Goal: Task Accomplishment & Management: Use online tool/utility

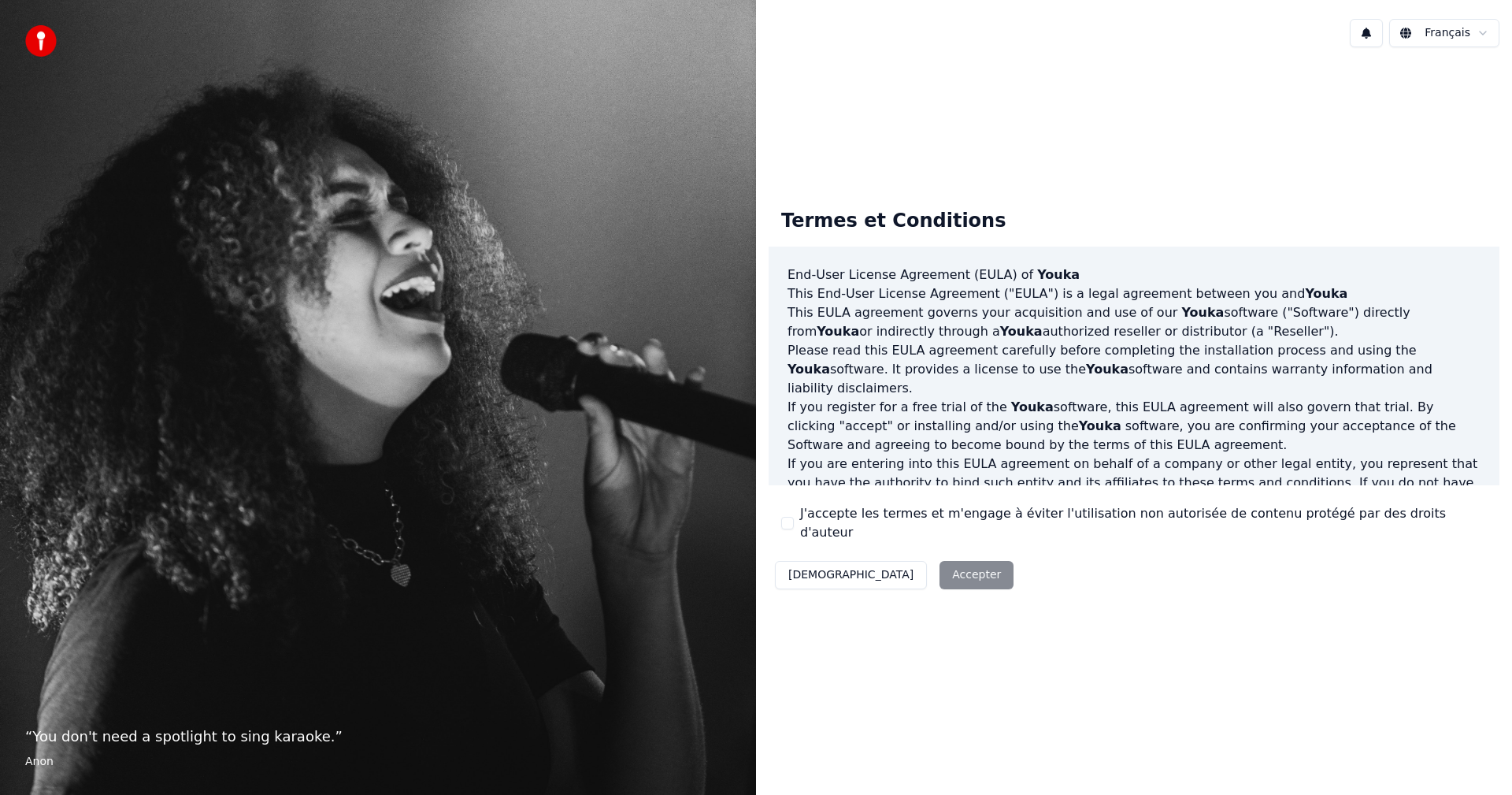
click at [882, 562] on div "Décliner Accepter" at bounding box center [895, 575] width 251 height 41
click at [887, 568] on div "Décliner Accepter" at bounding box center [895, 575] width 251 height 41
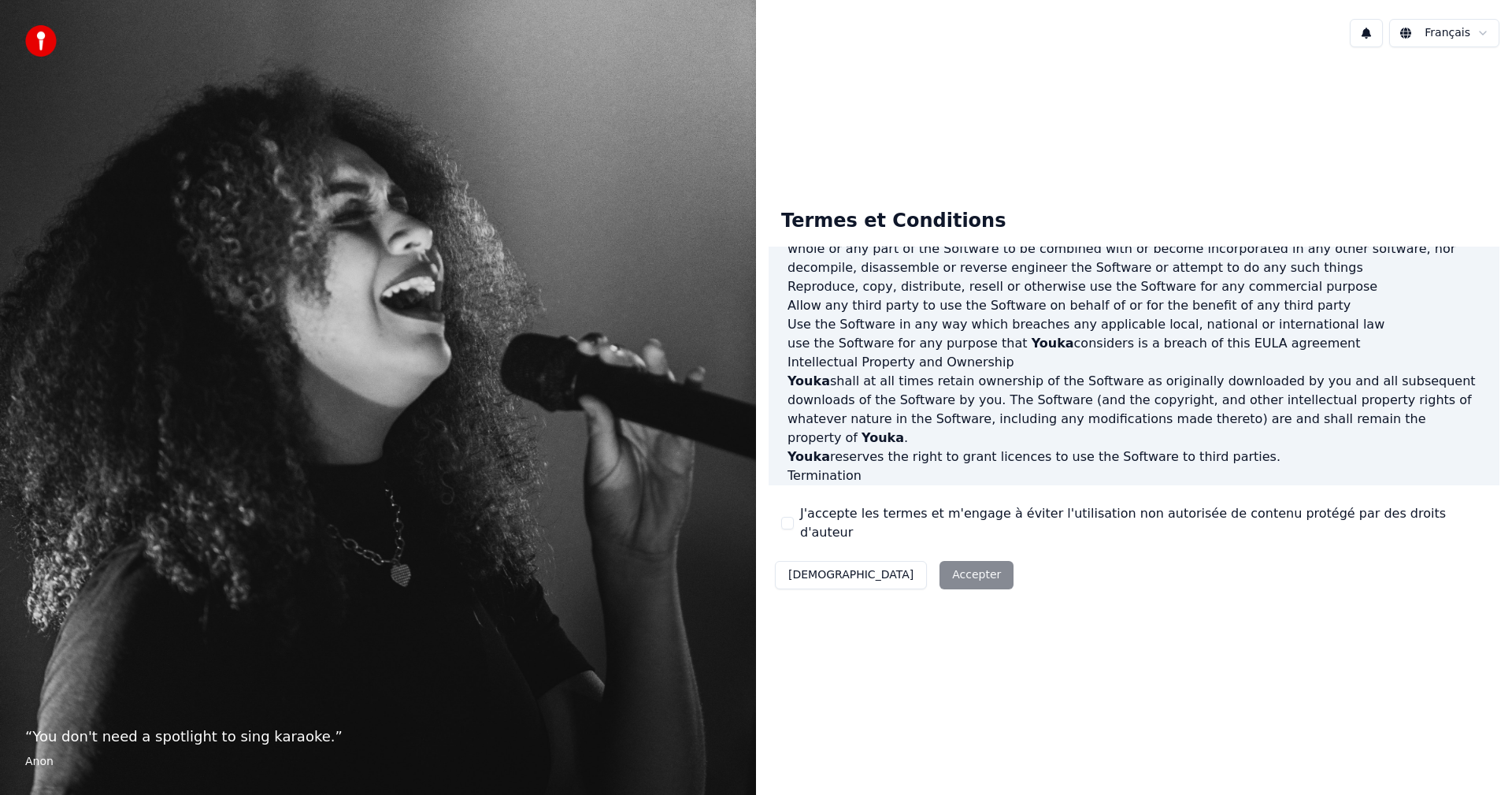
scroll to position [631, 0]
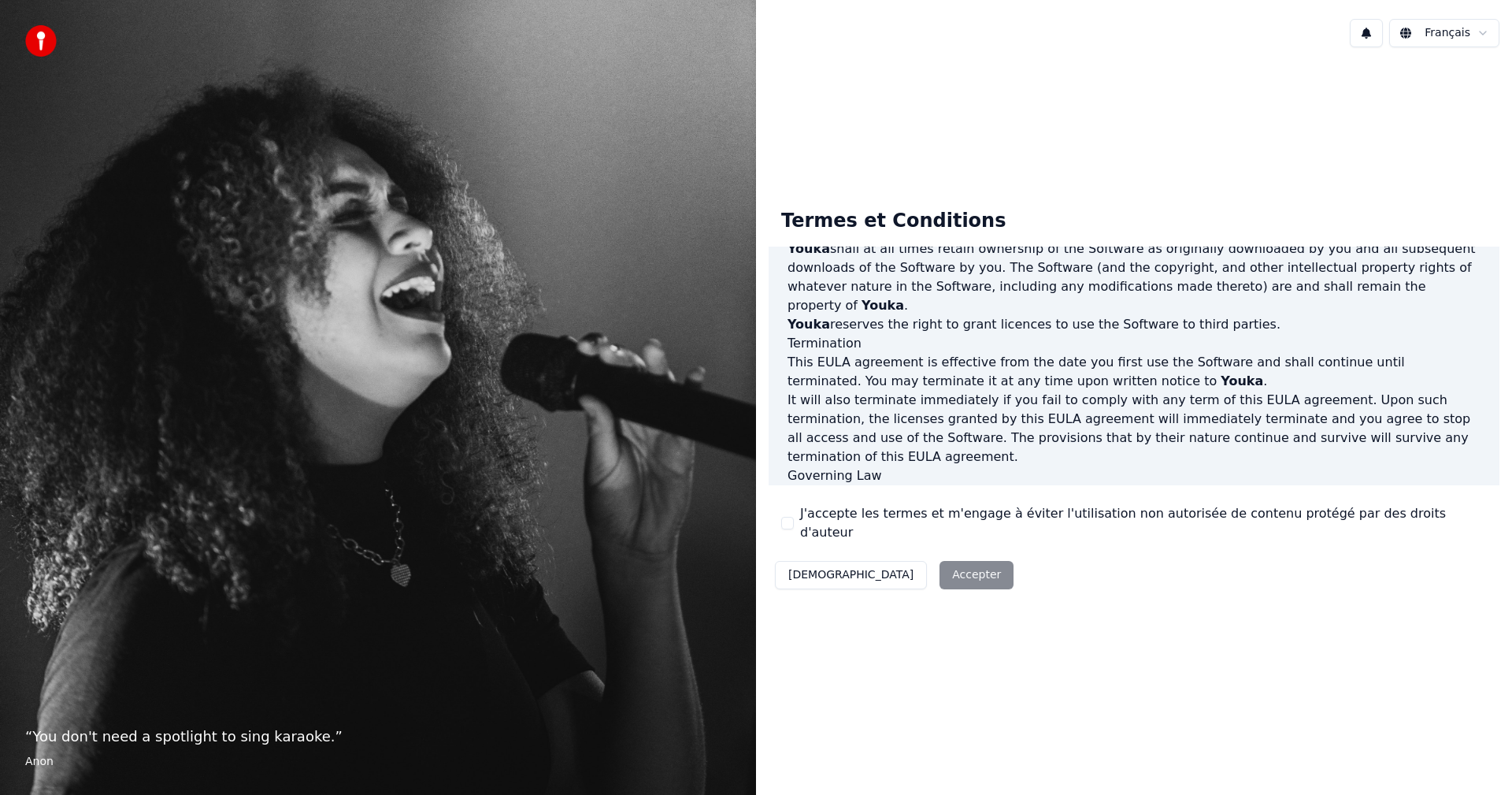
click at [898, 554] on div "Décliner Accepter" at bounding box center [895, 575] width 251 height 41
click at [791, 517] on button "J'accepte les termes et m'engage à éviter l'utilisation non autorisée de conten…" at bounding box center [787, 523] width 13 height 13
click at [940, 570] on button "Accepter" at bounding box center [977, 574] width 74 height 28
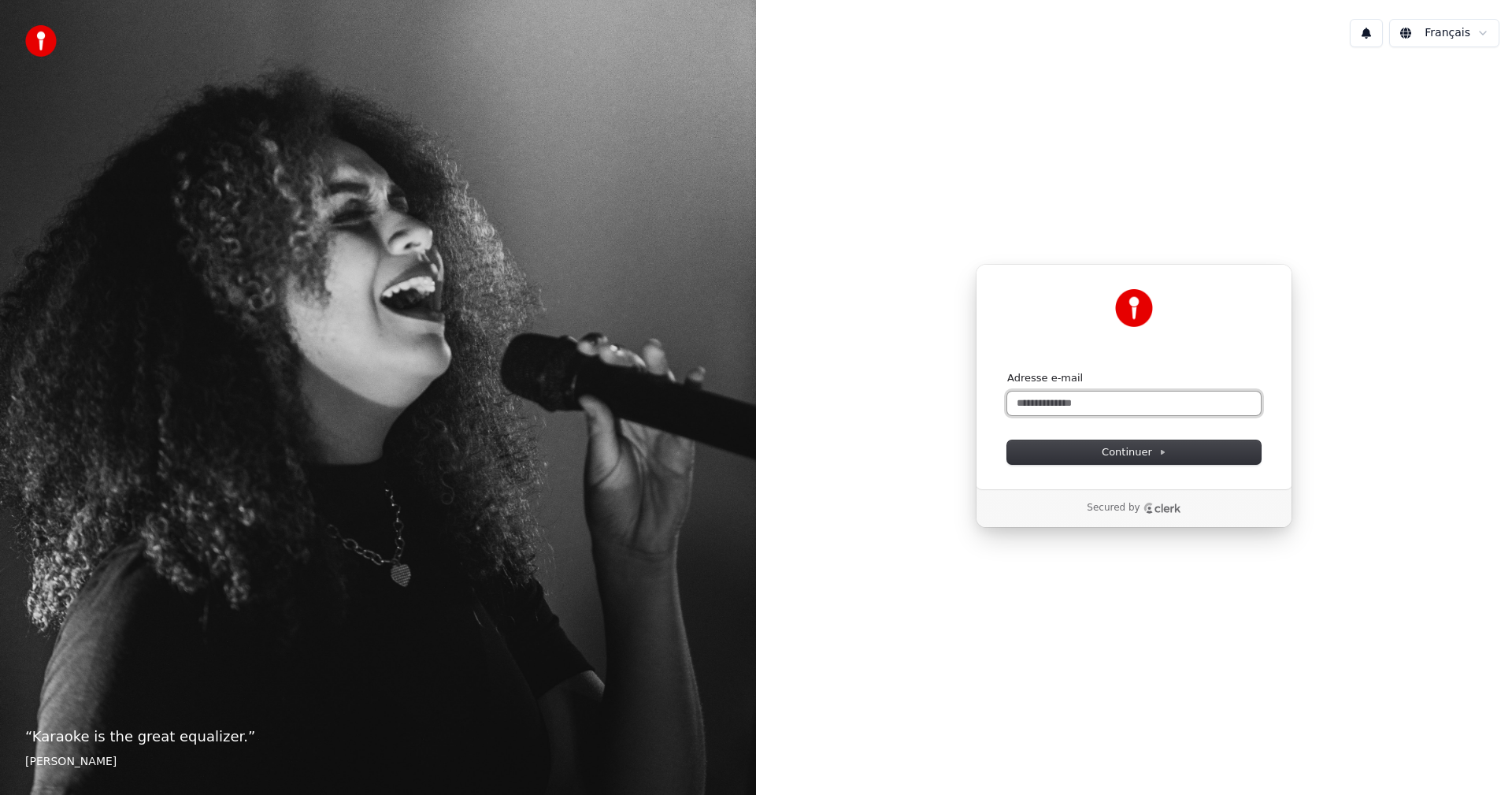
click at [1098, 405] on input "Adresse e-mail" at bounding box center [1134, 403] width 253 height 23
click at [1130, 448] on span "Continuer" at bounding box center [1133, 452] width 65 height 14
type input "**********"
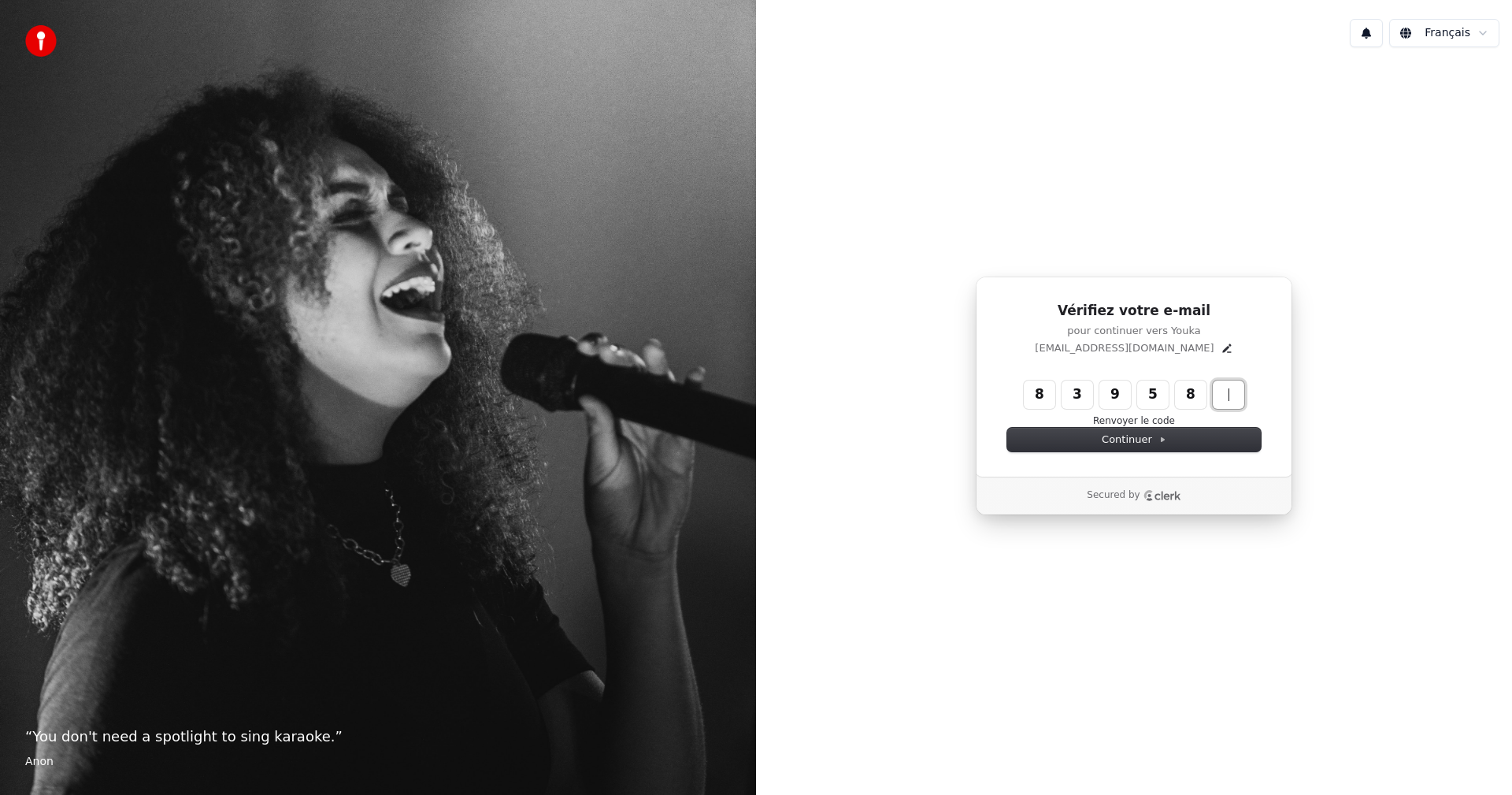
type input "******"
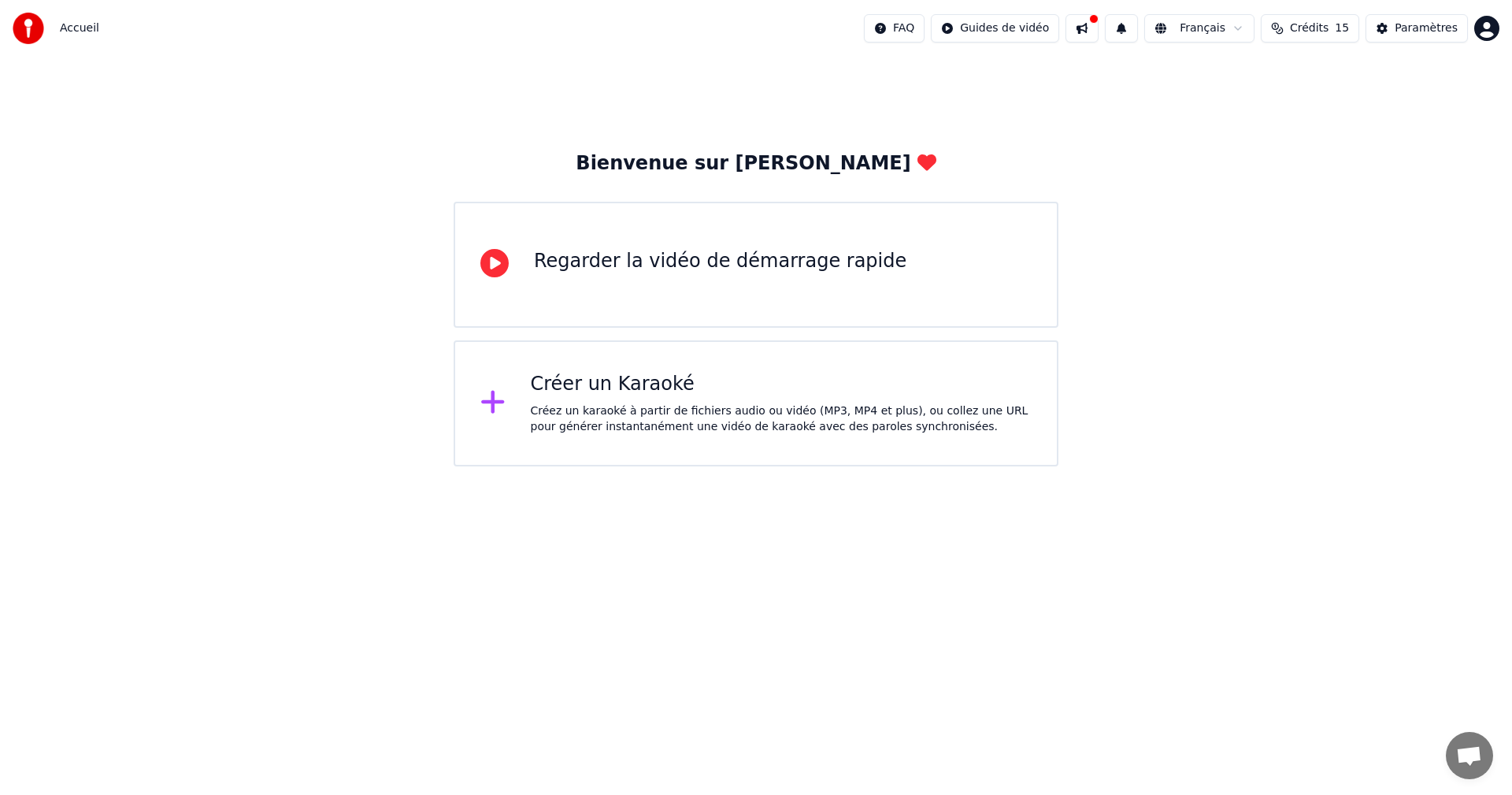
click at [668, 369] on div "Créer un Karaoké Créez un karaoké à partir de fichiers audio ou vidéo (MP3, MP4…" at bounding box center [756, 403] width 605 height 126
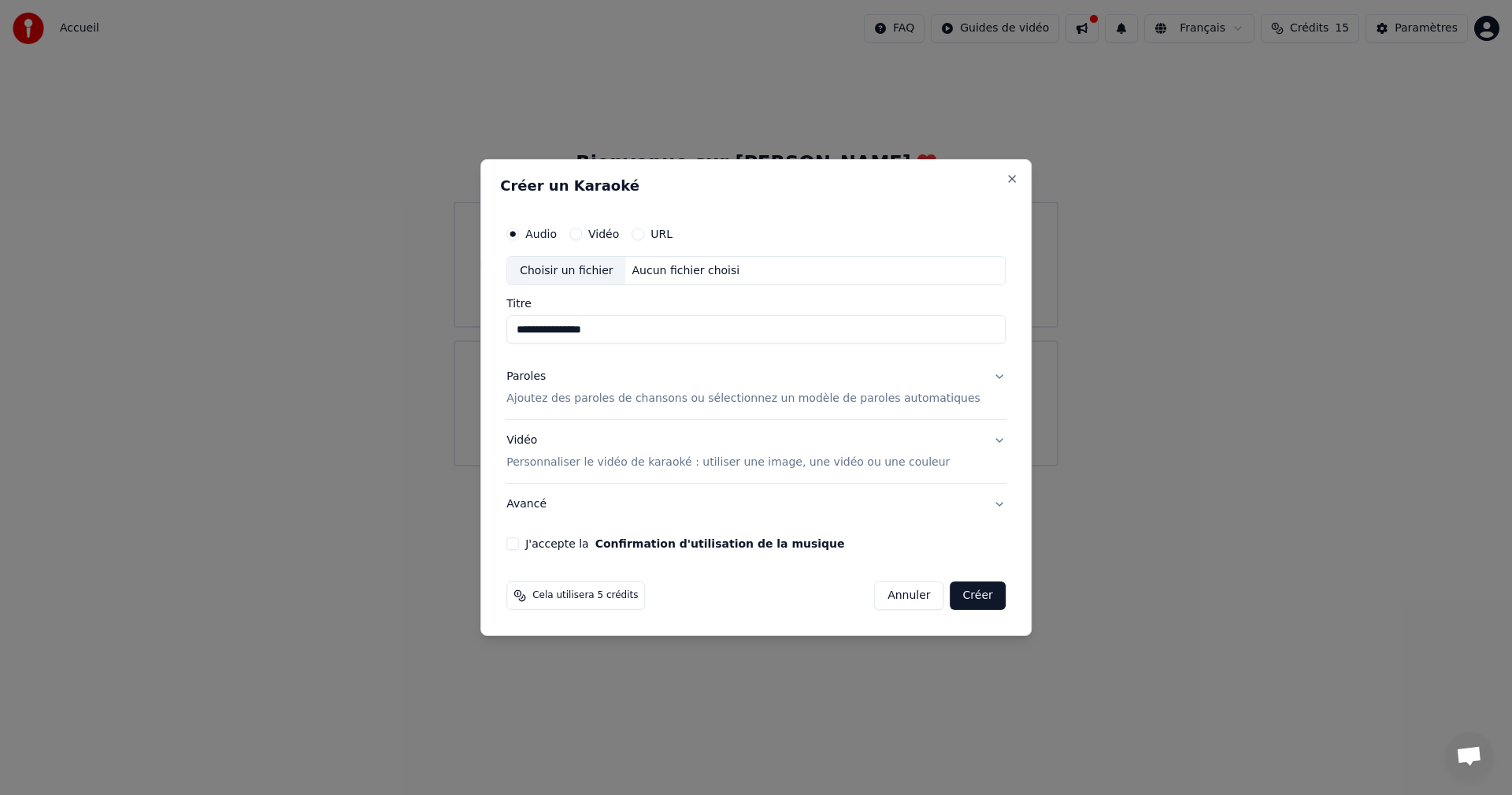
click at [561, 331] on input "**********" at bounding box center [756, 329] width 499 height 28
click at [590, 275] on div "Choisir un fichier" at bounding box center [566, 270] width 118 height 28
type input "**********"
click at [624, 401] on p "Ajoutez des paroles de chansons ou sélectionnez un modèle de paroles automatiqu…" at bounding box center [743, 399] width 474 height 15
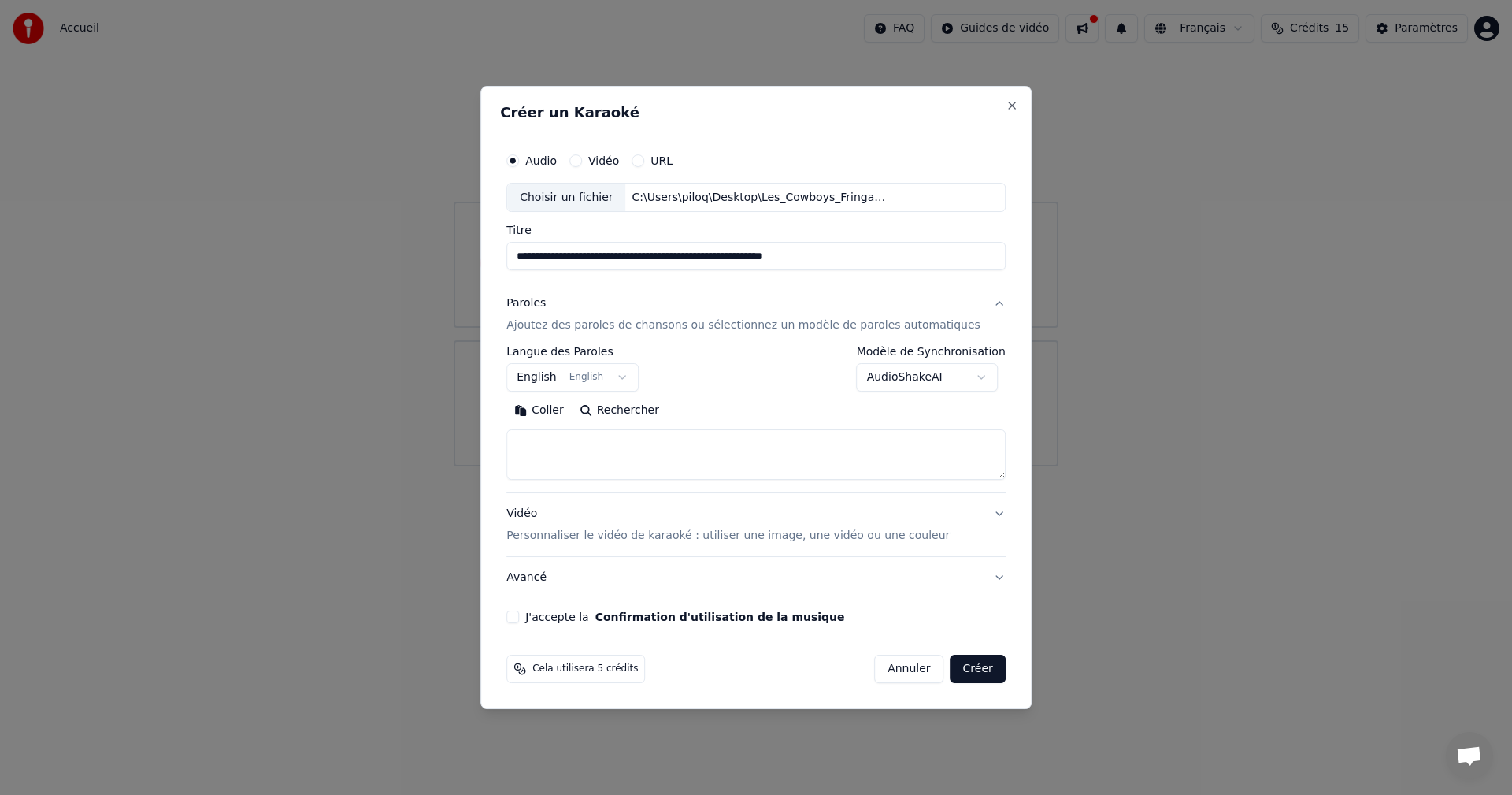
click at [628, 407] on button "Rechercher" at bounding box center [619, 411] width 96 height 25
click at [639, 381] on button "English English" at bounding box center [572, 378] width 132 height 28
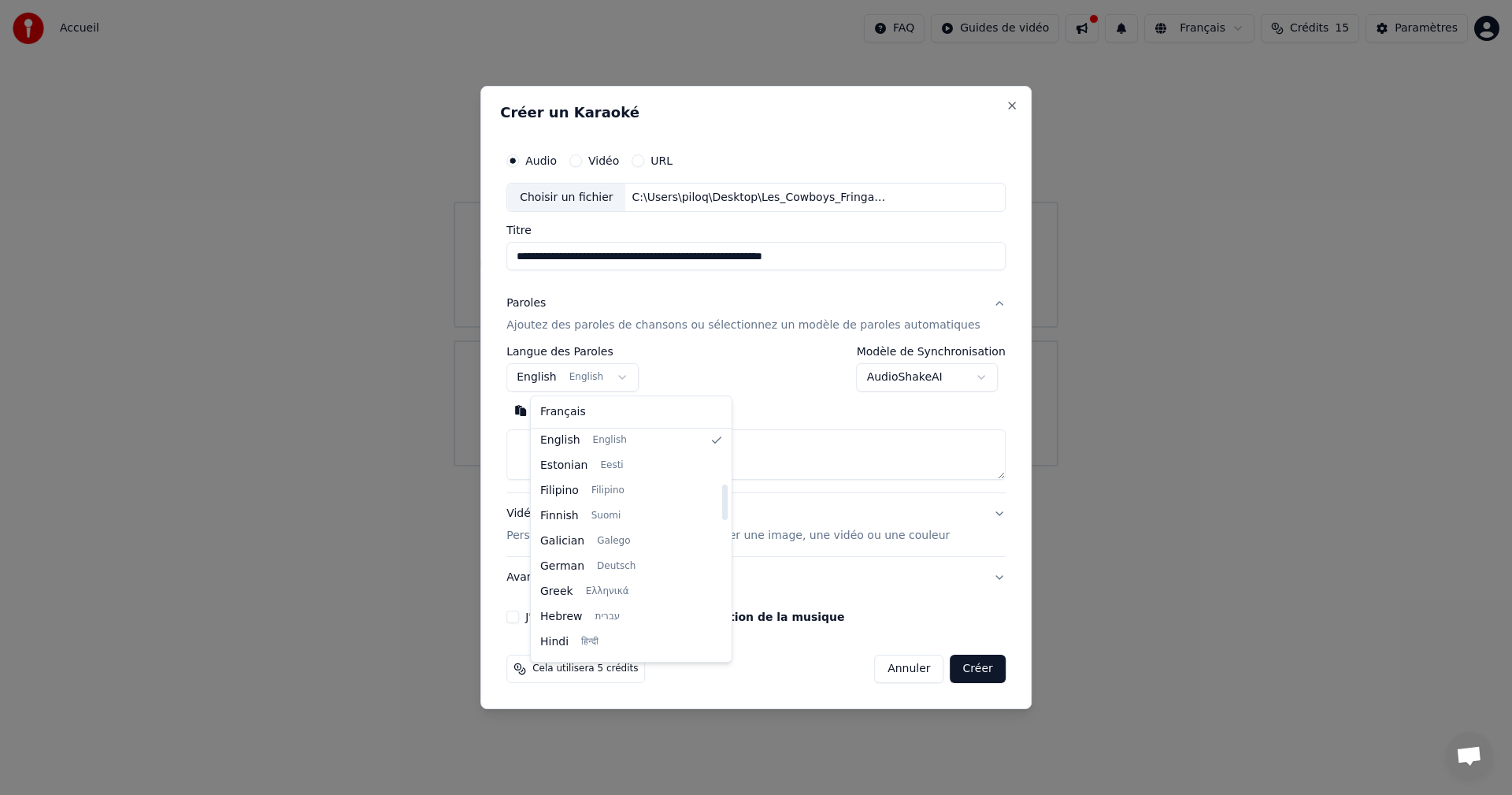
scroll to position [332, 0]
select select "**"
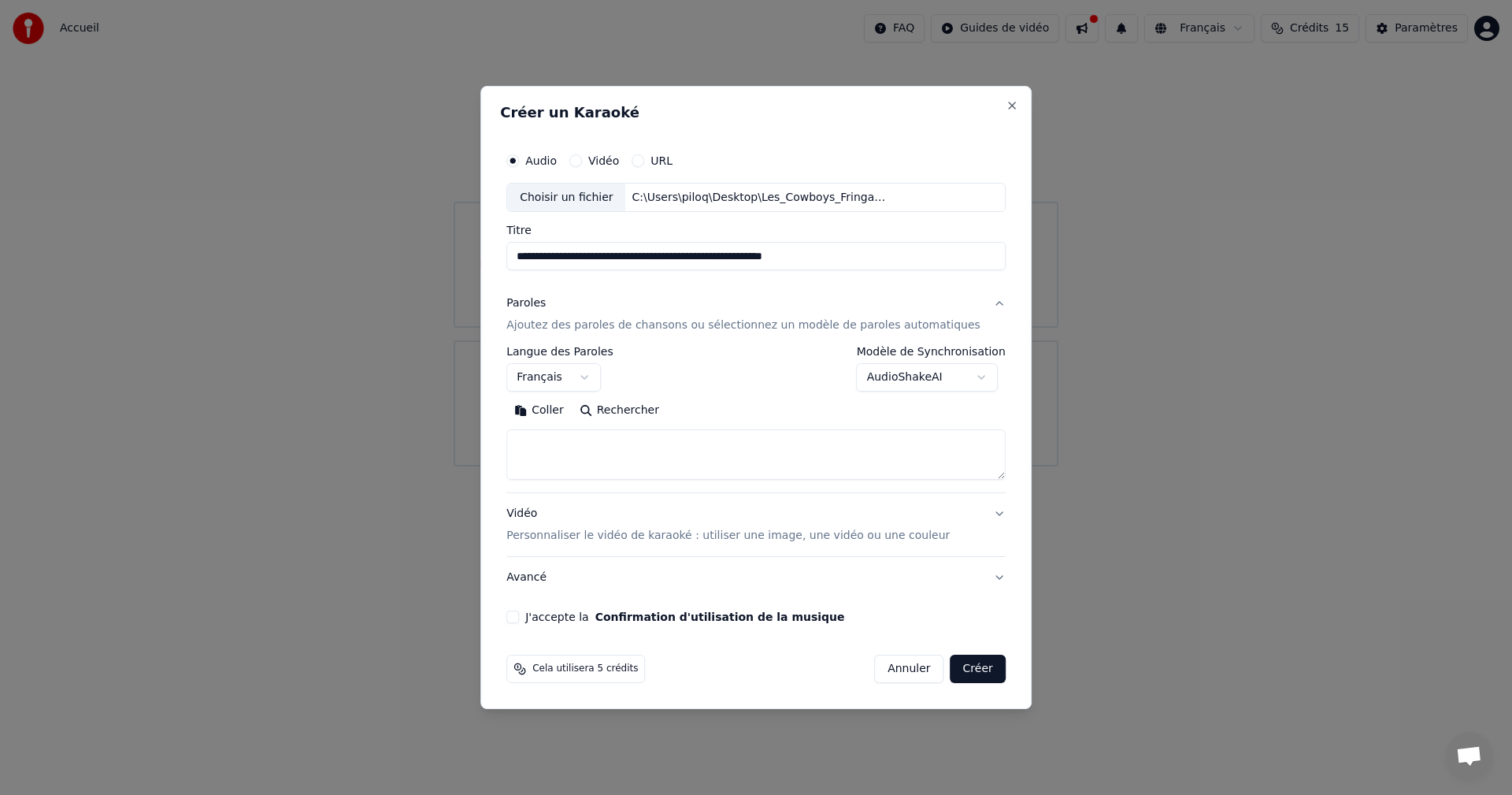
click at [626, 409] on button "Rechercher" at bounding box center [619, 411] width 96 height 25
click at [556, 410] on button "Coller" at bounding box center [539, 411] width 66 height 25
type textarea "**********"
drag, startPoint x: 674, startPoint y: 462, endPoint x: 471, endPoint y: 429, distance: 205.7
click at [471, 429] on body "**********" at bounding box center [756, 233] width 1512 height 467
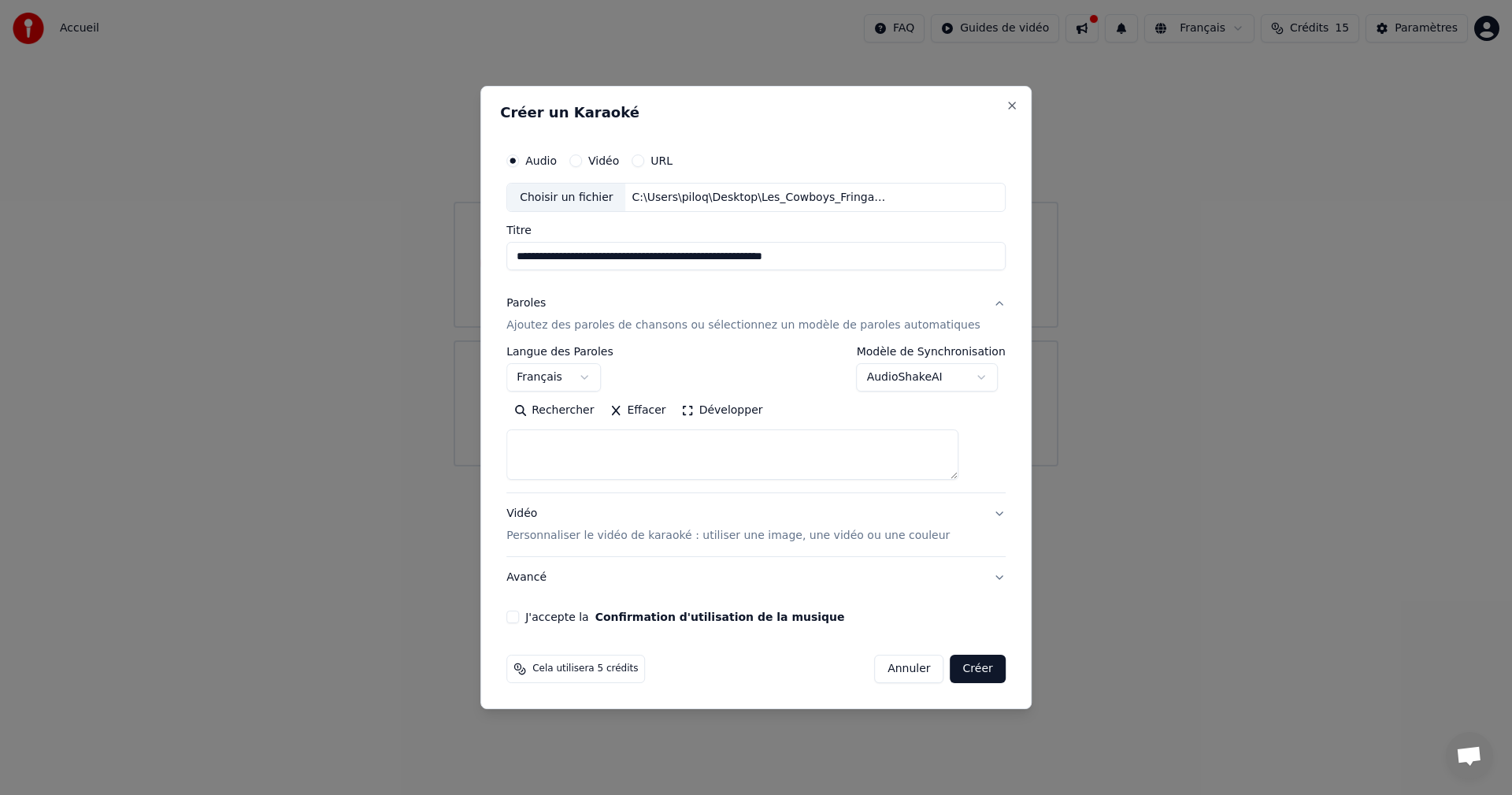
click at [595, 327] on p "Ajoutez des paroles de chansons ou sélectionnez un modèle de paroles automatiqu…" at bounding box center [743, 326] width 474 height 15
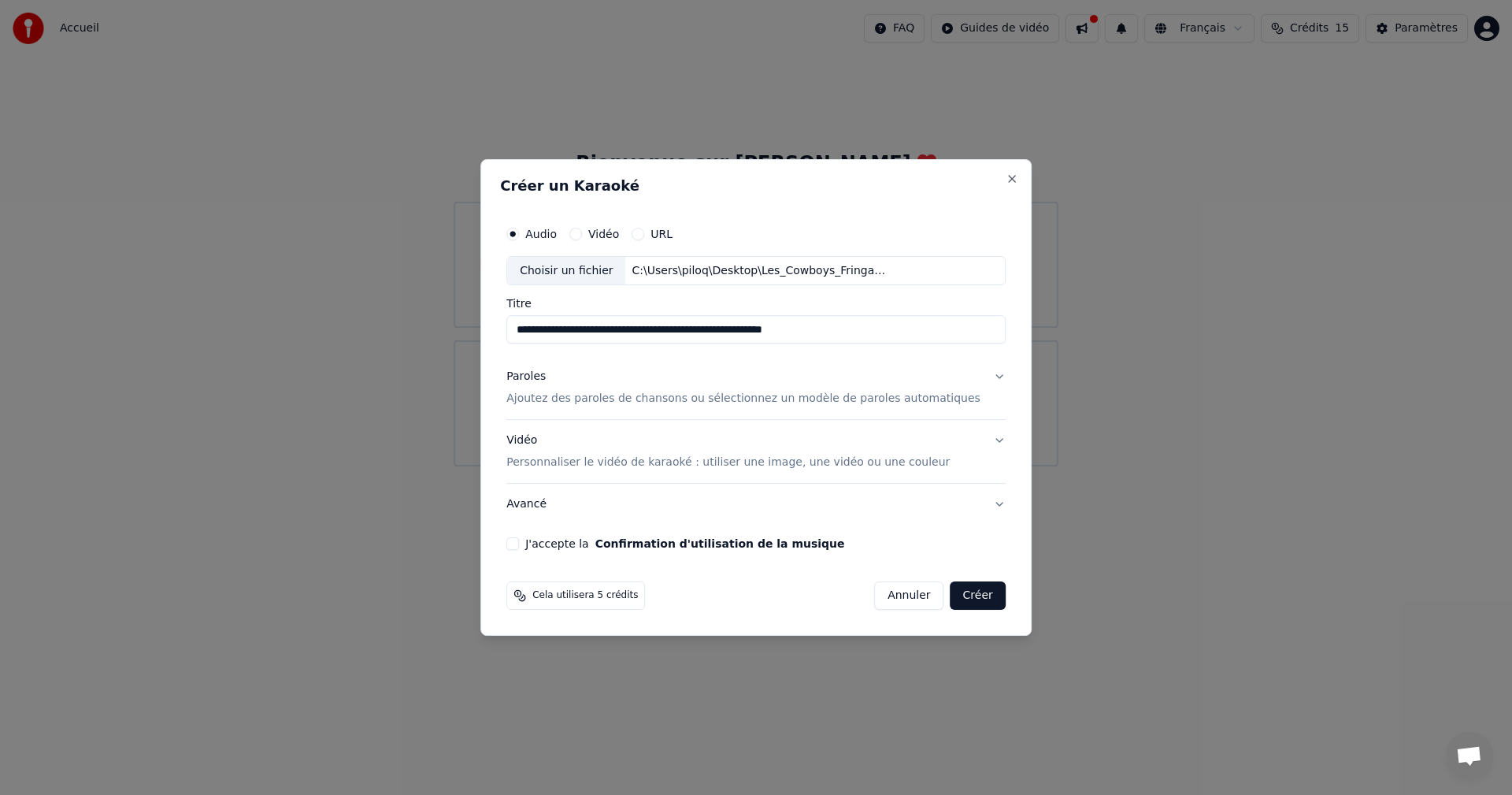
click at [560, 389] on div "Paroles Ajoutez des paroles de chansons ou sélectionnez un modèle de paroles au…" at bounding box center [743, 387] width 474 height 38
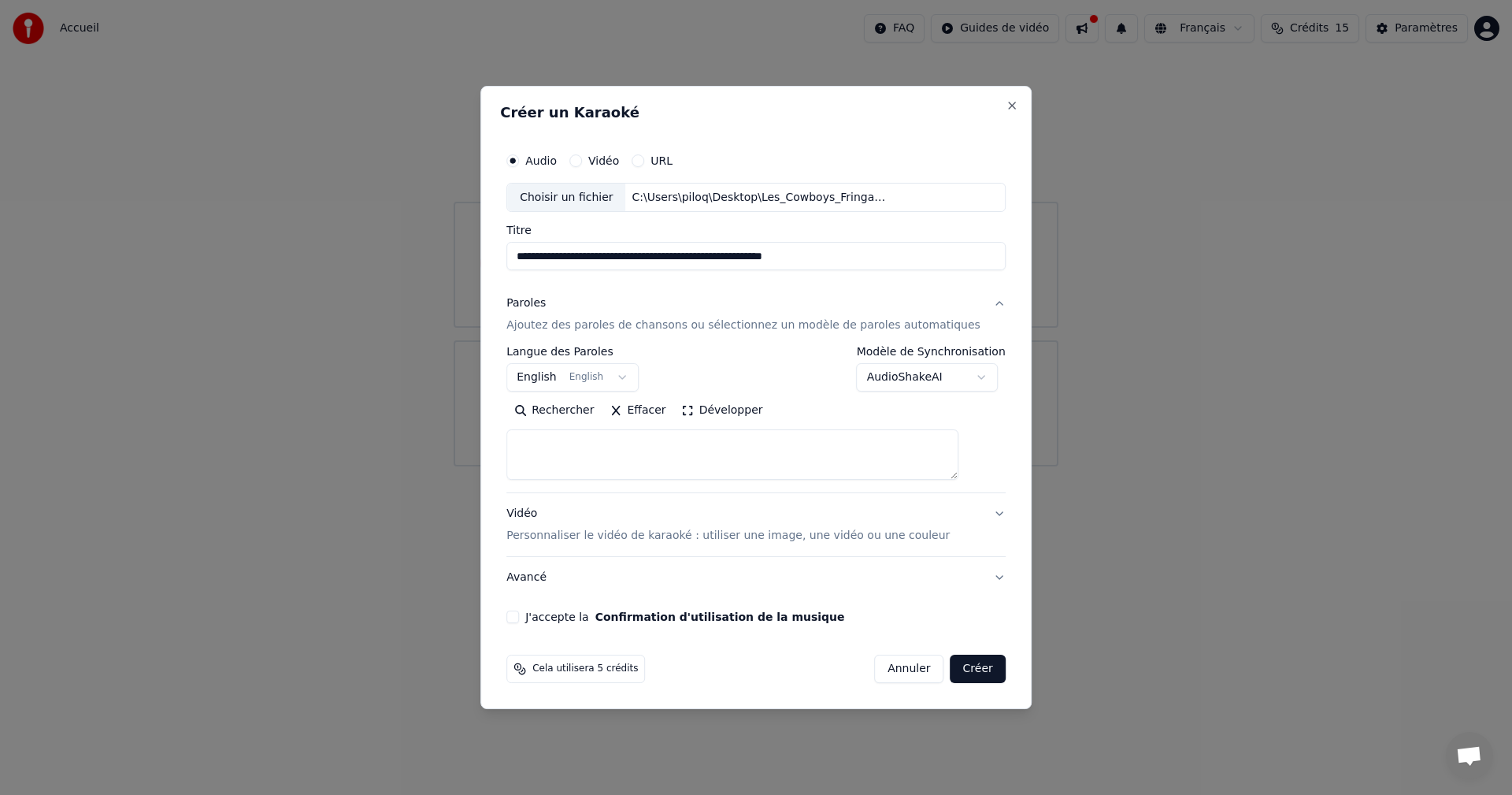
click at [632, 381] on body "**********" at bounding box center [756, 233] width 1512 height 467
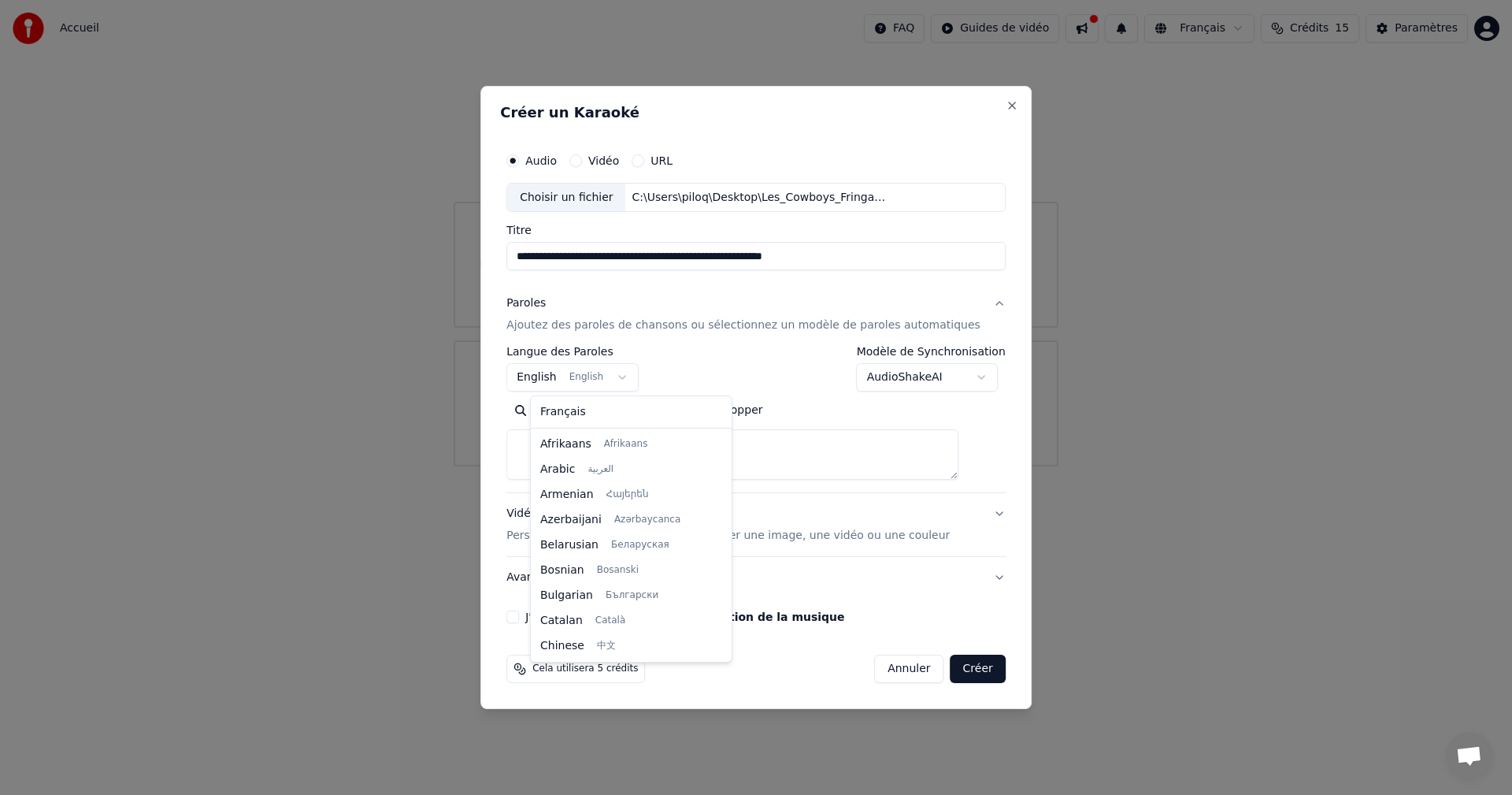
scroll to position [126, 0]
select select "**"
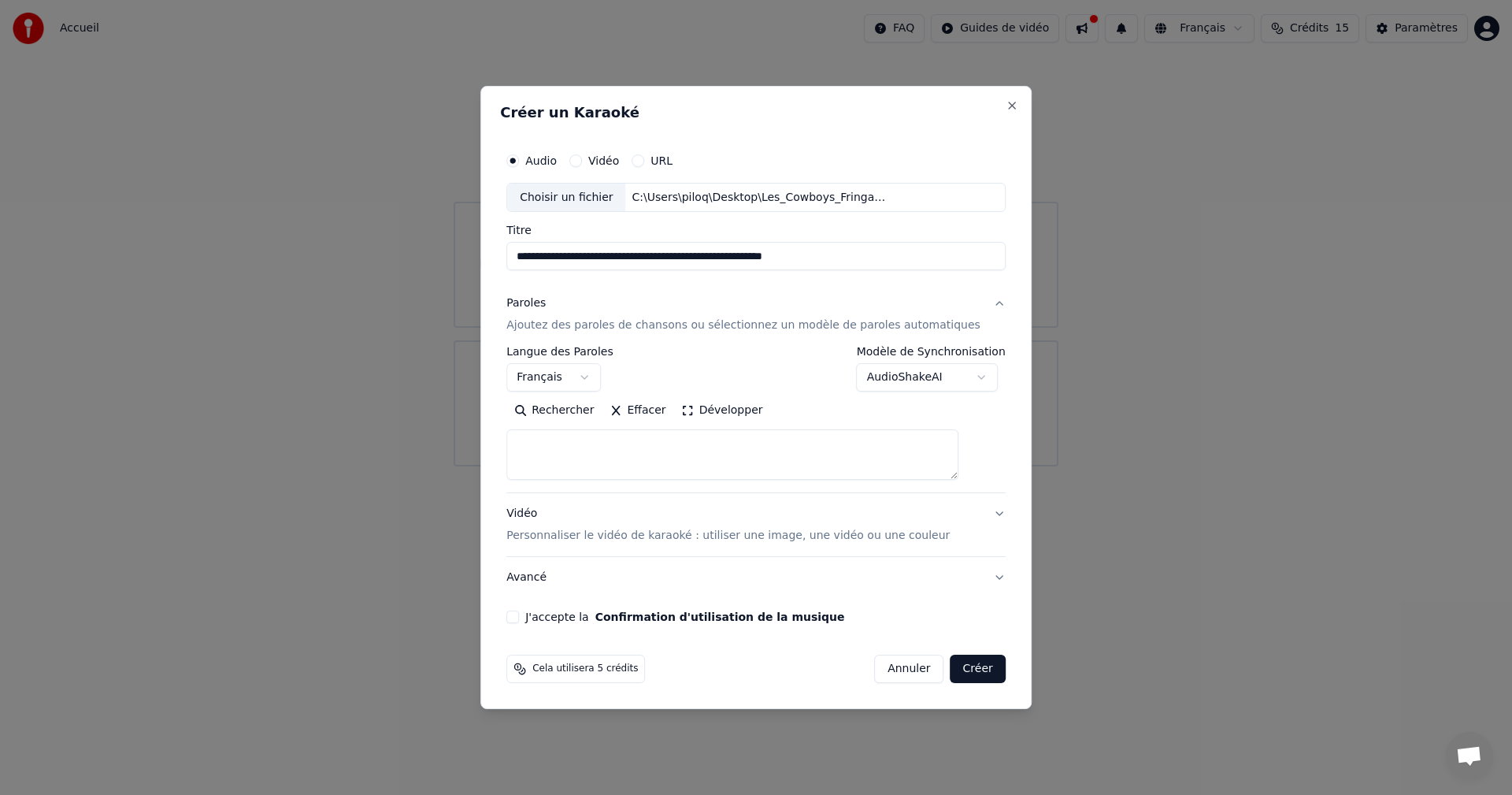
click at [956, 377] on body "**********" at bounding box center [756, 233] width 1512 height 467
click at [736, 350] on body "**********" at bounding box center [756, 233] width 1512 height 467
click at [782, 138] on div "**********" at bounding box center [756, 383] width 512 height 492
click at [632, 441] on textarea at bounding box center [732, 455] width 452 height 50
paste textarea "**********"
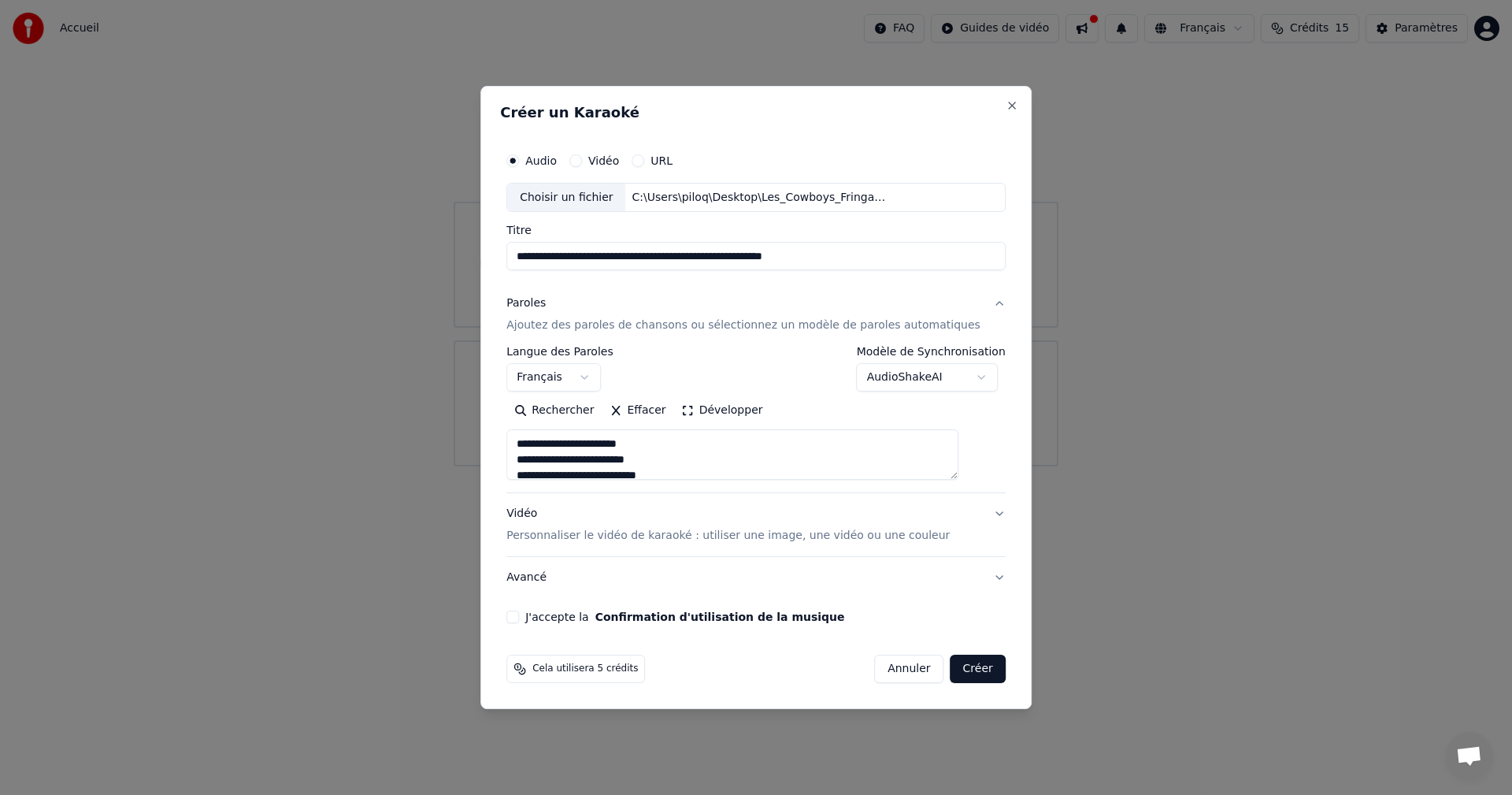
scroll to position [1138, 0]
click at [613, 441] on textarea at bounding box center [732, 455] width 452 height 50
paste textarea "**********"
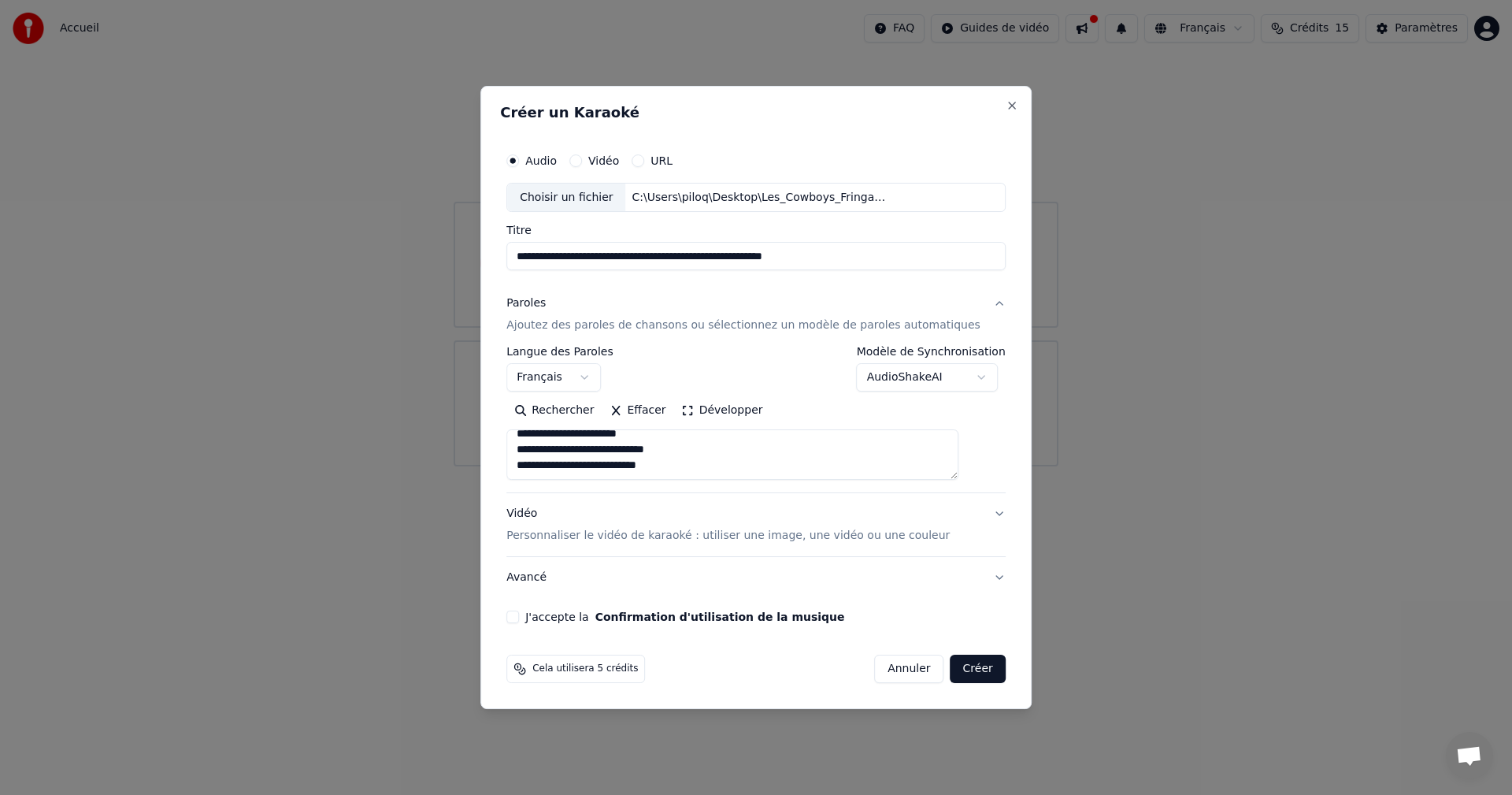
paste textarea "**********"
click at [575, 411] on button "Rechercher" at bounding box center [554, 411] width 96 height 25
click at [684, 445] on textarea at bounding box center [732, 455] width 452 height 50
paste textarea "**********"
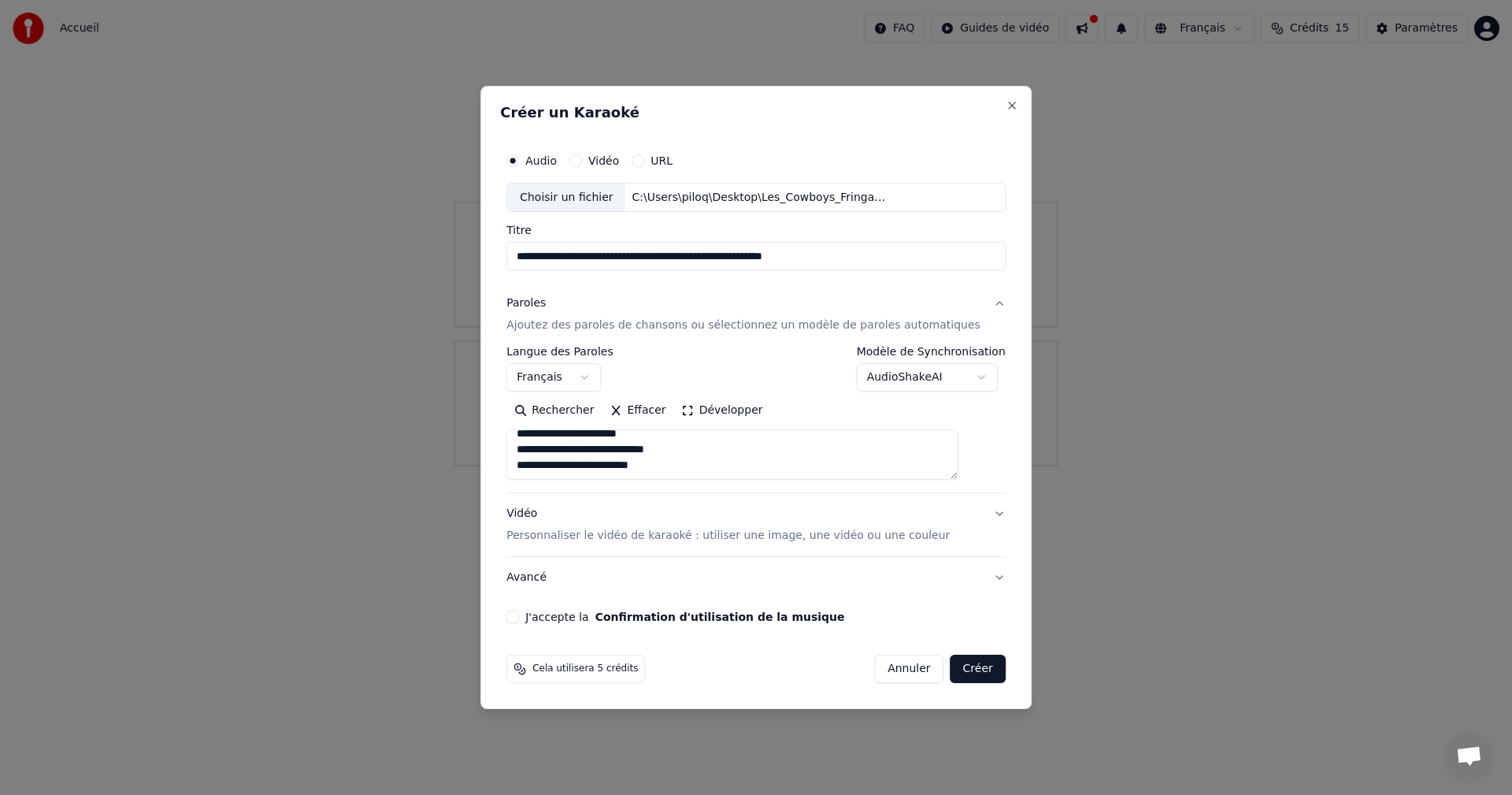
scroll to position [6852, 0]
click at [741, 120] on div "Créer un Karaoké" at bounding box center [756, 115] width 512 height 20
click at [571, 432] on textarea at bounding box center [732, 455] width 452 height 50
click at [565, 445] on textarea at bounding box center [732, 455] width 452 height 50
paste textarea "**********"
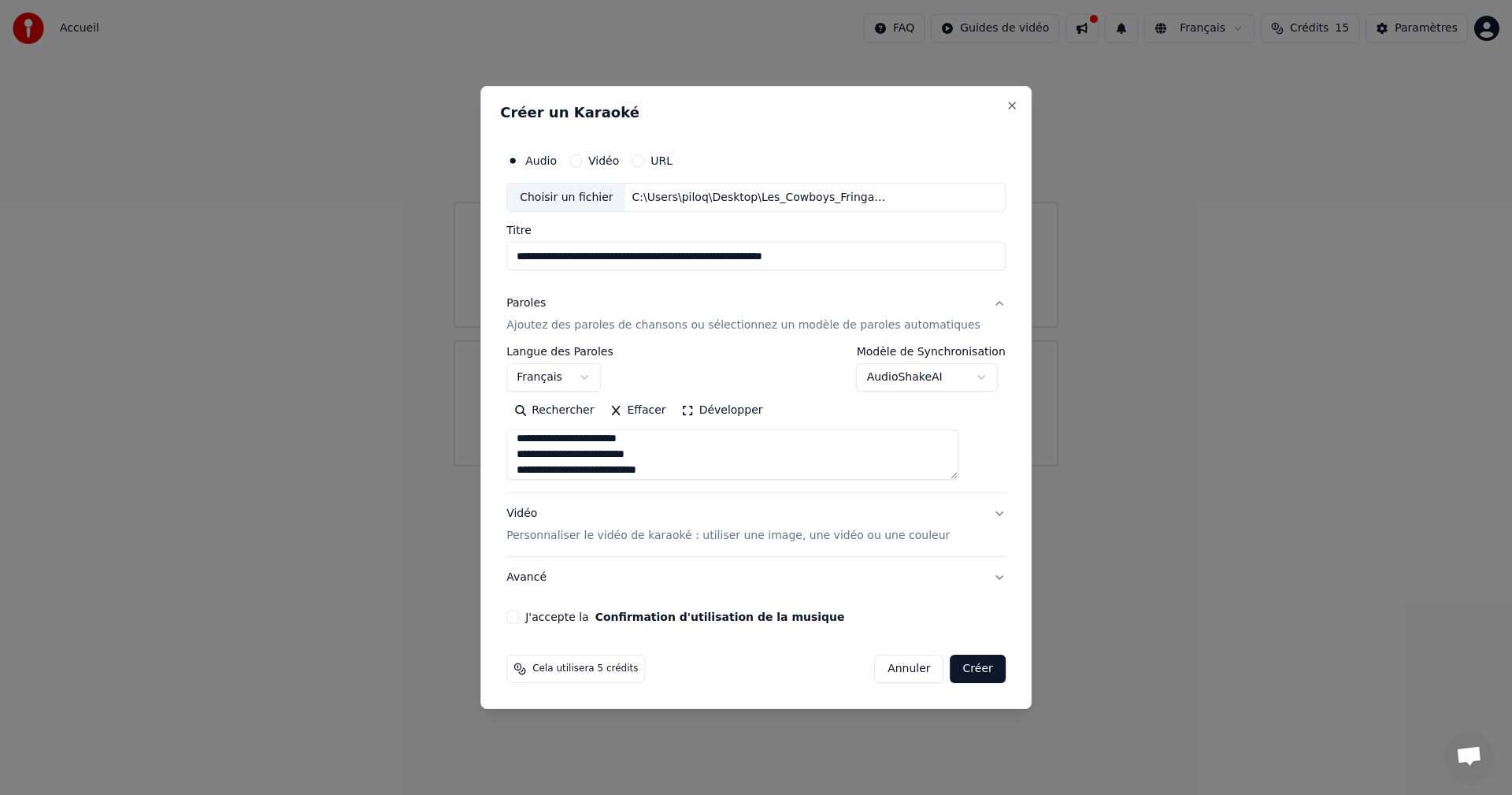
scroll to position [7889, 0]
type textarea "**********"
click at [642, 535] on p "Personnaliser le vidéo de karaoké : utiliser une image, une vidéo ou une couleur" at bounding box center [727, 535] width 443 height 15
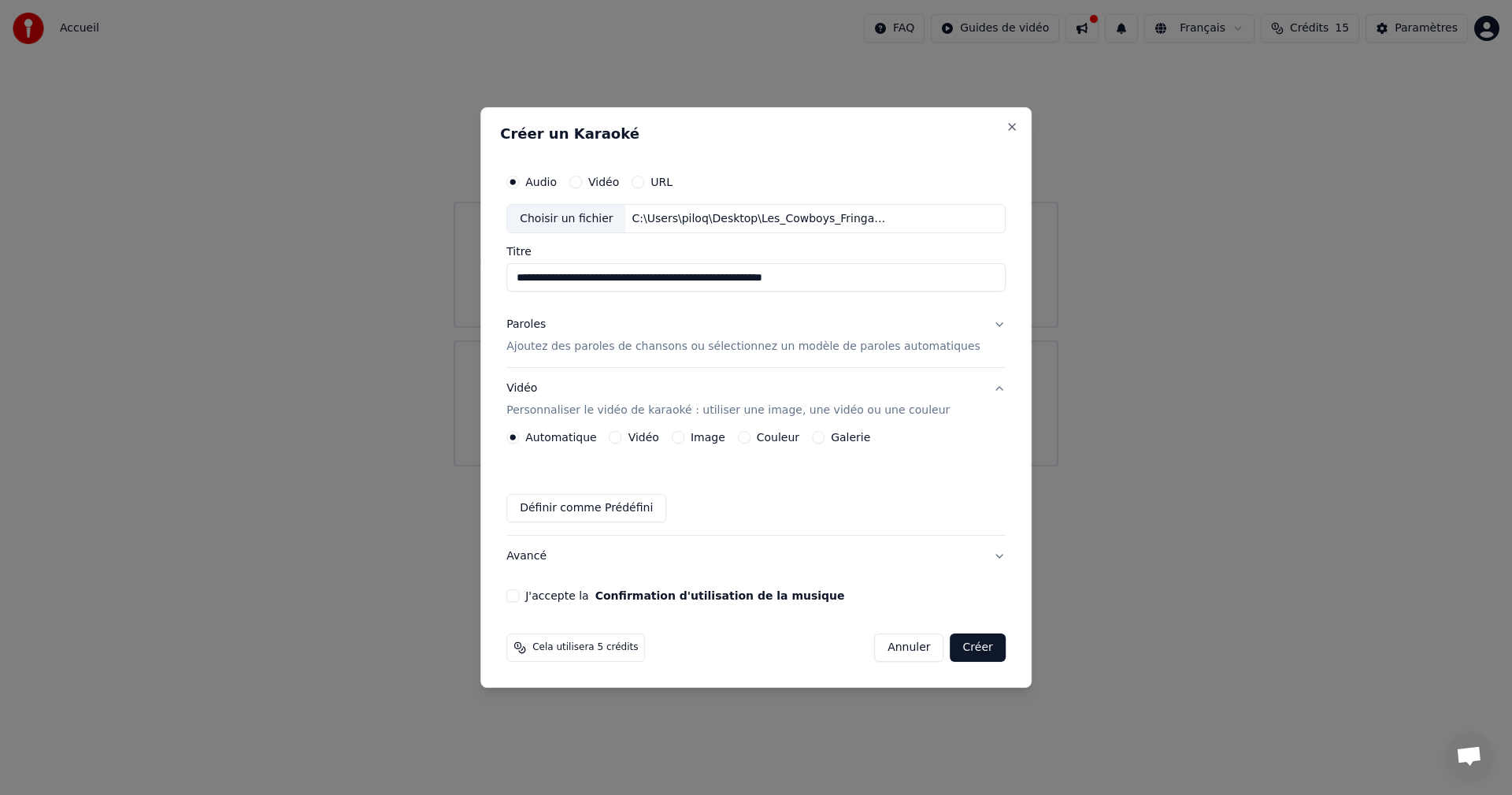
click at [710, 437] on label "Image" at bounding box center [708, 437] width 35 height 11
click at [684, 437] on button "Image" at bounding box center [677, 437] width 13 height 13
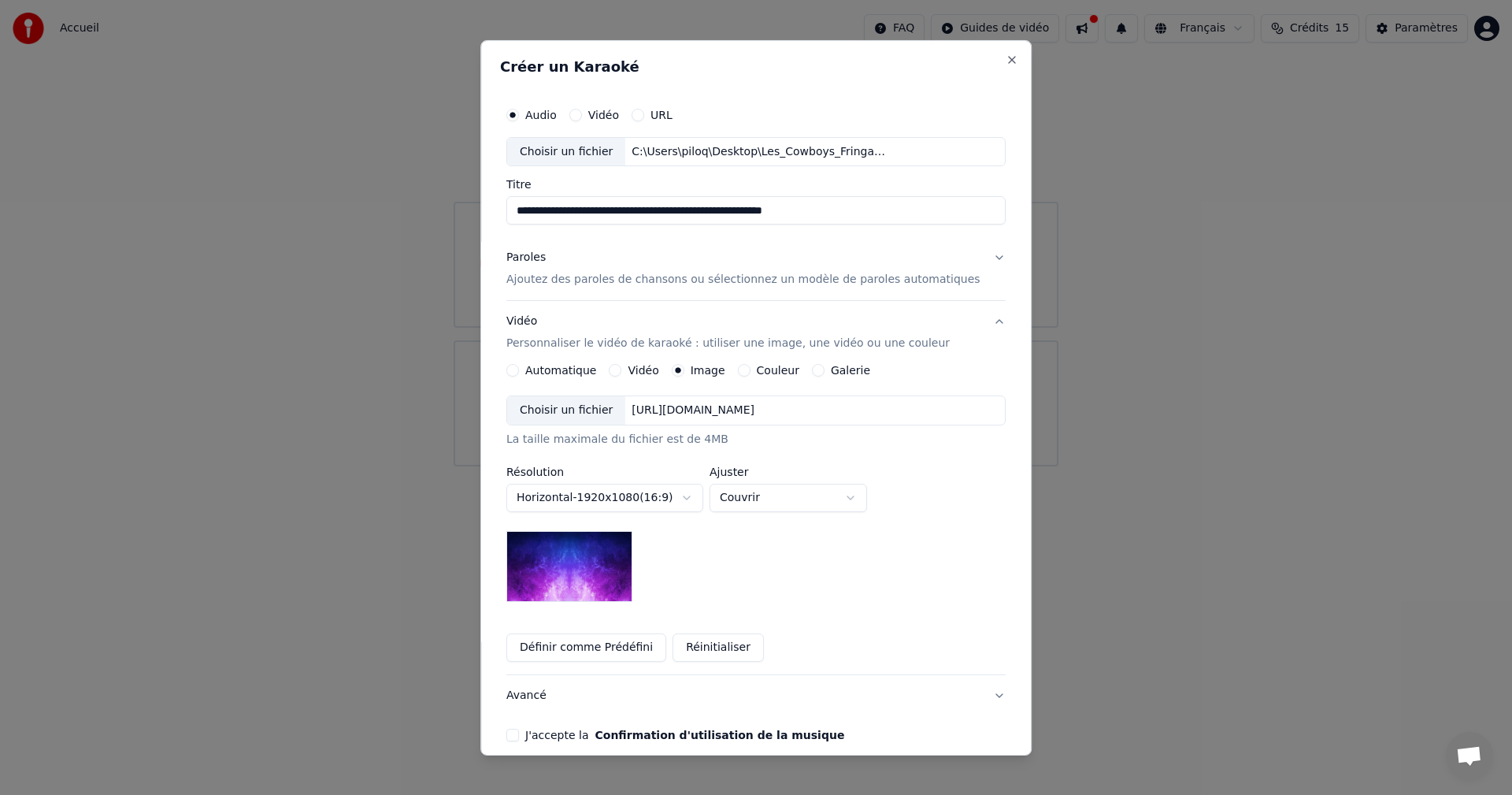
click at [596, 412] on div "Choisir un fichier" at bounding box center [566, 410] width 118 height 28
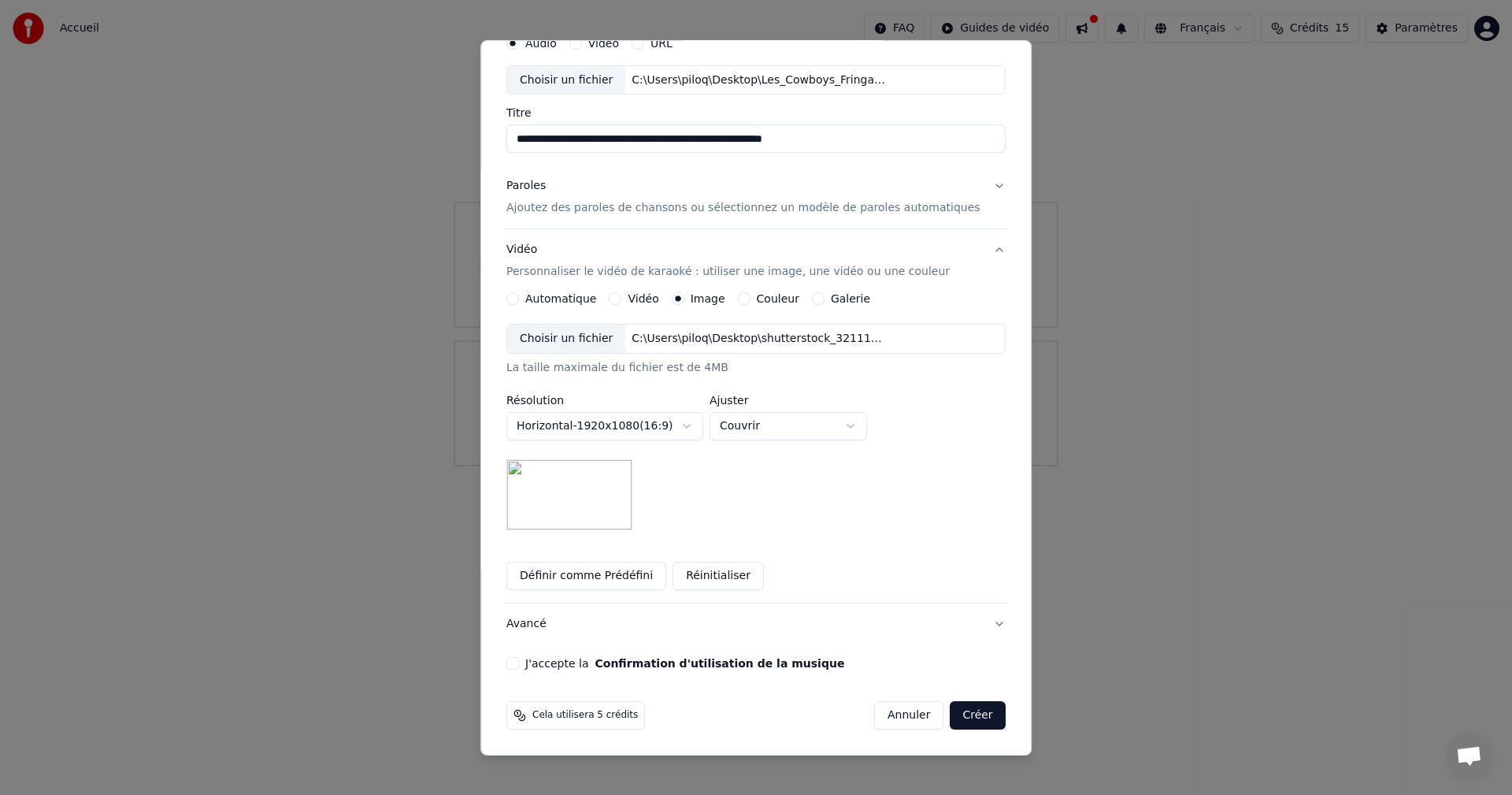
click at [519, 663] on button "J'accepte la Confirmation d'utilisation de la musique" at bounding box center [512, 663] width 13 height 13
click at [956, 717] on button "Créer" at bounding box center [978, 715] width 55 height 28
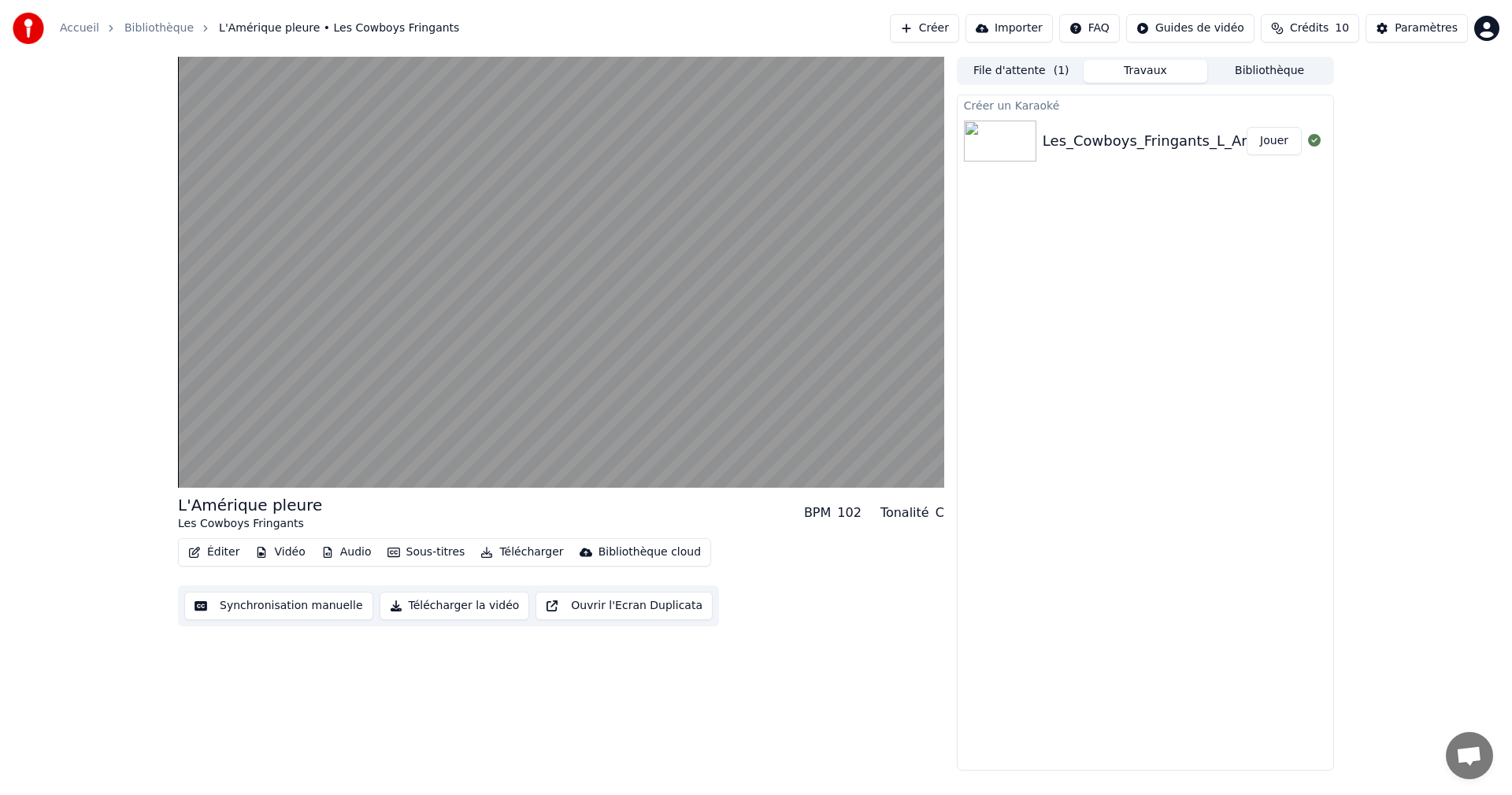
click at [312, 608] on button "Synchronisation manuelle" at bounding box center [279, 605] width 189 height 28
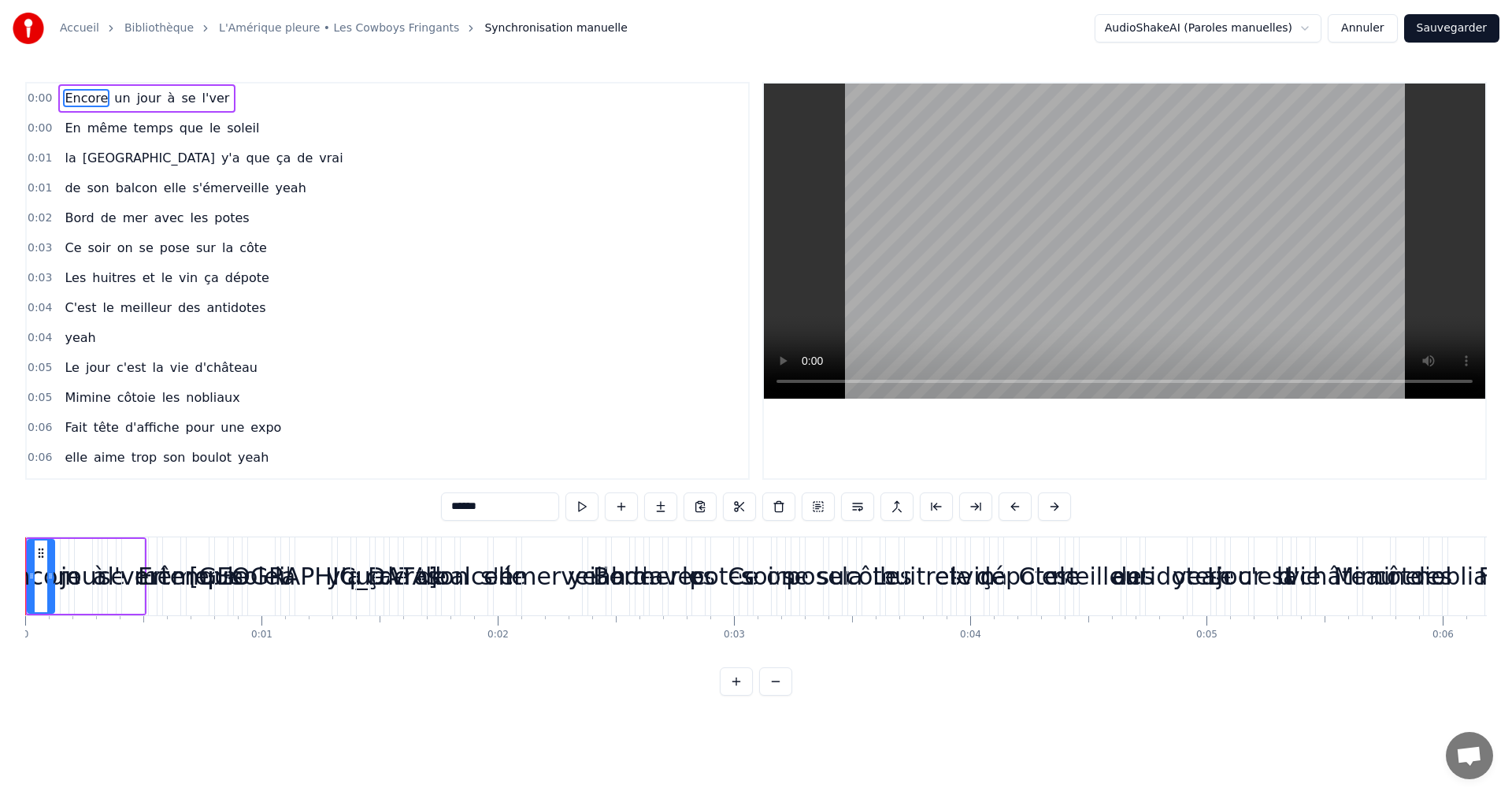
click at [1264, 147] on video at bounding box center [1125, 241] width 722 height 315
click at [927, 256] on video at bounding box center [1125, 241] width 722 height 315
click at [40, 91] on span "0:00" at bounding box center [40, 99] width 24 height 15
click at [1078, 278] on video at bounding box center [1125, 241] width 722 height 315
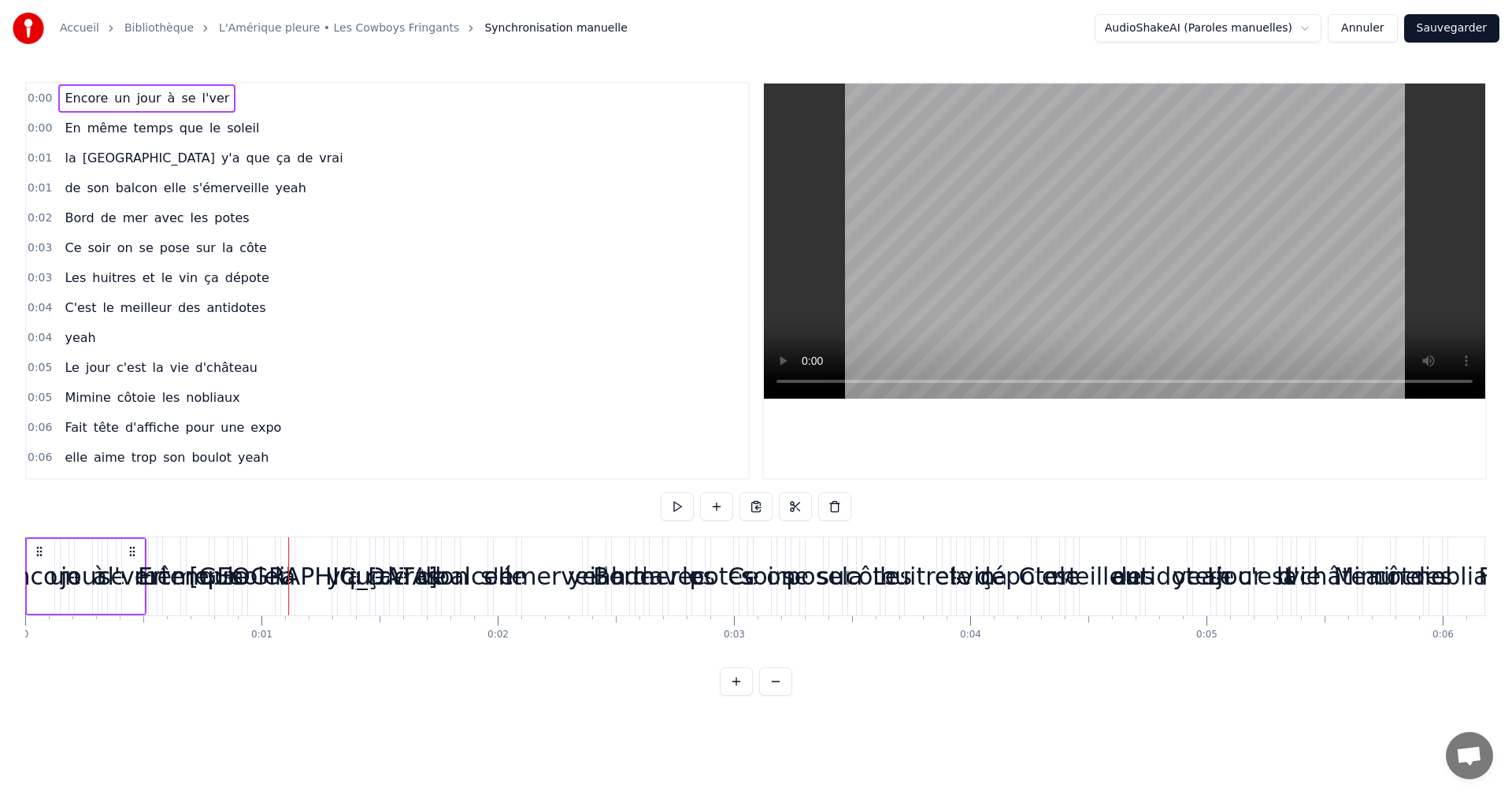
click at [76, 83] on div "0:00 Encore un jour à se l'ver 0:00 En même temps que le soleil 0:01 la Bretagn…" at bounding box center [387, 281] width 725 height 398
click at [139, 96] on span "jour" at bounding box center [149, 98] width 28 height 18
click at [49, 95] on div "0:00 Encore un jour à se l'ver" at bounding box center [387, 98] width 722 height 30
click at [38, 546] on icon at bounding box center [39, 551] width 13 height 13
click at [35, 554] on icon at bounding box center [39, 551] width 13 height 13
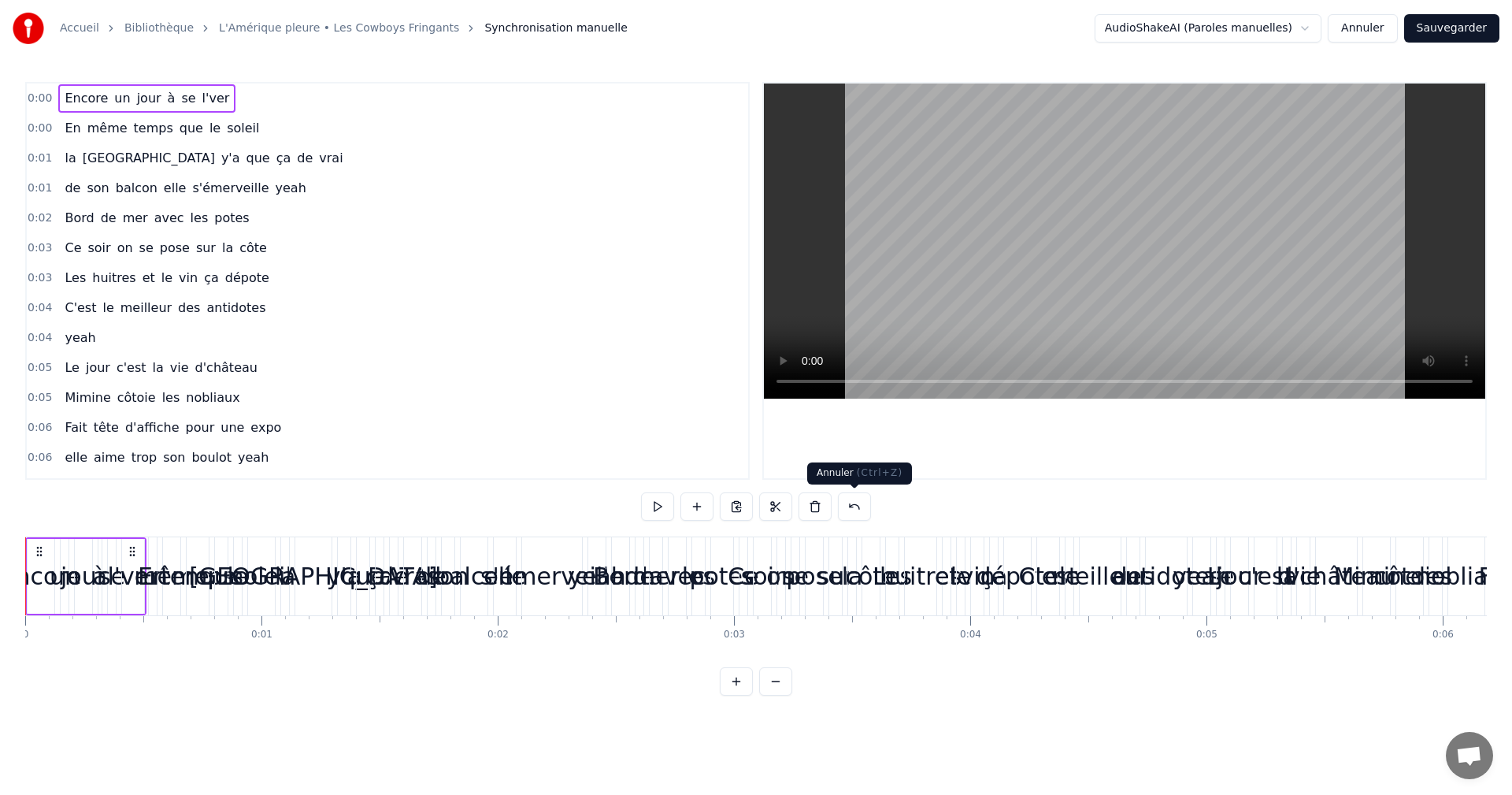
click at [847, 505] on button at bounding box center [854, 506] width 33 height 28
click at [735, 692] on button at bounding box center [736, 680] width 33 height 28
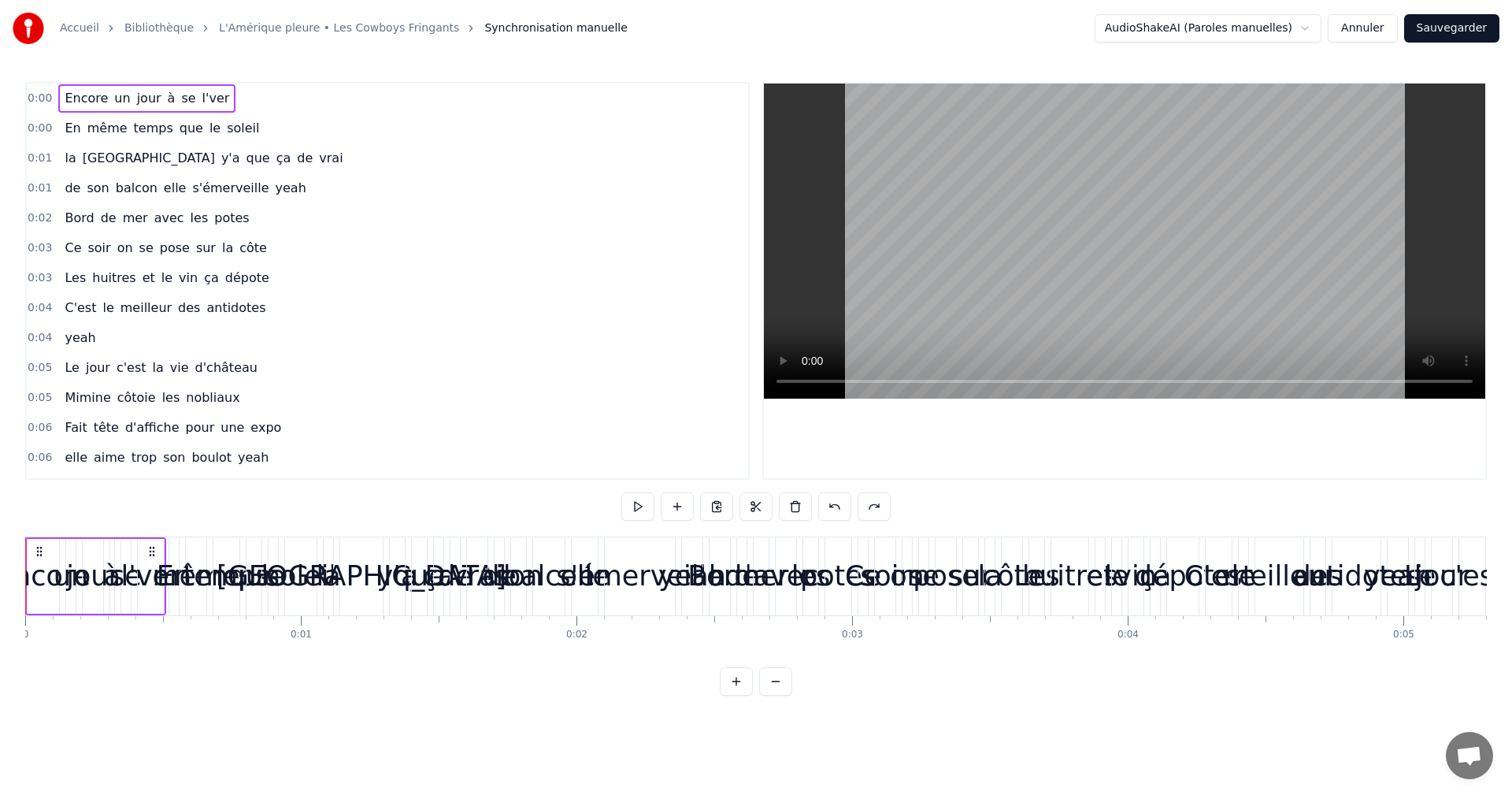
click at [774, 685] on button at bounding box center [776, 680] width 33 height 28
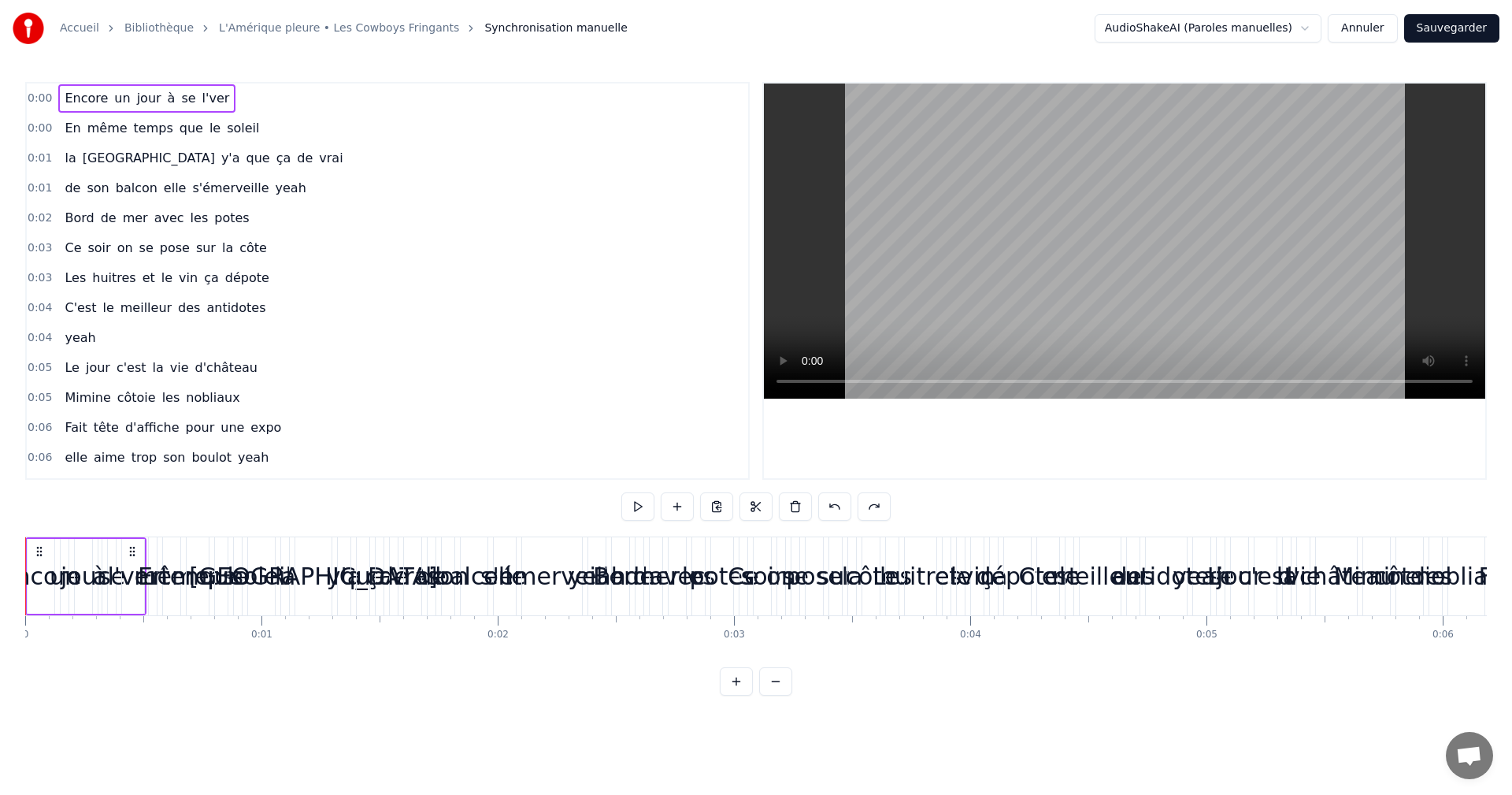
click at [778, 696] on button at bounding box center [776, 680] width 33 height 28
click at [741, 694] on button at bounding box center [736, 680] width 33 height 28
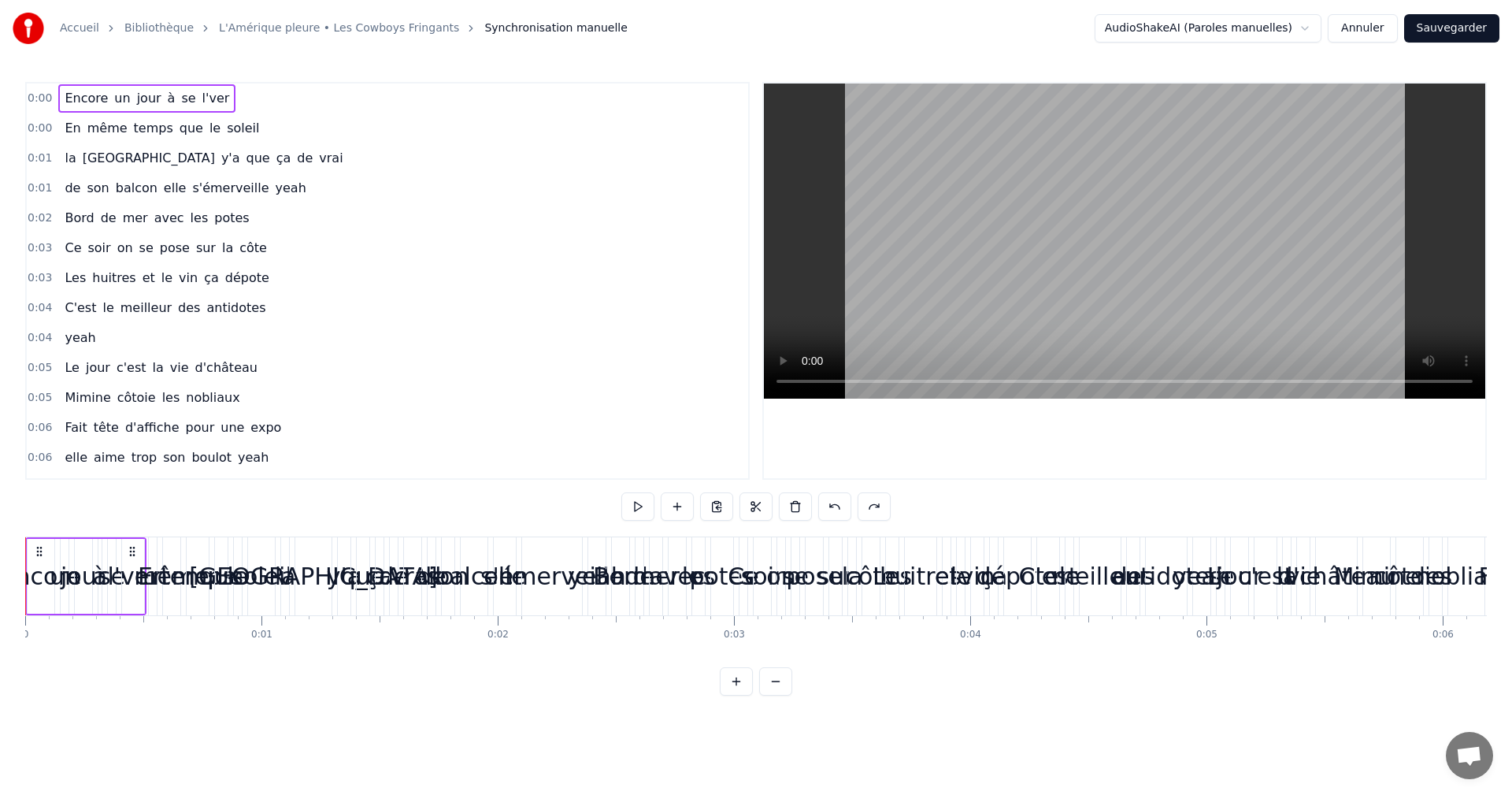
click at [741, 694] on button at bounding box center [736, 680] width 33 height 28
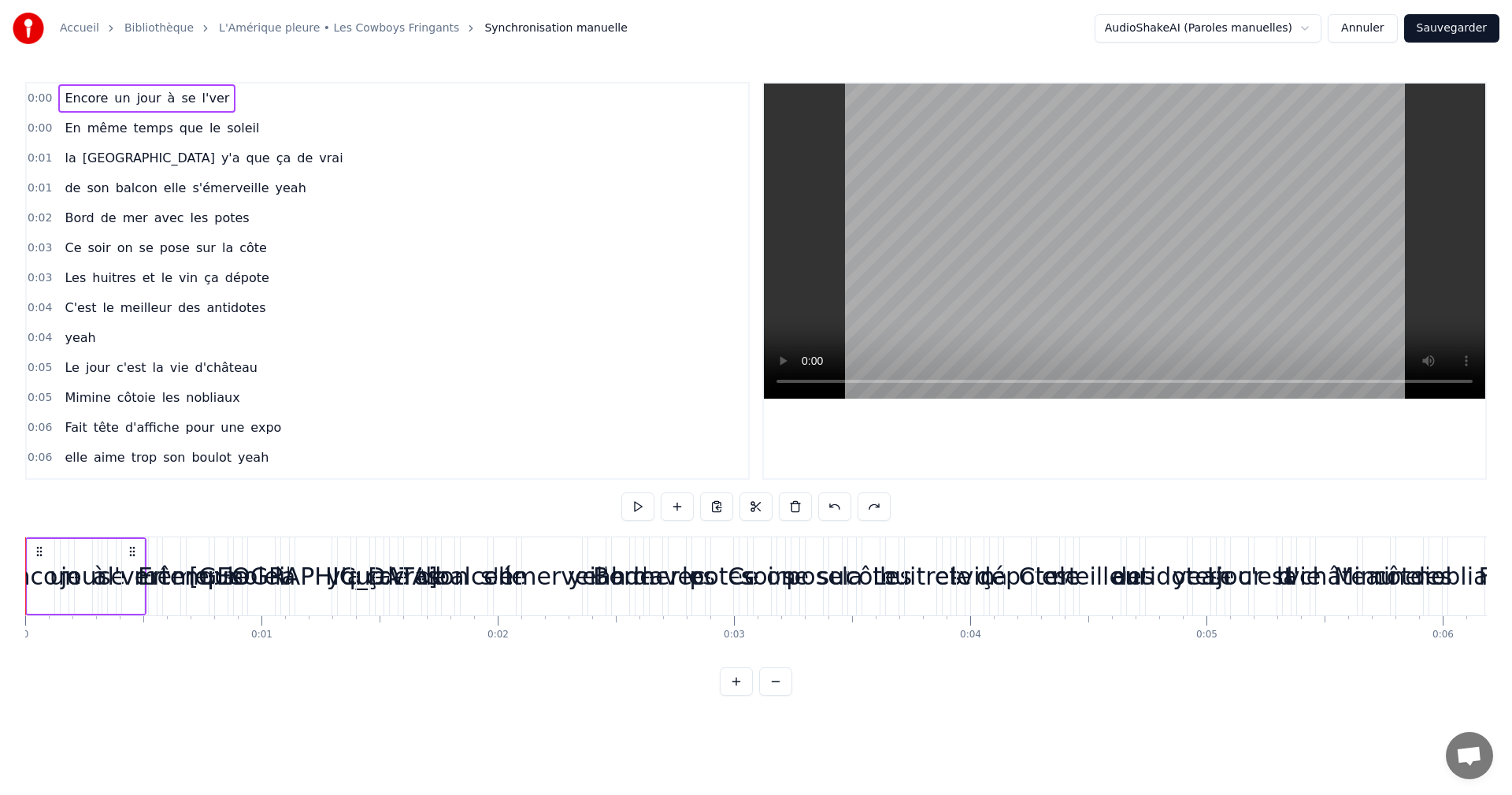
click at [741, 694] on button at bounding box center [736, 680] width 33 height 28
click at [41, 555] on circle at bounding box center [41, 554] width 1 height 1
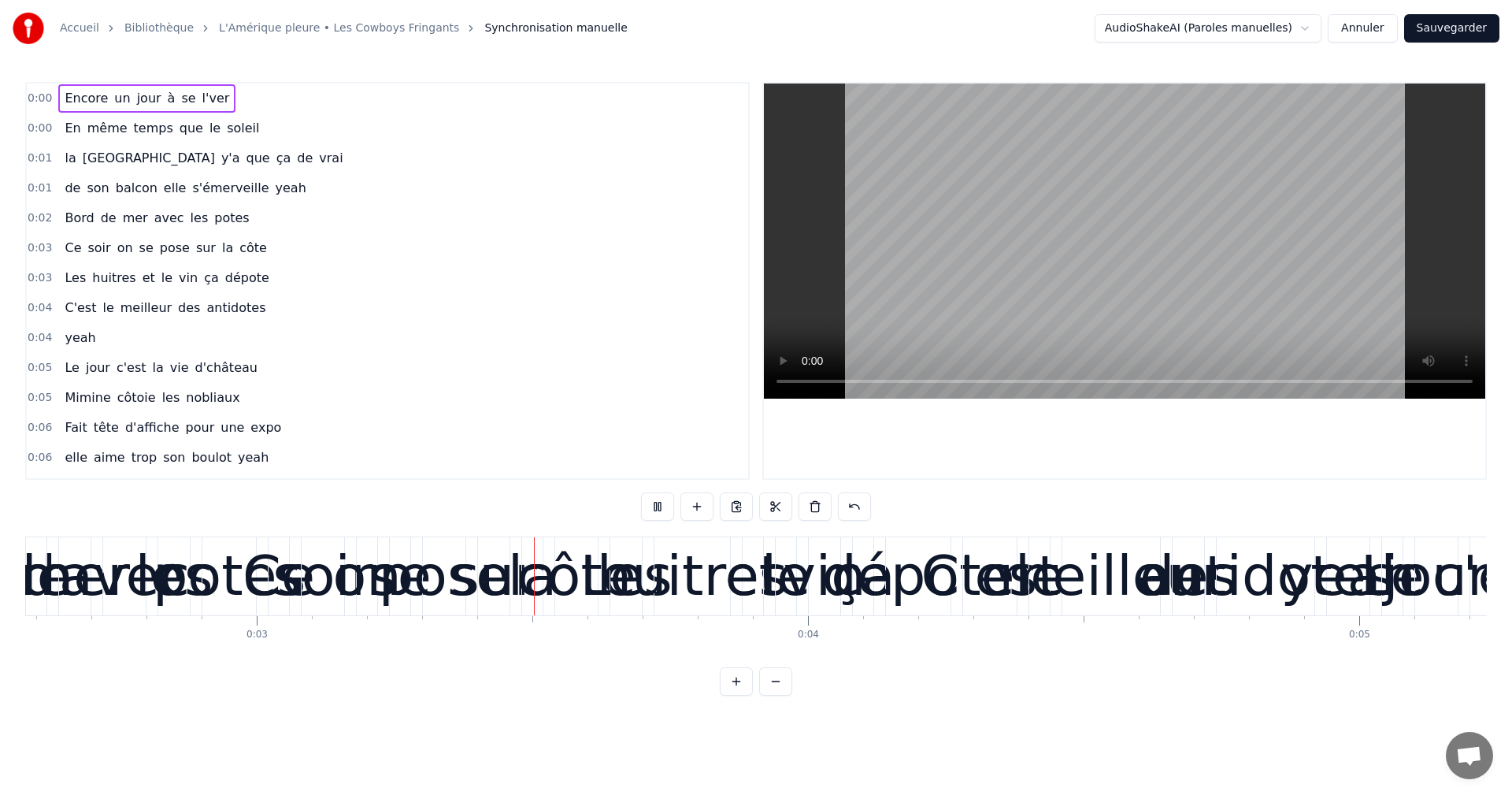
scroll to position [0, 1448]
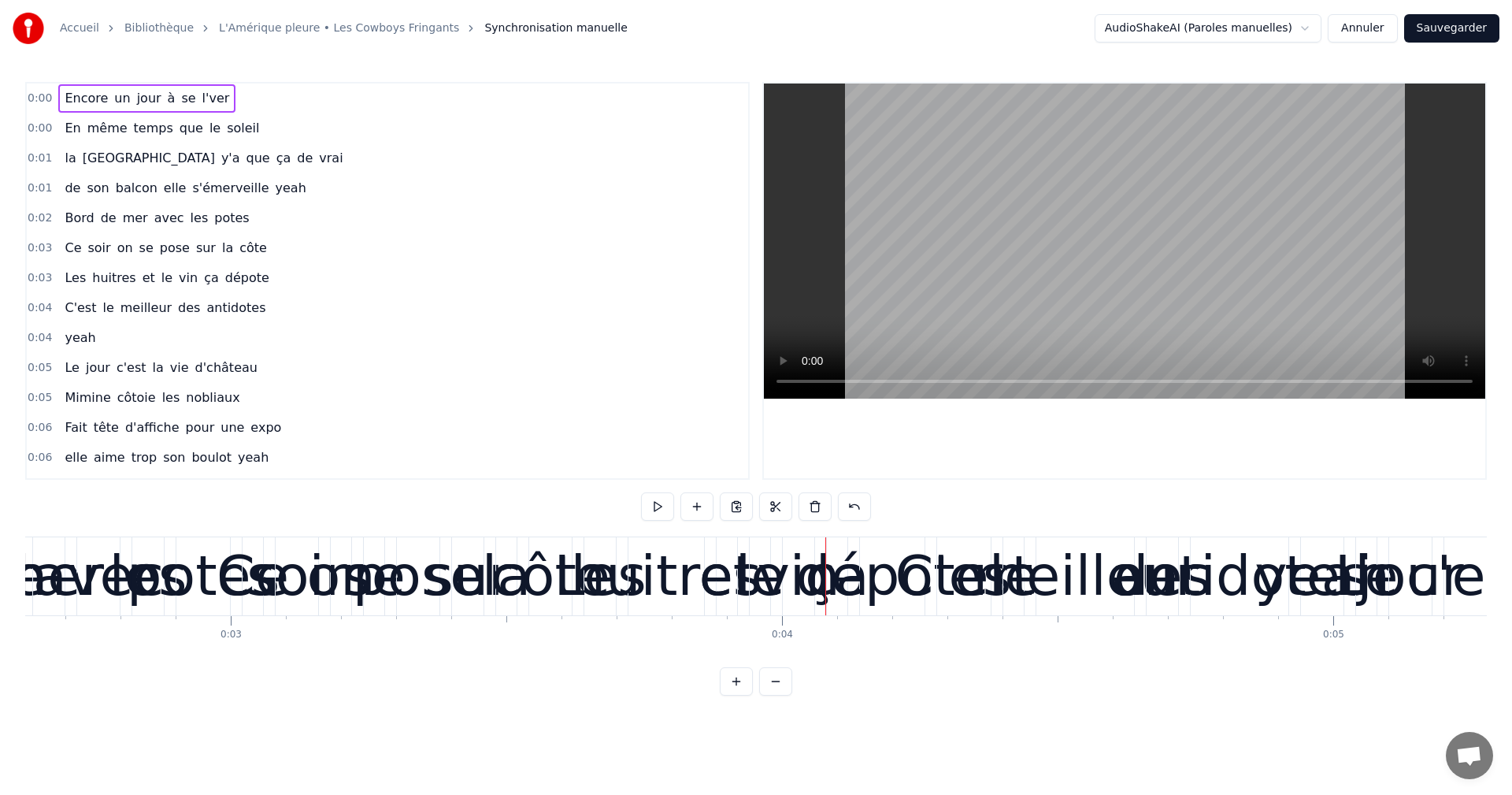
click at [35, 101] on span "0:00" at bounding box center [40, 99] width 24 height 15
click at [39, 95] on span "0:00" at bounding box center [40, 99] width 24 height 15
click at [774, 500] on button at bounding box center [776, 506] width 33 height 28
click at [741, 505] on button at bounding box center [736, 506] width 33 height 28
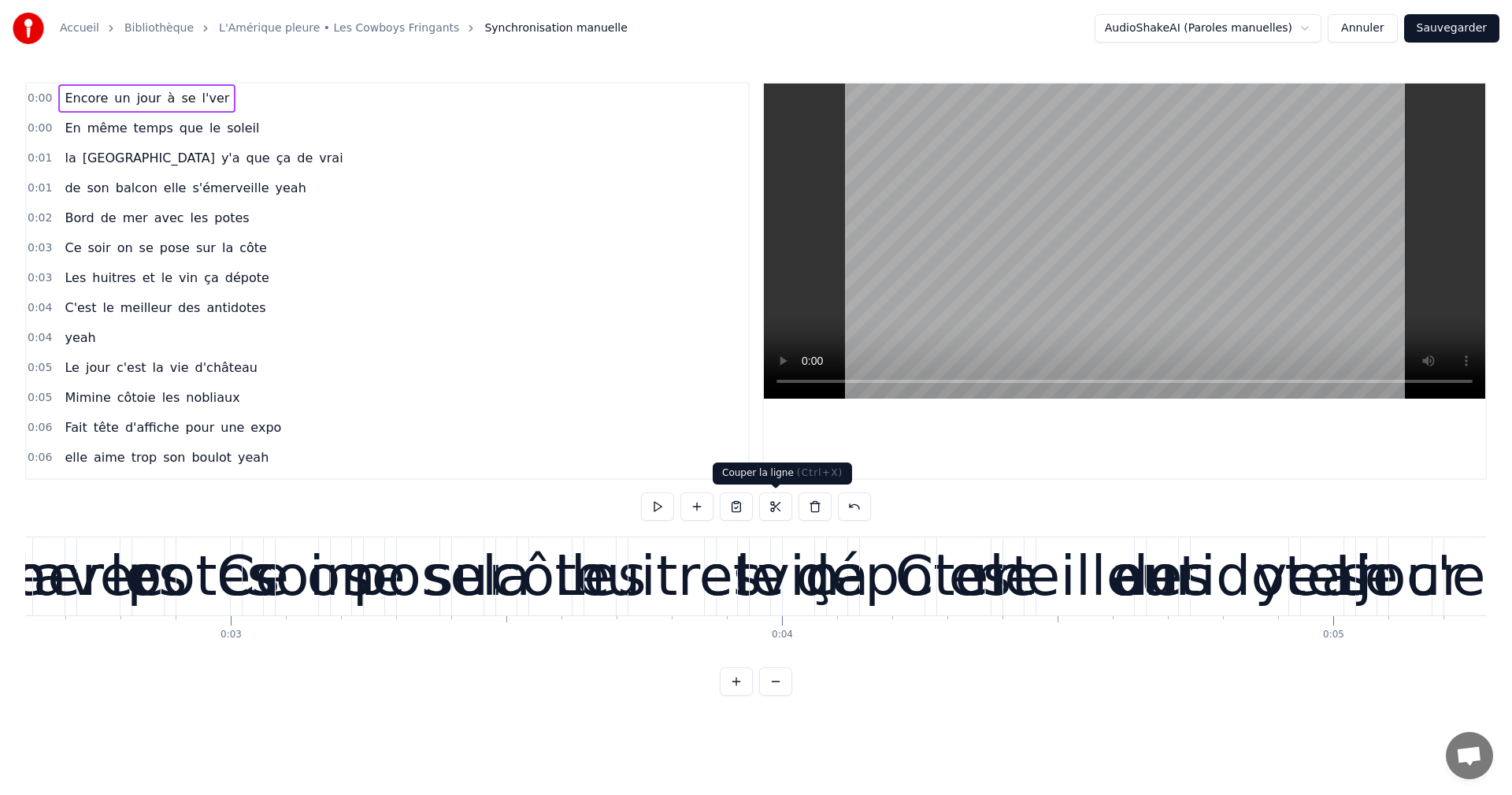
click at [765, 509] on button at bounding box center [776, 506] width 33 height 28
click at [733, 505] on button at bounding box center [736, 506] width 33 height 28
click at [698, 503] on button at bounding box center [697, 506] width 33 height 28
click at [956, 326] on video at bounding box center [1125, 241] width 722 height 315
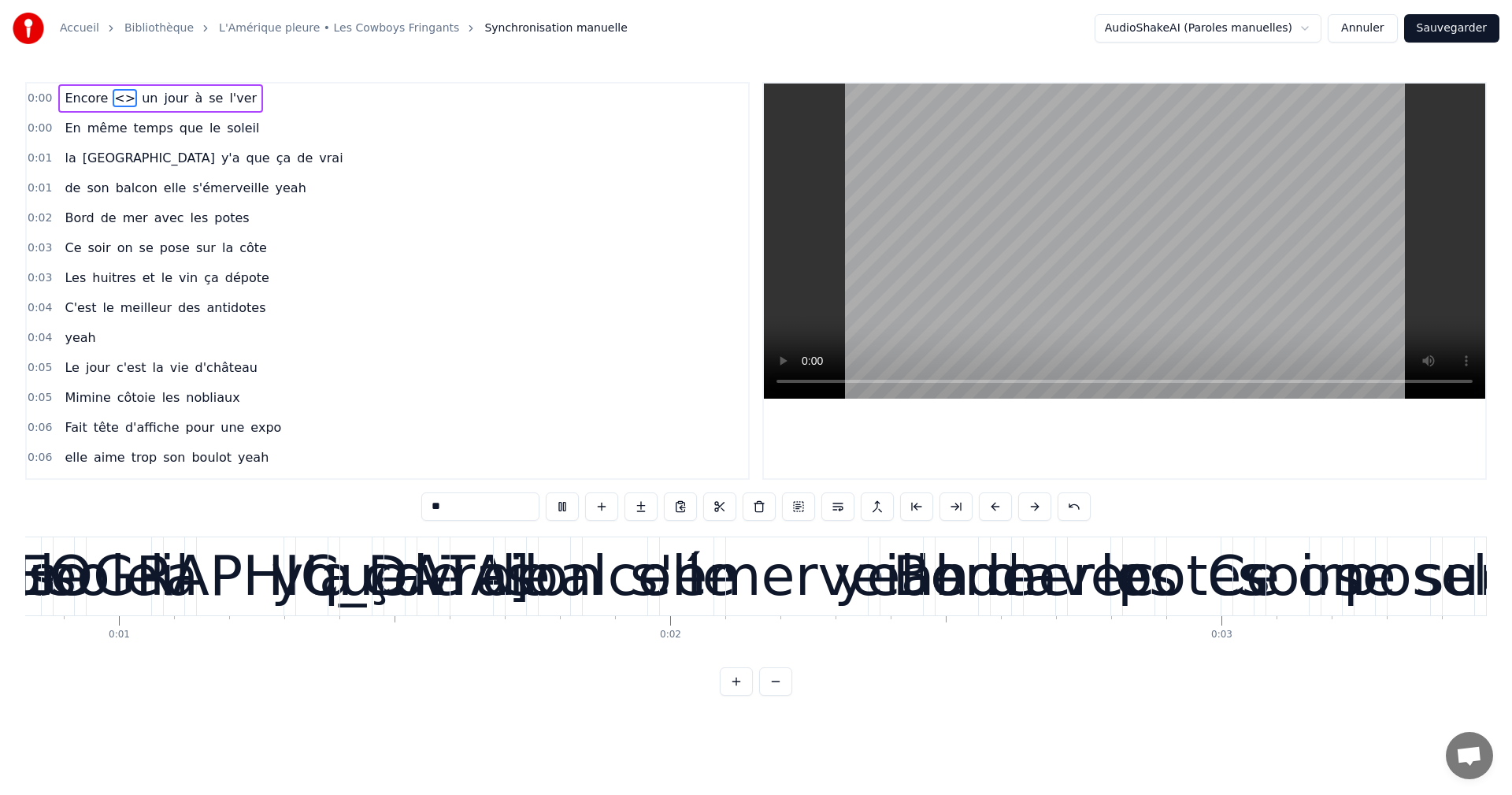
scroll to position [0, 304]
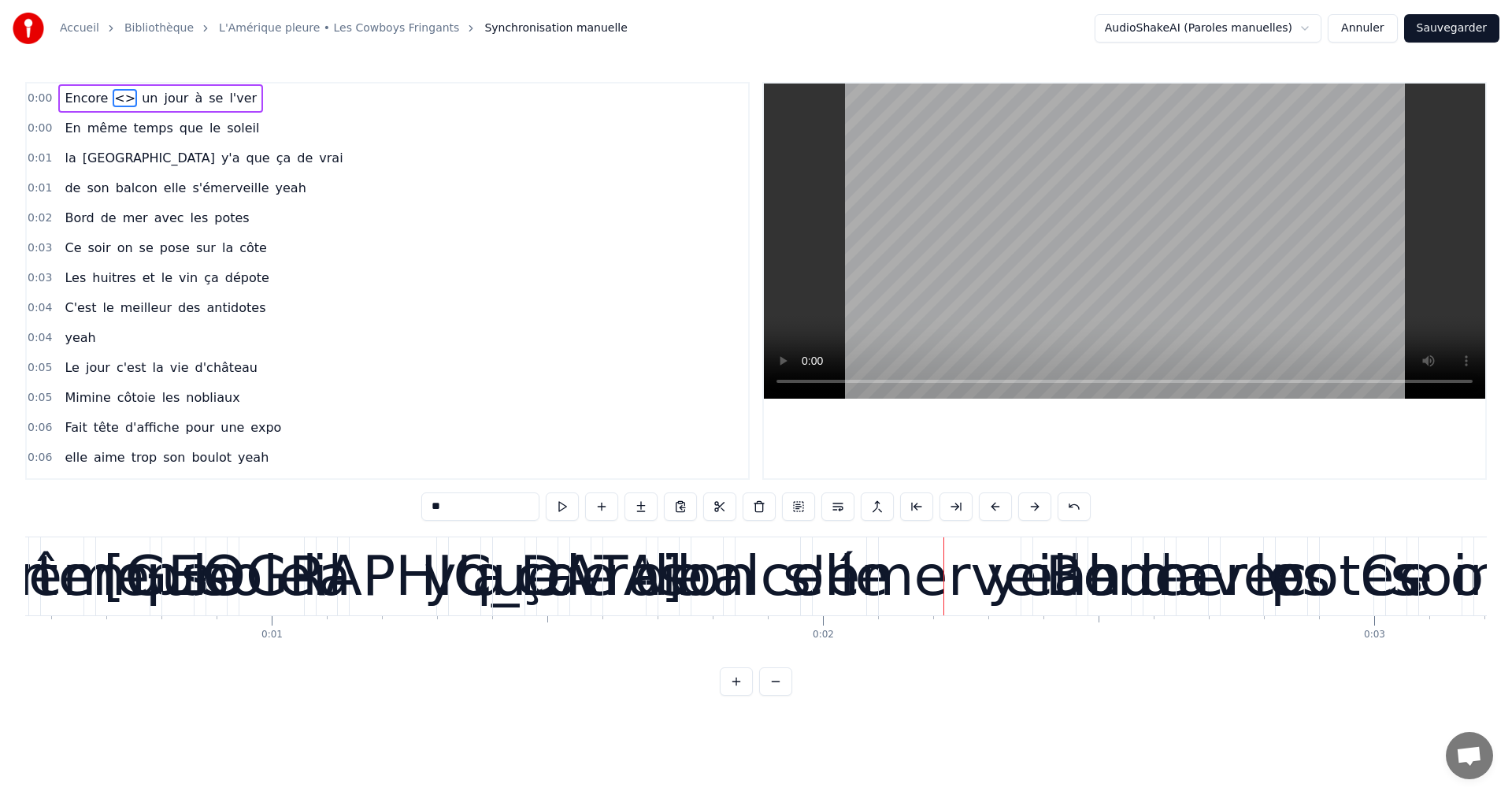
click at [113, 99] on span "<>" at bounding box center [125, 98] width 24 height 18
click at [754, 509] on button at bounding box center [759, 506] width 33 height 28
click at [64, 99] on span "Encore" at bounding box center [86, 98] width 46 height 18
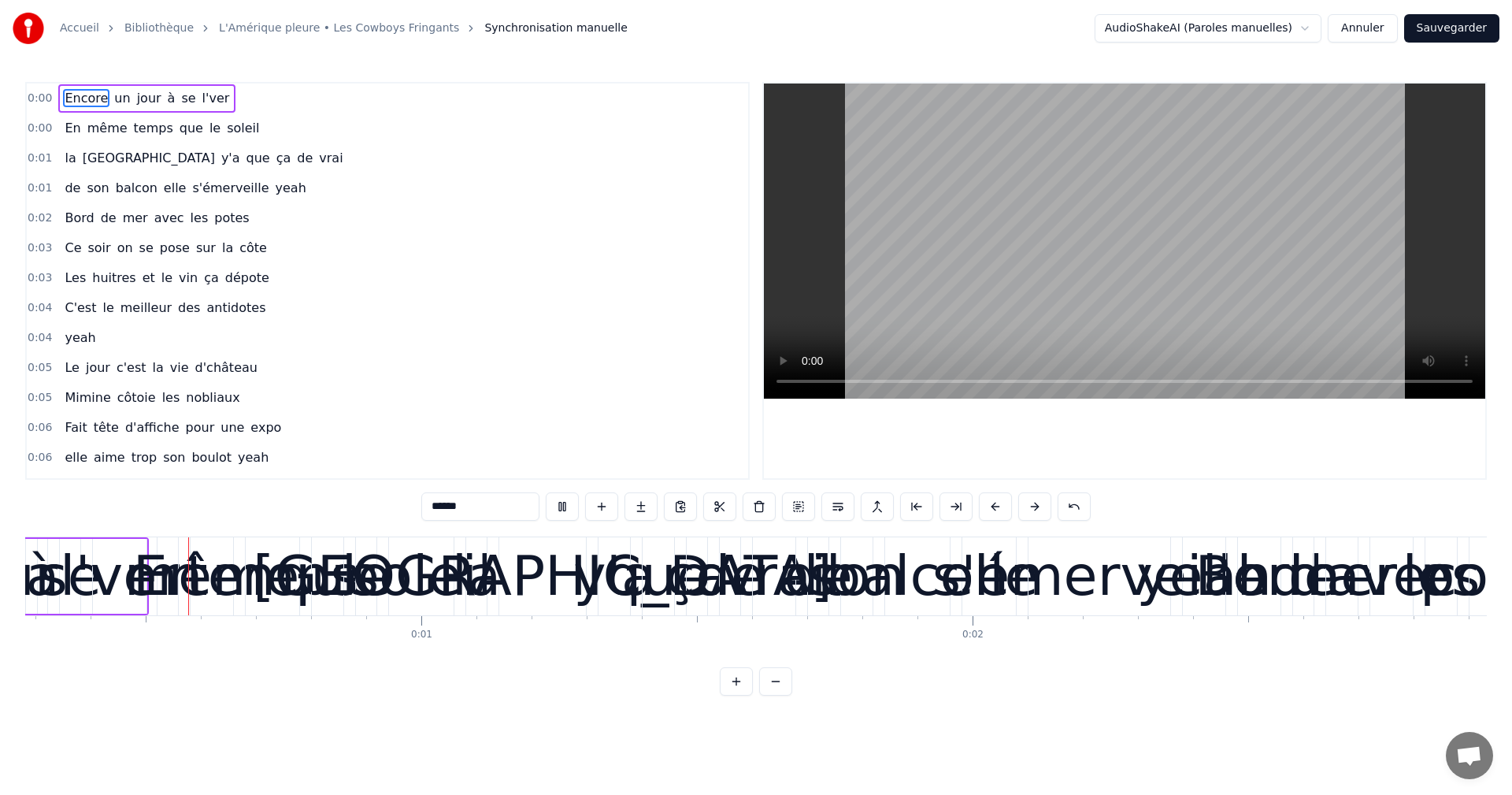
scroll to position [0, 68]
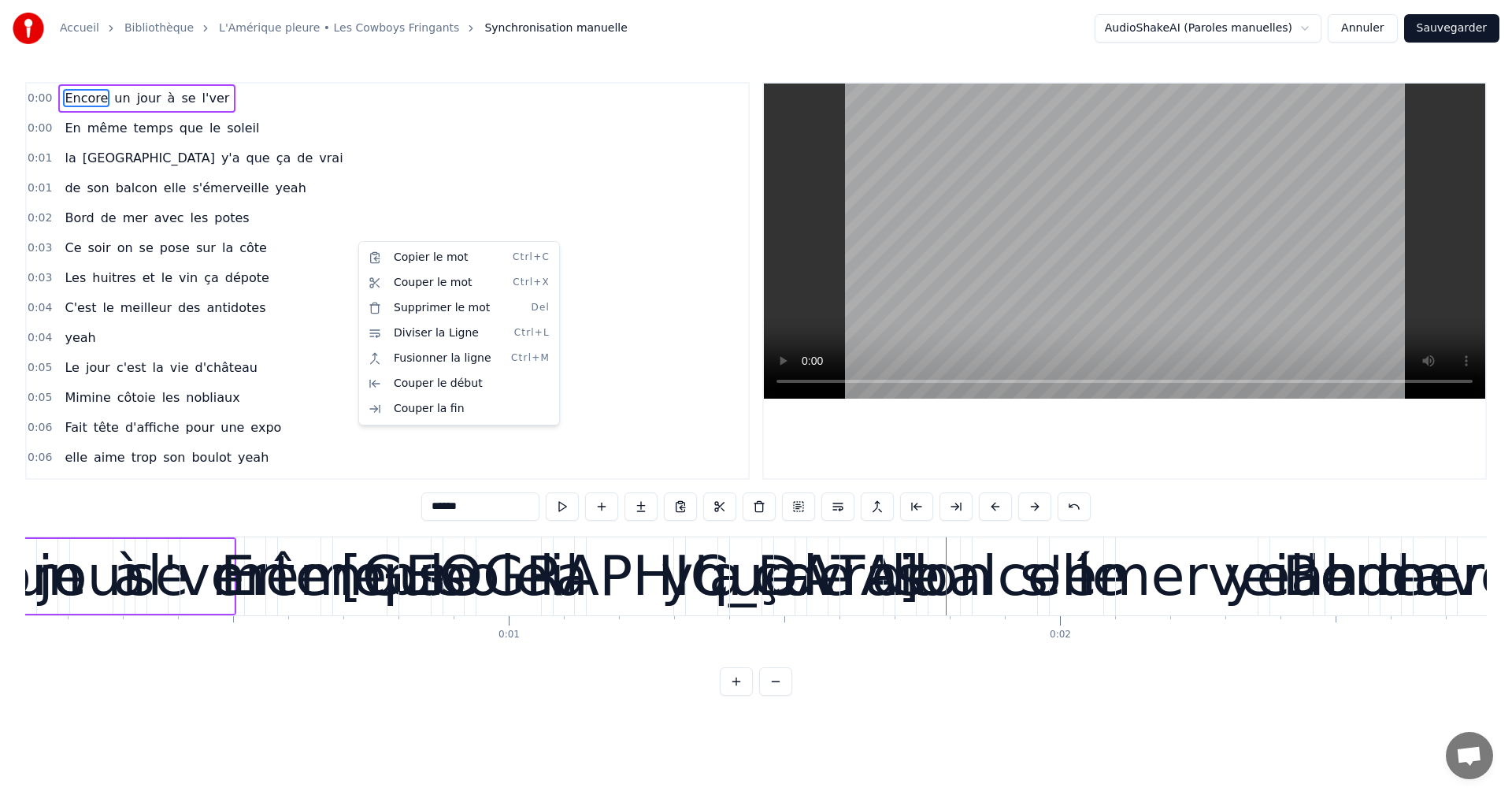
click at [1317, 27] on html "Accueil Bibliothèque L'Amérique pleure • Les Cowboys Fringants Synchronisation …" at bounding box center [756, 360] width 1512 height 721
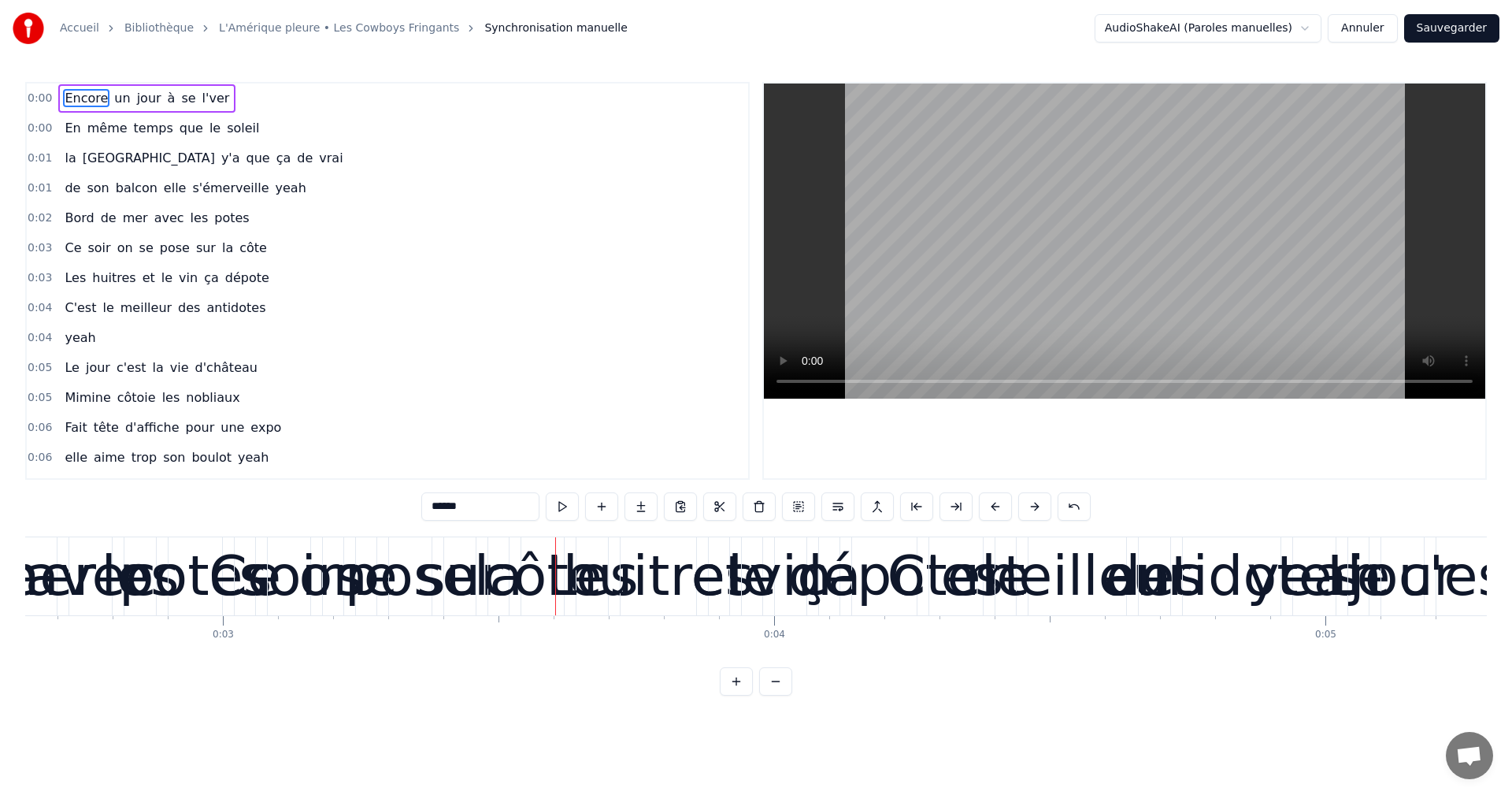
scroll to position [0, 1463]
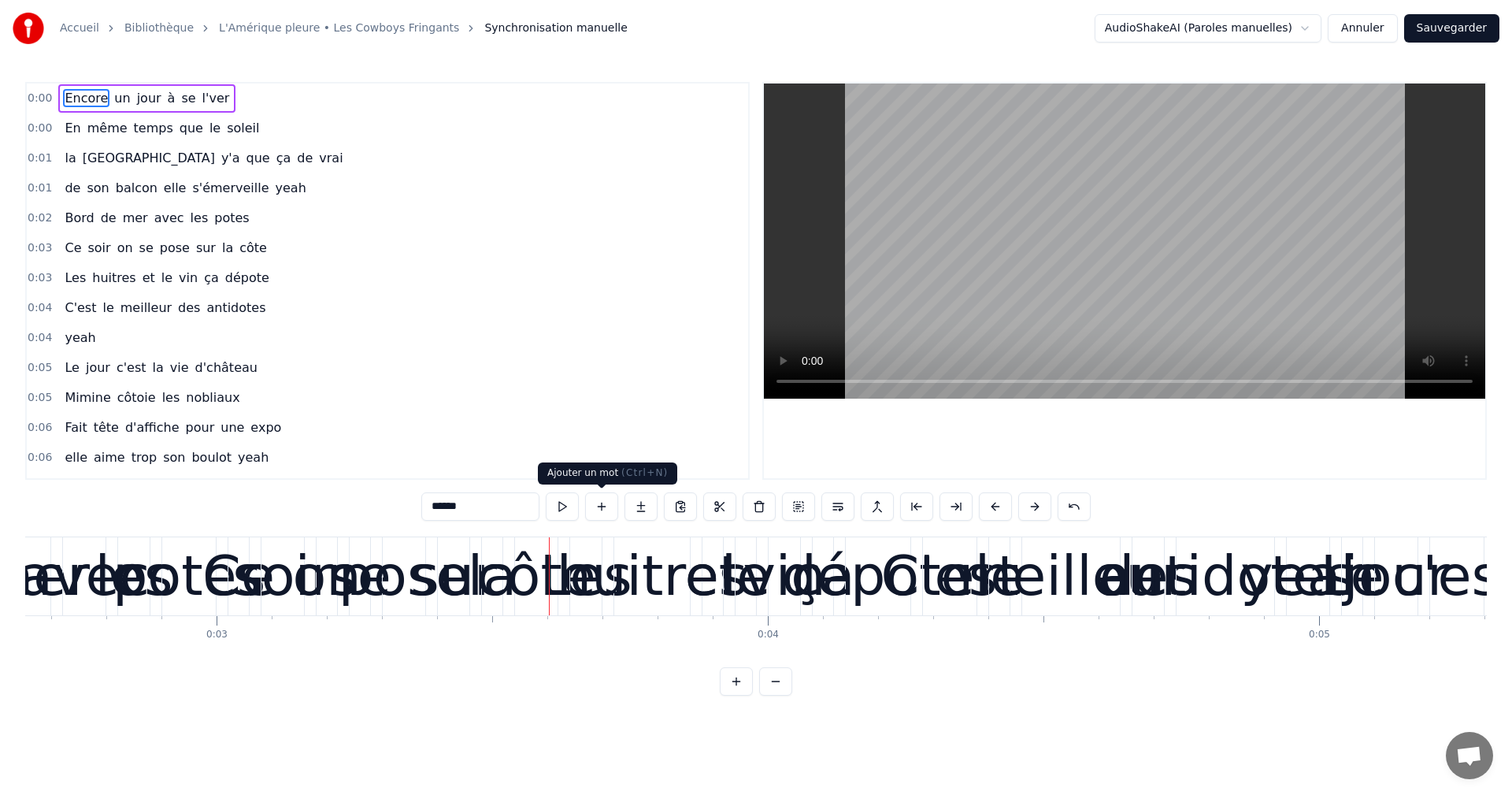
click at [603, 503] on button at bounding box center [602, 506] width 33 height 28
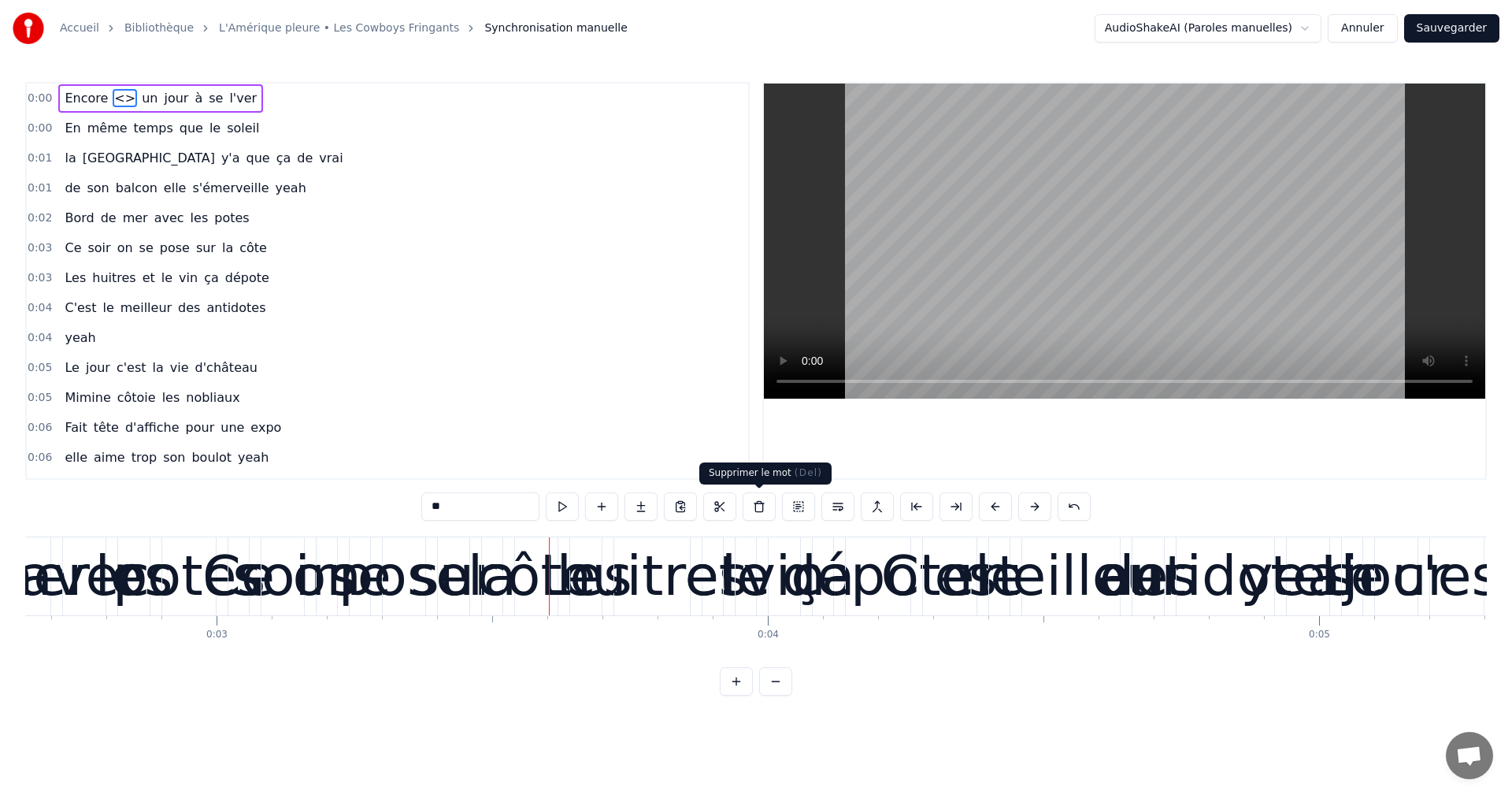
click at [765, 504] on button at bounding box center [759, 506] width 33 height 28
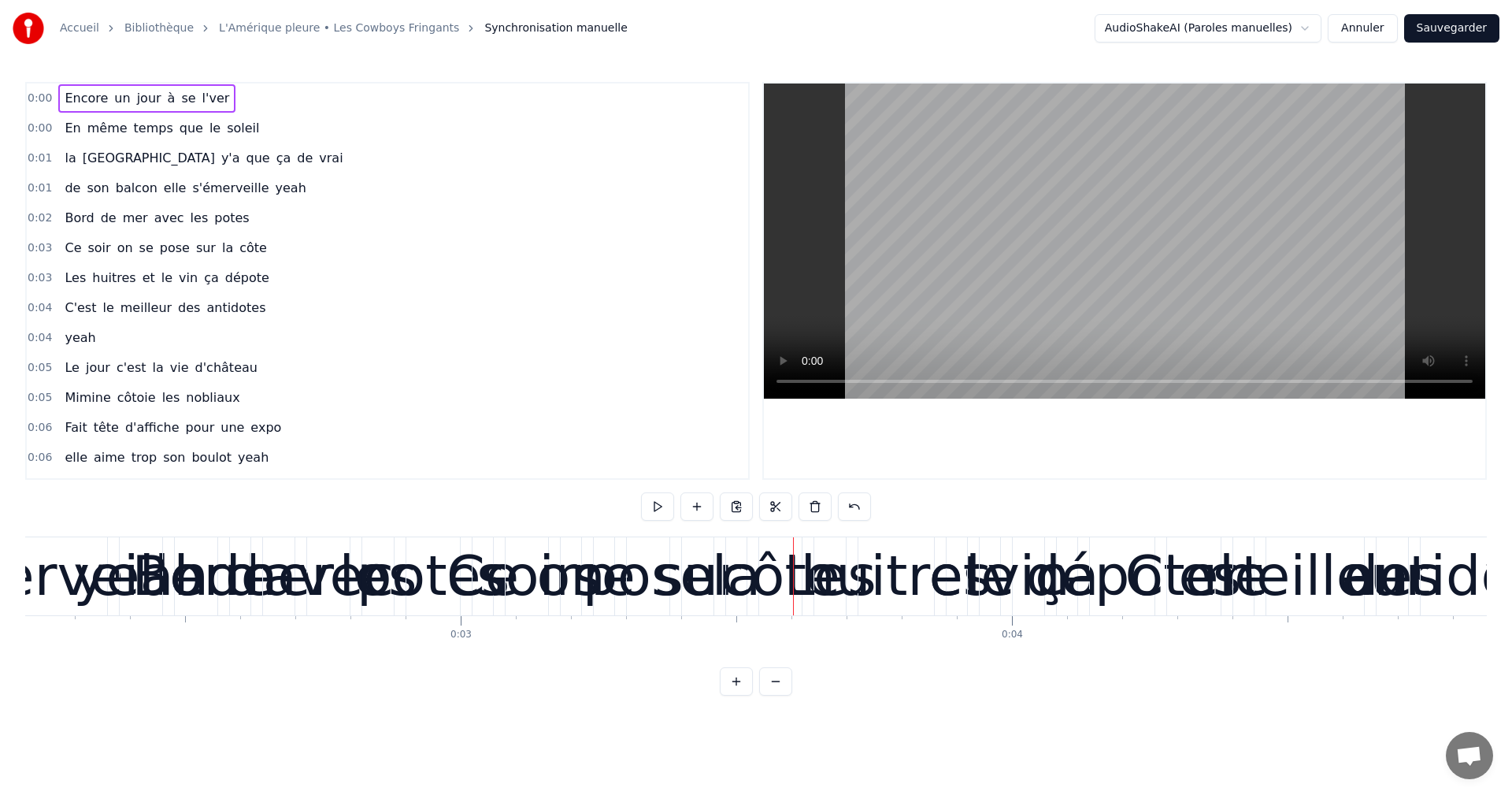
scroll to position [0, 1392]
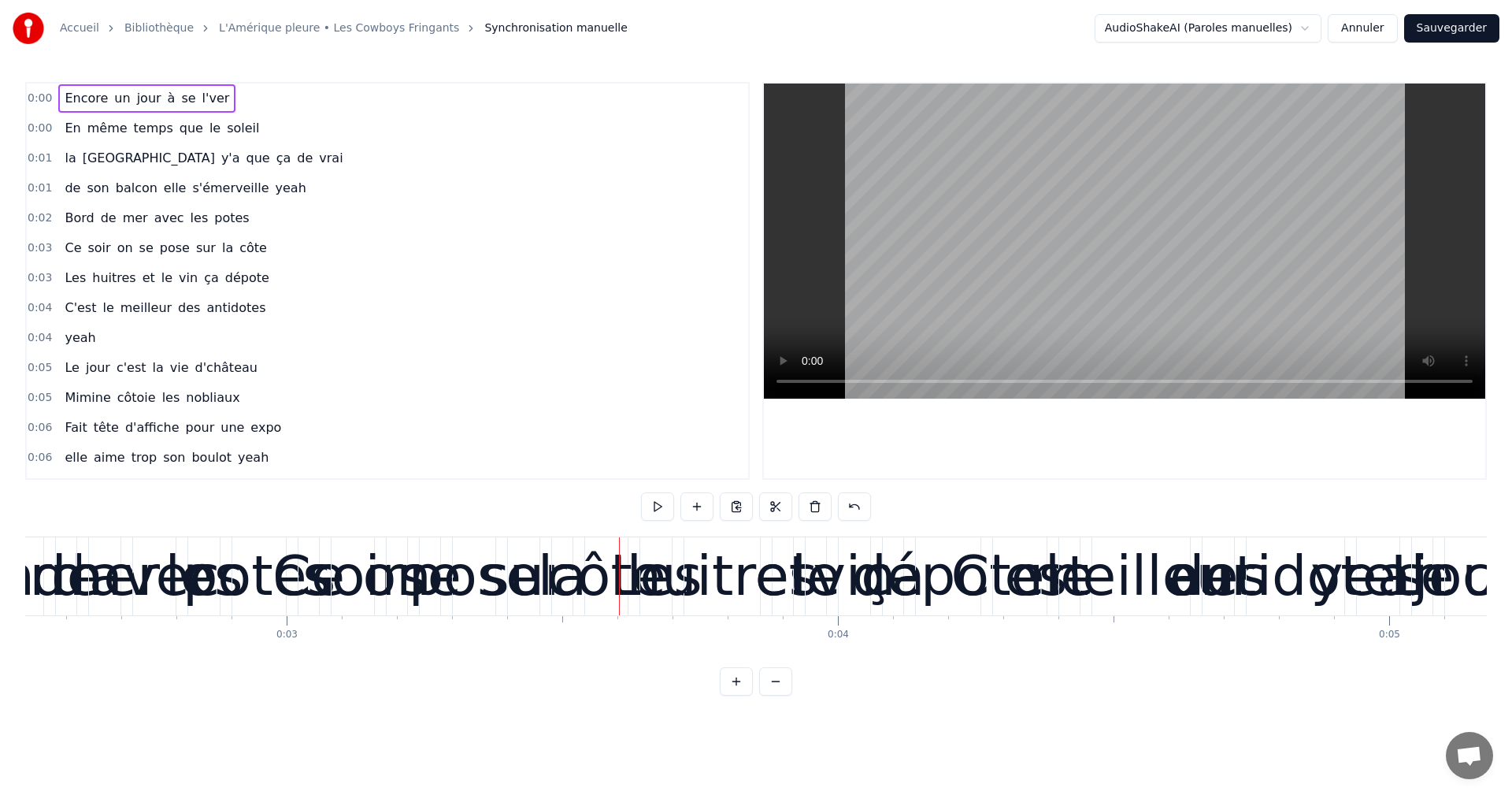
click at [287, 633] on div "0:03" at bounding box center [287, 635] width 21 height 13
click at [246, 575] on div "potes" at bounding box center [259, 577] width 153 height 83
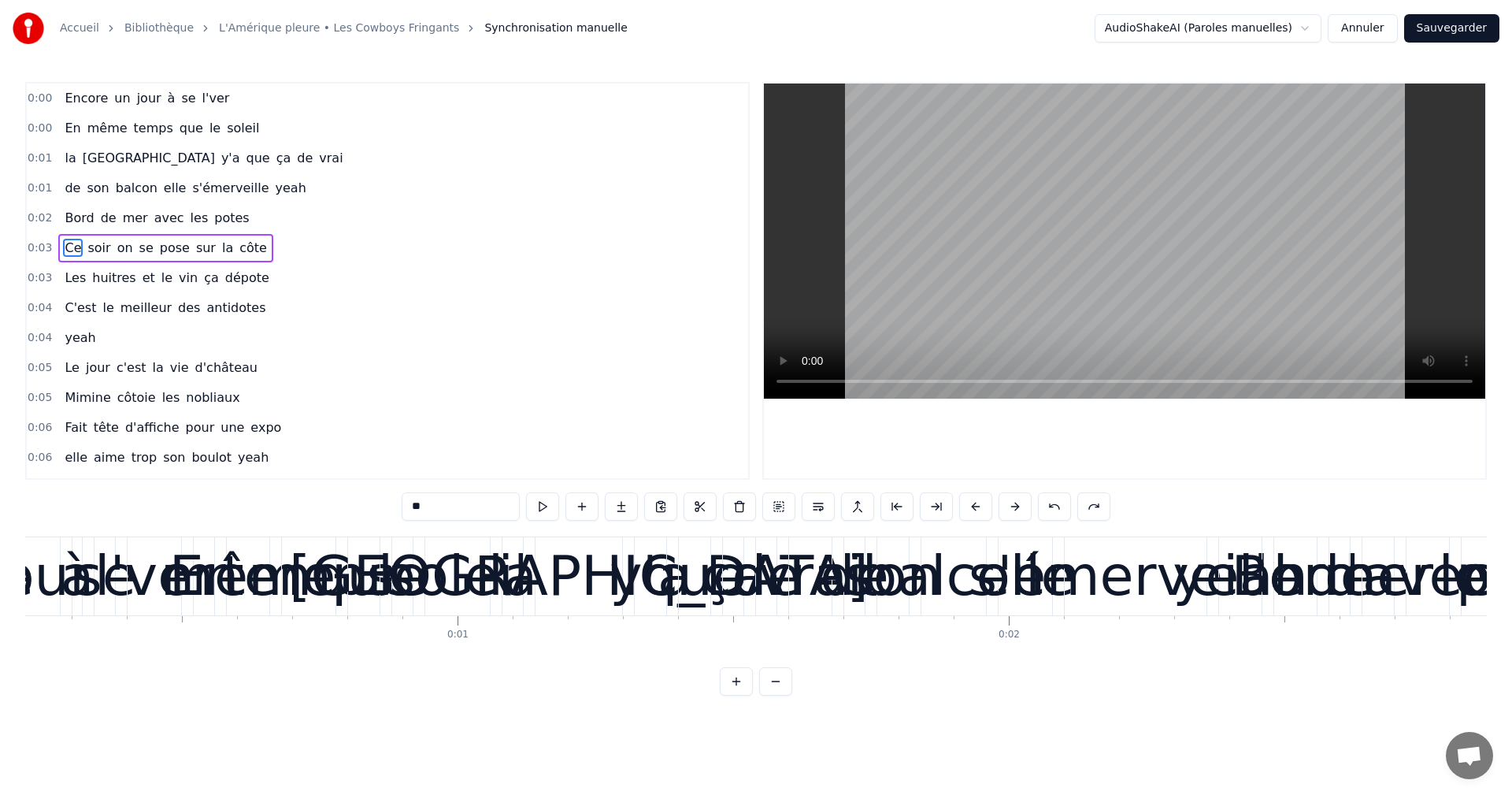
scroll to position [0, 0]
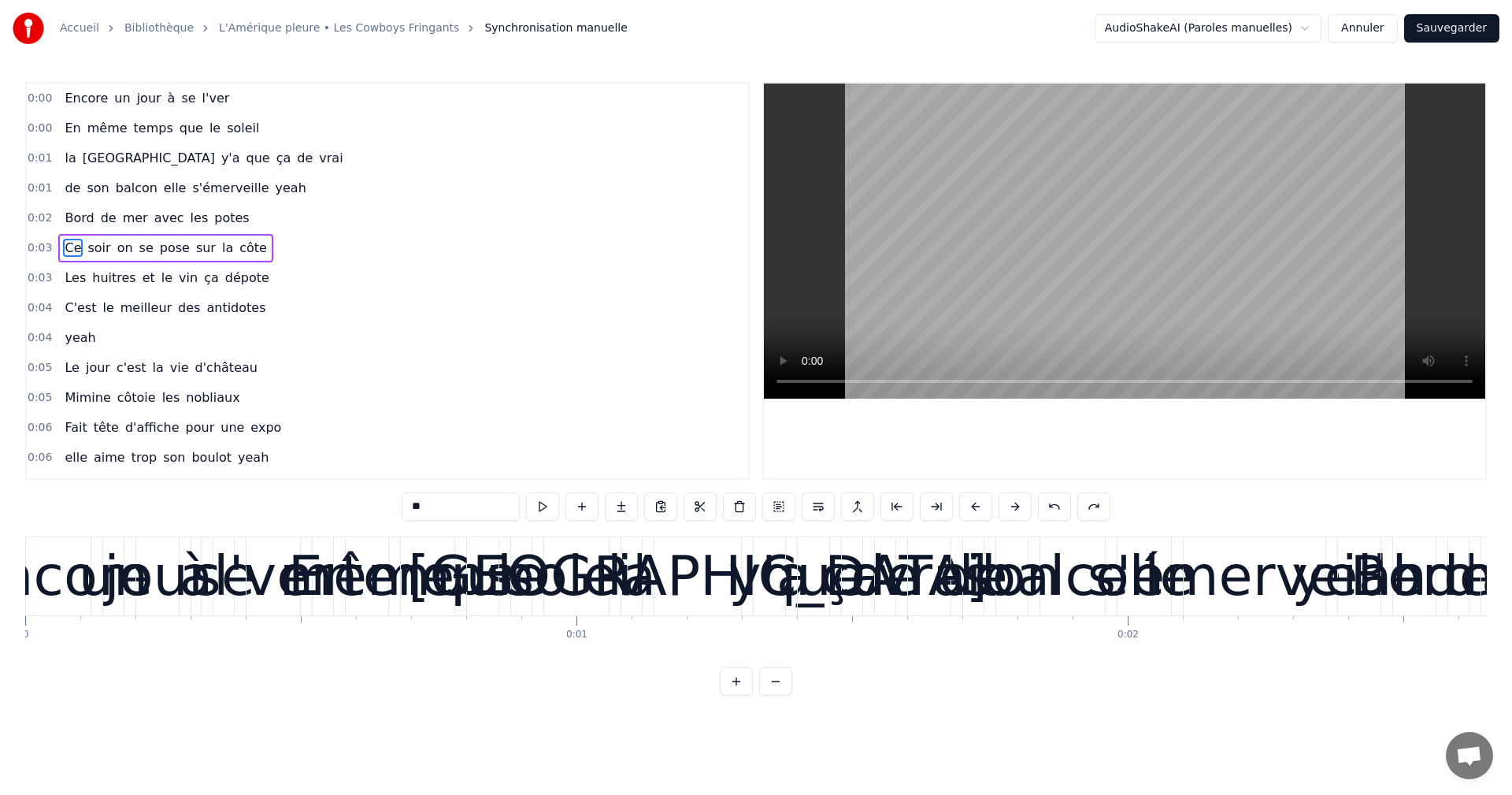
click at [68, 103] on span "Encore" at bounding box center [86, 98] width 46 height 18
type input "******"
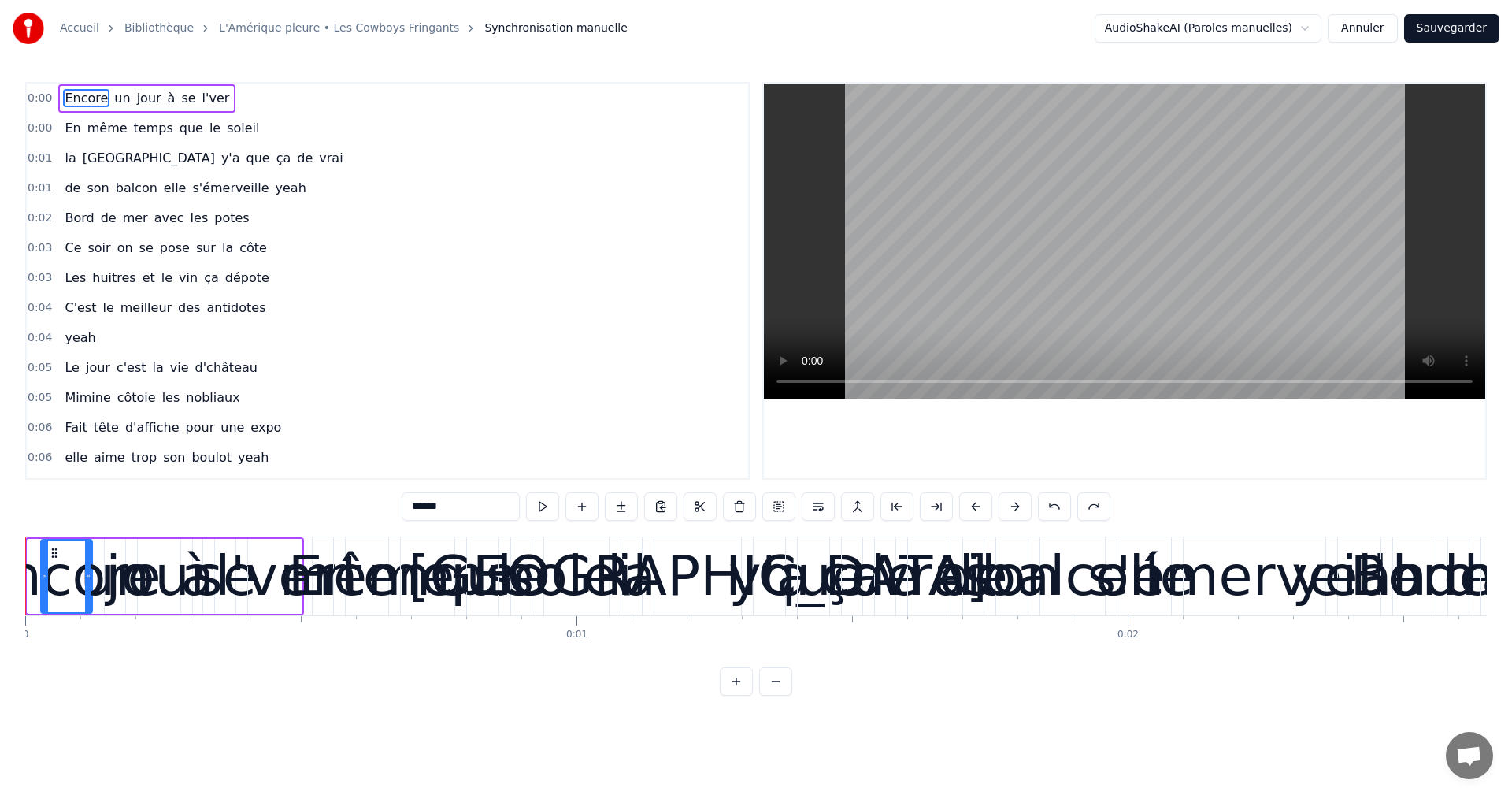
drag, startPoint x: 31, startPoint y: 573, endPoint x: 44, endPoint y: 565, distance: 15.3
click at [44, 565] on div at bounding box center [44, 576] width 7 height 71
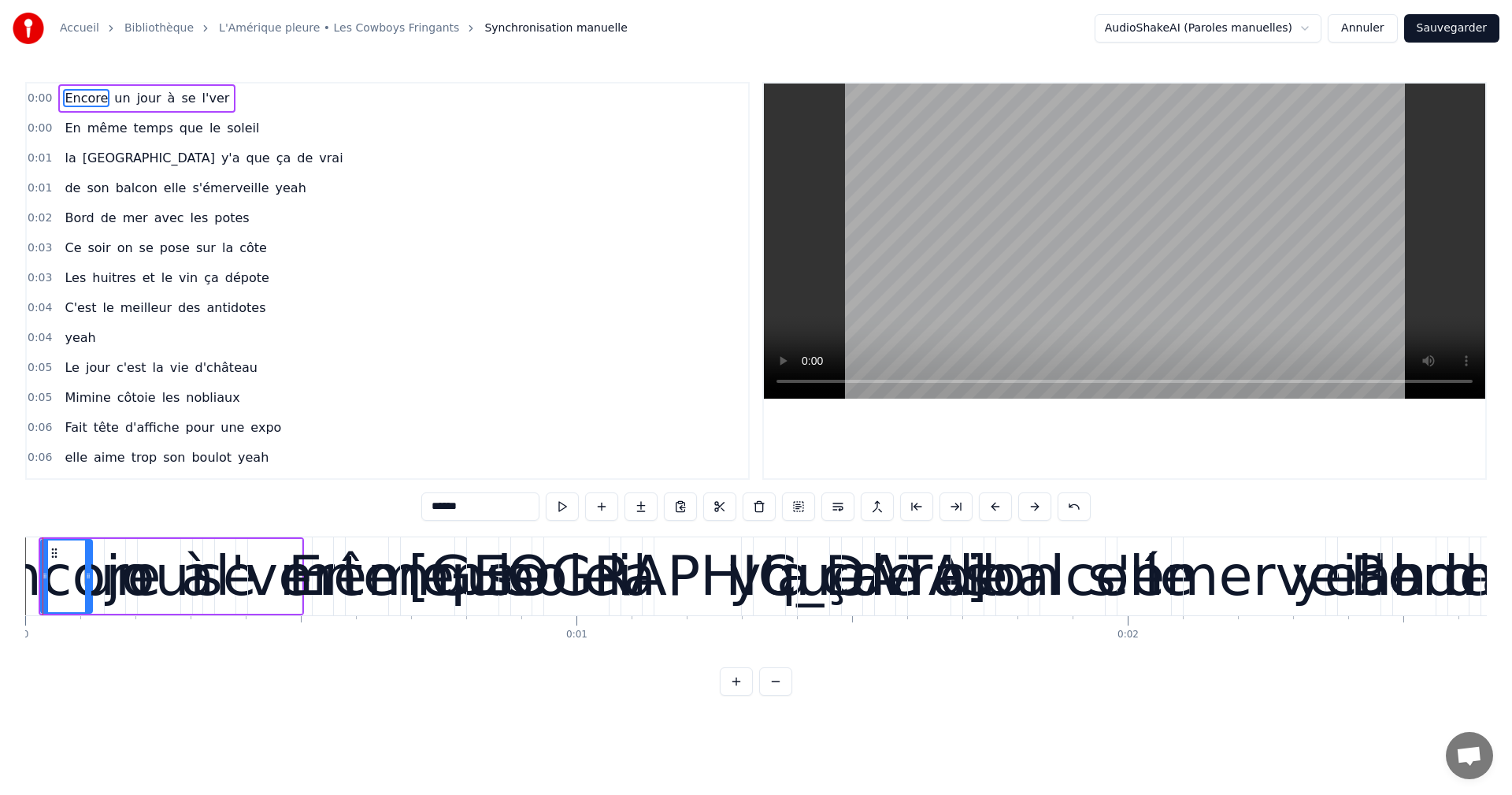
click at [300, 464] on div "0:06 elle aime trop son boulot yeah" at bounding box center [387, 457] width 722 height 30
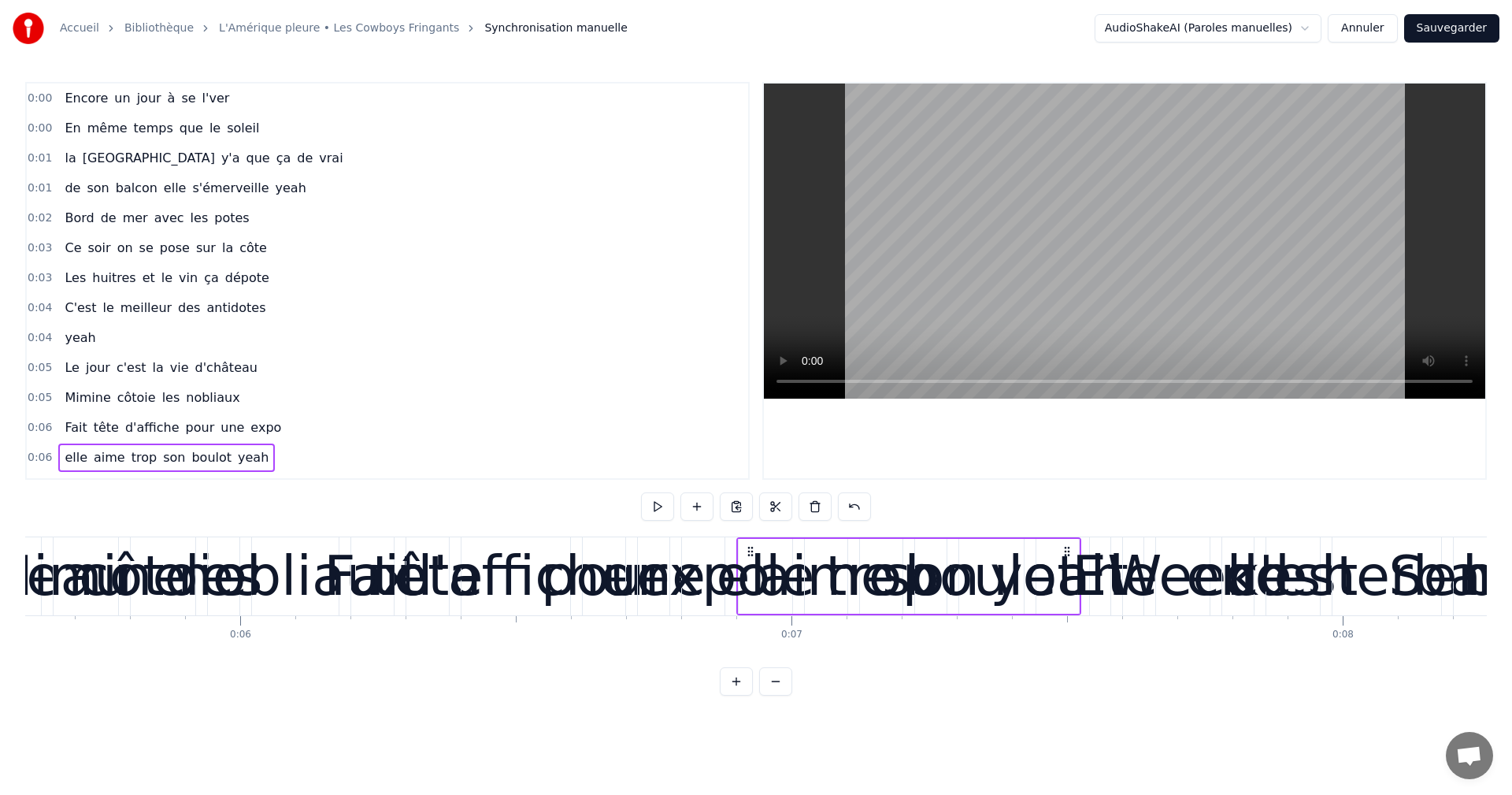
scroll to position [0, 3725]
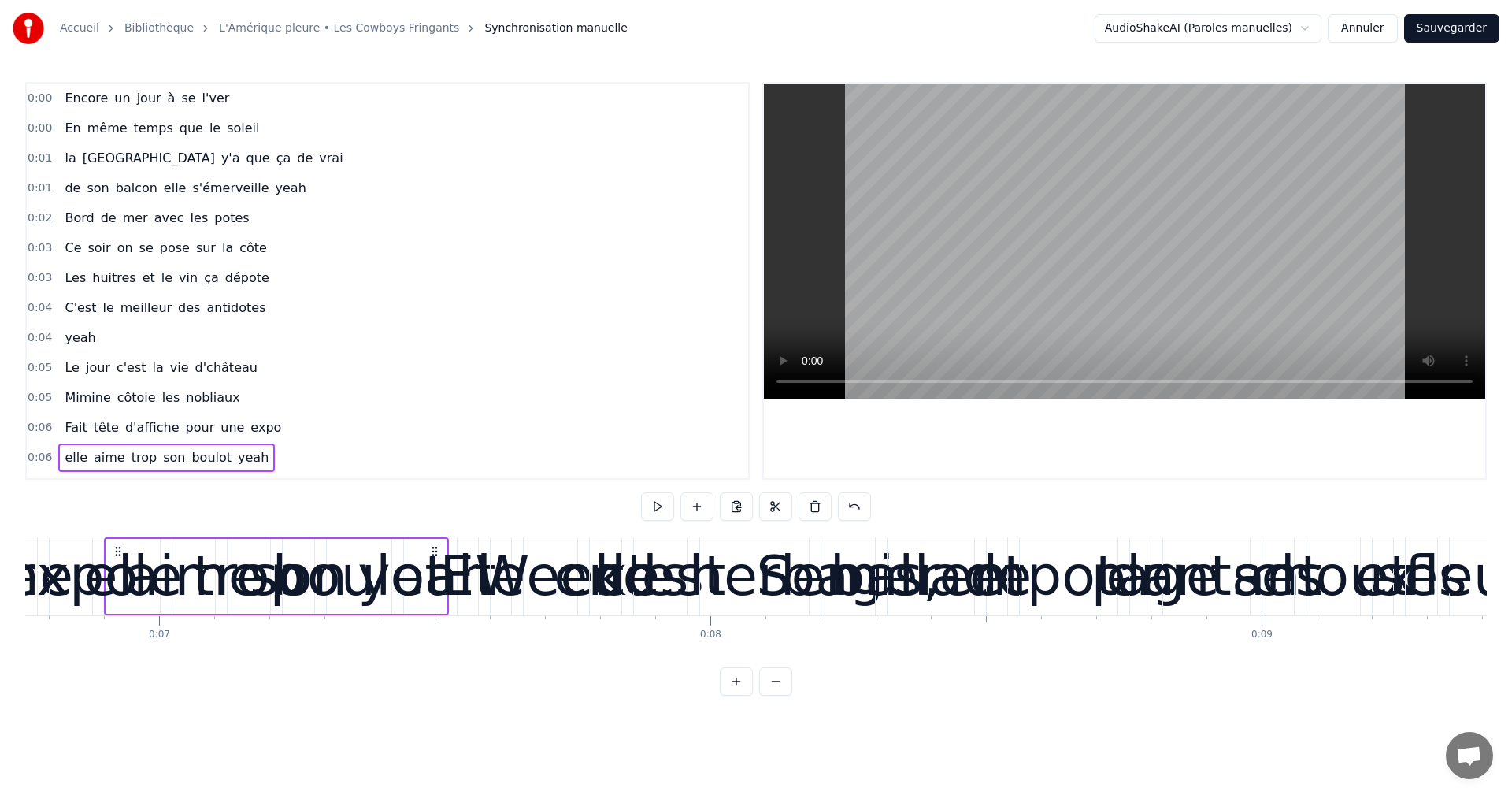
click at [1375, 22] on button "Annuler" at bounding box center [1362, 28] width 70 height 28
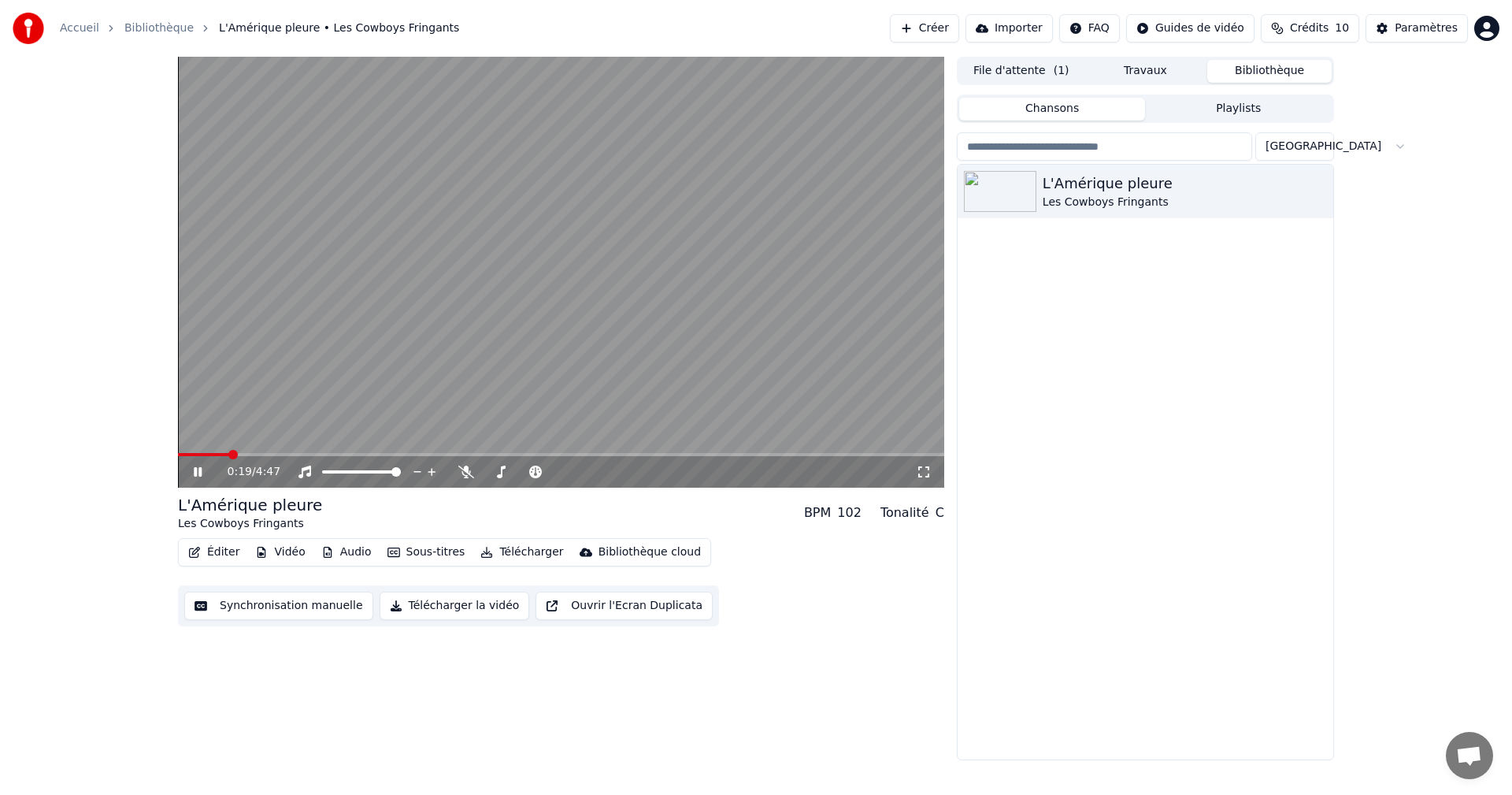
click at [1272, 73] on button "Bibliothèque" at bounding box center [1270, 71] width 125 height 23
click at [1178, 70] on button "Travaux" at bounding box center [1146, 71] width 125 height 23
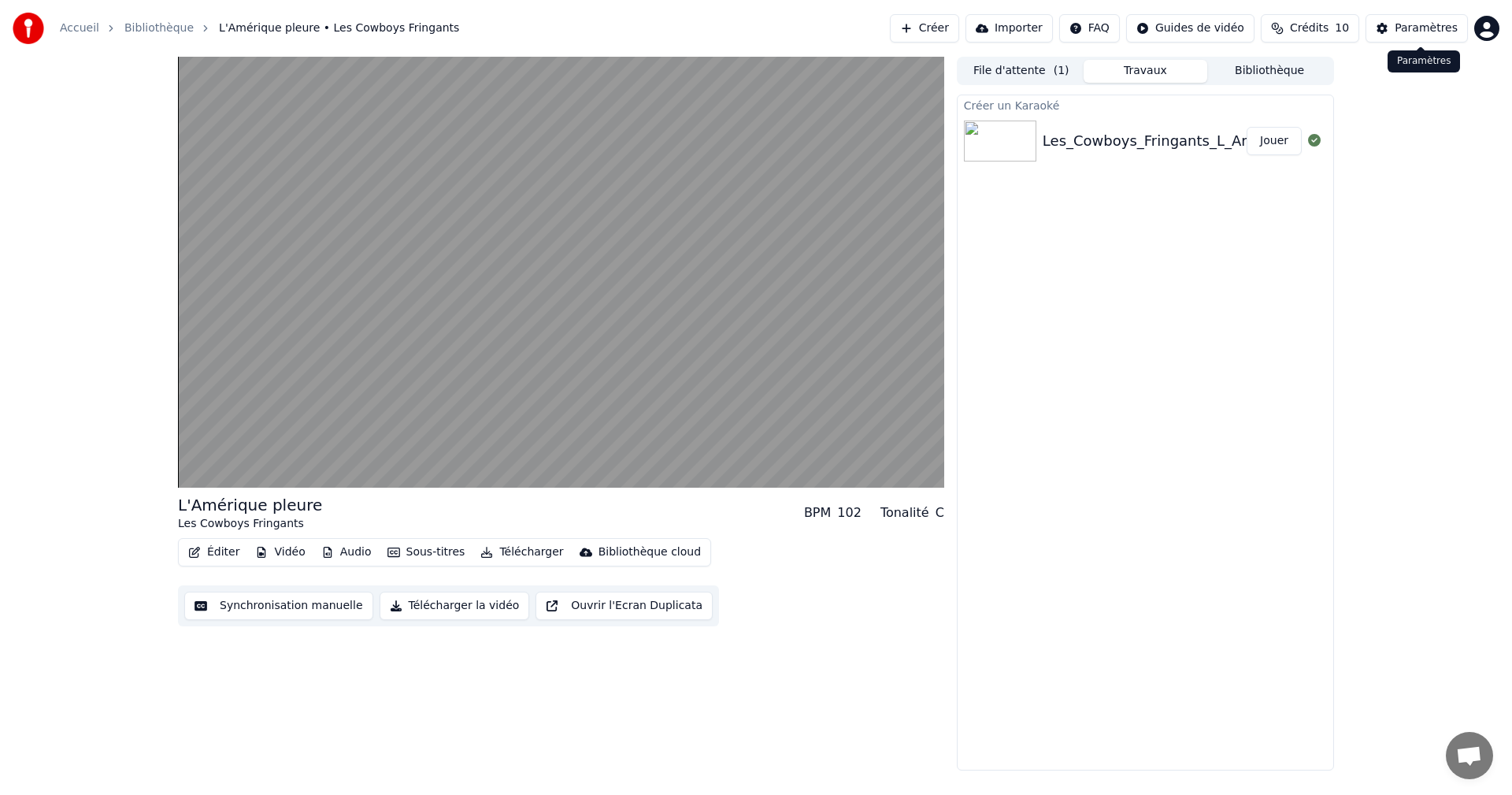
click at [1417, 27] on div "Paramètres" at bounding box center [1426, 28] width 63 height 15
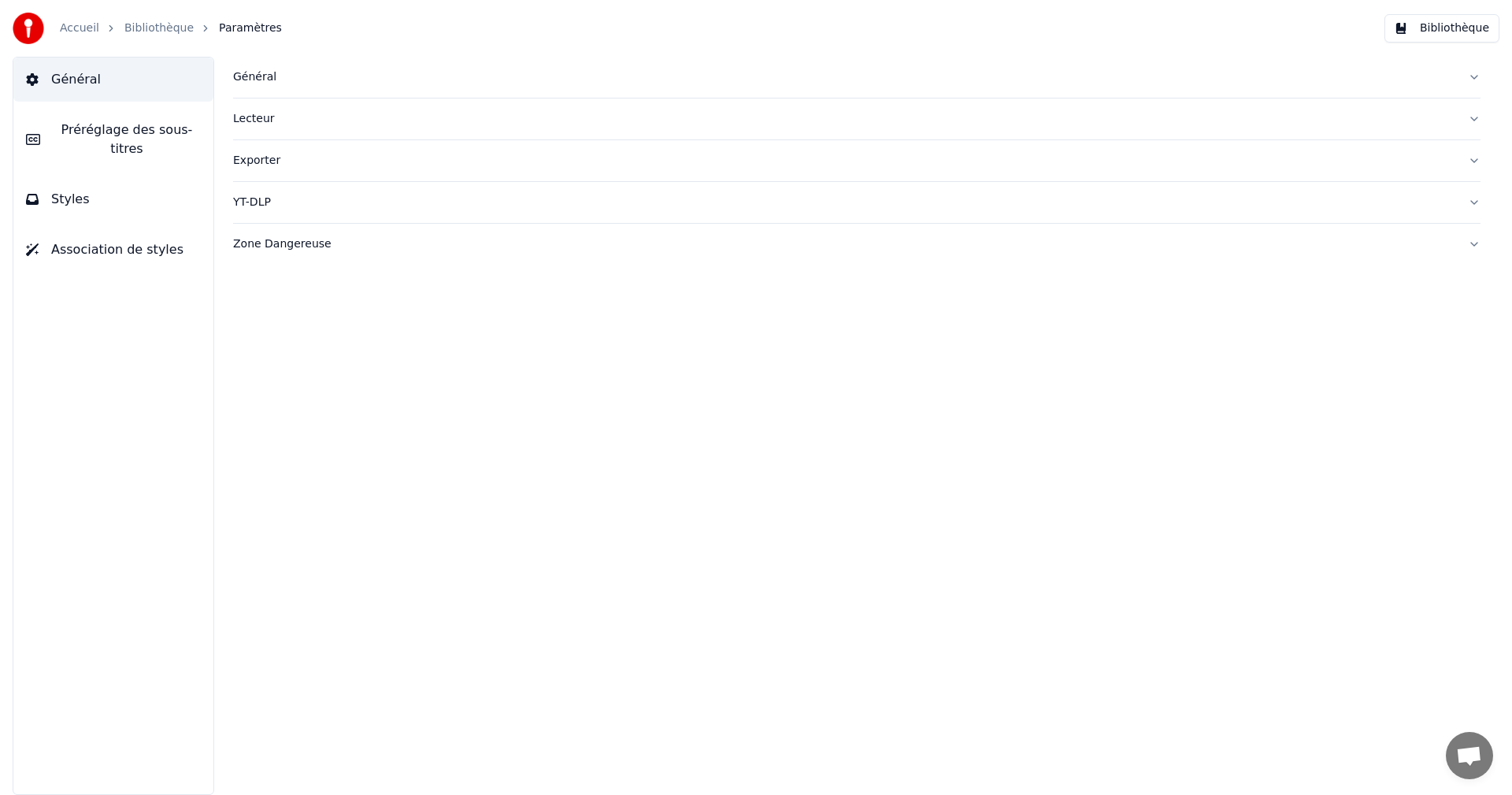
click at [75, 79] on span "Général" at bounding box center [75, 80] width 49 height 19
click at [168, 29] on link "Bibliothèque" at bounding box center [159, 28] width 70 height 15
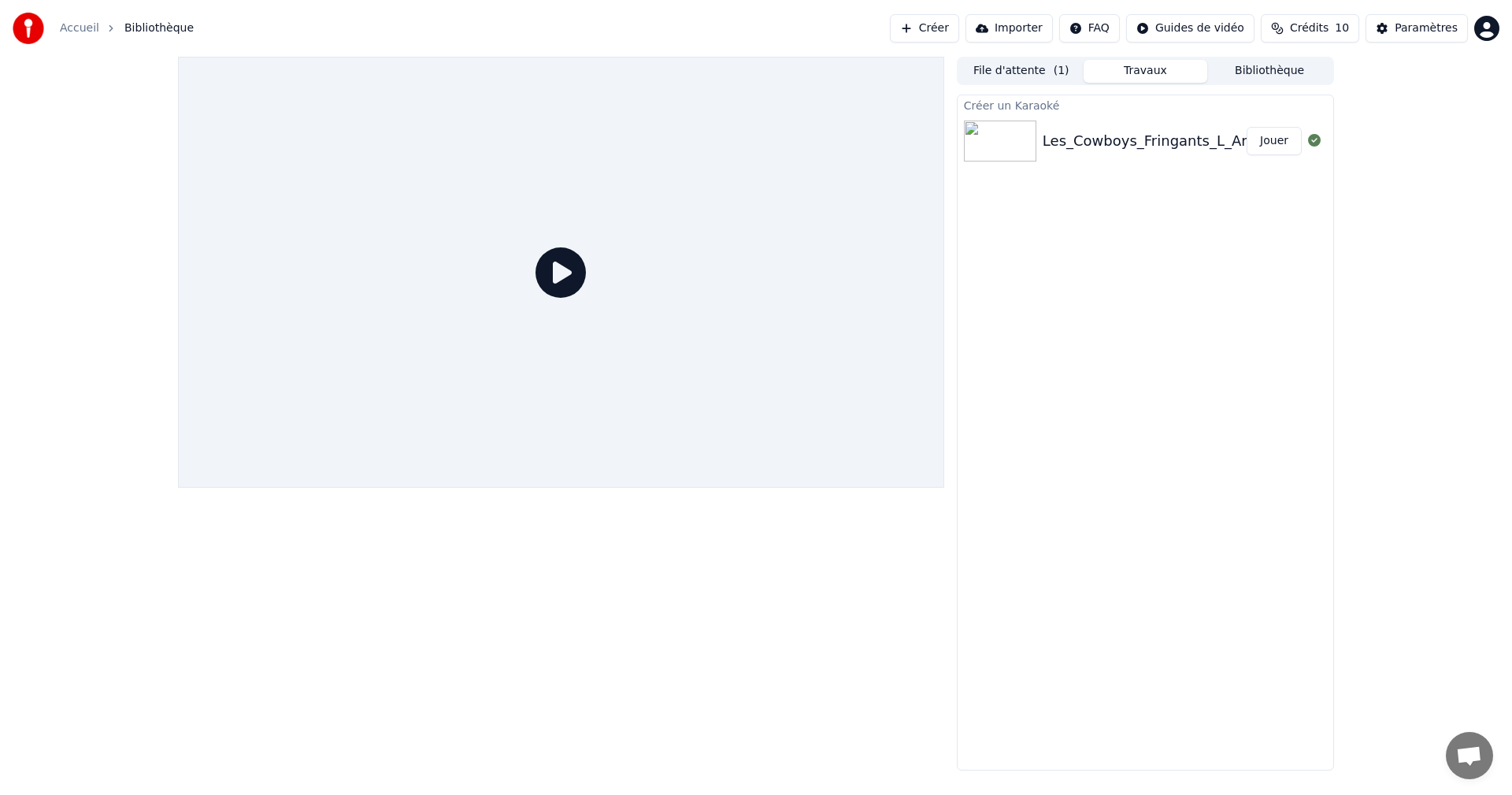
click at [1145, 139] on div "Les_Cowboys_Fringants_L_Amerique_pleure(Playback_Personnalise)" at bounding box center [1282, 141] width 480 height 22
click at [1276, 145] on button "Jouer" at bounding box center [1273, 140] width 55 height 28
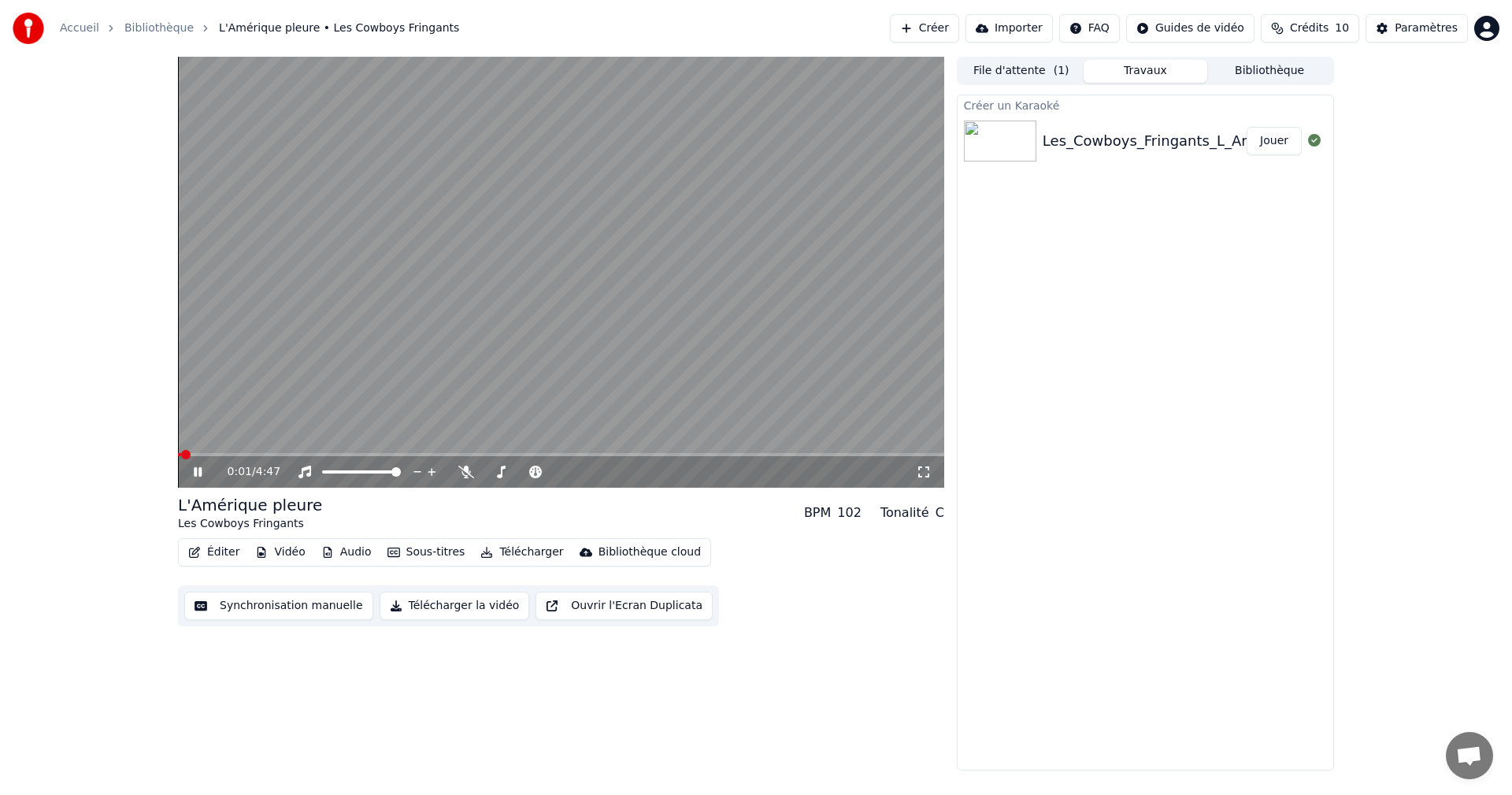
click at [198, 475] on icon at bounding box center [209, 471] width 37 height 13
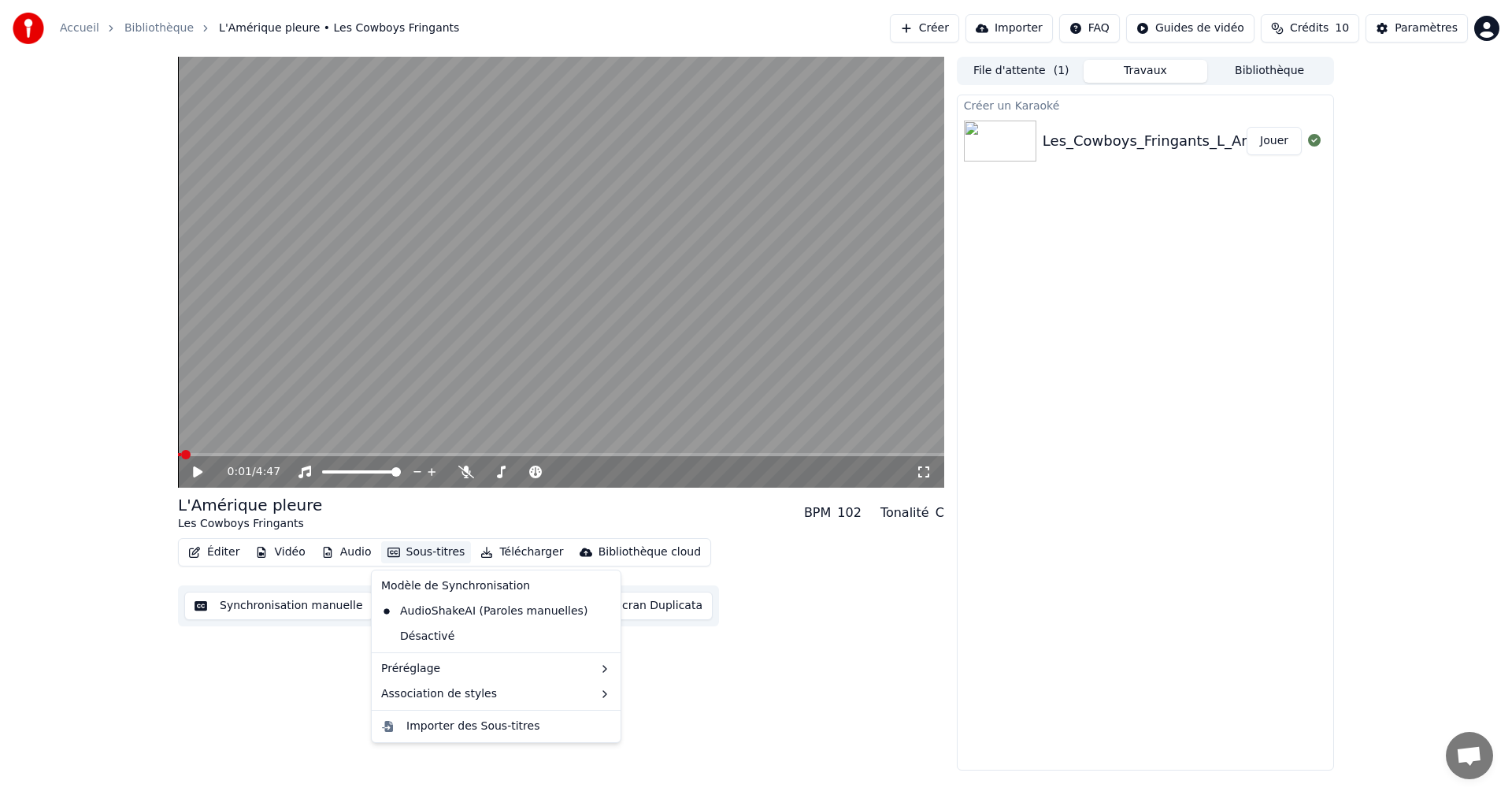
click at [423, 553] on button "Sous-titres" at bounding box center [427, 552] width 91 height 22
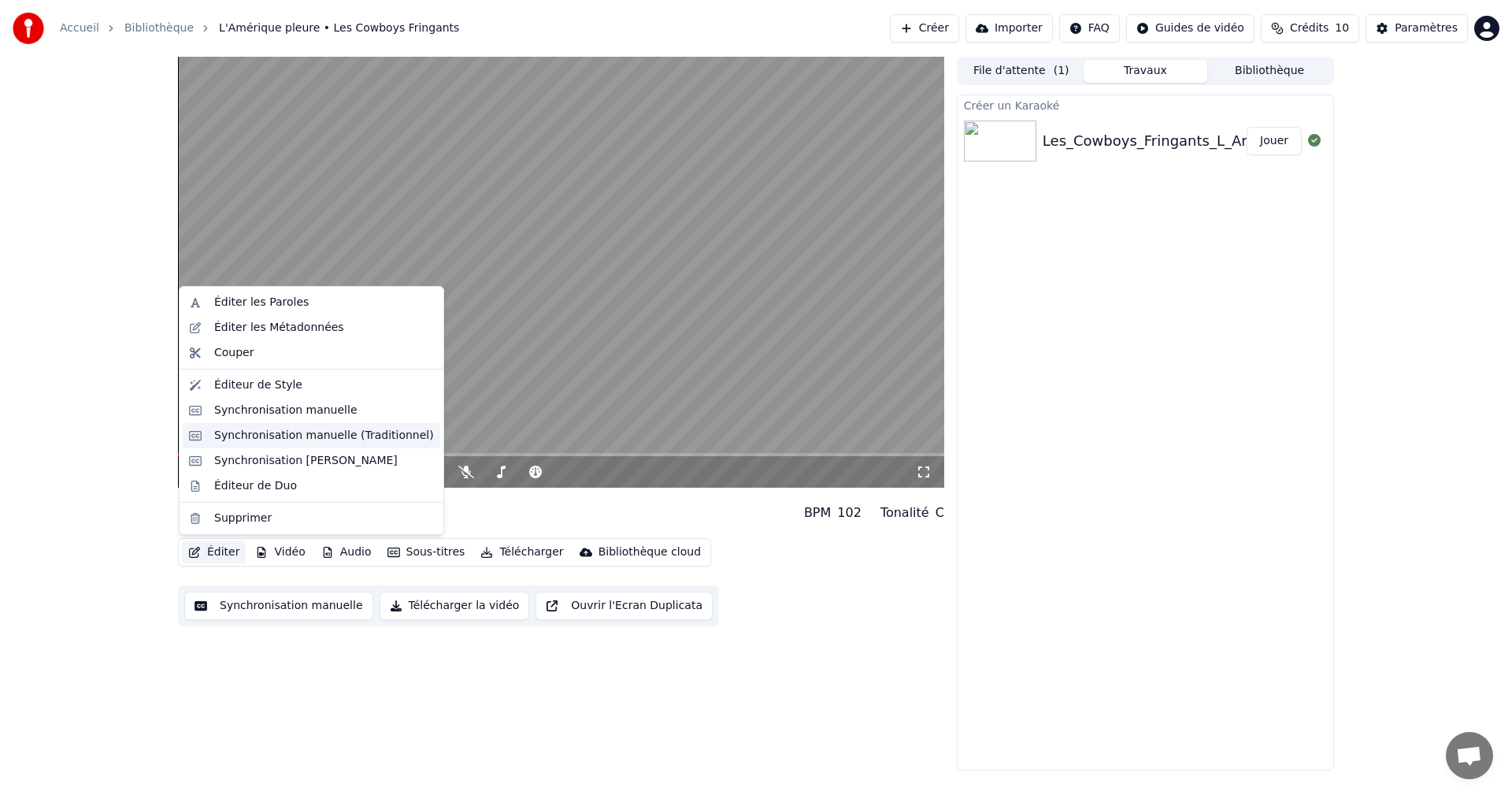
click at [290, 437] on div "Synchronisation manuelle (Traditionnel)" at bounding box center [324, 436] width 219 height 15
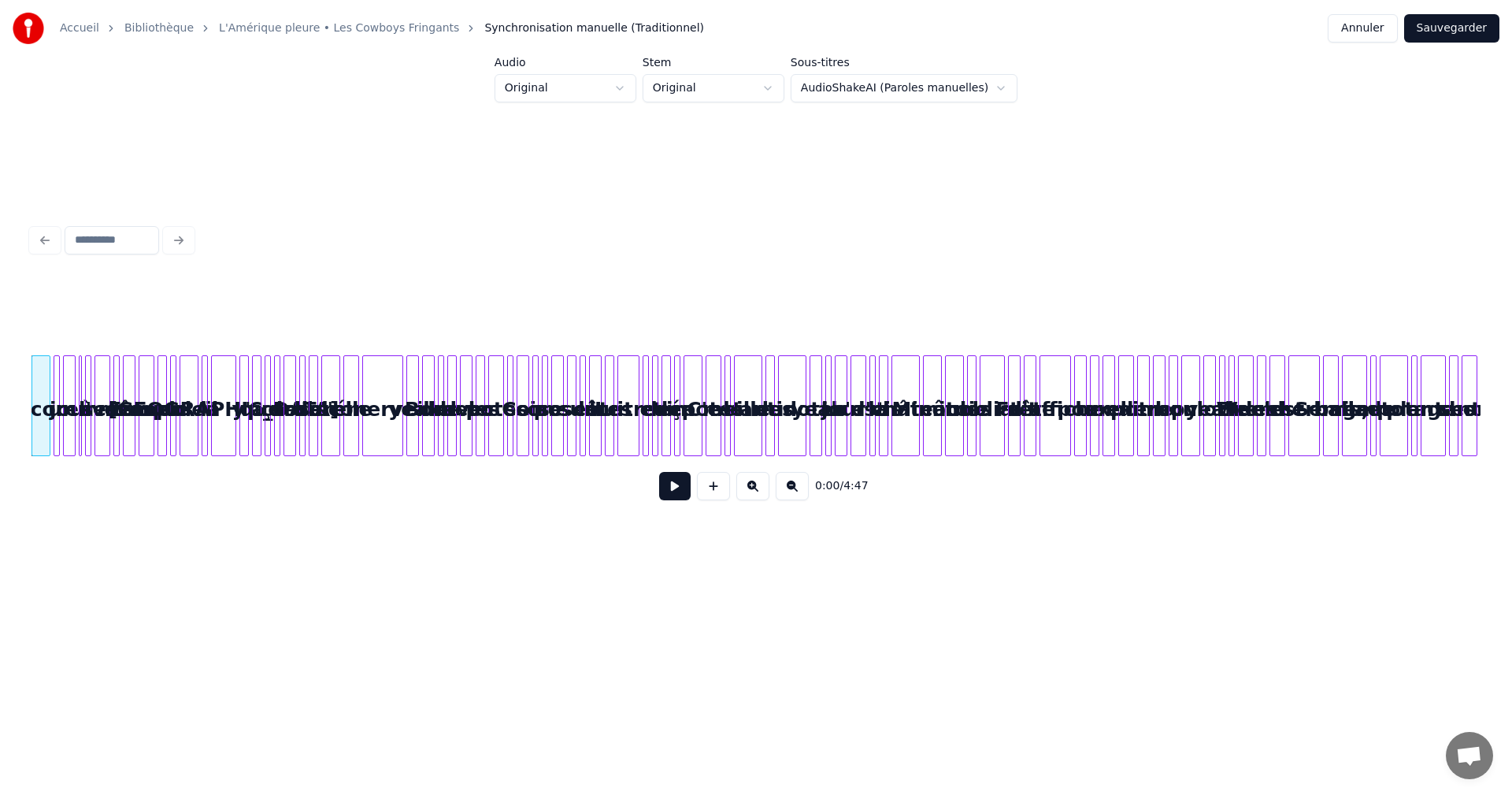
click at [414, 223] on div at bounding box center [756, 241] width 1462 height 35
click at [185, 223] on div at bounding box center [756, 241] width 1462 height 35
click at [680, 497] on button at bounding box center [674, 485] width 32 height 28
click at [674, 487] on button at bounding box center [674, 485] width 32 height 28
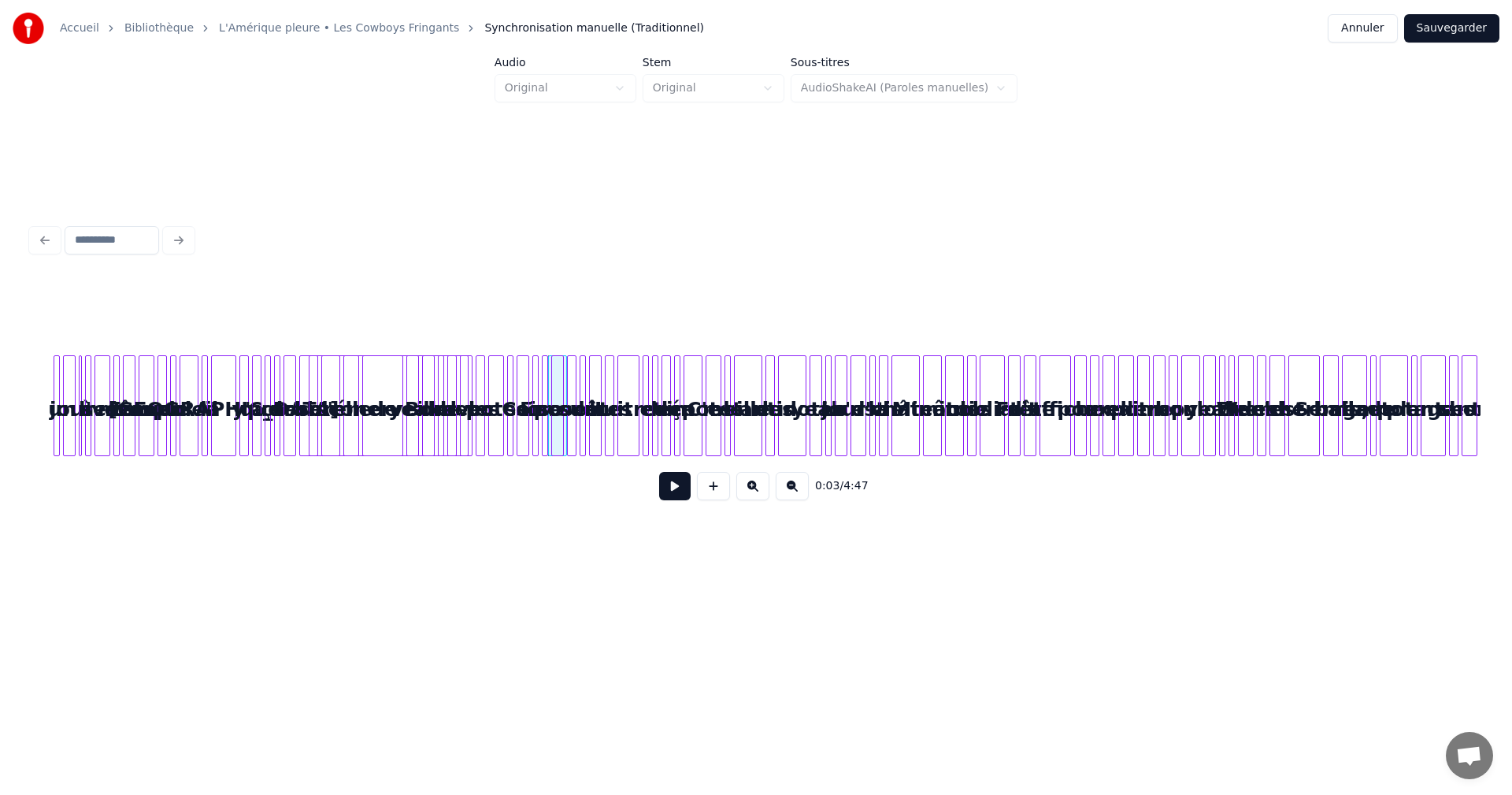
click at [743, 314] on div "0:03 / 4:47" at bounding box center [756, 396] width 1449 height 240
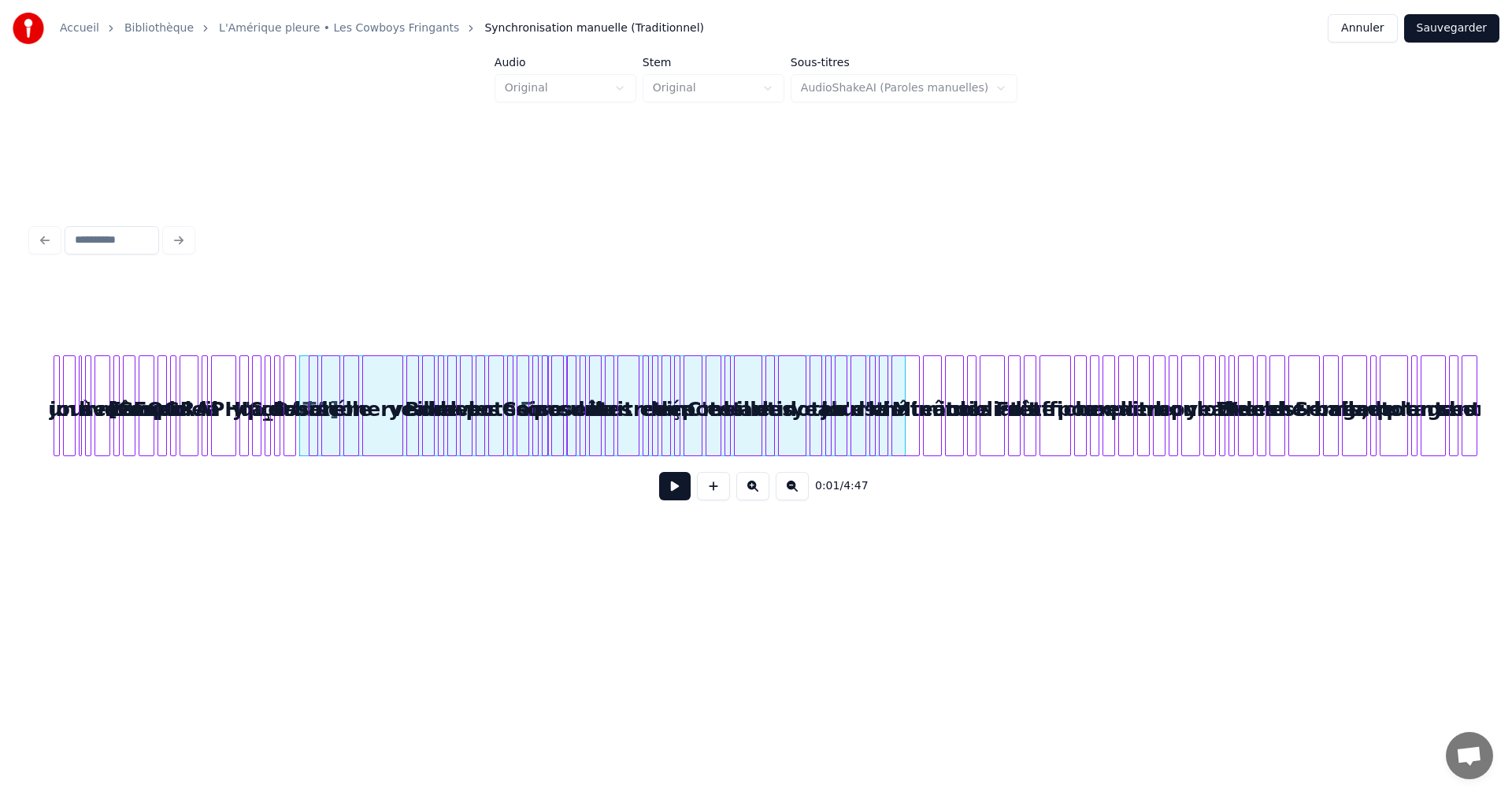
click at [1383, 25] on button "Annuler" at bounding box center [1362, 28] width 70 height 28
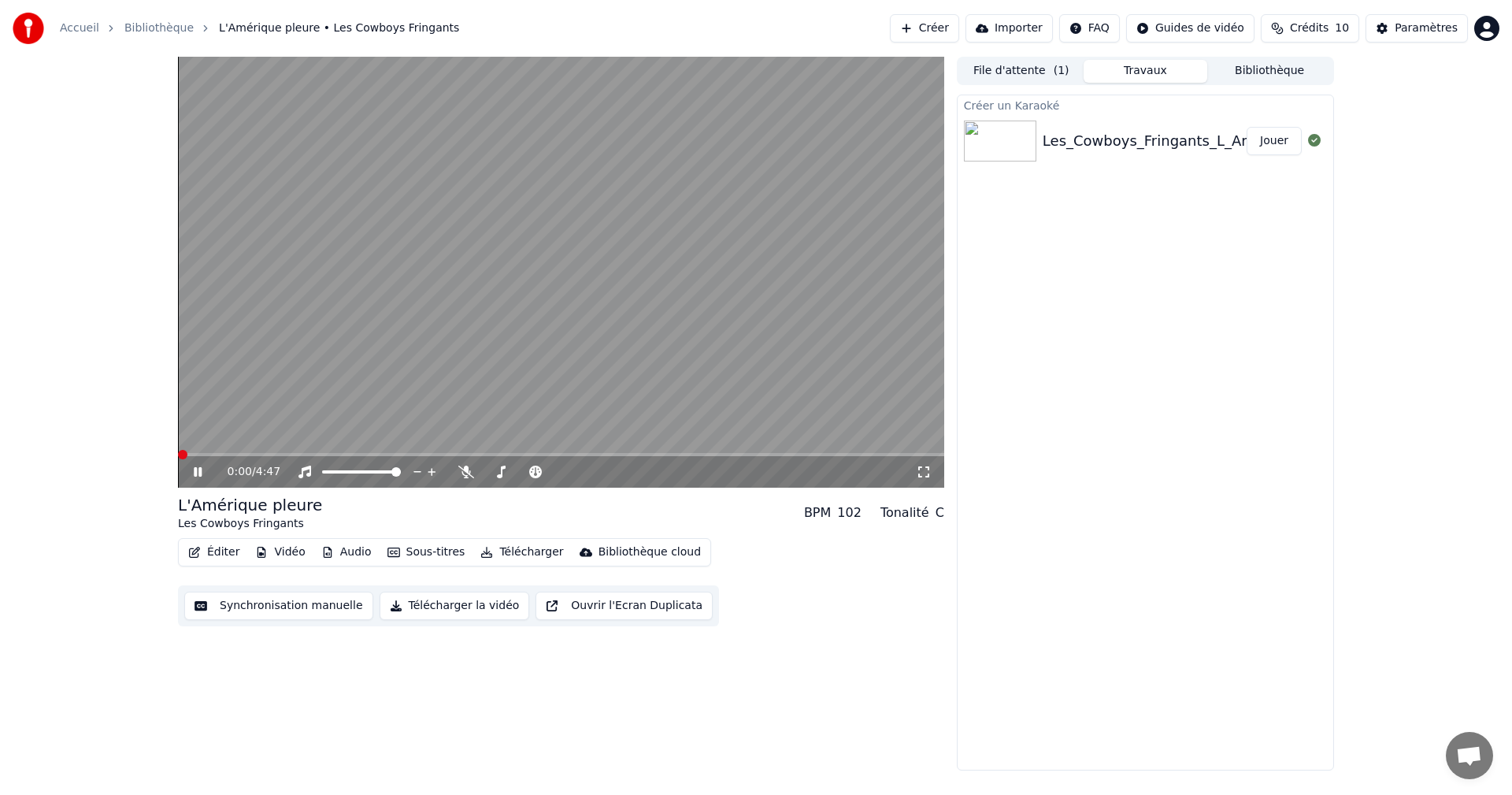
click at [178, 449] on span at bounding box center [183, 454] width 10 height 10
click at [203, 475] on icon at bounding box center [209, 471] width 37 height 13
click at [333, 614] on button "Synchronisation manuelle" at bounding box center [279, 605] width 189 height 28
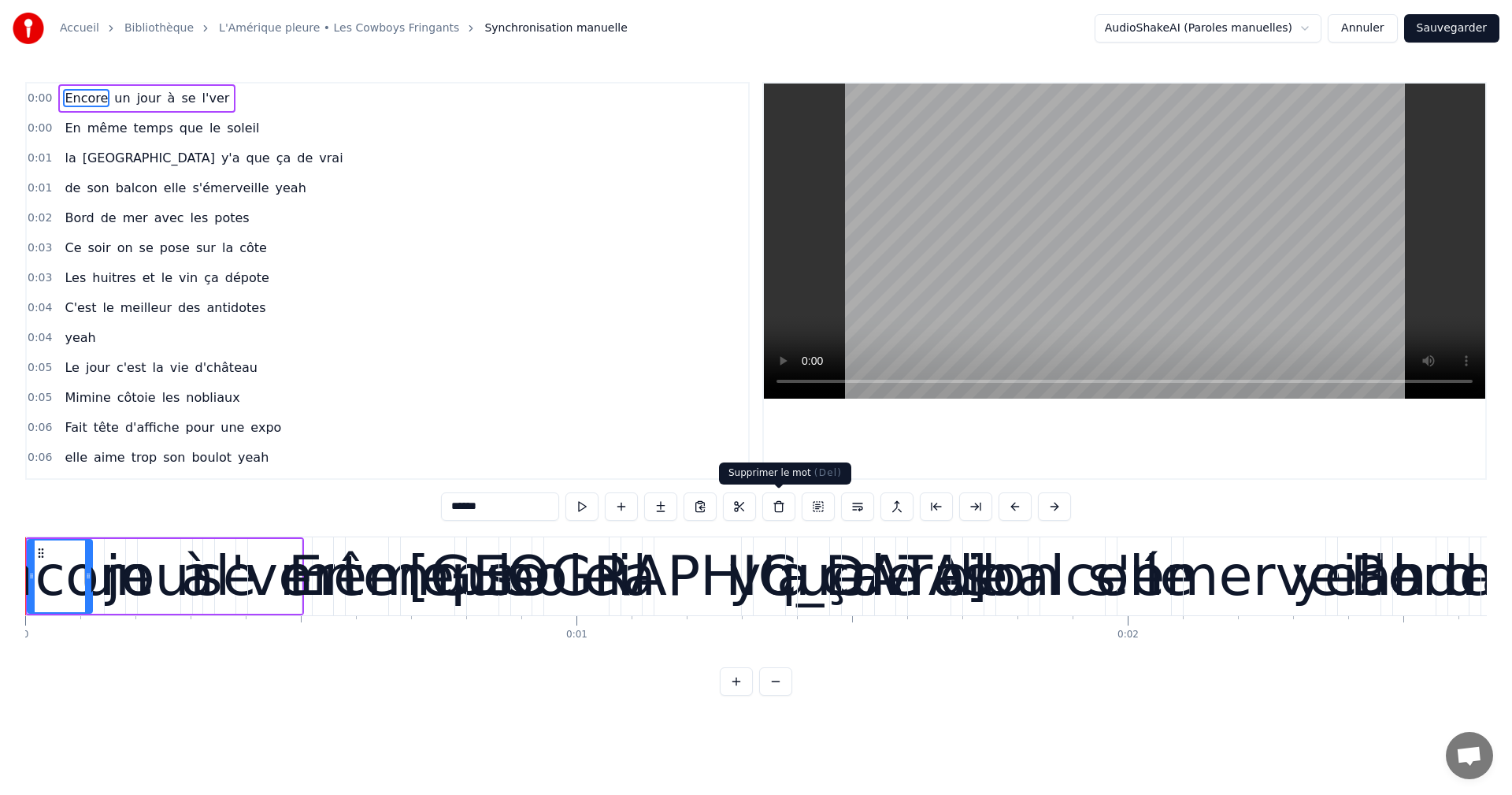
click at [785, 510] on button at bounding box center [779, 506] width 33 height 28
click at [345, 141] on div "0:00 En même temps que le soleil" at bounding box center [387, 128] width 722 height 30
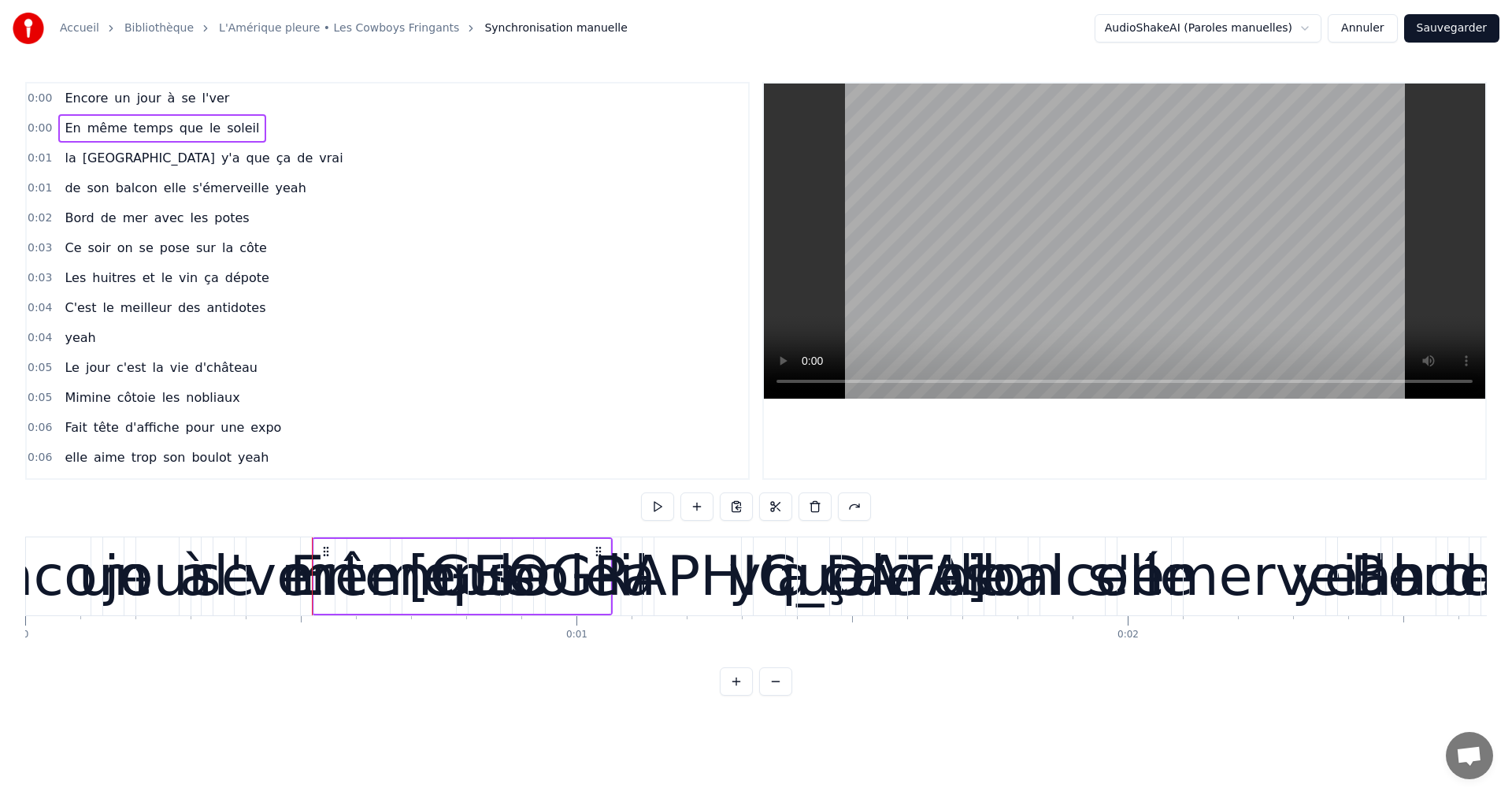
click at [47, 126] on span "0:00" at bounding box center [40, 128] width 24 height 15
click at [41, 94] on span "0:00" at bounding box center [40, 99] width 24 height 15
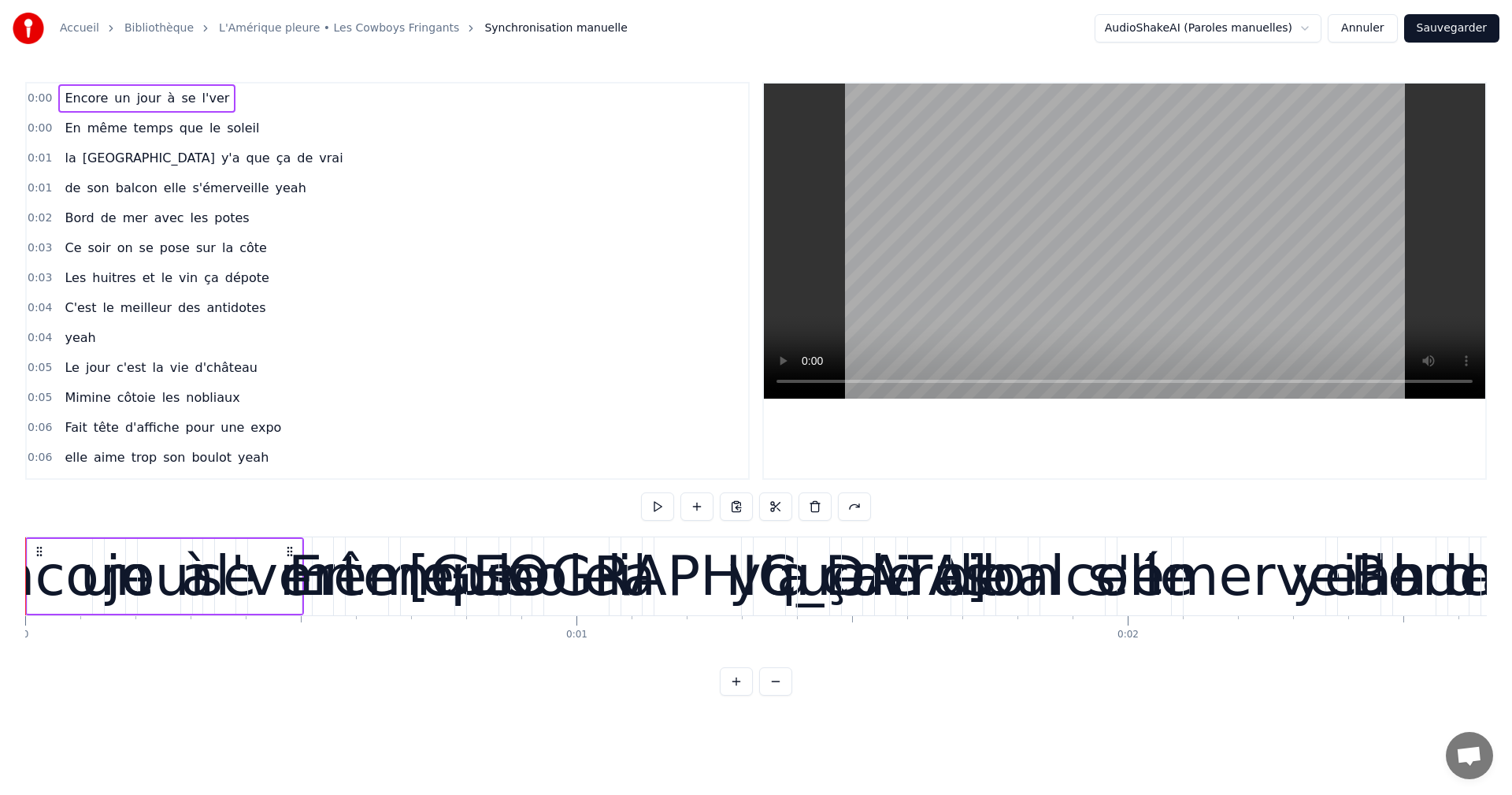
drag, startPoint x: 78, startPoint y: 81, endPoint x: 101, endPoint y: 173, distance: 94.8
click at [101, 173] on div "Accueil Bibliothèque L'Amérique pleure • Les Cowboys Fringants Synchronisation …" at bounding box center [756, 348] width 1512 height 696
drag, startPoint x: 204, startPoint y: 100, endPoint x: 338, endPoint y: 169, distance: 150.7
click at [338, 169] on div "0:00 Encore un jour à se l'ver 0:00 En même temps que le soleil 0:01 la Bretagn…" at bounding box center [387, 281] width 725 height 398
drag, startPoint x: 277, startPoint y: 119, endPoint x: 295, endPoint y: 206, distance: 88.8
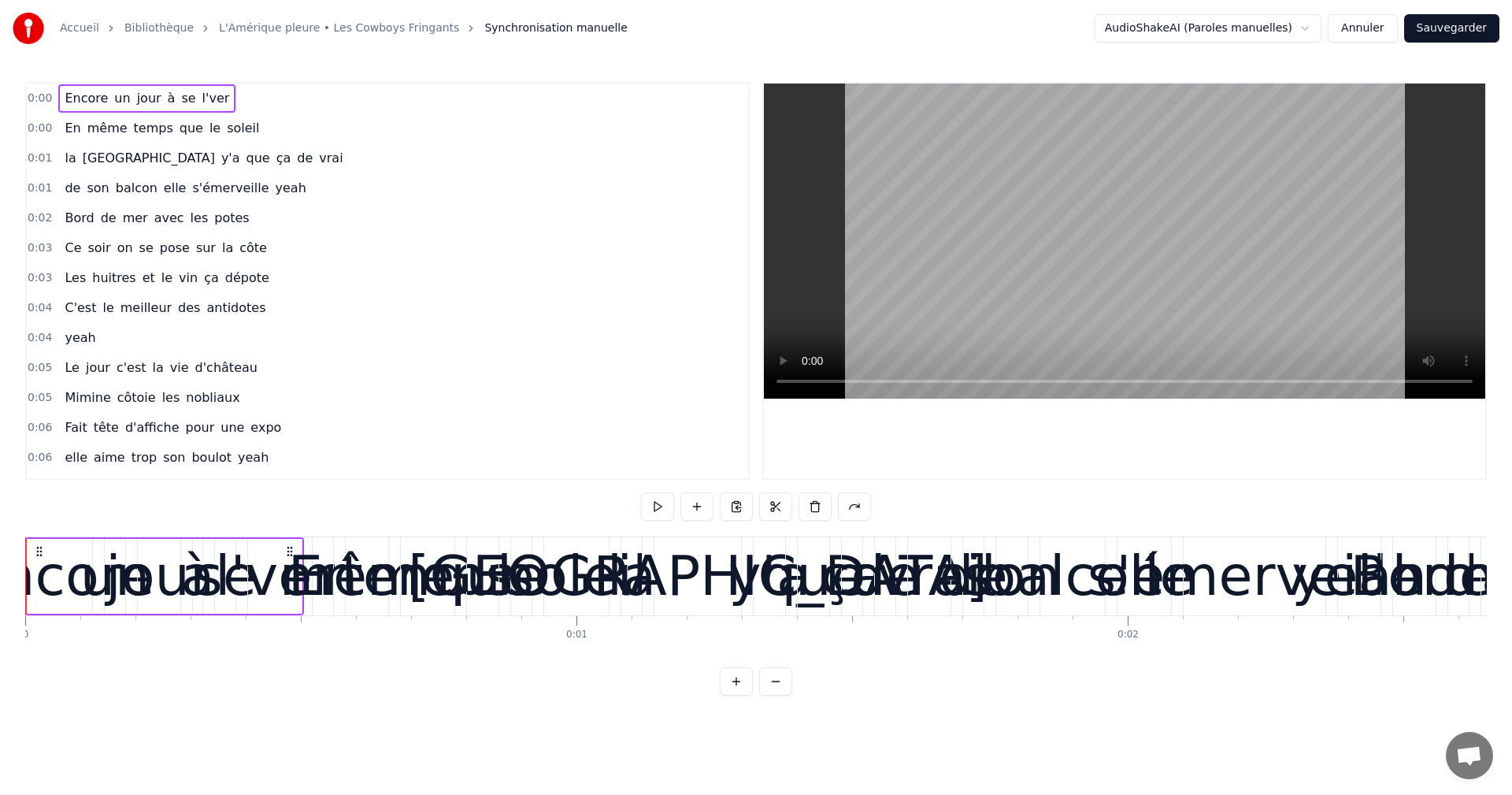
click at [295, 206] on div "0:00 Encore un jour à se l'ver 0:00 En même temps que le soleil 0:01 la Bretagn…" at bounding box center [387, 281] width 725 height 398
click at [768, 696] on button at bounding box center [776, 680] width 33 height 28
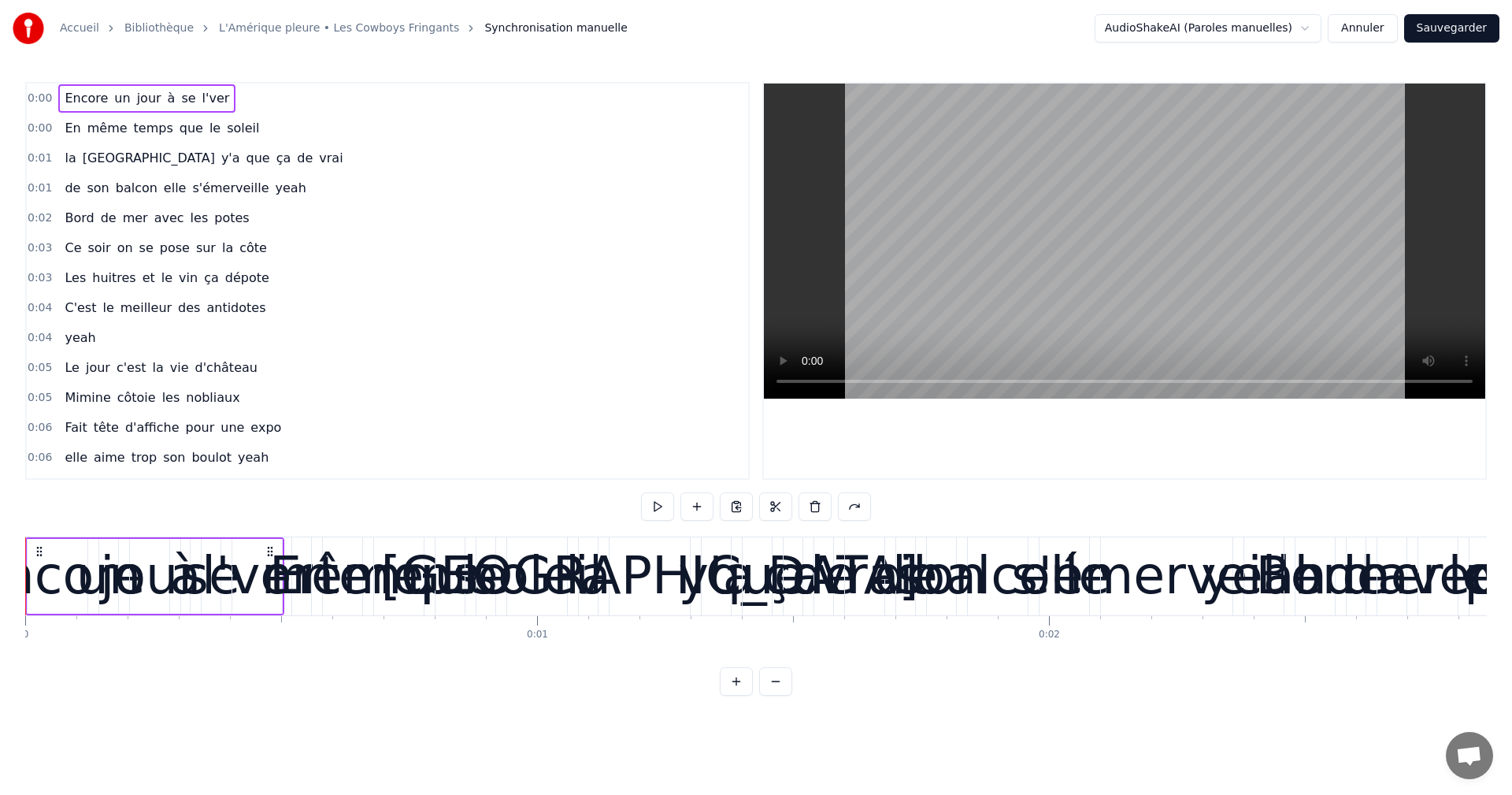
drag, startPoint x: 53, startPoint y: 567, endPoint x: 819, endPoint y: 663, distance: 772.0
click at [819, 654] on div "Encore un jour à se l'ver En même temps que le soleil la Bretagne y'a que ça de…" at bounding box center [756, 595] width 1462 height 118
click at [38, 555] on circle at bounding box center [37, 554] width 1 height 1
click at [41, 548] on circle at bounding box center [41, 547] width 1 height 1
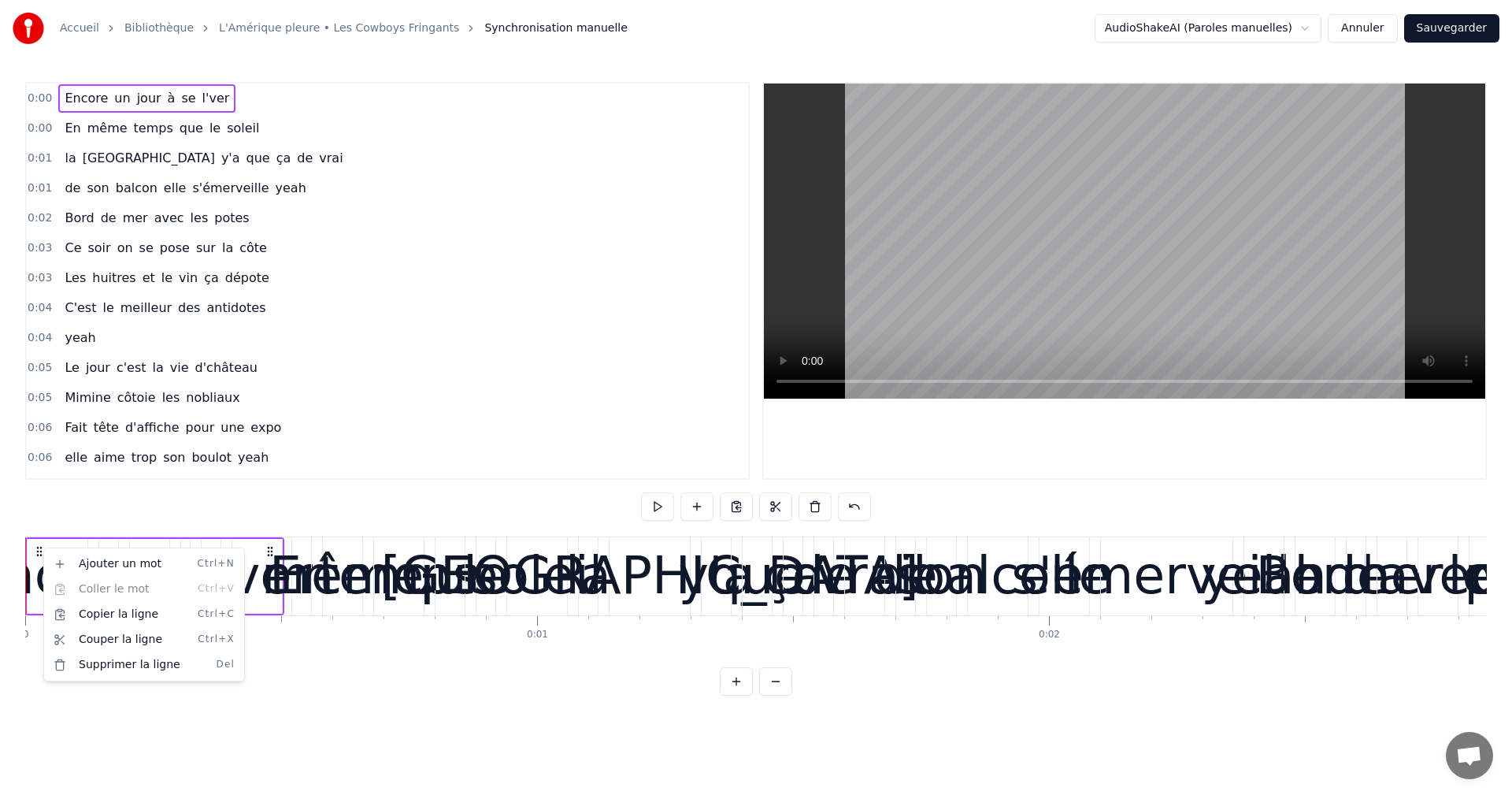
click at [324, 708] on html "Accueil Bibliothèque L'Amérique pleure • Les Cowboys Fringants Synchronisation …" at bounding box center [756, 360] width 1512 height 721
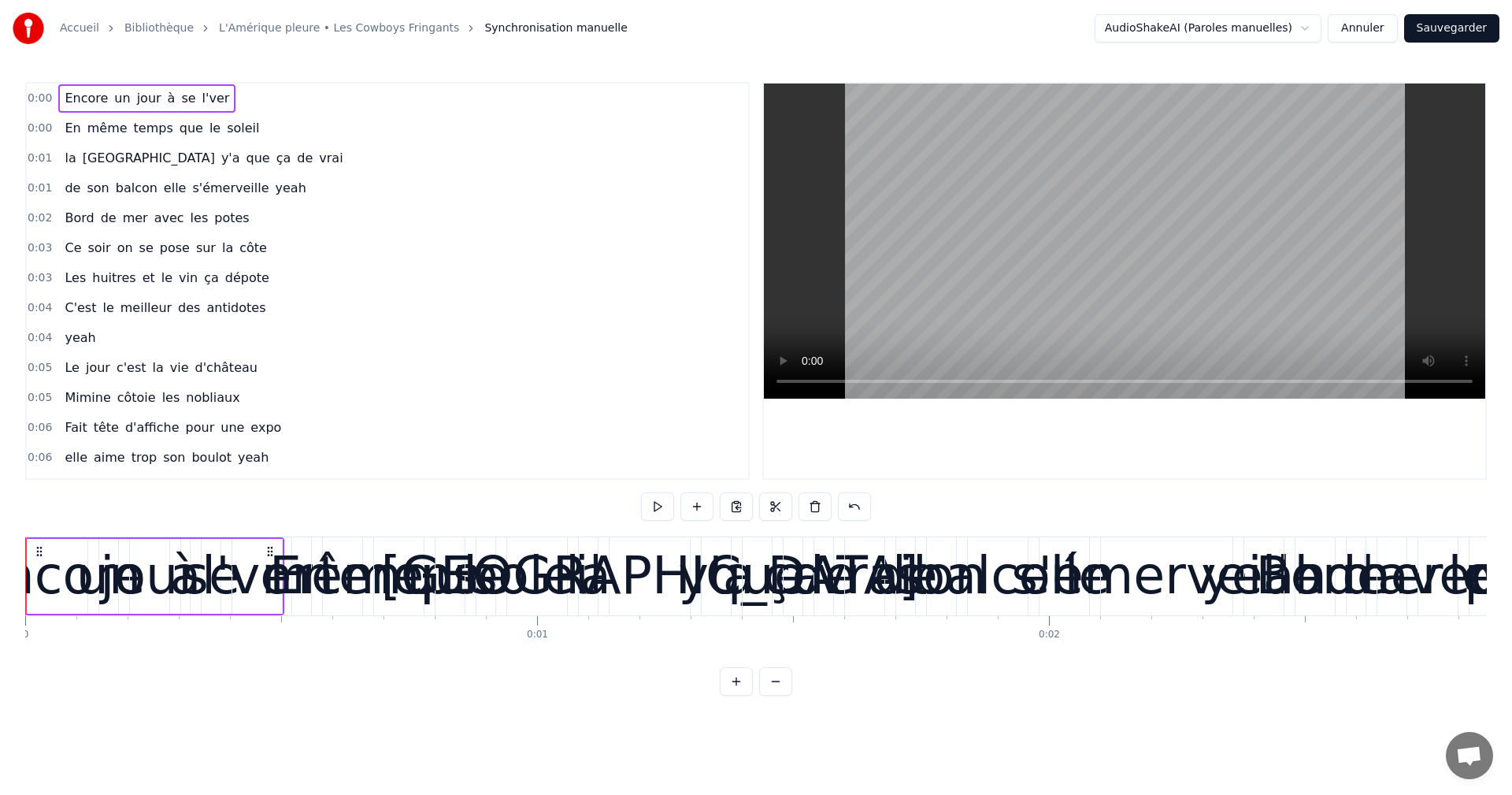
click at [1375, 32] on button "Annuler" at bounding box center [1362, 28] width 70 height 28
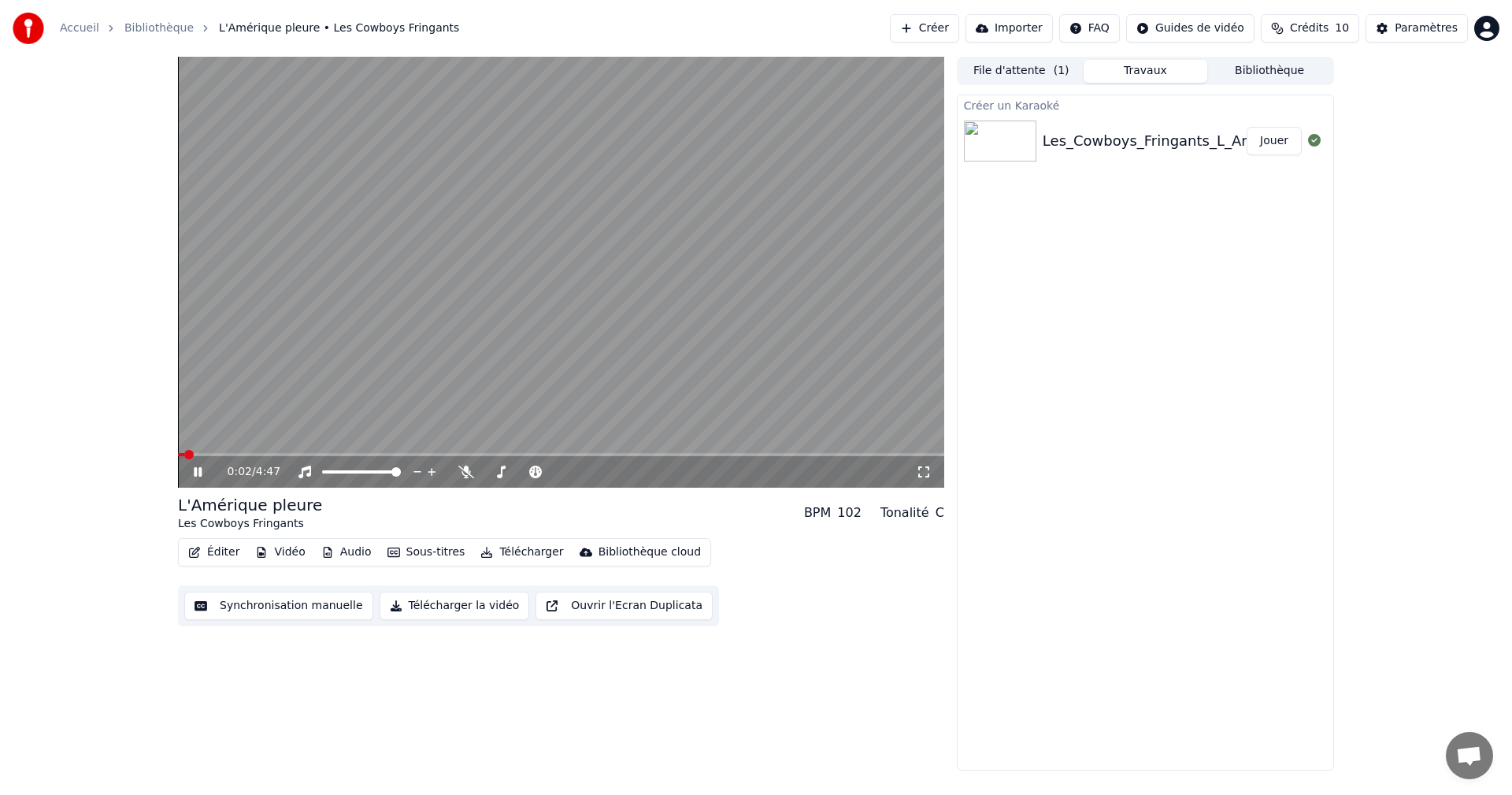
click at [187, 471] on div "0:02 / 4:47" at bounding box center [561, 471] width 754 height 15
click at [203, 471] on icon at bounding box center [209, 471] width 37 height 13
click at [215, 556] on button "Éditer" at bounding box center [214, 552] width 64 height 22
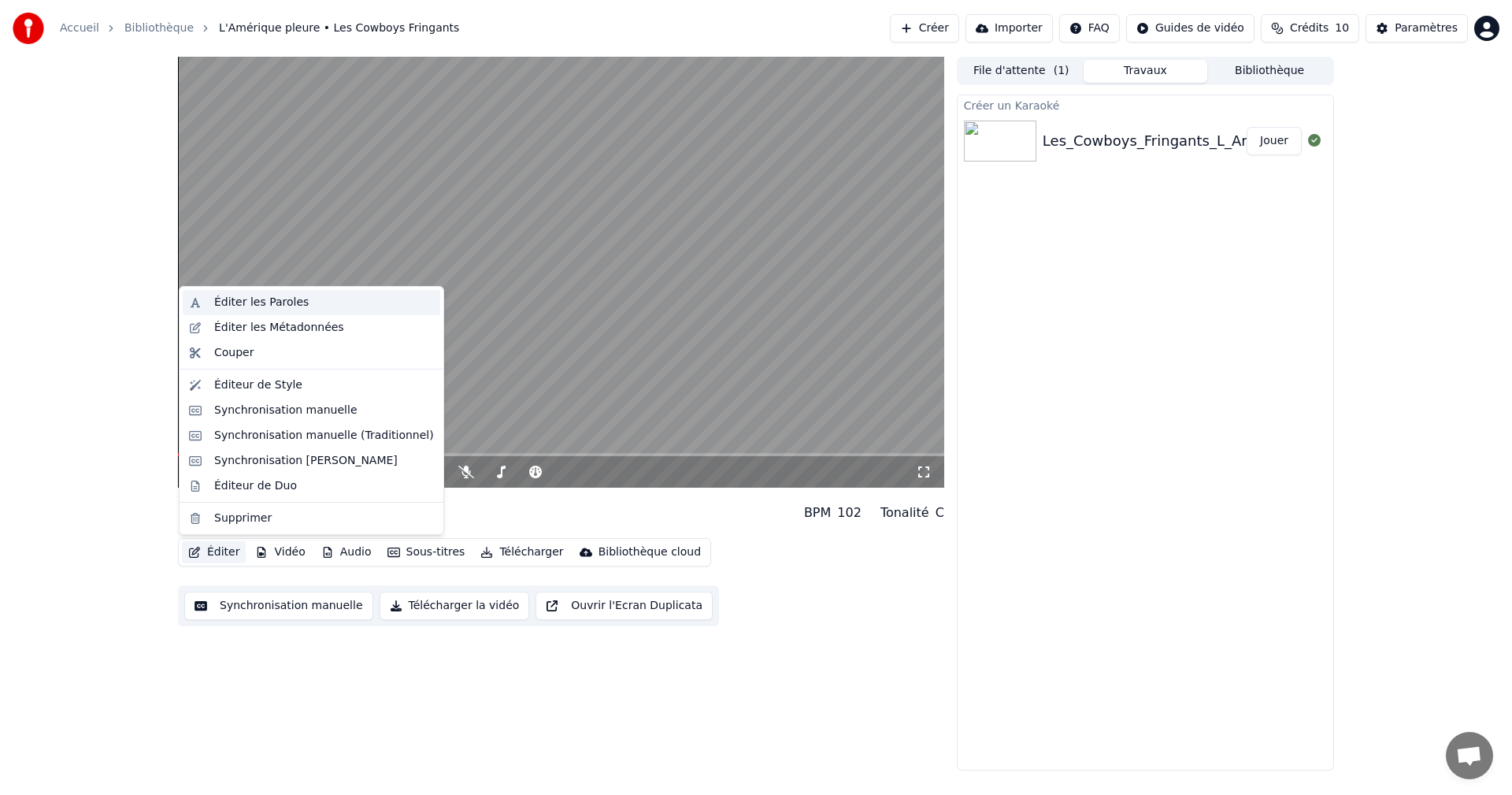
click at [218, 298] on div "Éditer les Paroles" at bounding box center [262, 302] width 95 height 15
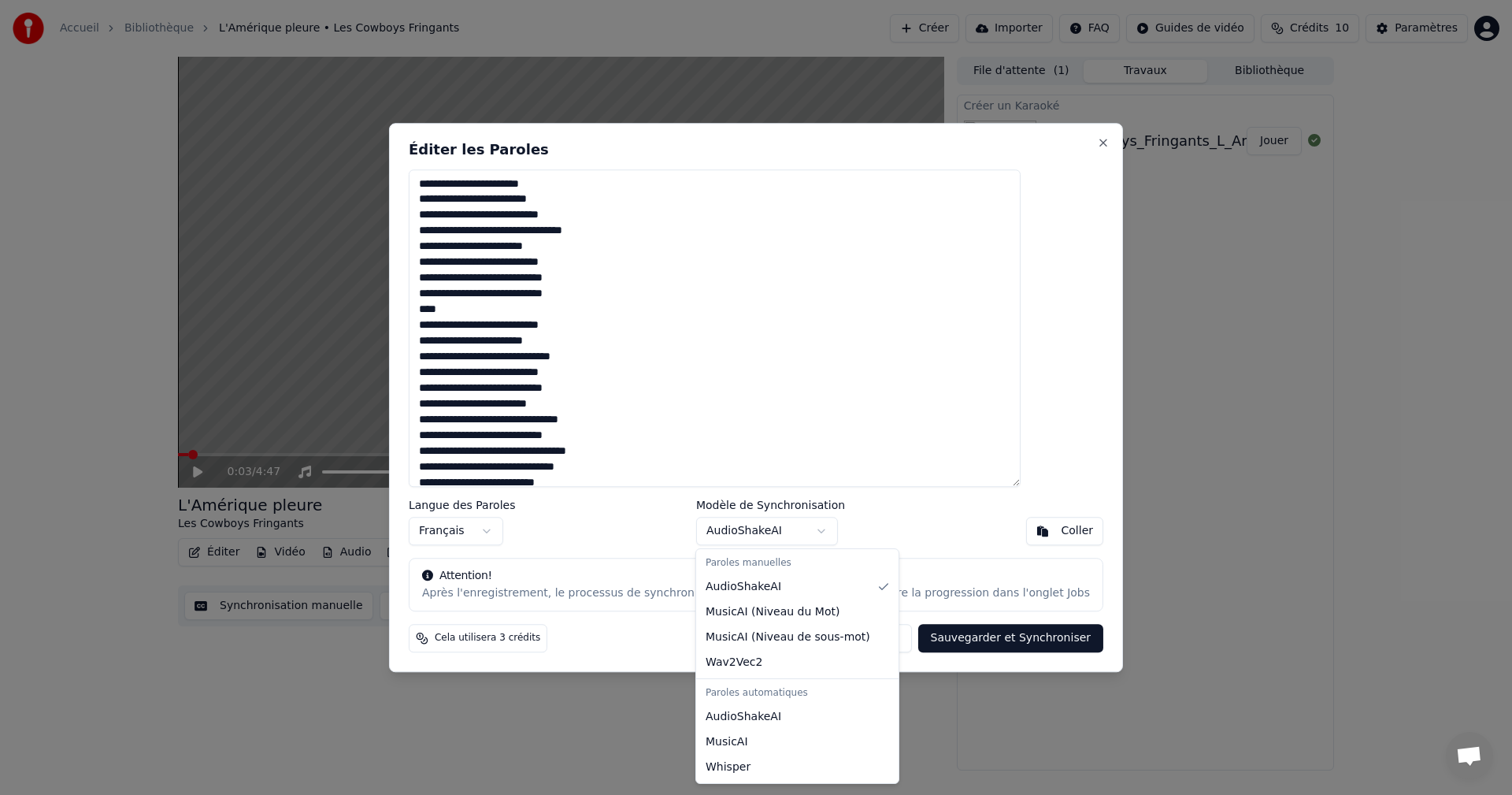
click at [755, 534] on body "Accueil Bibliothèque L'Amérique pleure • Les Cowboys Fringants Créer Importer F…" at bounding box center [756, 397] width 1512 height 795
click at [865, 460] on body "Accueil Bibliothèque L'Amérique pleure • Les Cowboys Fringants Créer Importer F…" at bounding box center [756, 397] width 1512 height 795
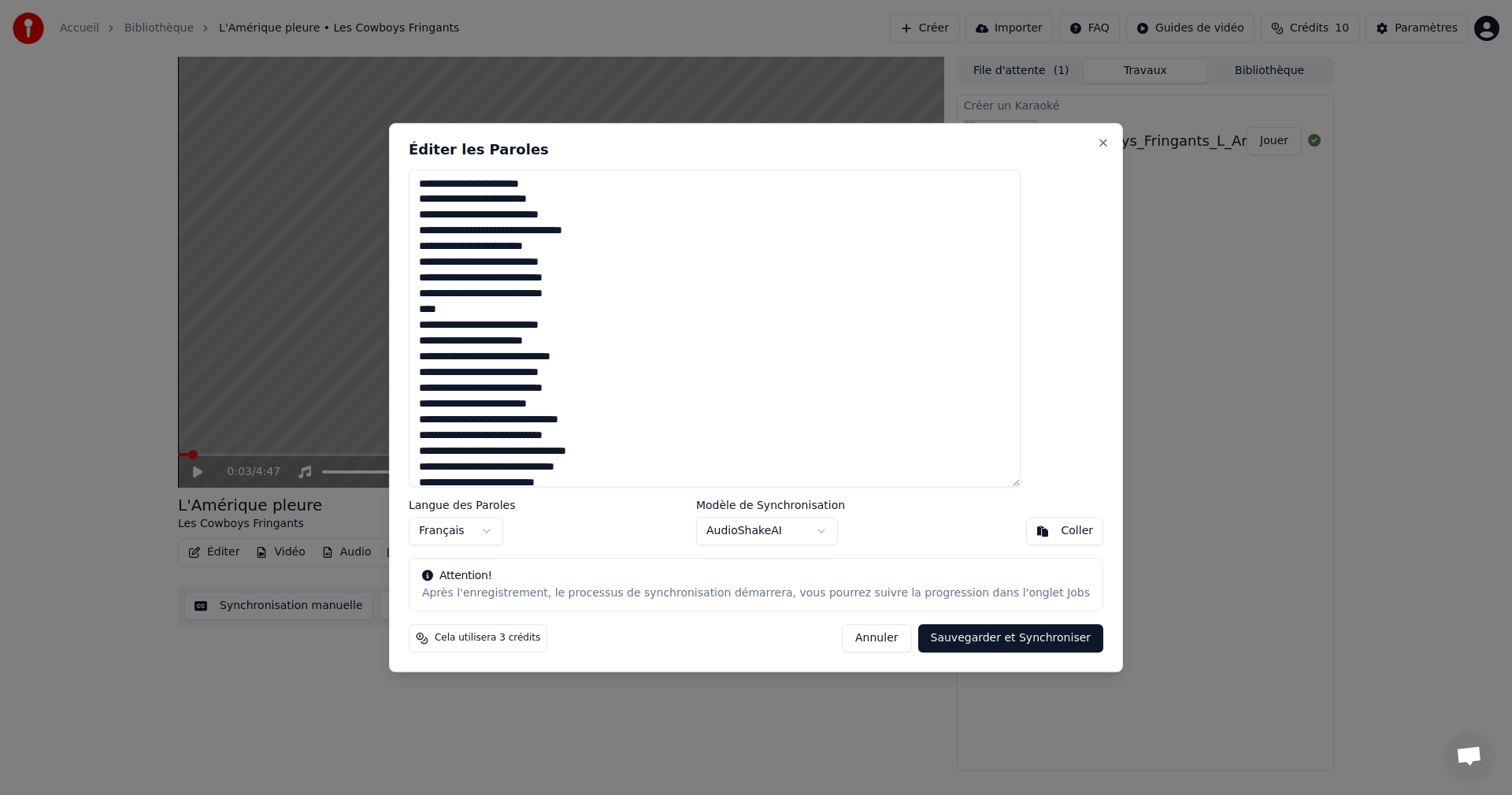
click at [946, 636] on button "Sauvegarder et Synchroniser" at bounding box center [1012, 638] width 185 height 28
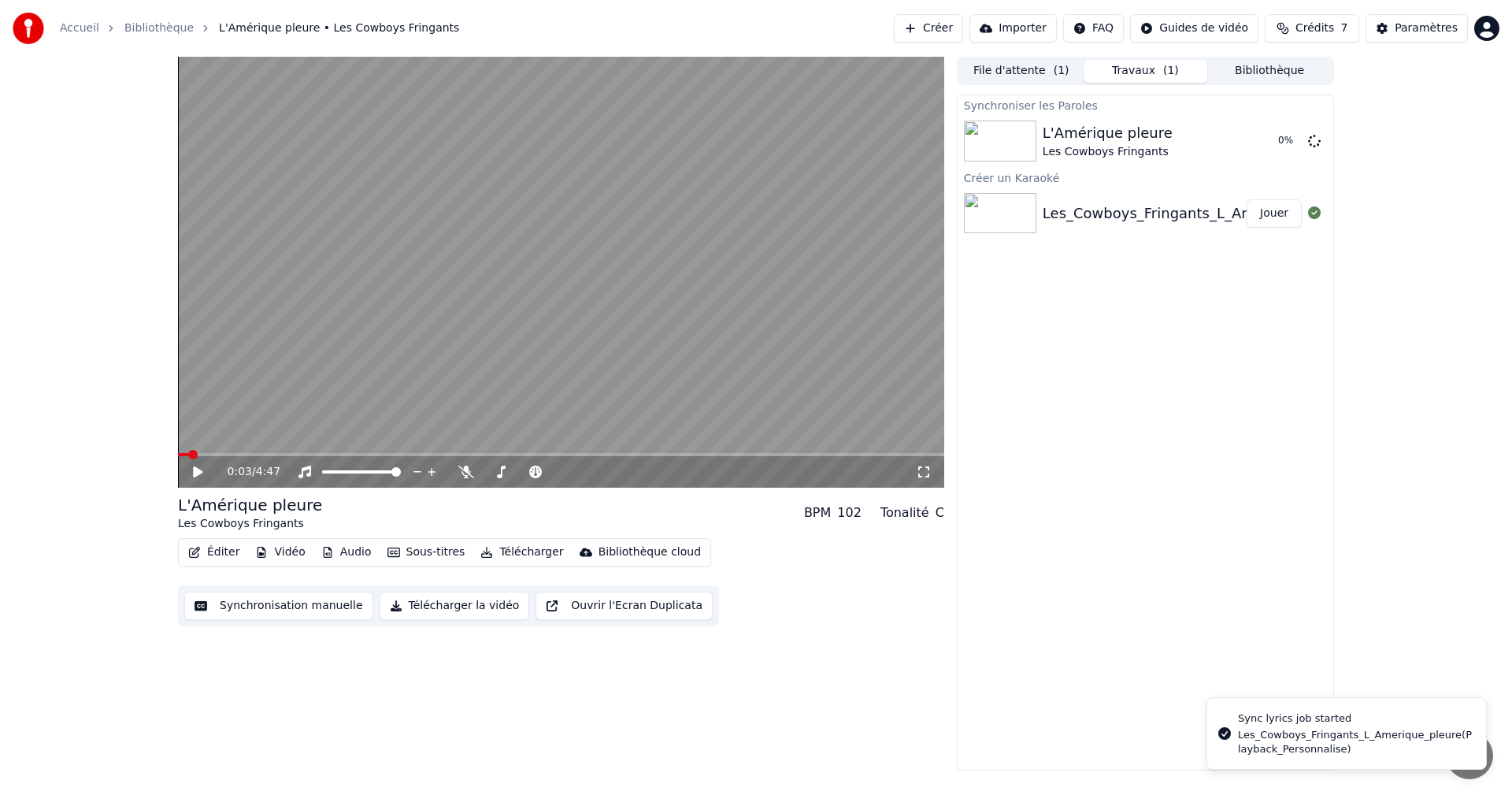
click at [283, 546] on button "Vidéo" at bounding box center [280, 552] width 62 height 22
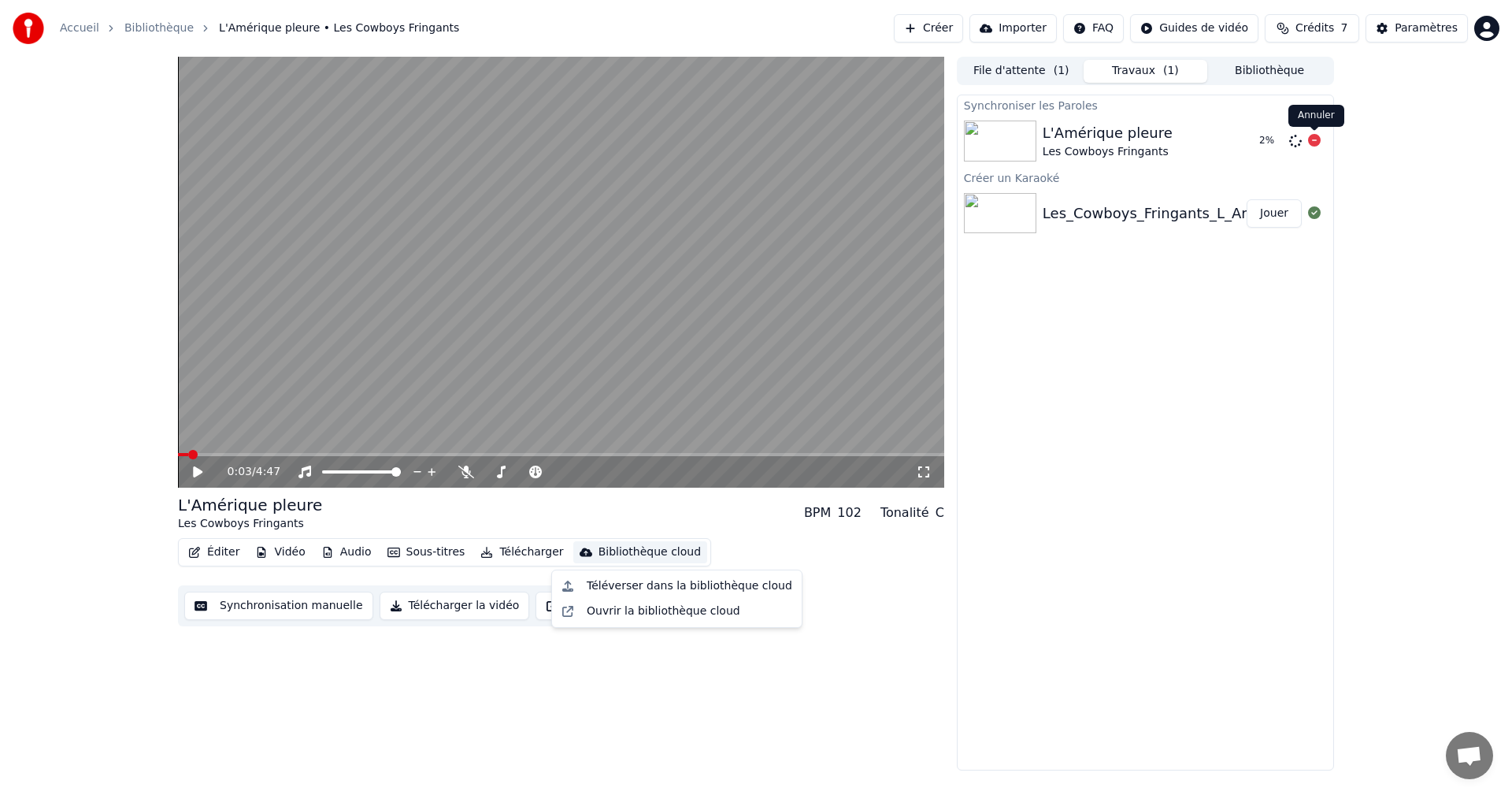
click at [1312, 138] on icon at bounding box center [1314, 140] width 13 height 13
click at [1314, 142] on icon at bounding box center [1314, 140] width 13 height 13
click at [1314, 136] on icon at bounding box center [1314, 140] width 13 height 13
click at [313, 606] on button "Synchronisation manuelle" at bounding box center [279, 605] width 189 height 28
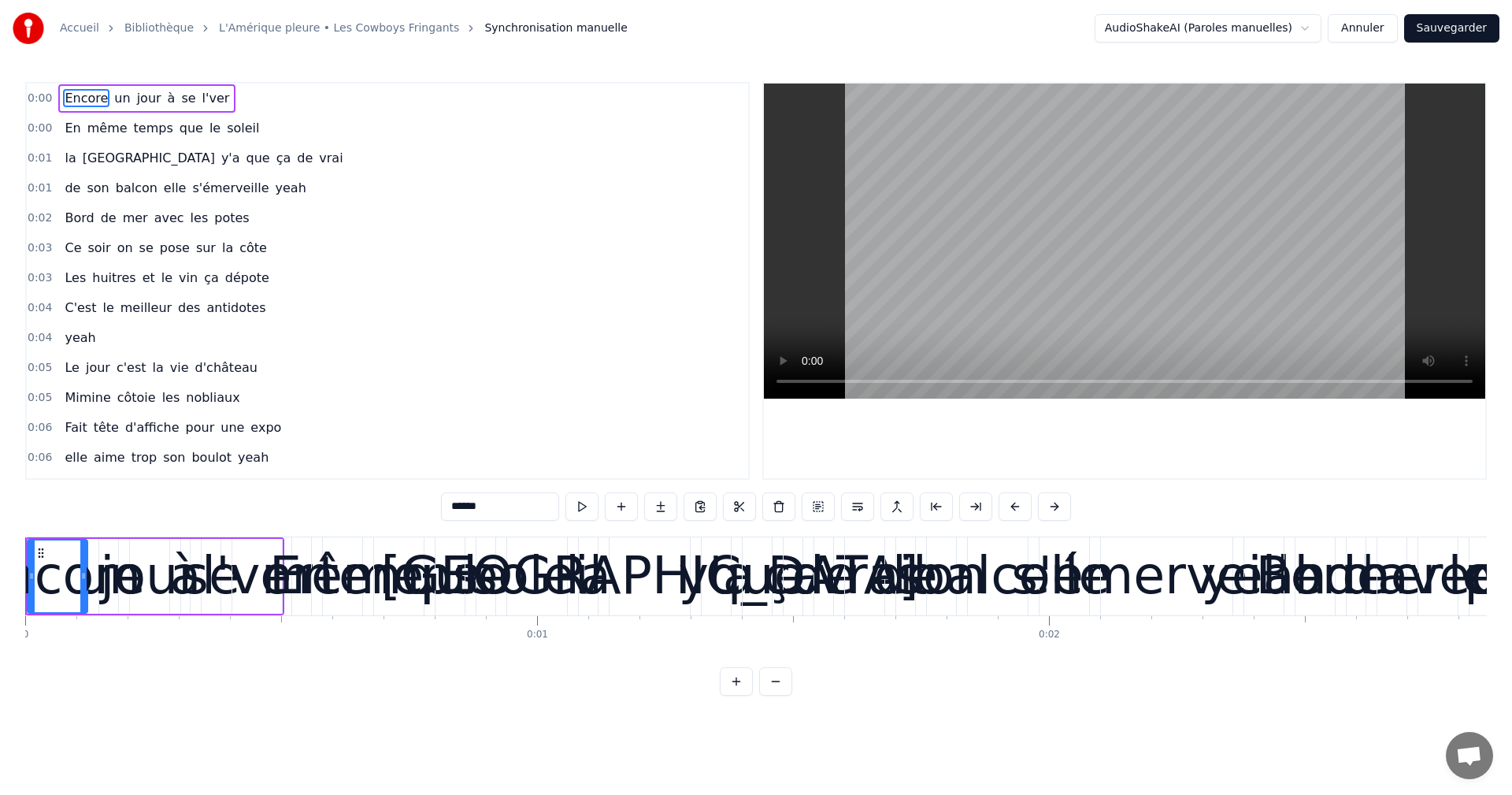
click at [504, 512] on input "******" at bounding box center [500, 506] width 118 height 28
click at [117, 48] on div "Accueil Bibliothèque L'Amérique pleure • Les Cowboys Fringants Synchronisation …" at bounding box center [756, 28] width 1512 height 57
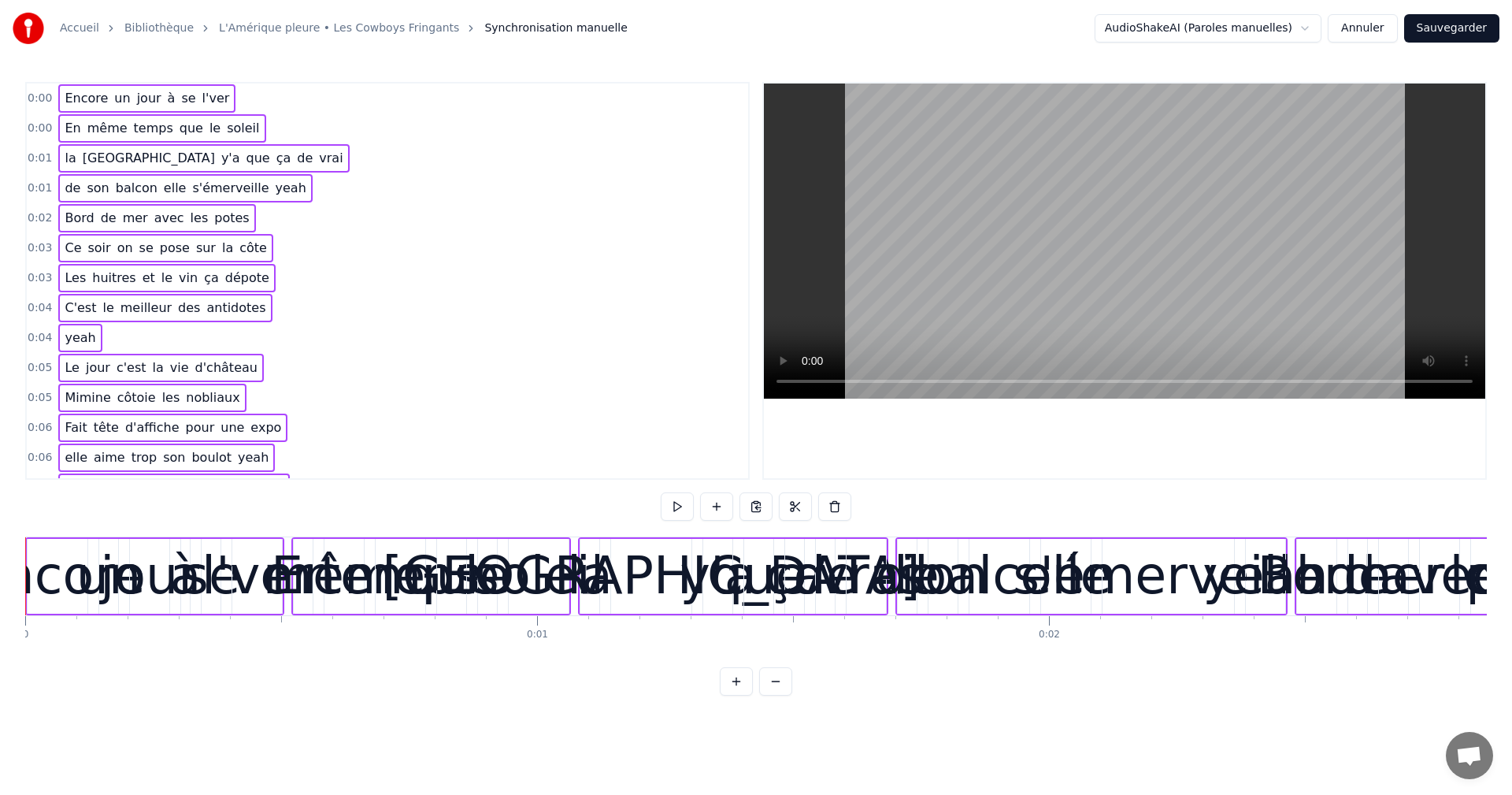
click at [484, 34] on span "Synchronisation manuelle" at bounding box center [556, 28] width 143 height 15
click at [732, 694] on button at bounding box center [736, 680] width 33 height 28
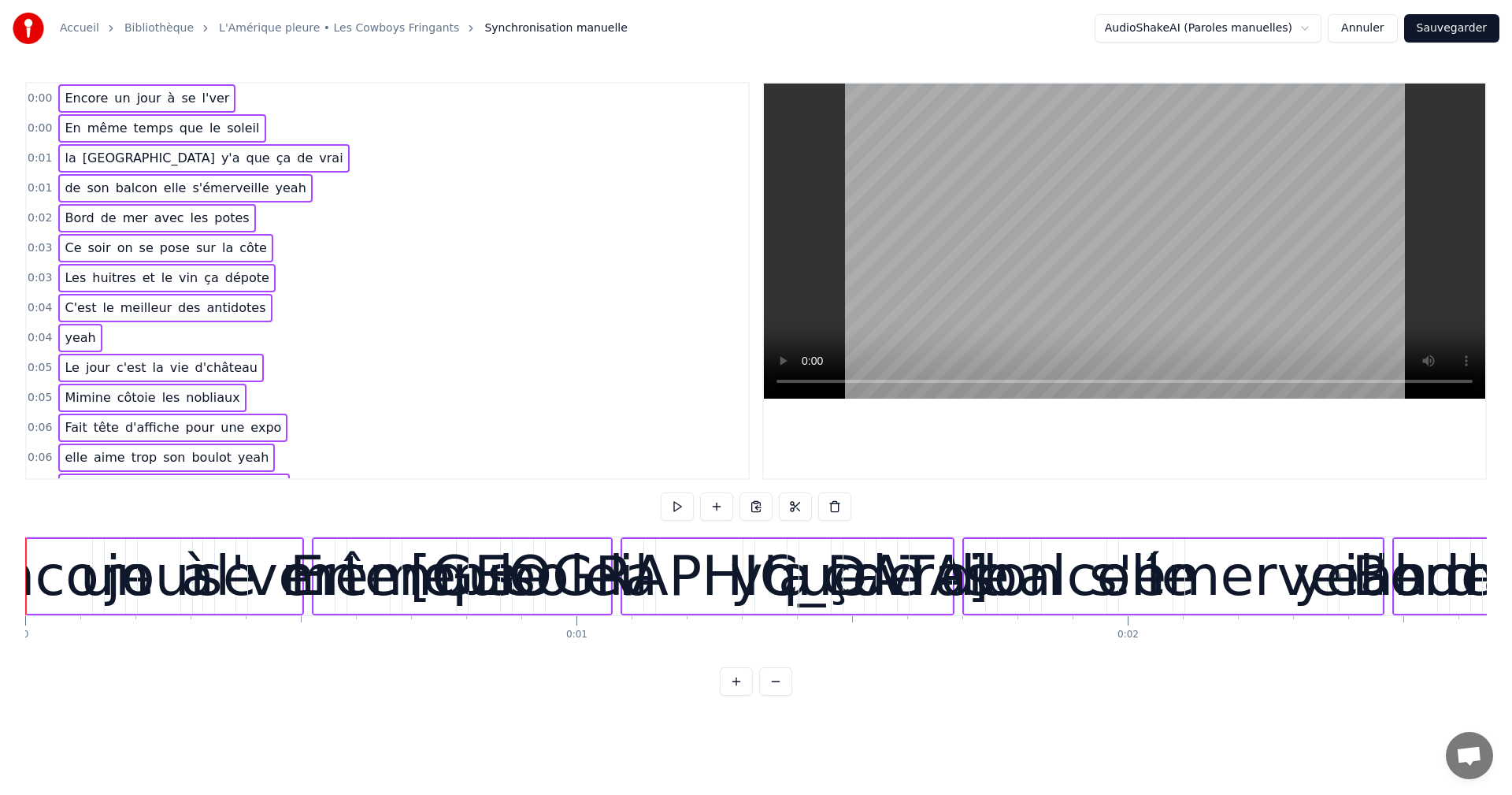
click at [732, 694] on button at bounding box center [736, 680] width 33 height 28
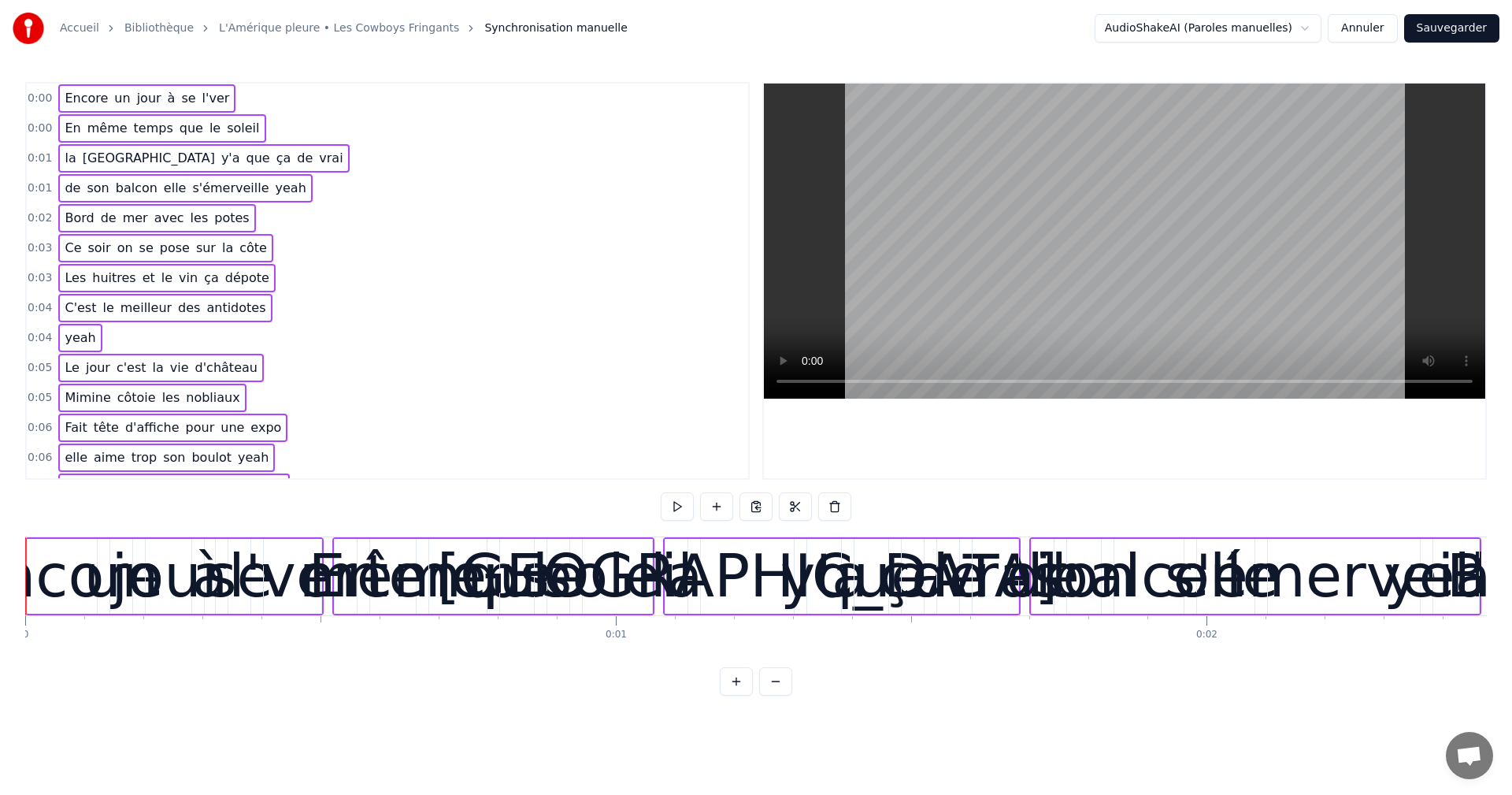
click at [732, 694] on button at bounding box center [736, 680] width 33 height 28
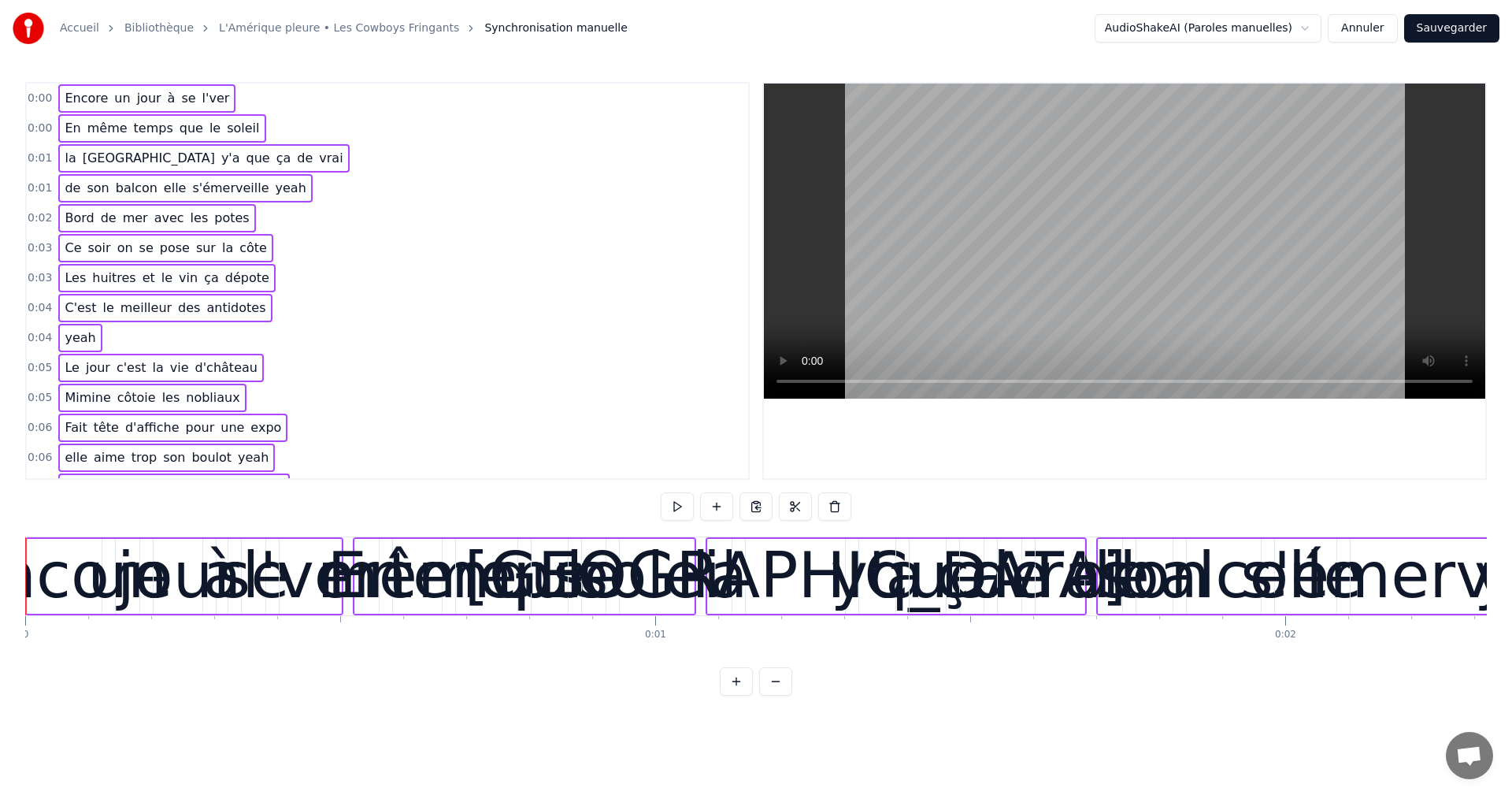
click at [732, 694] on button at bounding box center [736, 680] width 33 height 28
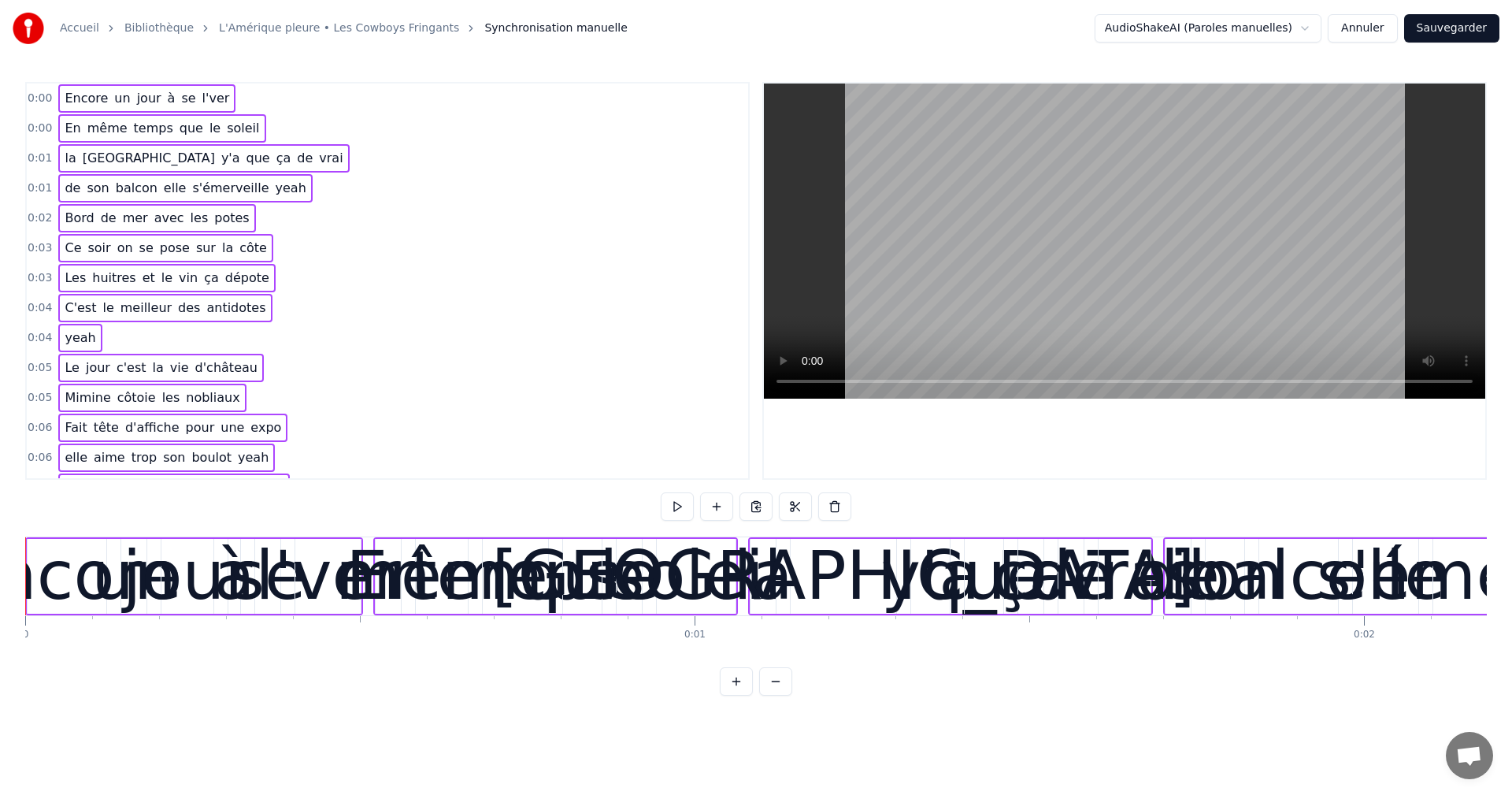
click at [786, 687] on button at bounding box center [776, 680] width 33 height 28
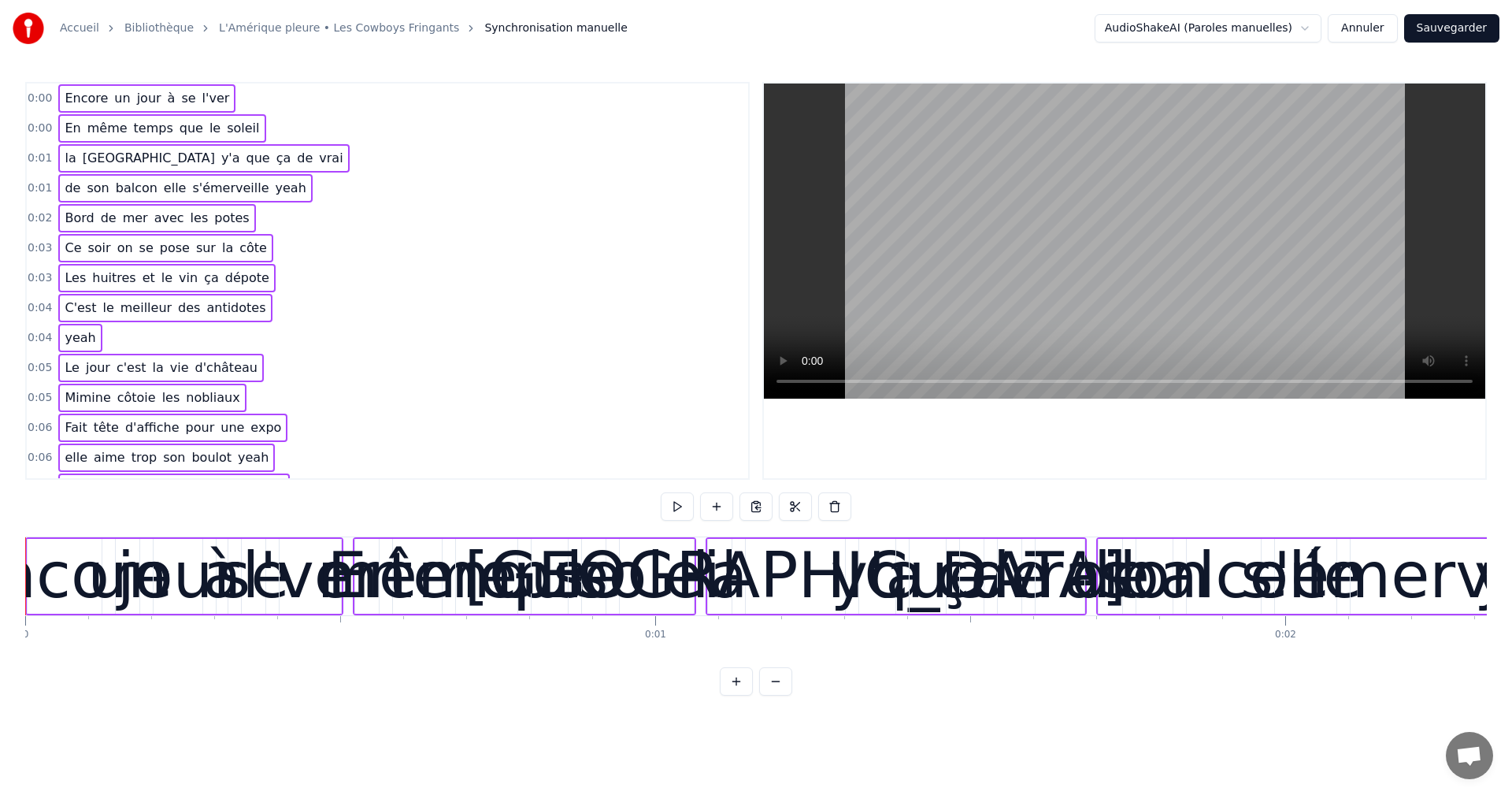
click at [786, 687] on button at bounding box center [776, 680] width 33 height 28
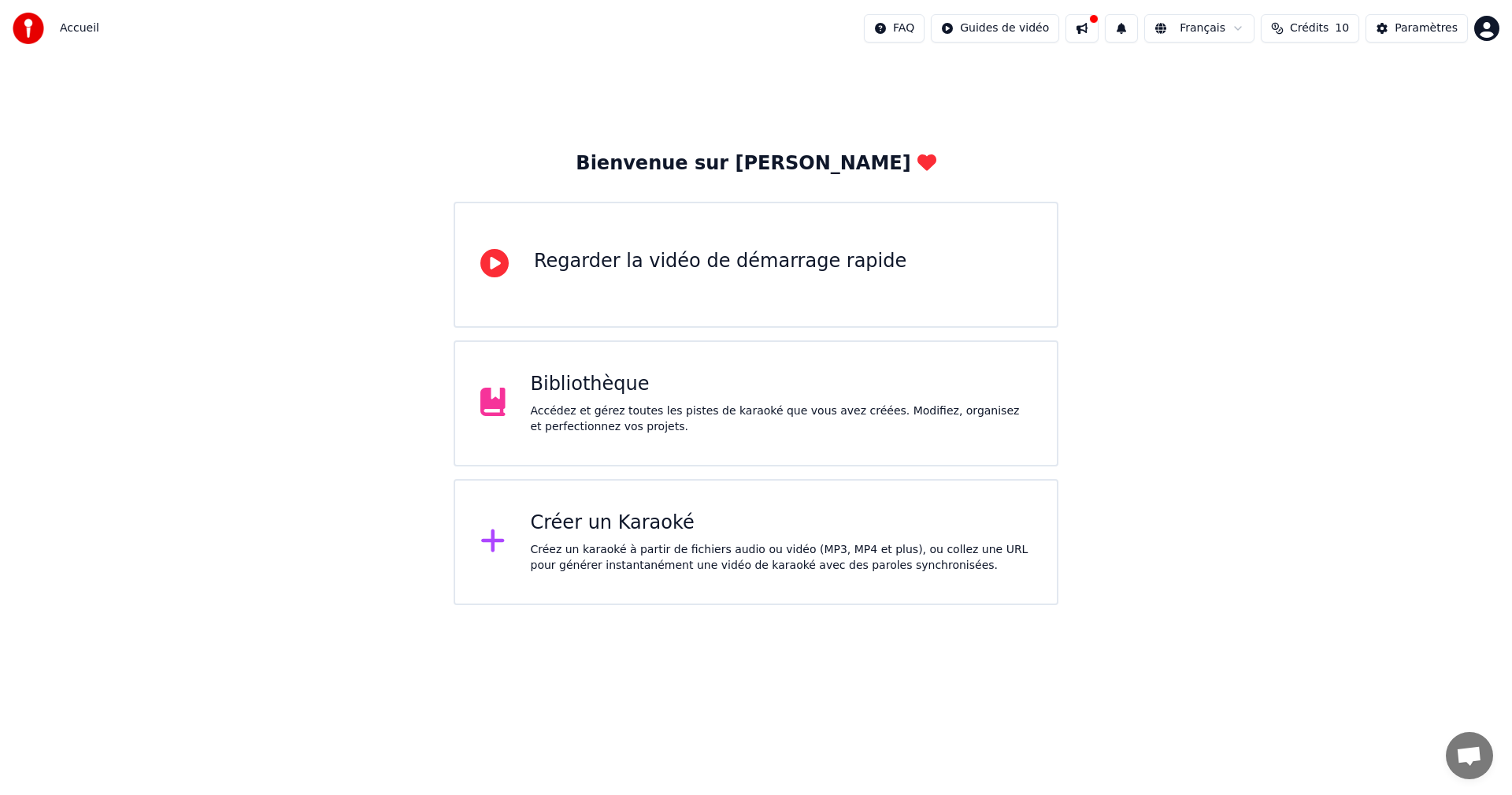
click at [690, 405] on div "Accédez et gérez toutes les pistes de karaoké que vous avez créées. Modifiez, o…" at bounding box center [781, 418] width 501 height 32
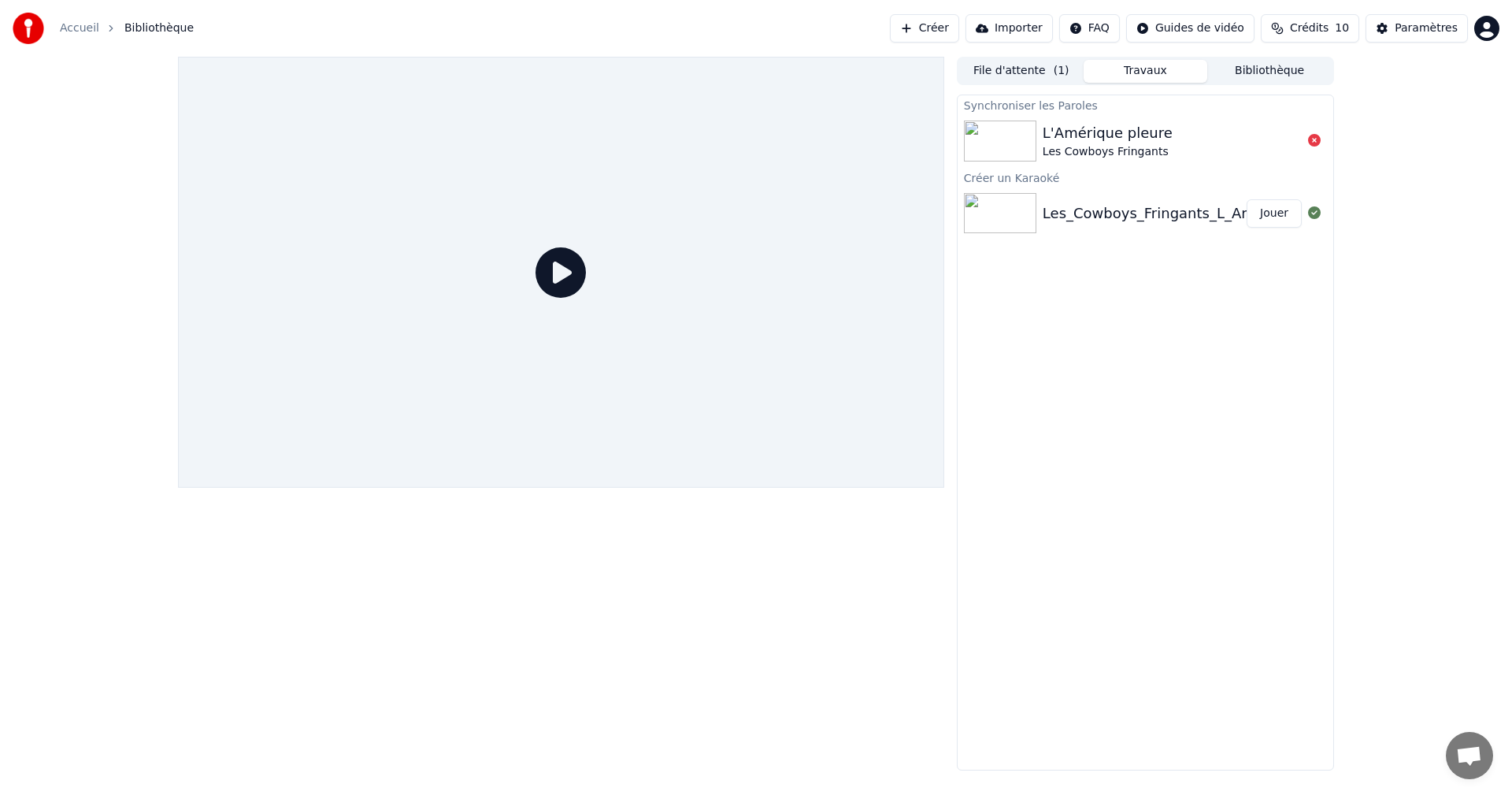
click at [1179, 221] on div "Les_Cowboys_Fringants_L_Amerique_pleure(Playback_Personnalise)" at bounding box center [1282, 213] width 480 height 22
click at [1267, 216] on button "Jouer" at bounding box center [1273, 213] width 55 height 28
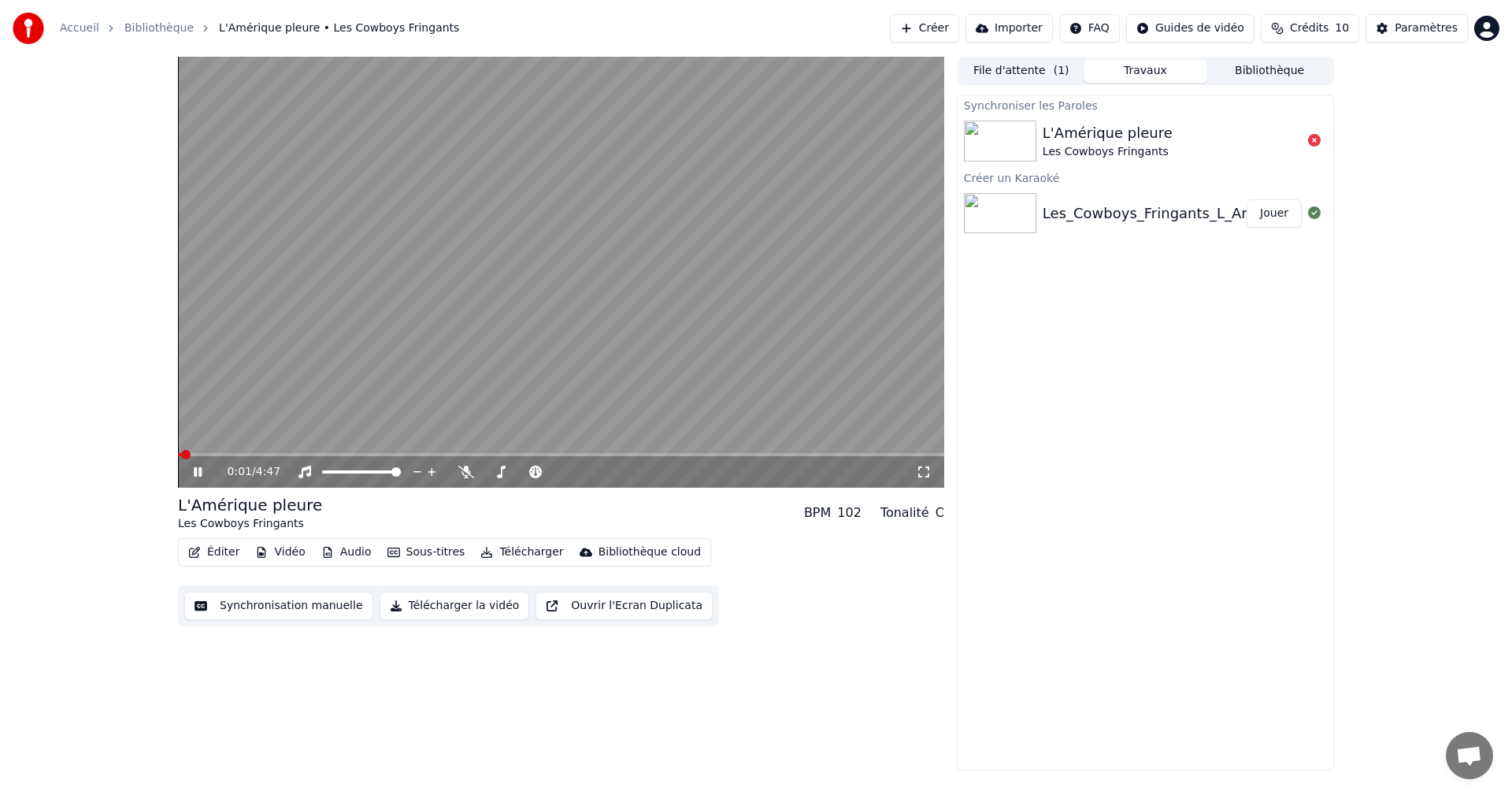
click at [300, 606] on button "Synchronisation manuelle" at bounding box center [279, 605] width 189 height 28
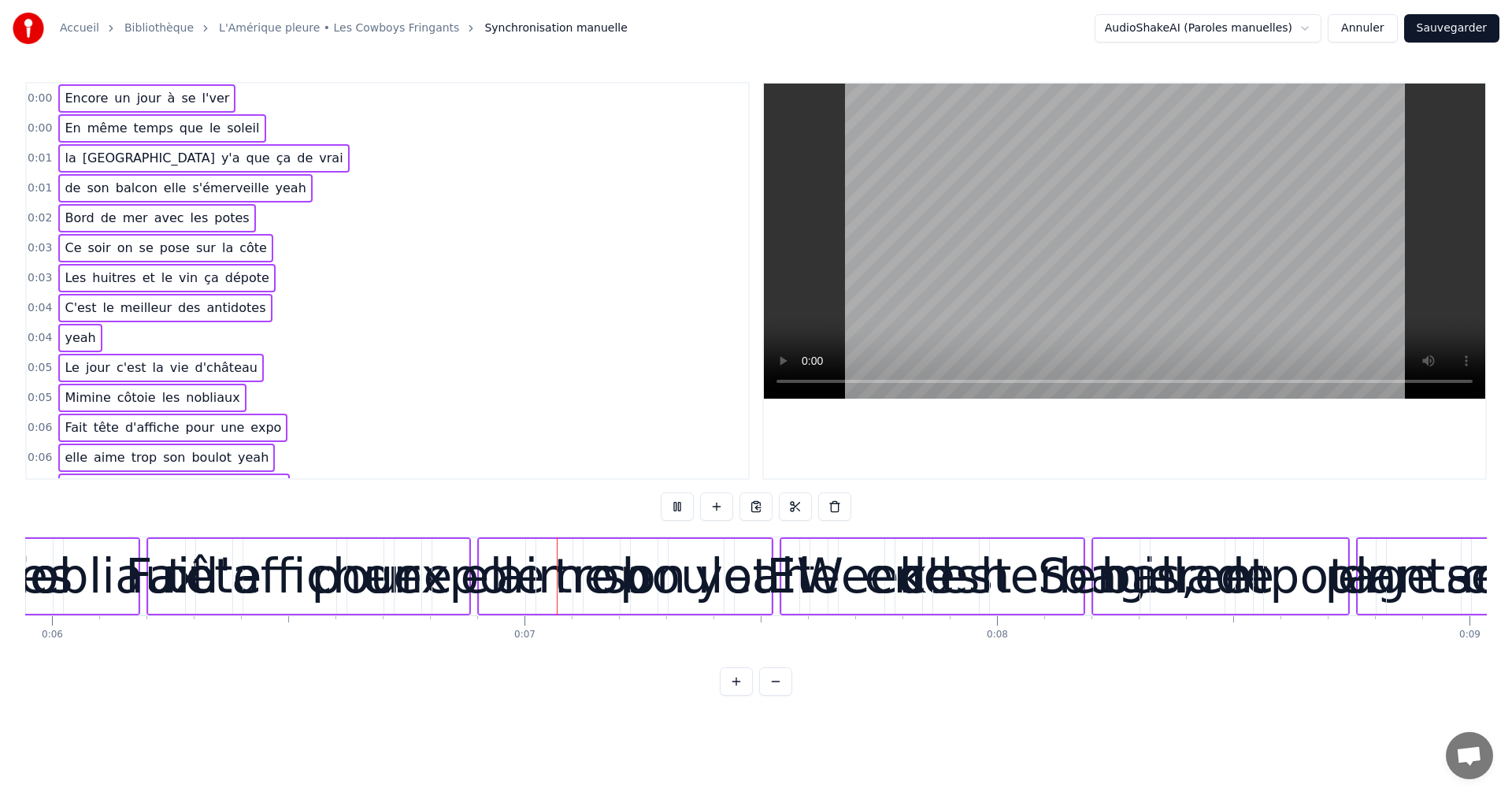
scroll to position [0, 2871]
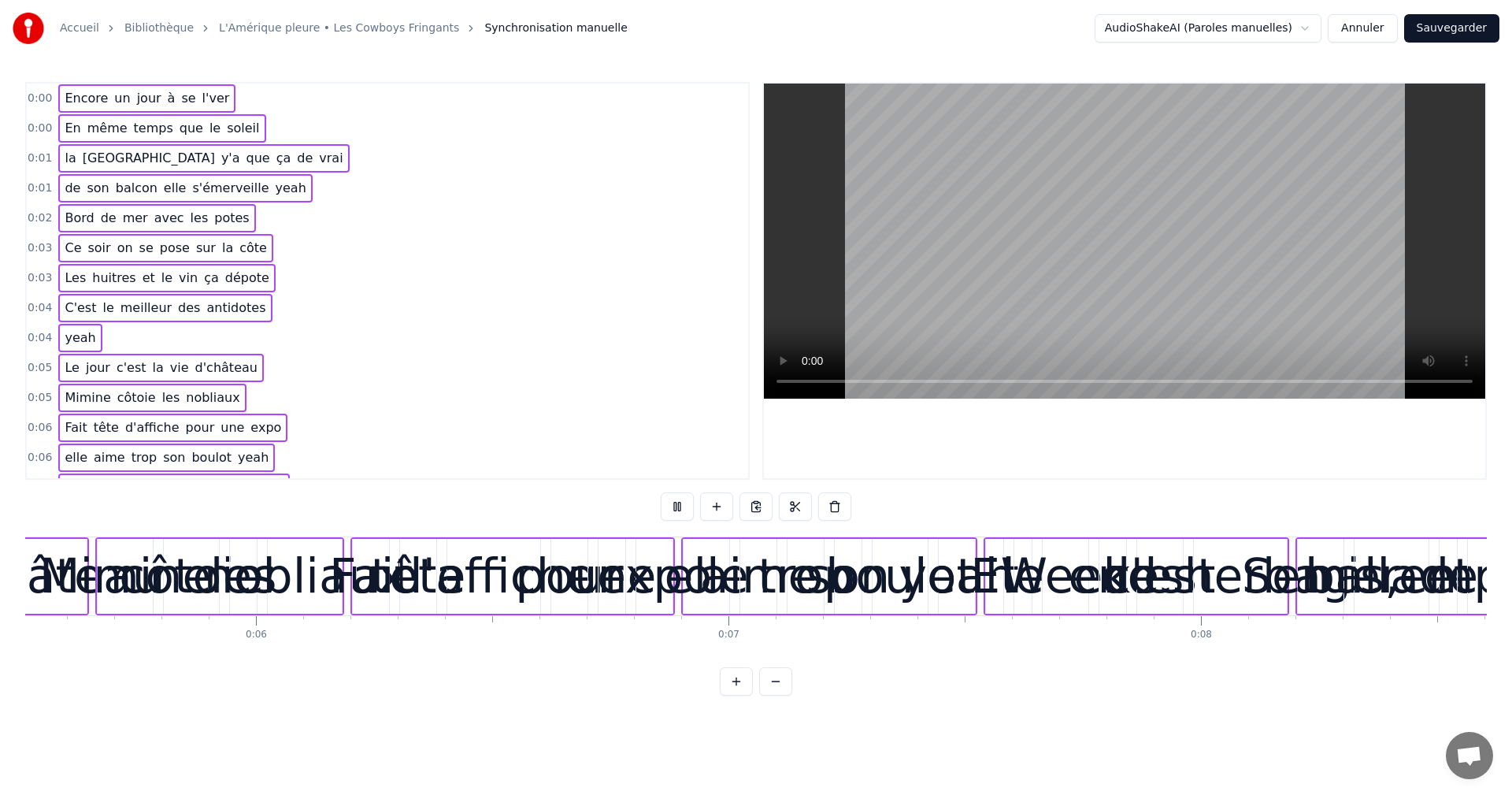
click at [451, 283] on div "0:03 Les huitres et le vin ça dépote" at bounding box center [387, 277] width 722 height 30
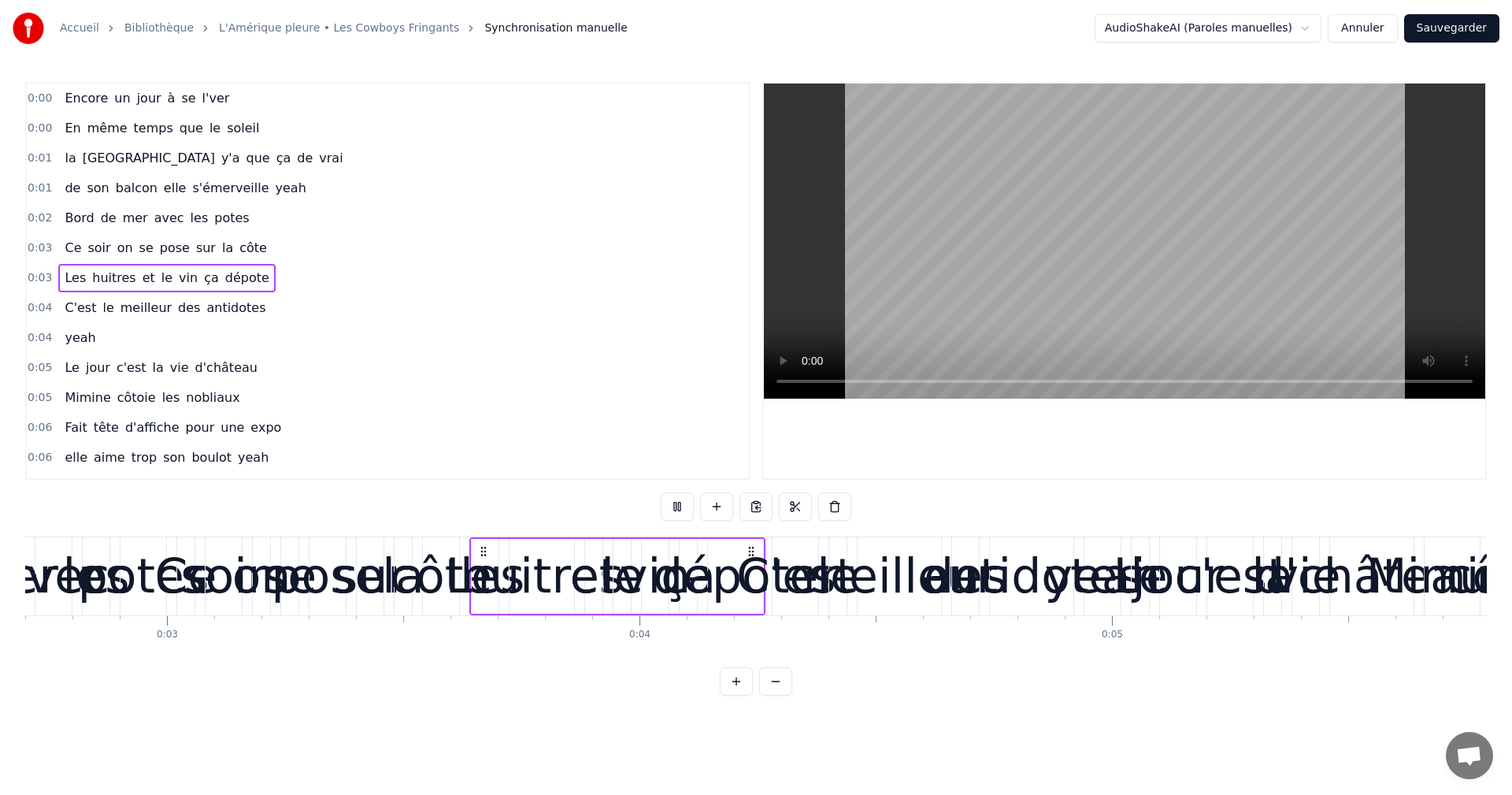
click at [201, 99] on span "l'ver" at bounding box center [216, 98] width 31 height 18
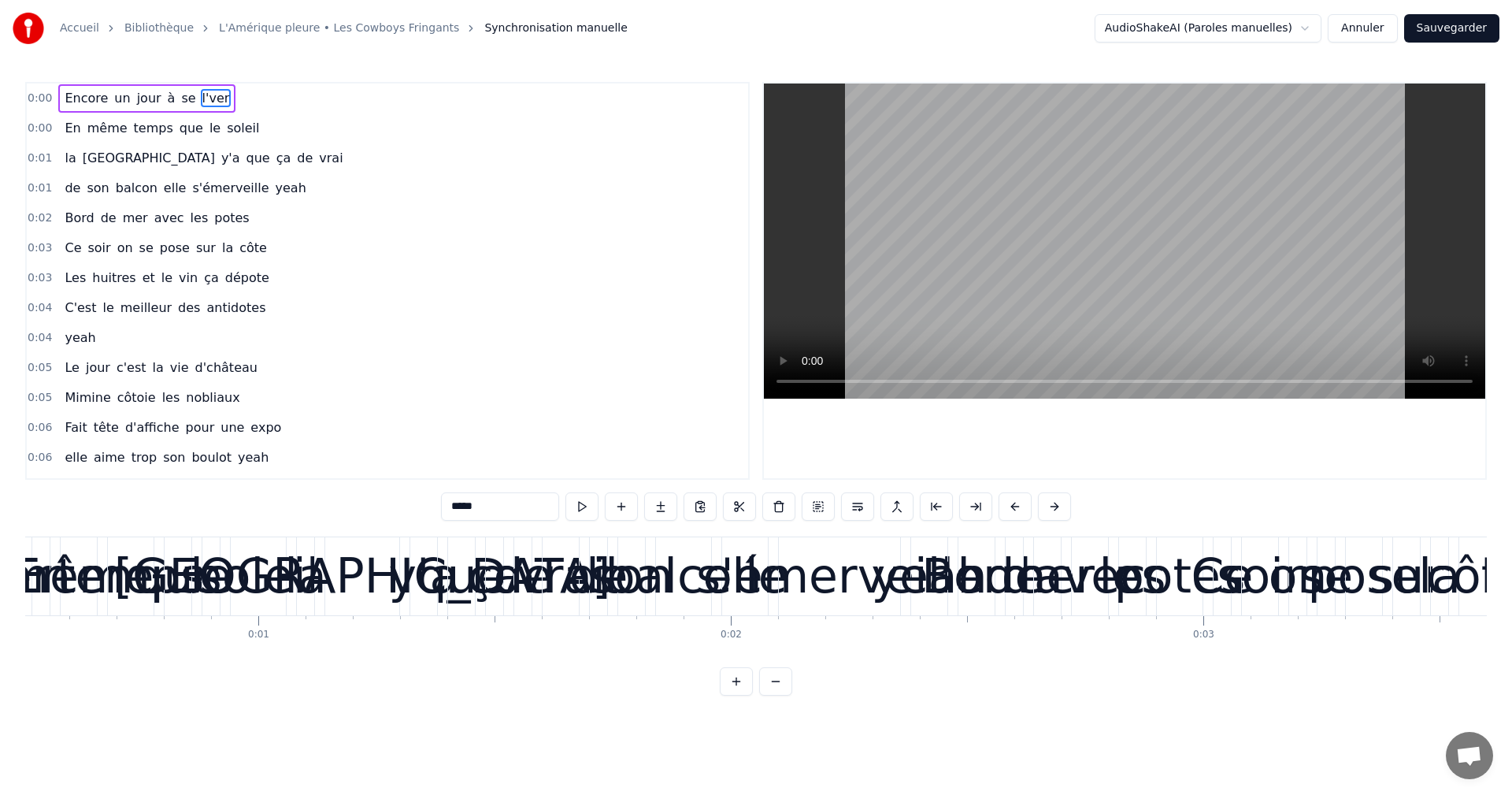
scroll to position [0, 110]
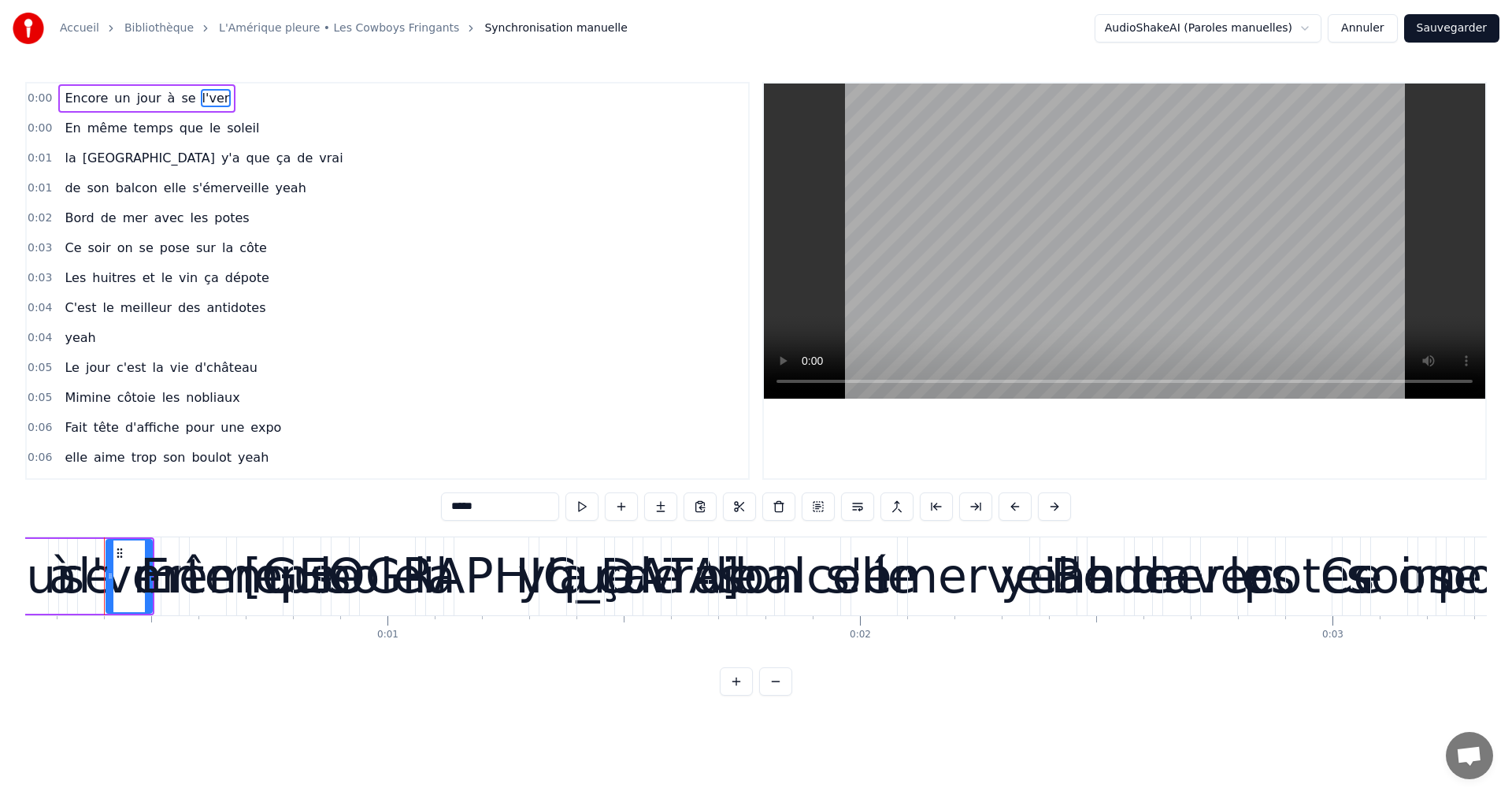
click at [420, 123] on div "0:00 En même temps que le soleil" at bounding box center [387, 128] width 722 height 30
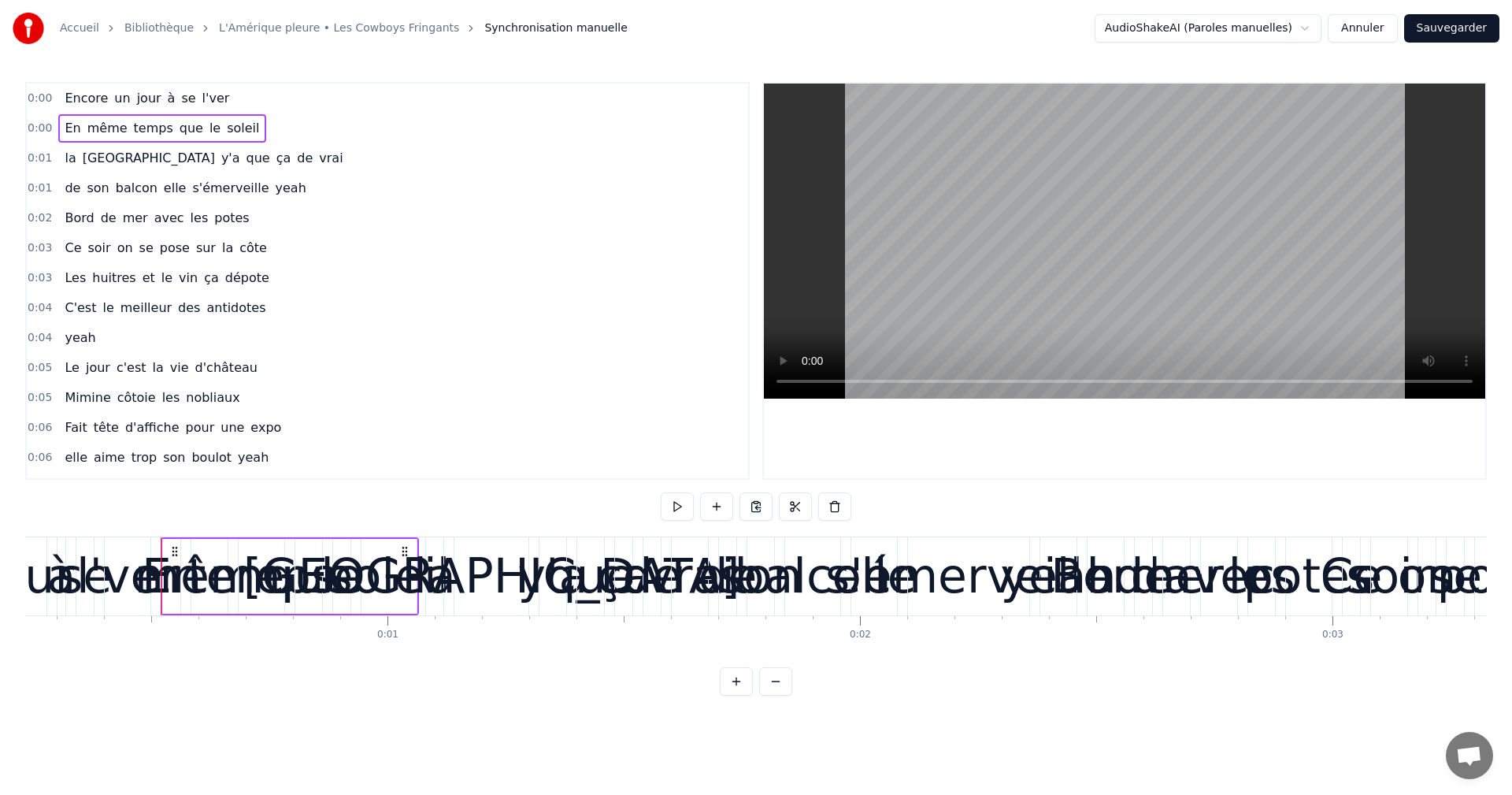
click at [44, 91] on span "0:00" at bounding box center [40, 99] width 24 height 15
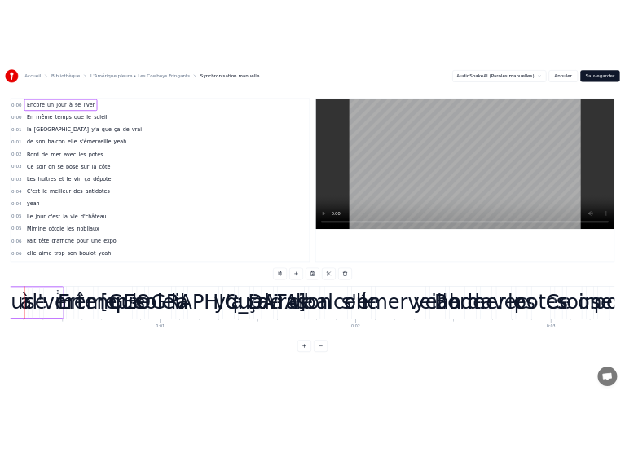
scroll to position [0, 44]
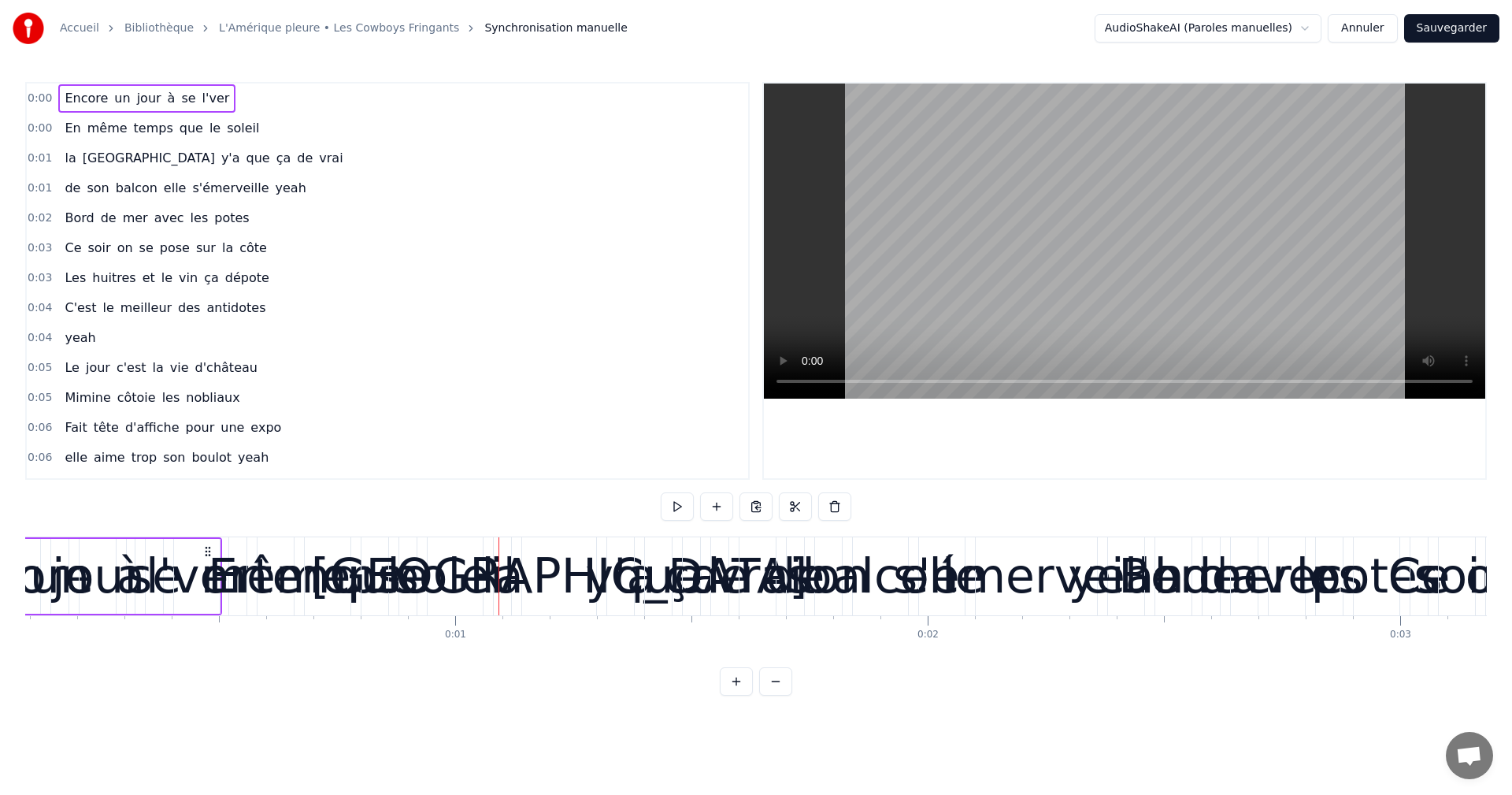
click at [201, 99] on span "l'ver" at bounding box center [216, 98] width 31 height 18
click at [239, 97] on div "0:00 Encore un jour à se l'ver" at bounding box center [387, 98] width 722 height 30
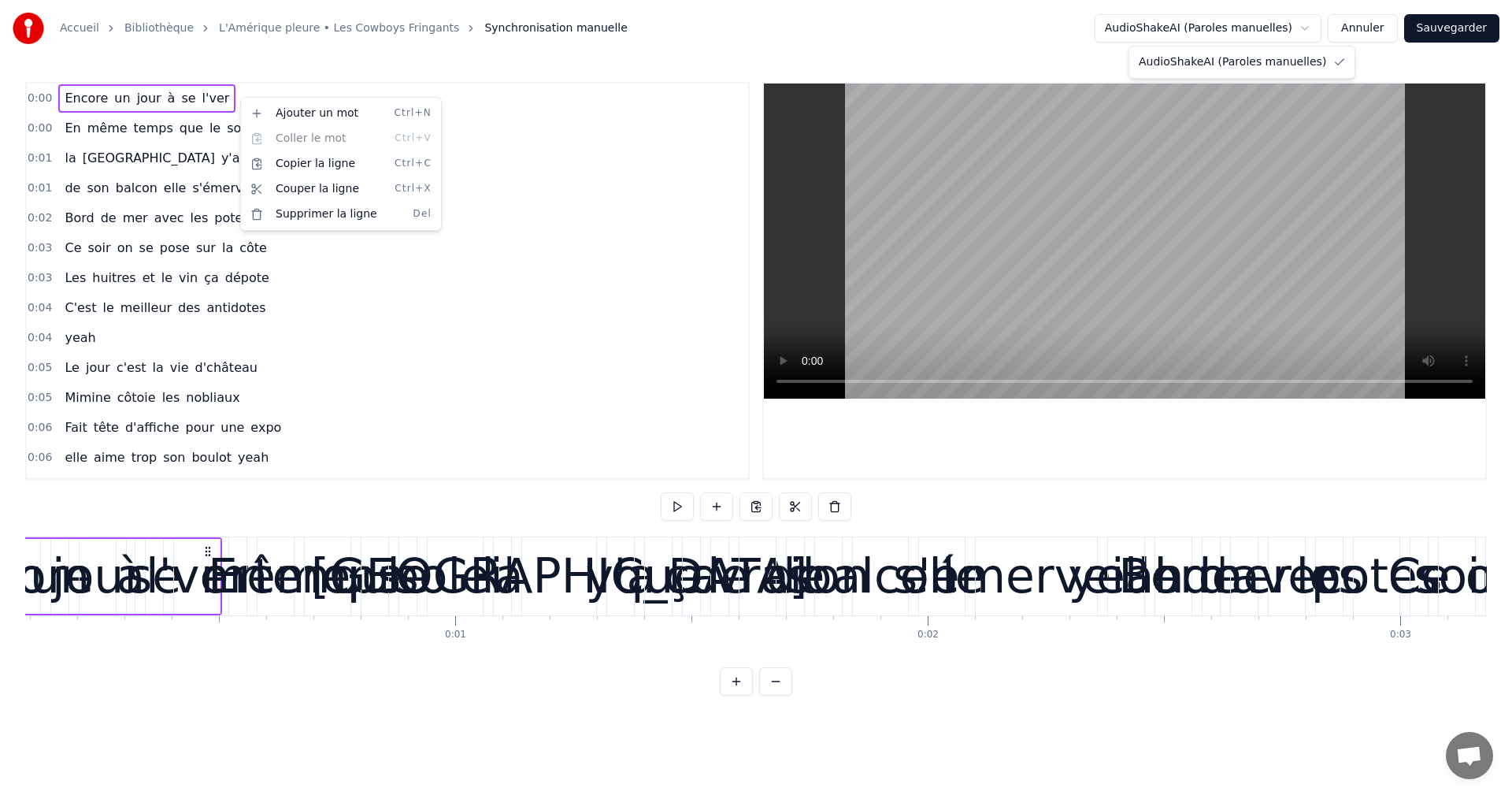
click at [1240, 28] on button "AudioShakeAI (Paroles manuelles)" at bounding box center [1208, 28] width 227 height 28
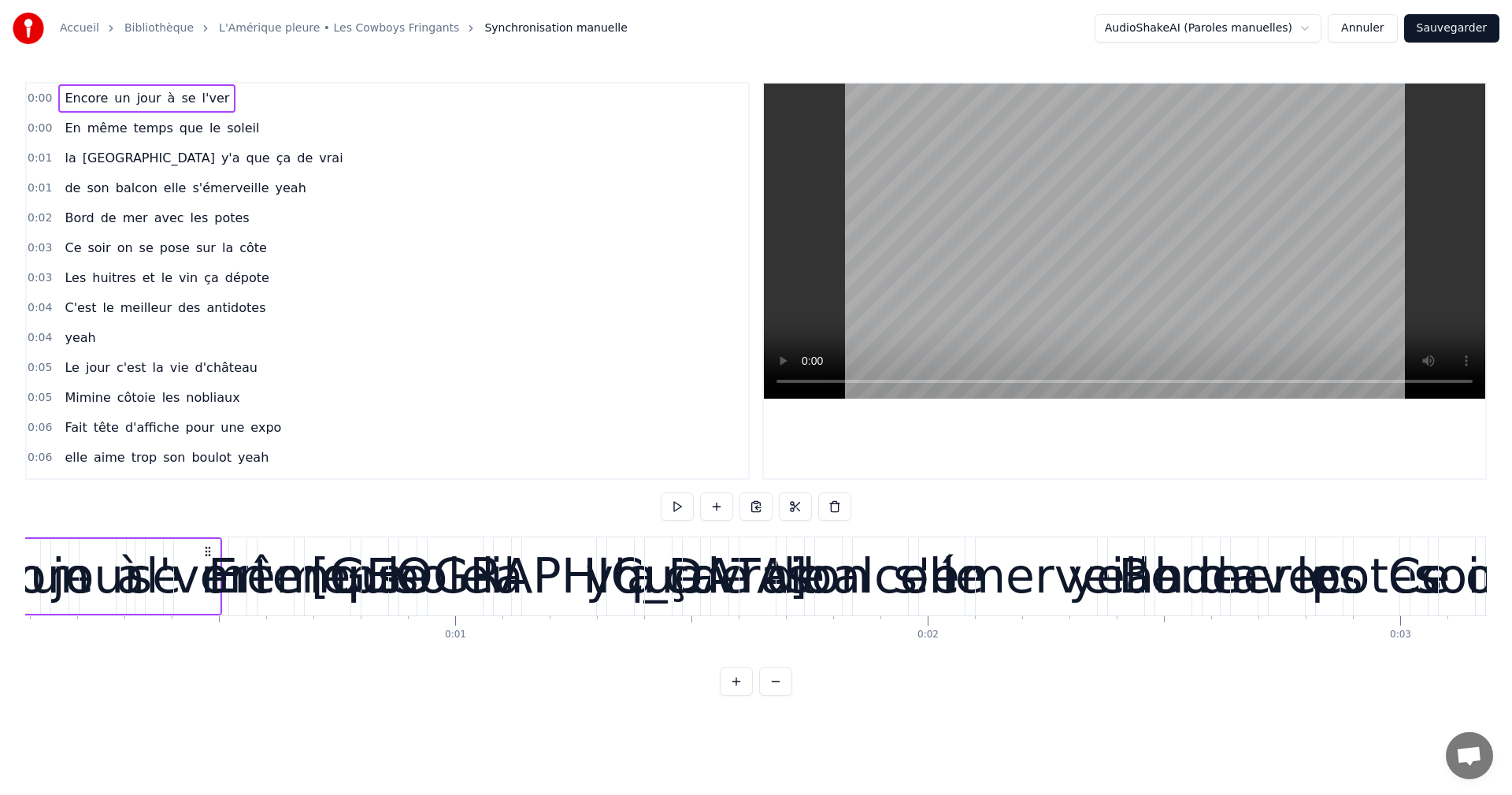
click at [70, 28] on link "Accueil" at bounding box center [79, 28] width 40 height 15
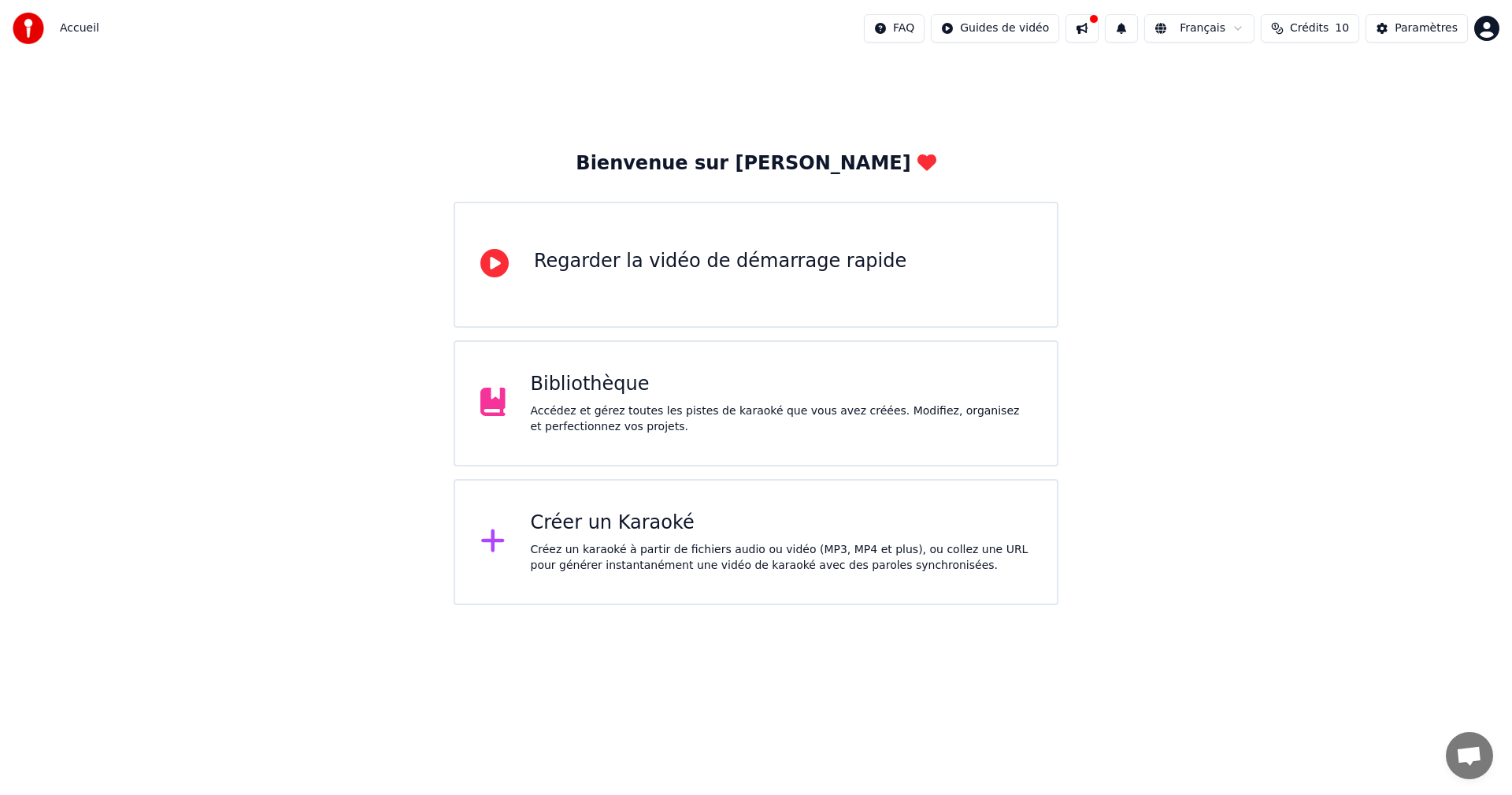
click at [604, 408] on div "Accédez et gérez toutes les pistes de karaoké que vous avez créées. Modifiez, o…" at bounding box center [781, 418] width 501 height 32
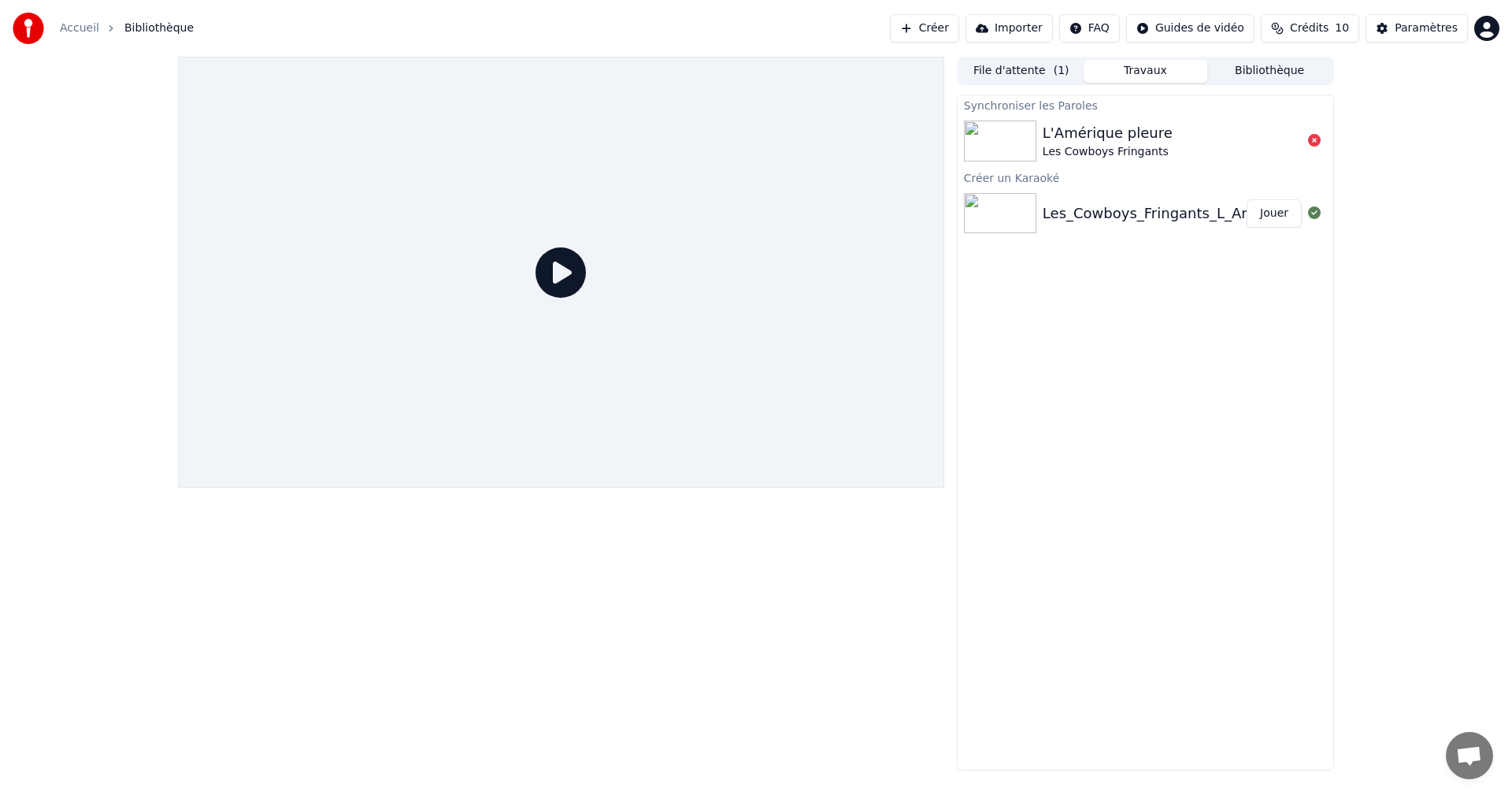
click at [1173, 216] on div "Les_Cowboys_Fringants_L_Amerique_pleure(Playback_Personnalise)" at bounding box center [1282, 213] width 480 height 22
click at [1018, 217] on img at bounding box center [1000, 213] width 72 height 41
click at [1015, 177] on div "Créer un Karaoké" at bounding box center [1145, 178] width 376 height 19
click at [1292, 224] on button "Jouer" at bounding box center [1273, 213] width 55 height 28
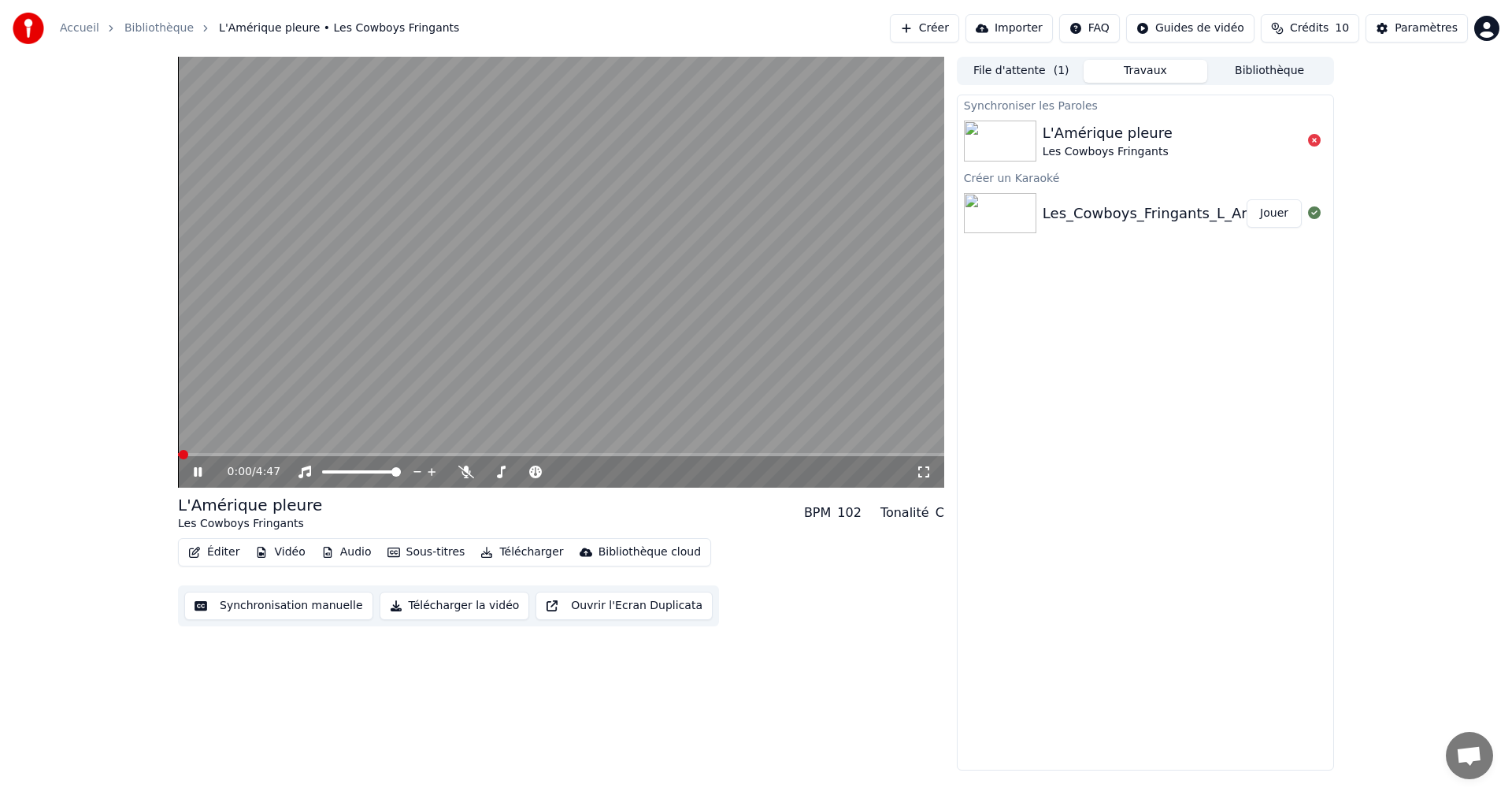
click at [203, 470] on icon at bounding box center [209, 471] width 37 height 13
click at [842, 514] on div "BPM 102" at bounding box center [833, 513] width 58 height 19
click at [396, 552] on button "Sous-titres" at bounding box center [427, 552] width 91 height 22
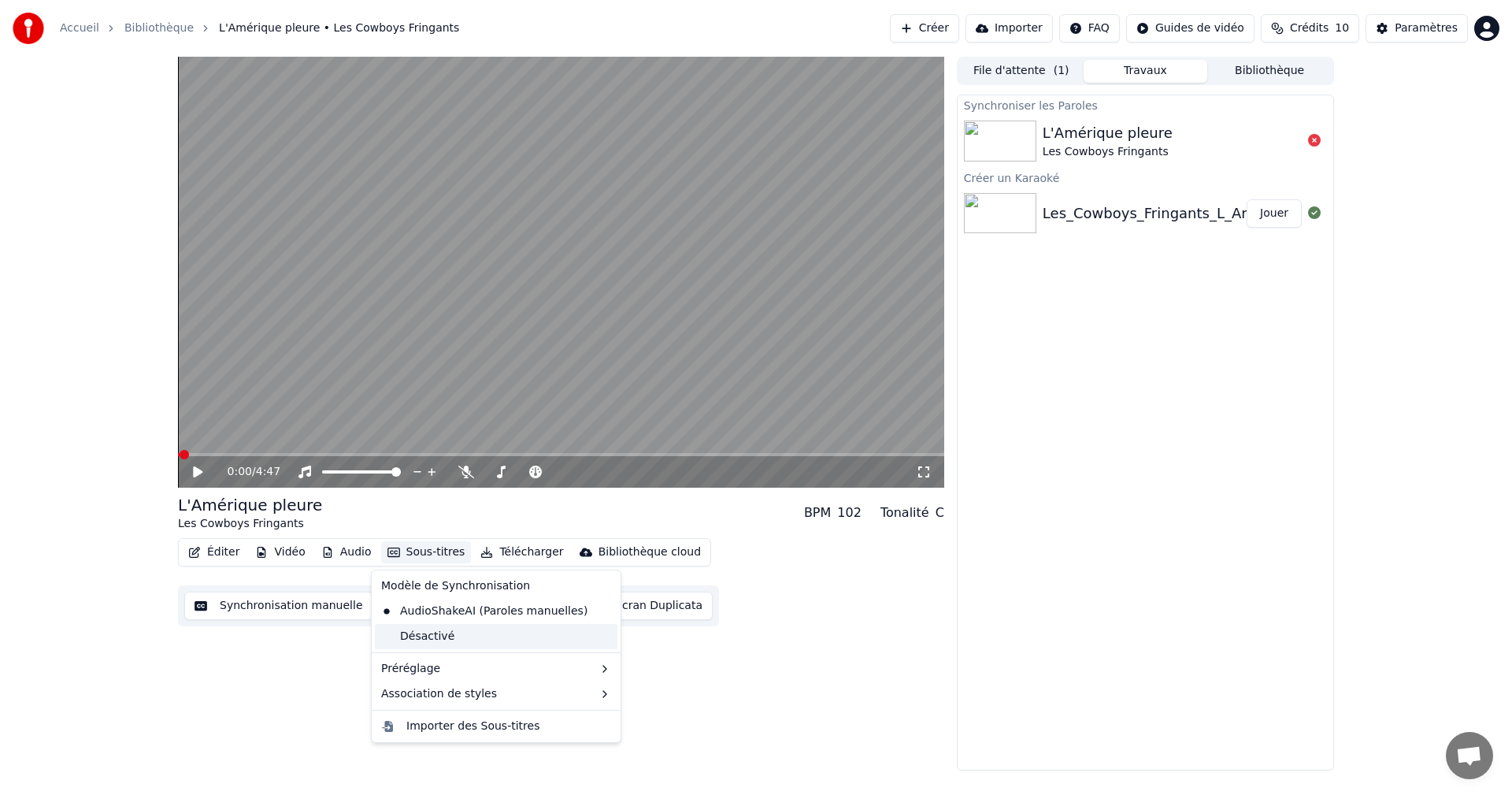
click at [449, 636] on div "Désactivé" at bounding box center [496, 637] width 242 height 25
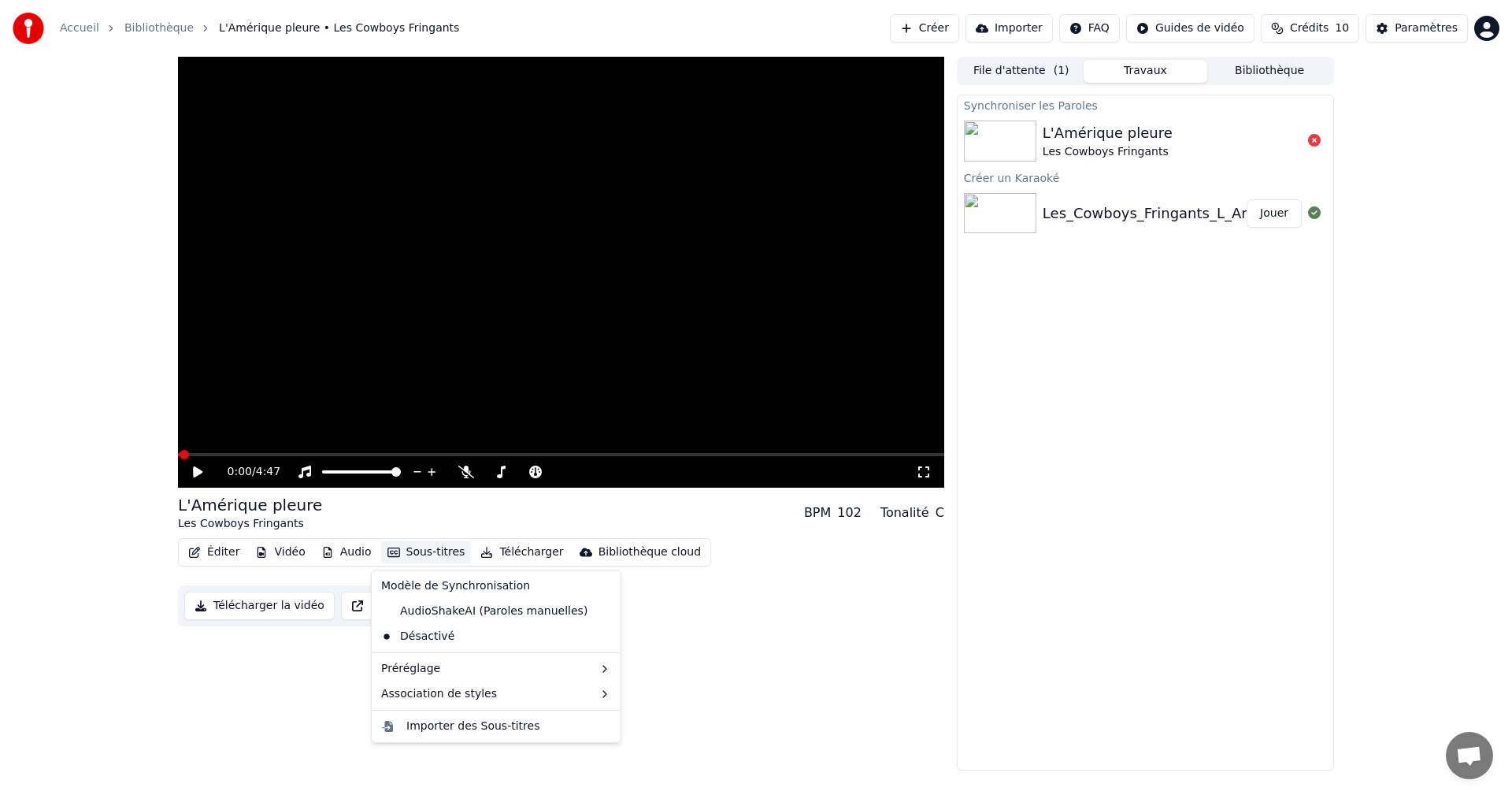
click at [407, 548] on button "Sous-titres" at bounding box center [427, 552] width 91 height 22
click at [433, 615] on div "AudioShakeAI (Paroles manuelles)" at bounding box center [484, 611] width 219 height 25
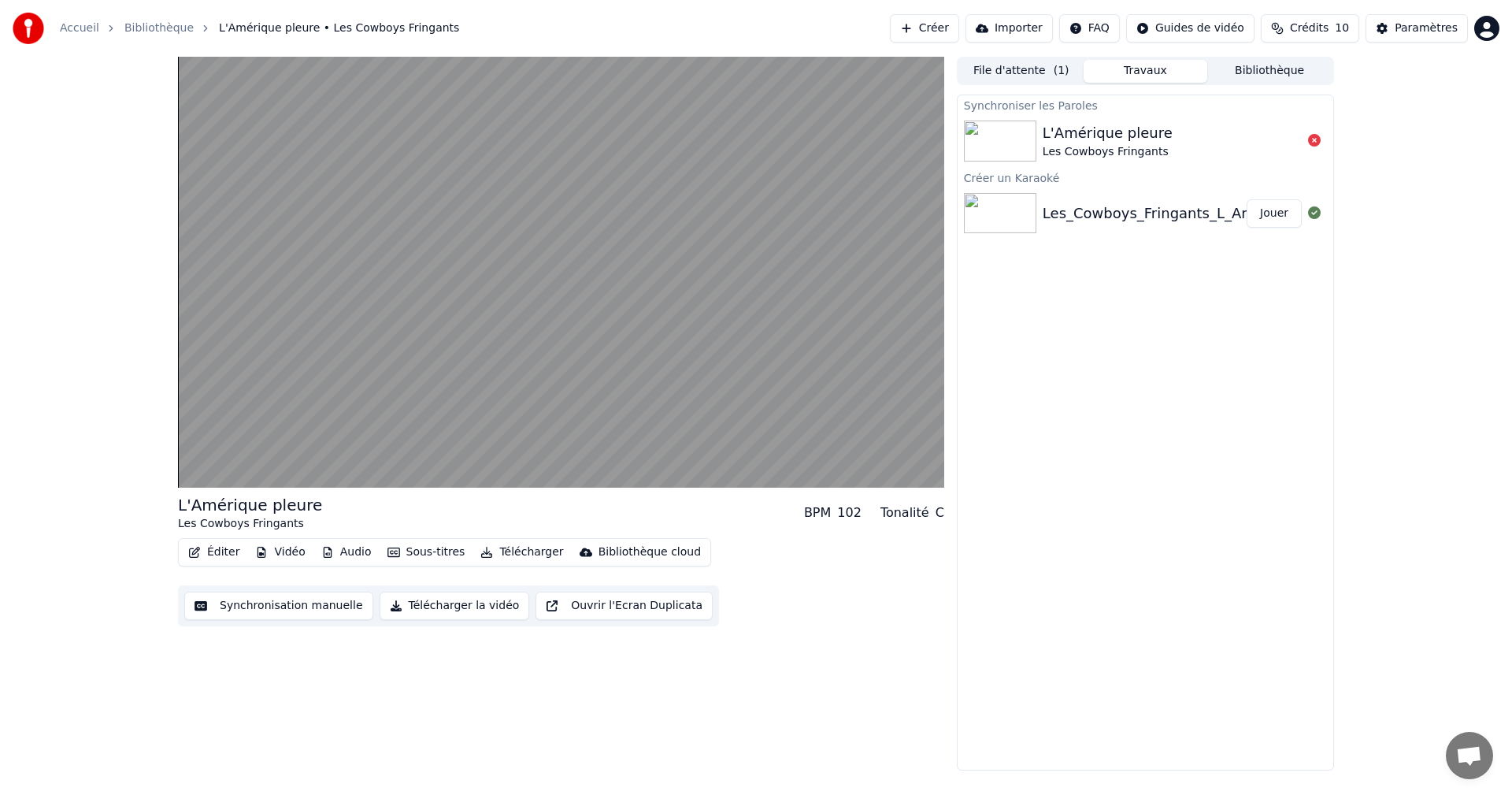
click at [508, 551] on button "Télécharger" at bounding box center [522, 552] width 96 height 22
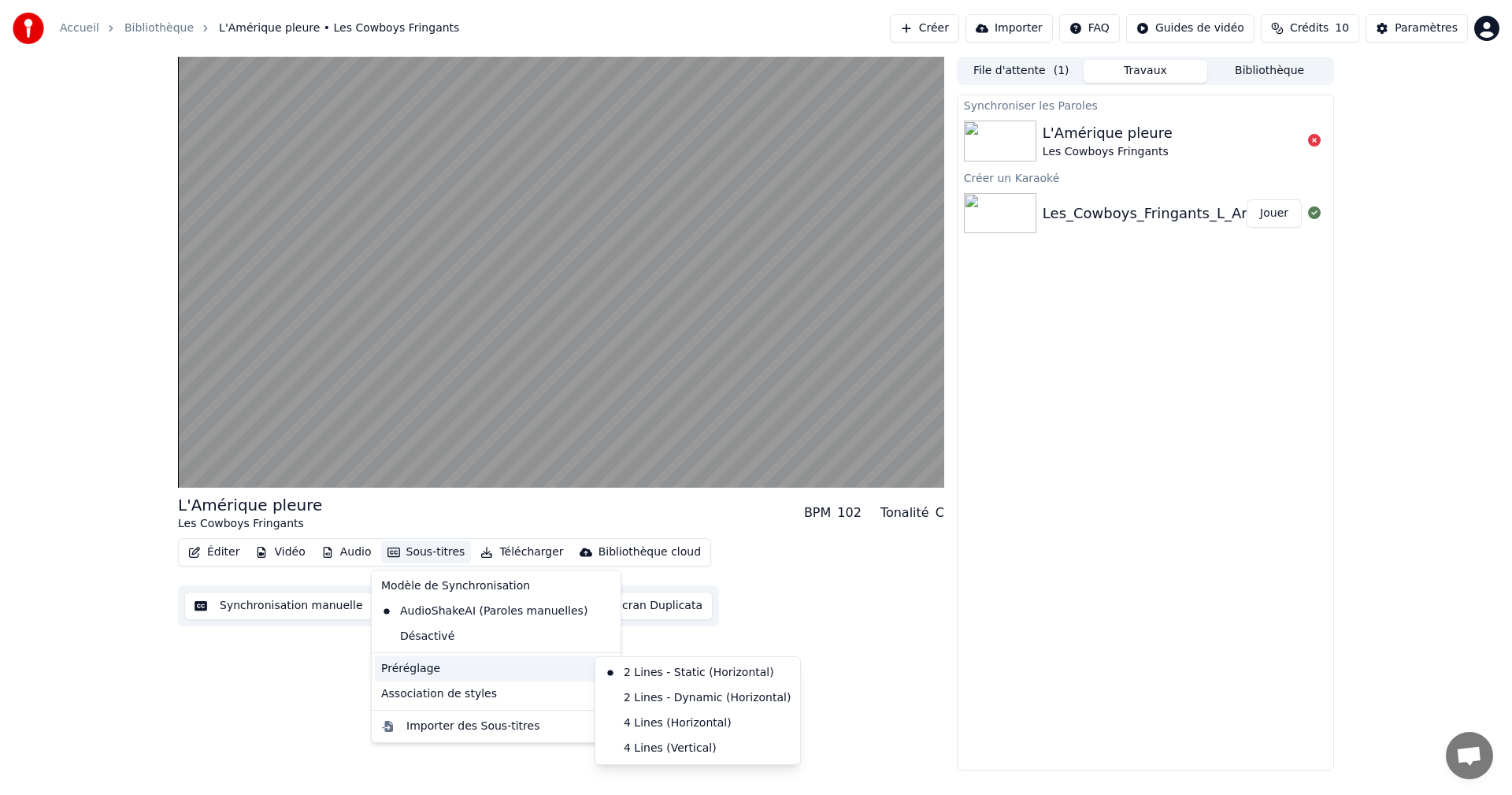
click at [451, 668] on div "Préréglage" at bounding box center [496, 668] width 242 height 25
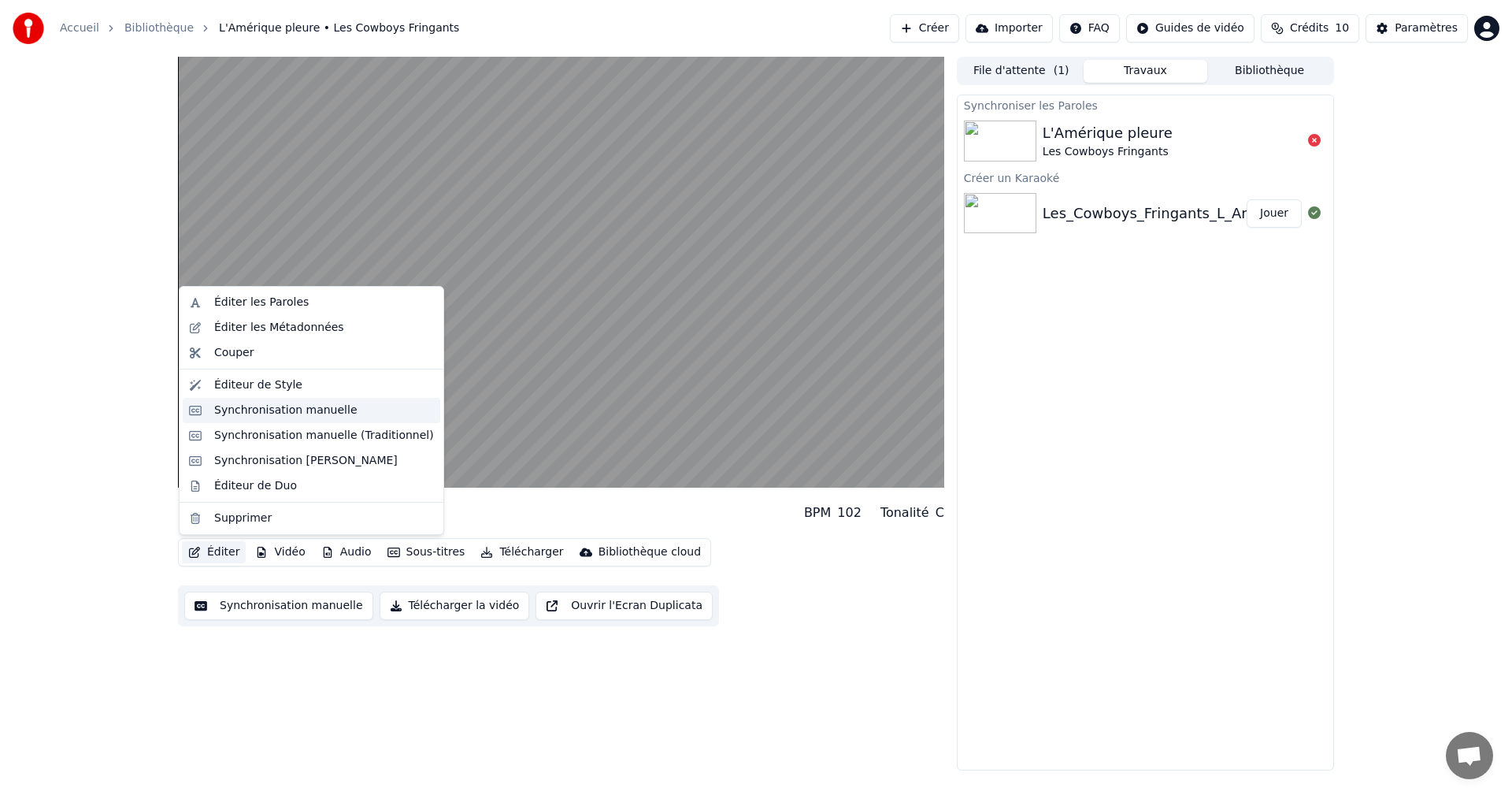
click at [275, 411] on div "Synchronisation manuelle" at bounding box center [286, 411] width 143 height 15
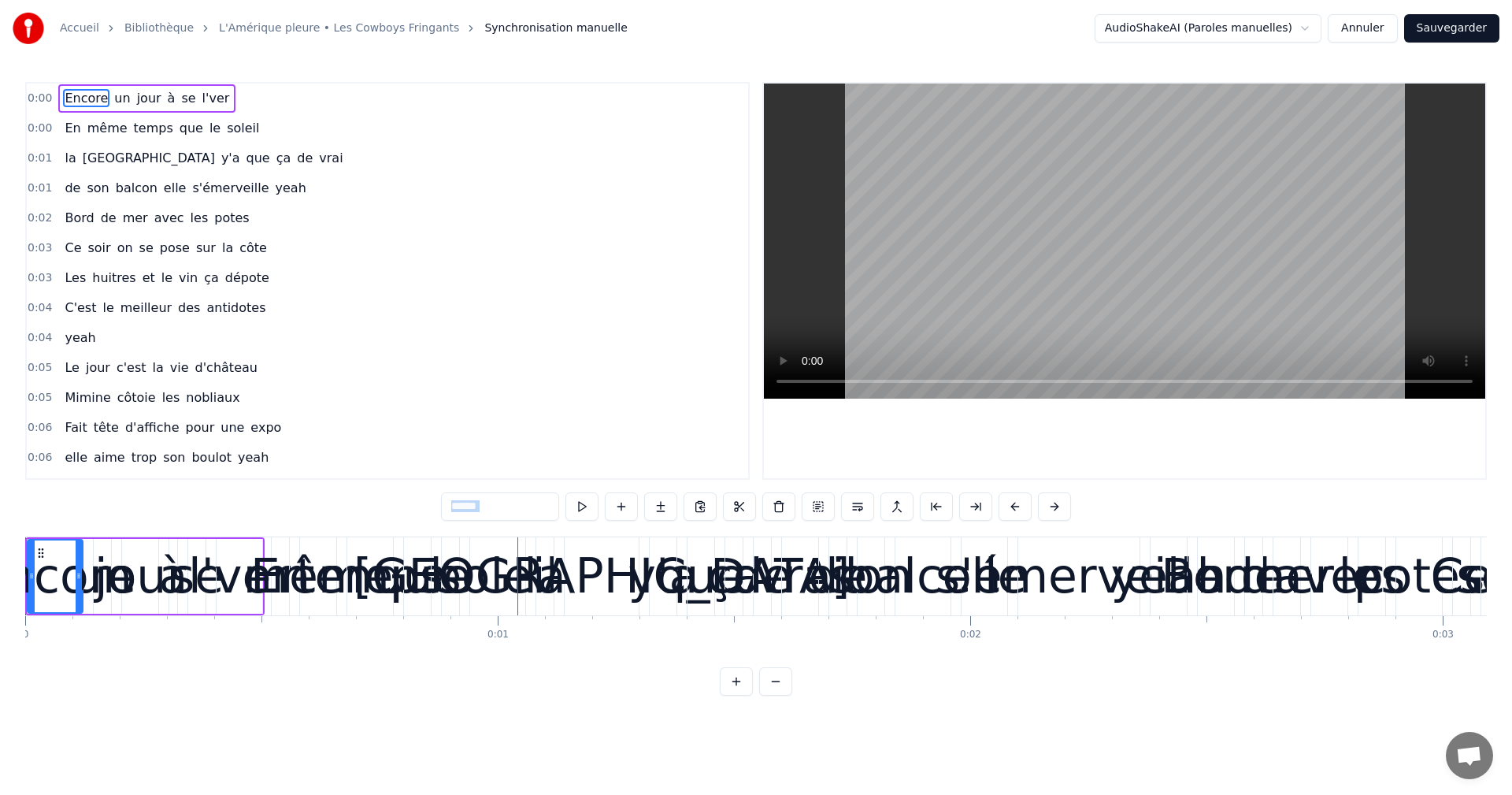
click at [263, 105] on div "0:00 Encore un jour à se l'ver" at bounding box center [387, 98] width 722 height 30
click at [201, 100] on span "l'ver" at bounding box center [216, 98] width 31 height 18
click at [65, 85] on div "Encore un jour à se l'ver" at bounding box center [146, 98] width 177 height 28
click at [1316, 29] on html "Accueil Bibliothèque L'Amérique pleure • Les Cowboys Fringants Synchronisation …" at bounding box center [756, 360] width 1512 height 721
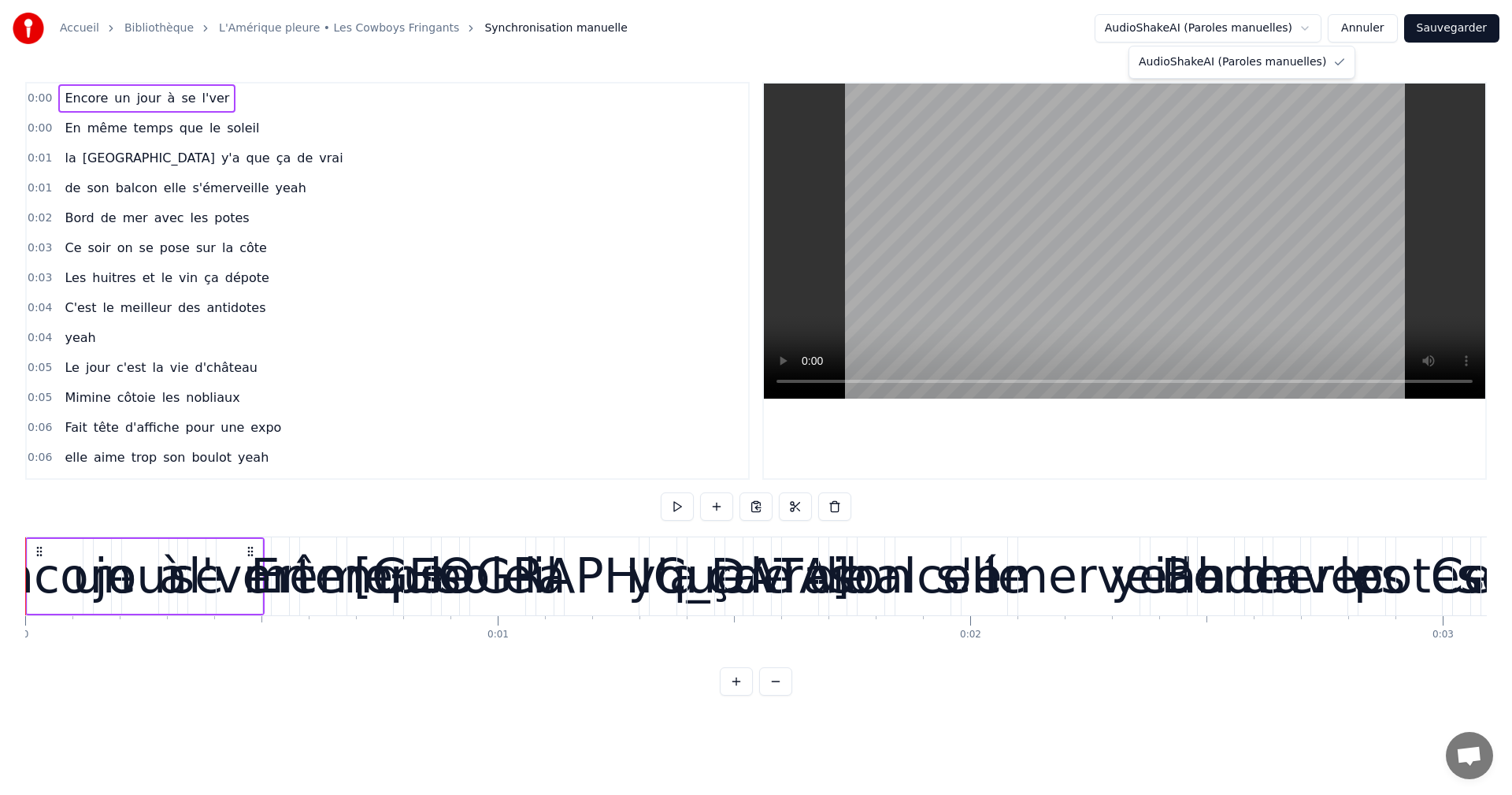
click at [1370, 28] on html "Accueil Bibliothèque L'Amérique pleure • Les Cowboys Fringants Synchronisation …" at bounding box center [756, 360] width 1512 height 721
click at [1370, 28] on button "Annuler" at bounding box center [1362, 28] width 70 height 28
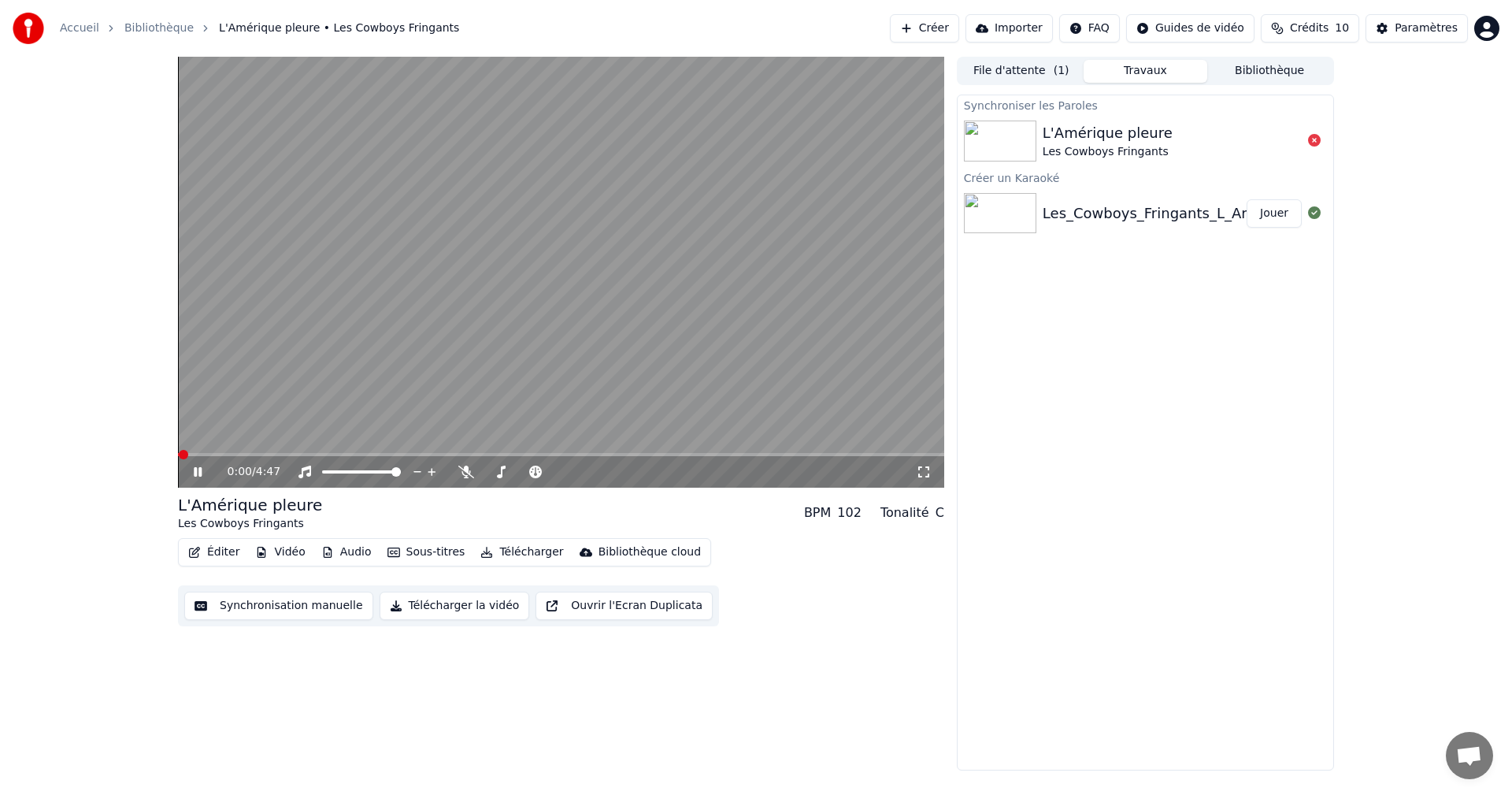
click at [220, 556] on button "Éditer" at bounding box center [214, 552] width 64 height 22
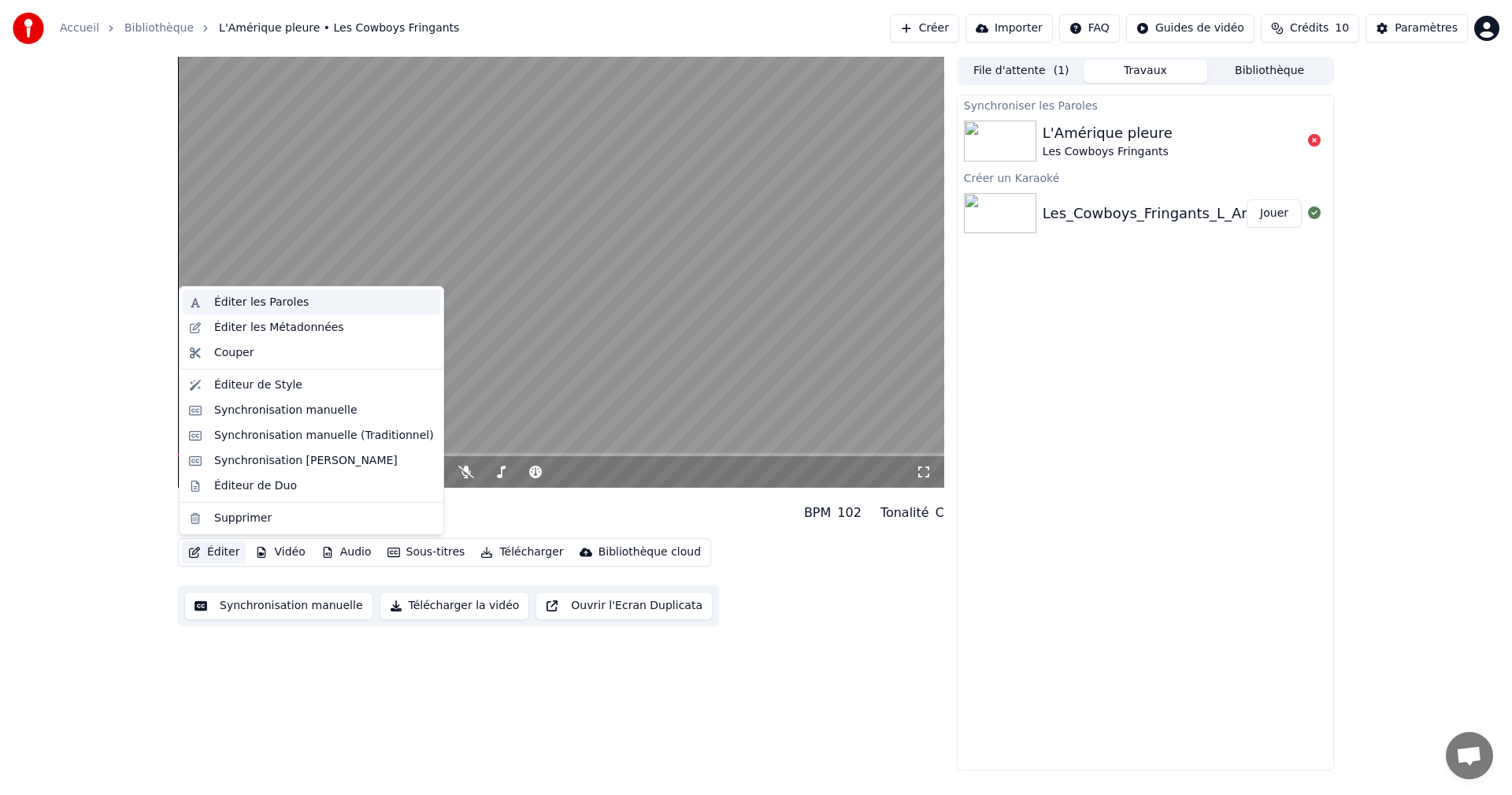
click at [292, 301] on div "Éditer les Paroles" at bounding box center [262, 302] width 95 height 15
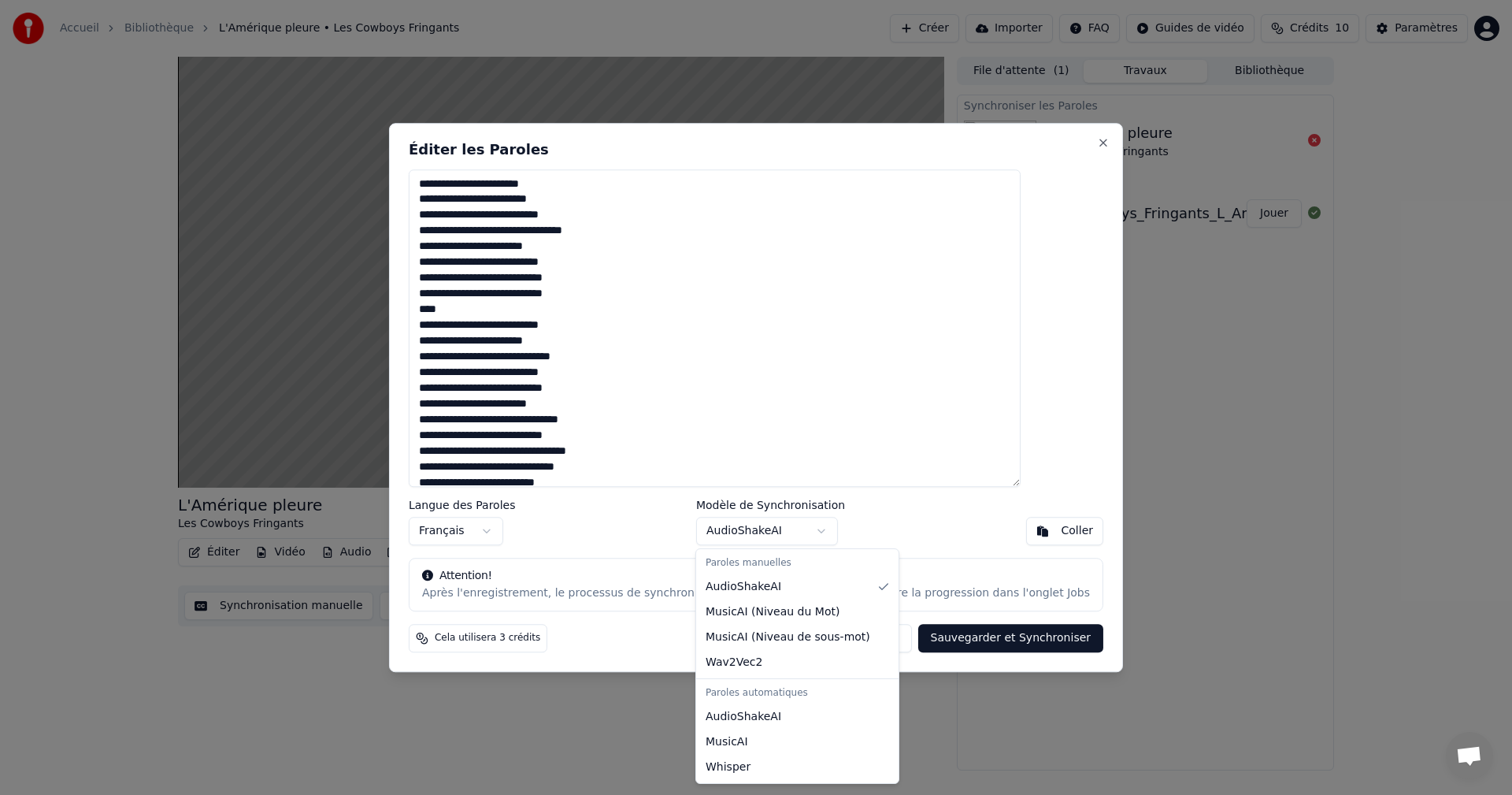
click at [812, 526] on body "Accueil Bibliothèque L'Amérique pleure • Les Cowboys Fringants Créer Importer F…" at bounding box center [756, 397] width 1512 height 795
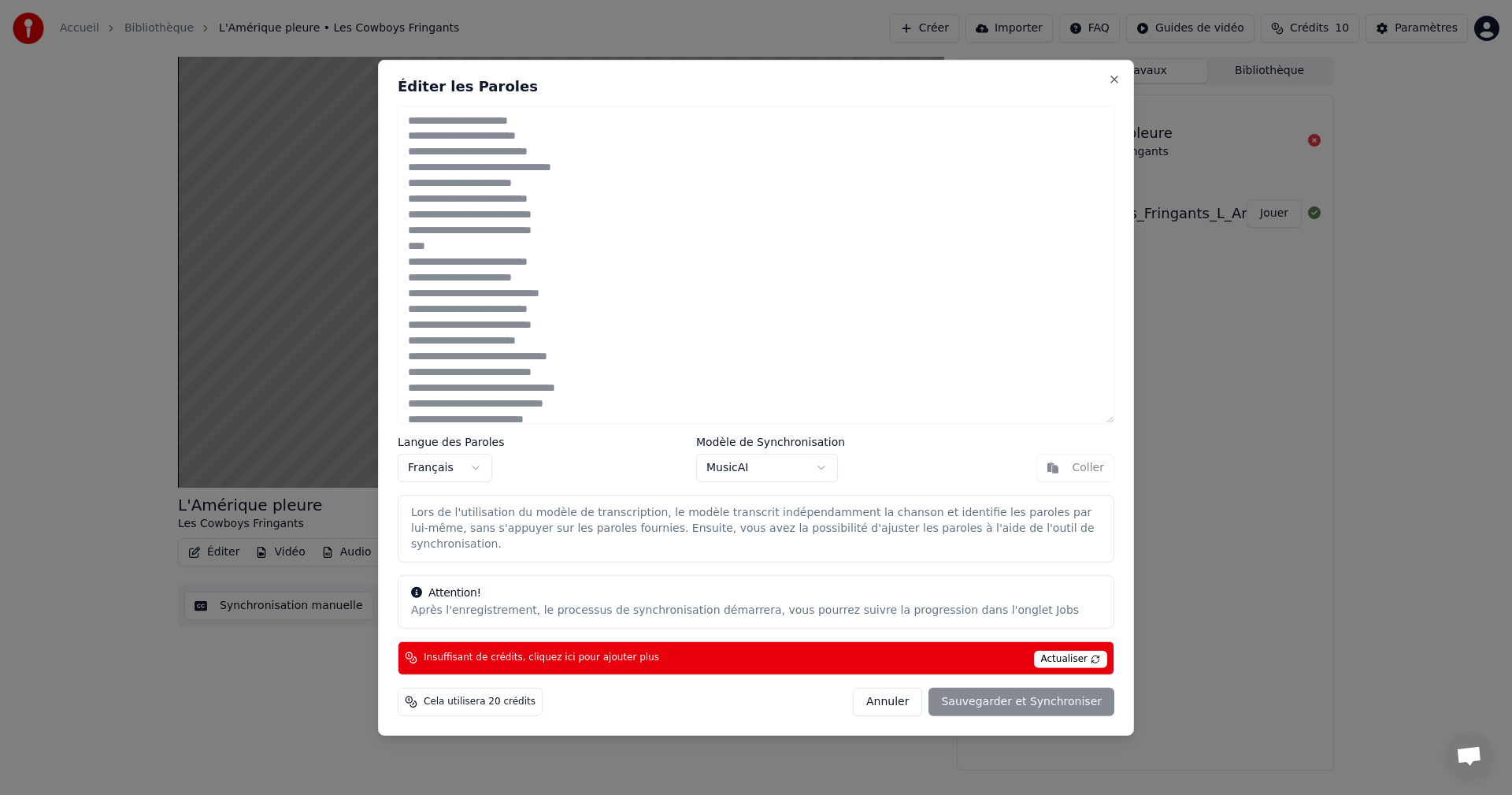
click at [905, 689] on button "Annuler" at bounding box center [888, 701] width 70 height 28
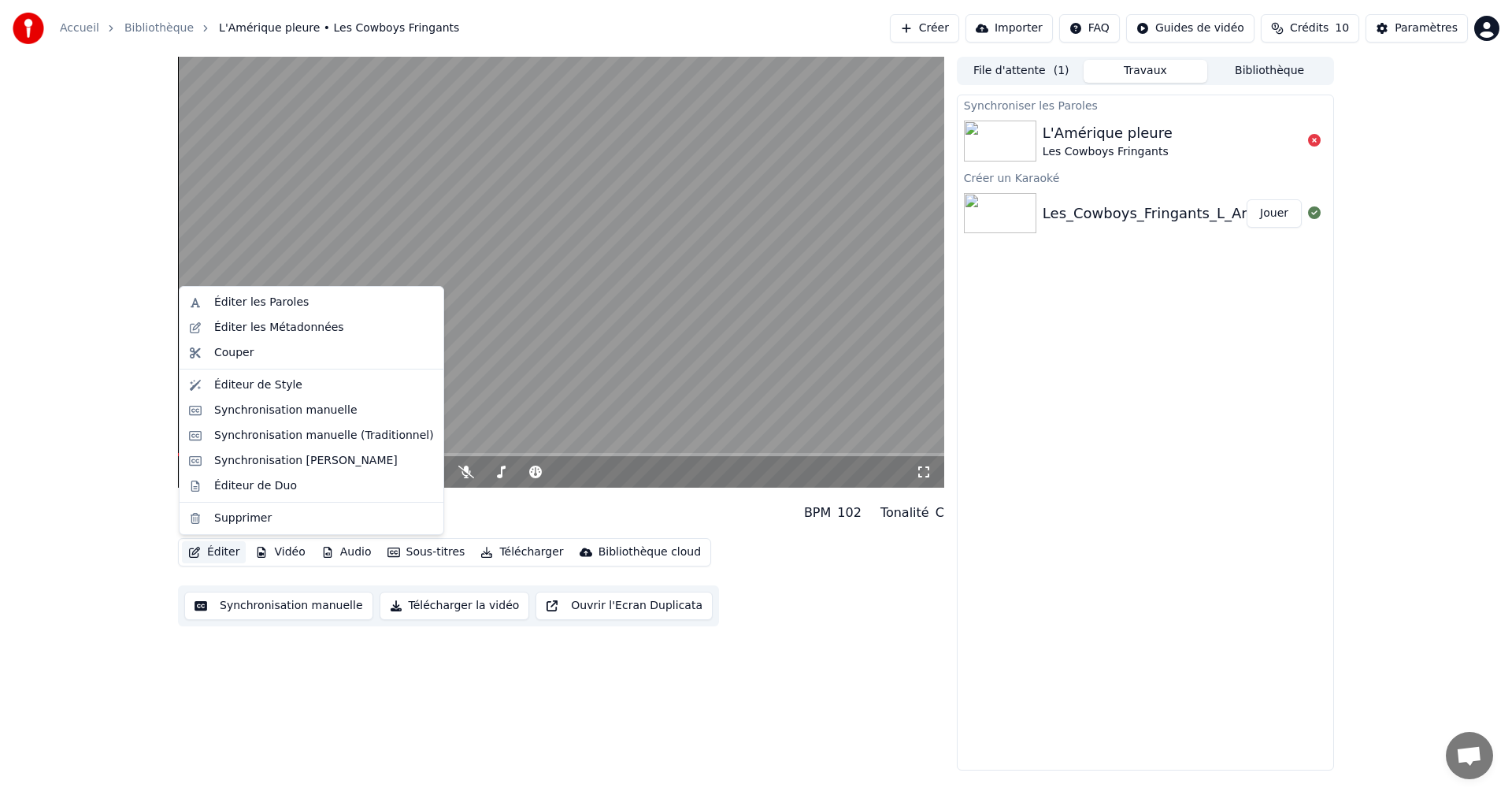
click at [220, 554] on button "Éditer" at bounding box center [214, 552] width 64 height 22
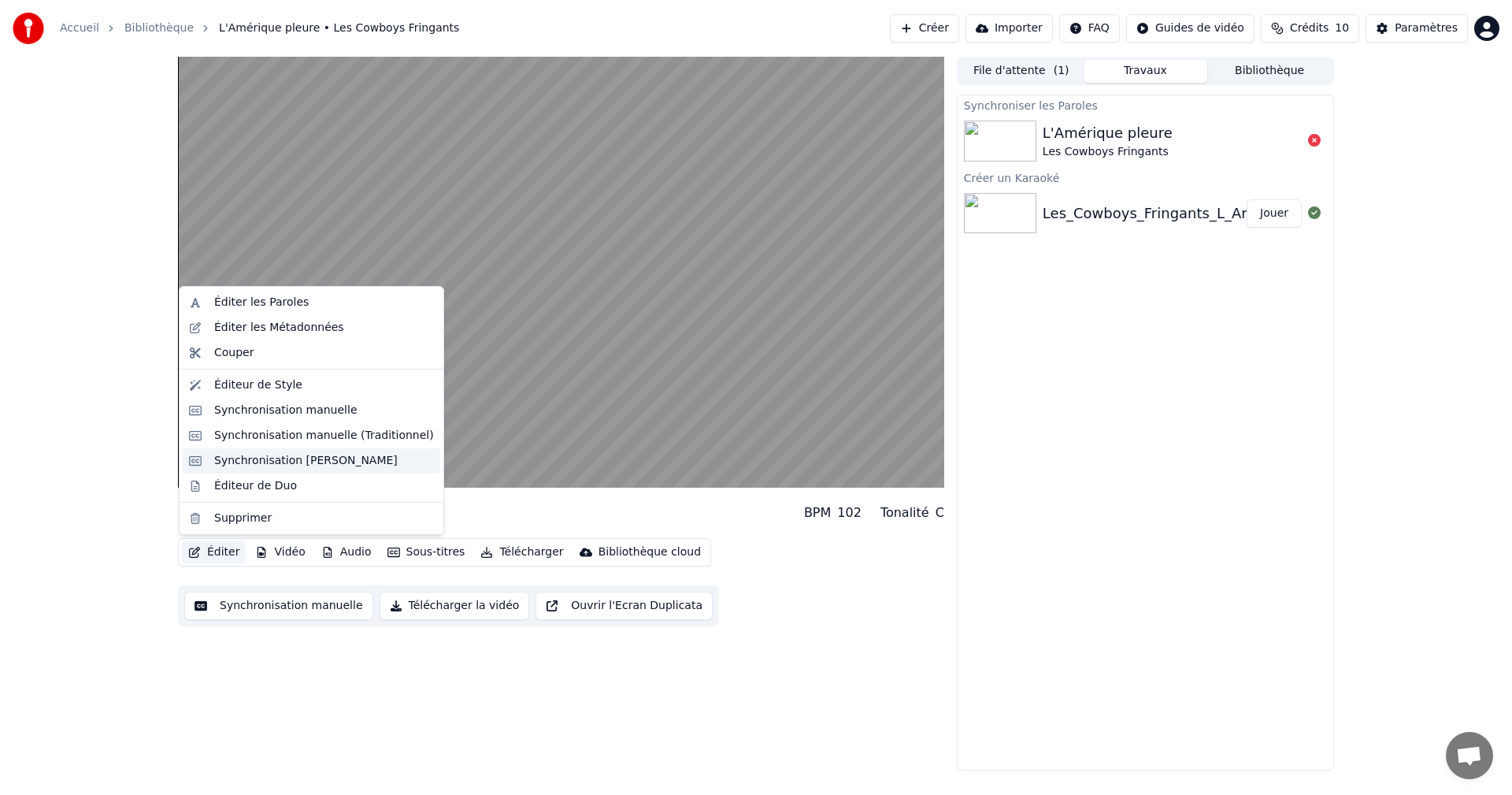
click at [262, 460] on div "Synchronisation [PERSON_NAME]" at bounding box center [306, 461] width 184 height 15
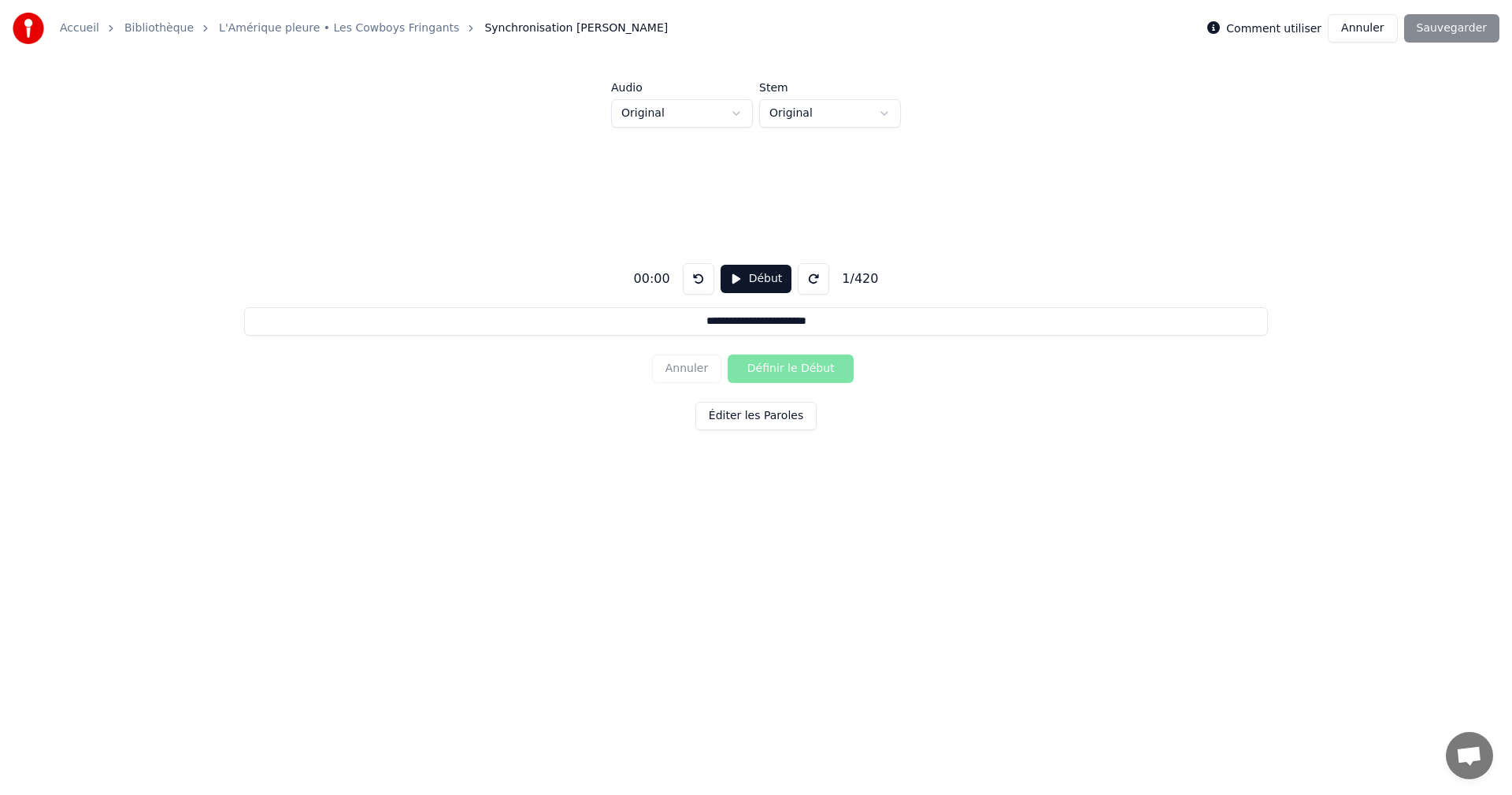
click at [801, 275] on button at bounding box center [813, 278] width 32 height 32
click at [697, 277] on button at bounding box center [699, 278] width 32 height 32
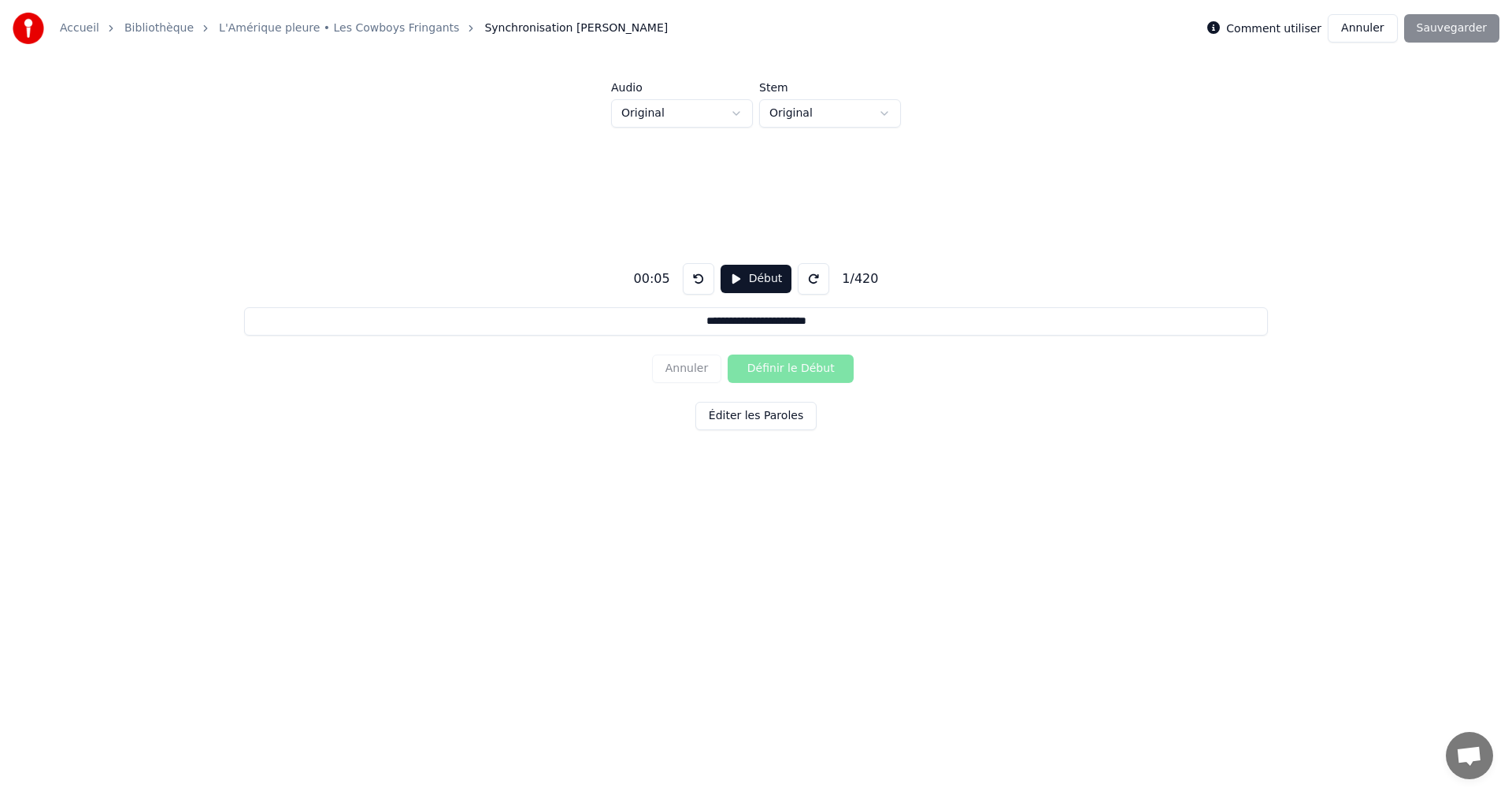
click at [697, 277] on button at bounding box center [699, 278] width 32 height 32
click at [809, 272] on button at bounding box center [813, 278] width 32 height 32
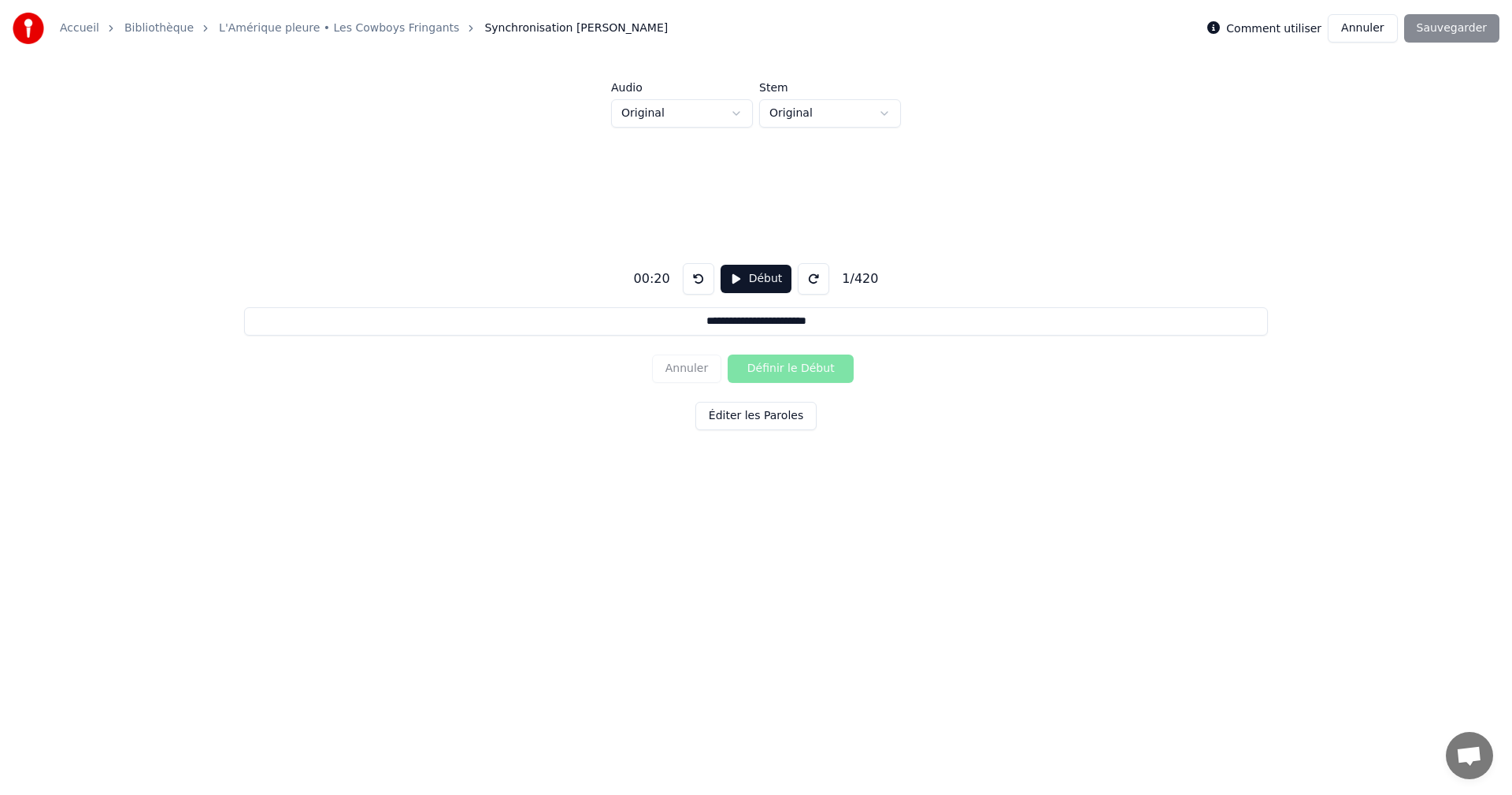
click at [809, 272] on button at bounding box center [813, 278] width 32 height 32
click at [748, 278] on button "Début" at bounding box center [756, 278] width 71 height 28
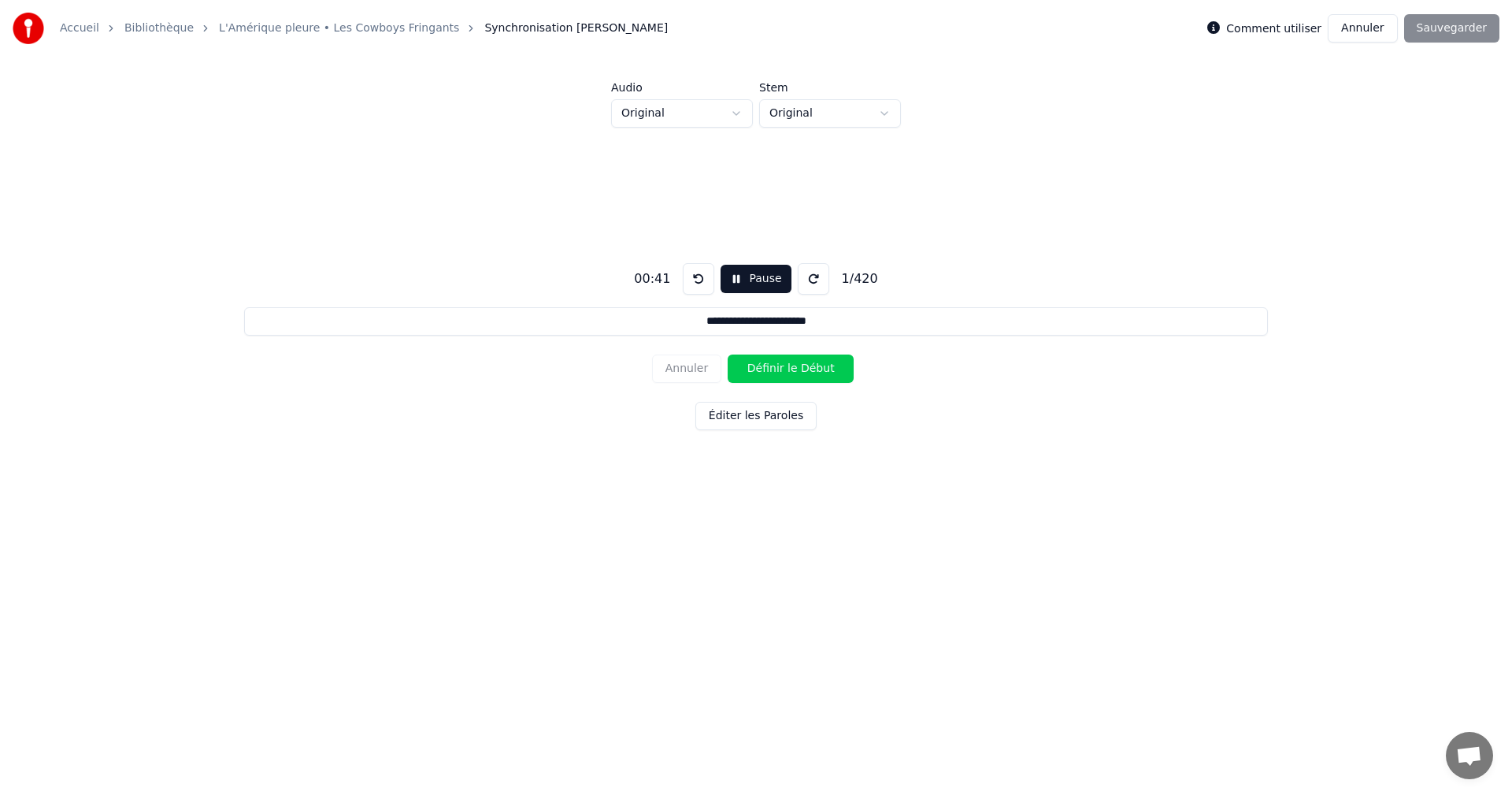
click at [744, 366] on button "Définir le Début" at bounding box center [790, 368] width 126 height 28
click at [688, 369] on button "Annuler" at bounding box center [687, 368] width 70 height 28
click at [722, 422] on button "Éditer les Paroles" at bounding box center [756, 415] width 122 height 28
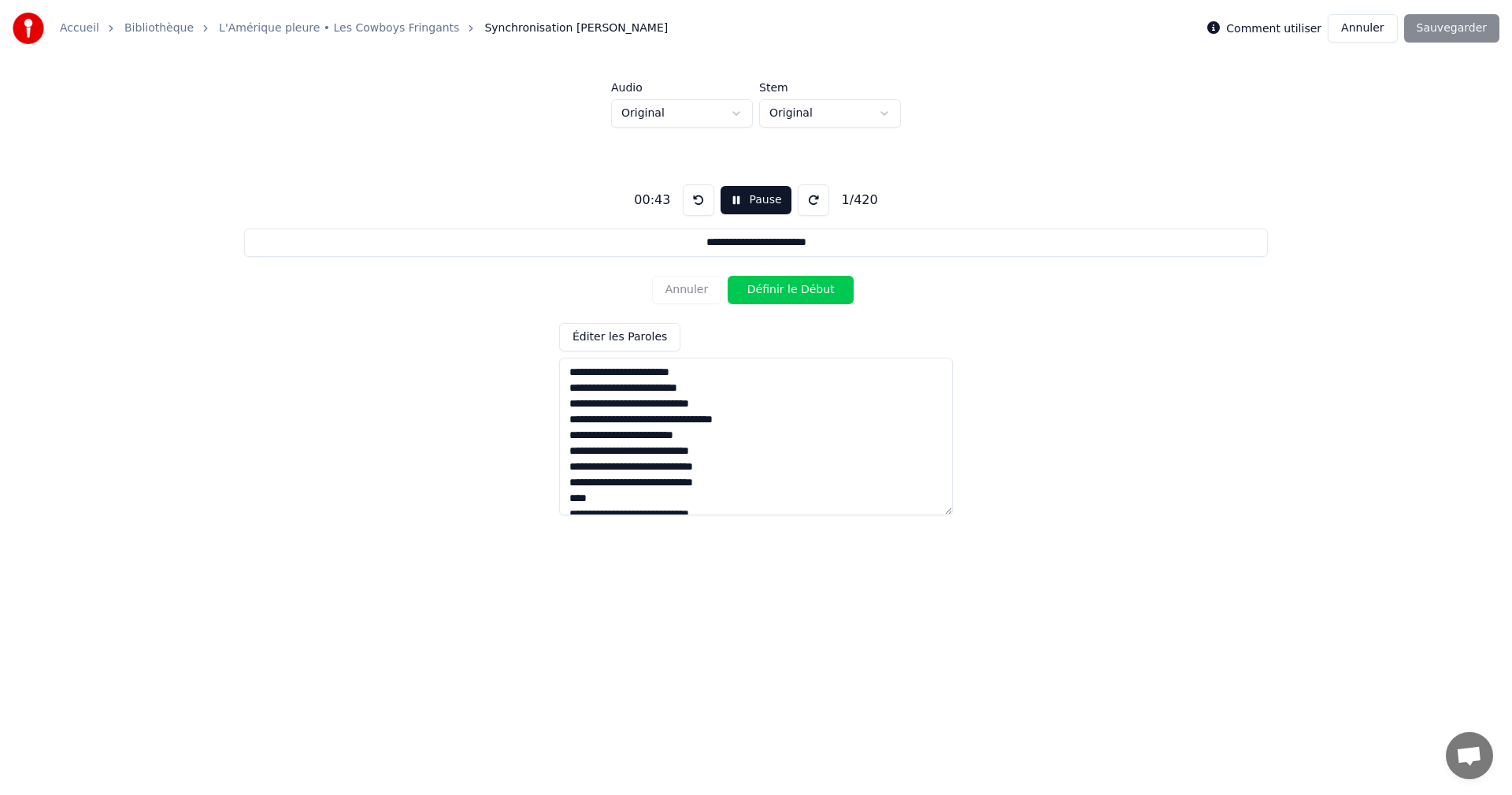
click at [572, 369] on textarea at bounding box center [756, 436] width 394 height 157
click at [698, 198] on button at bounding box center [699, 200] width 32 height 32
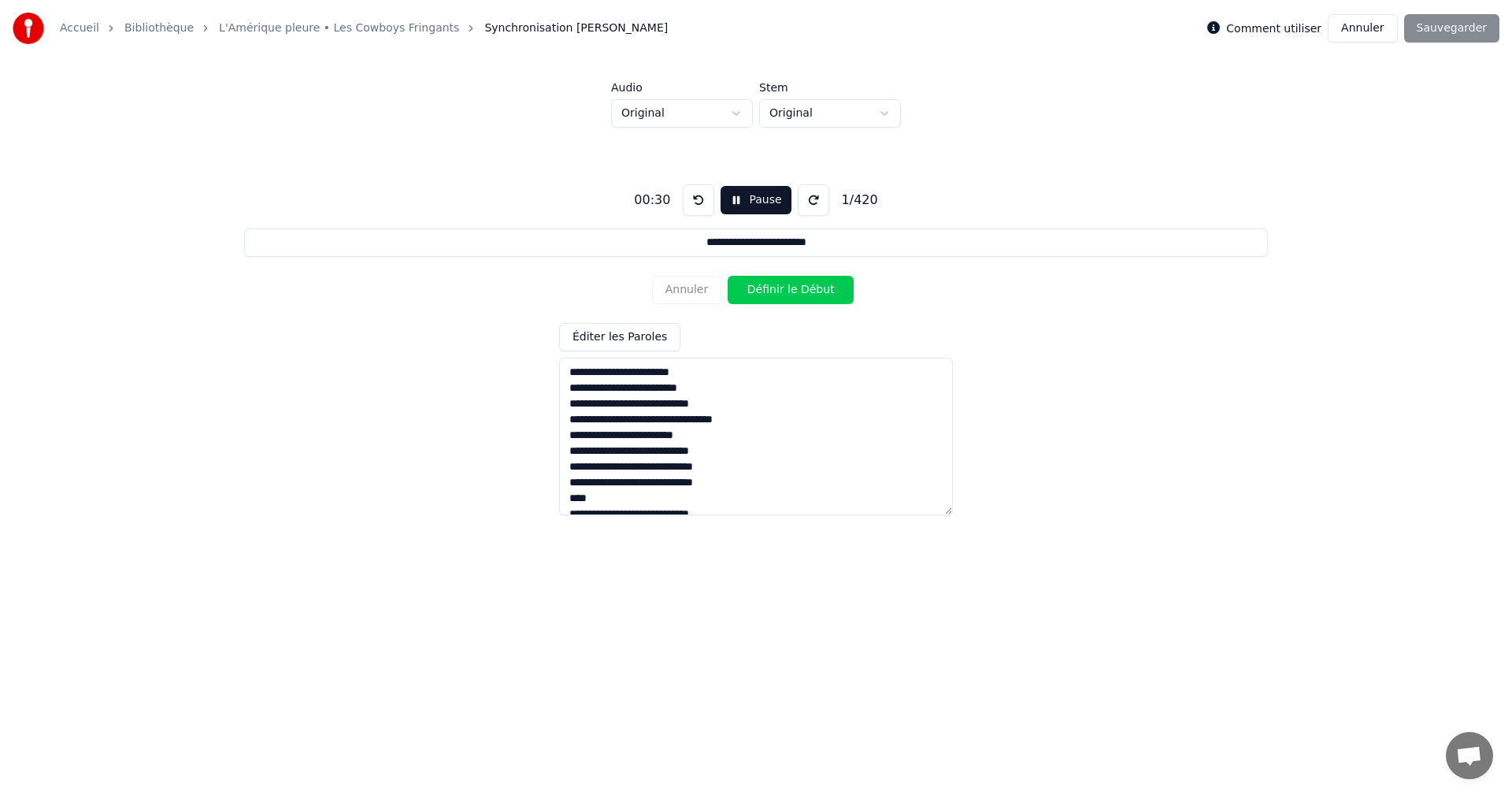
click at [698, 198] on button at bounding box center [699, 200] width 32 height 32
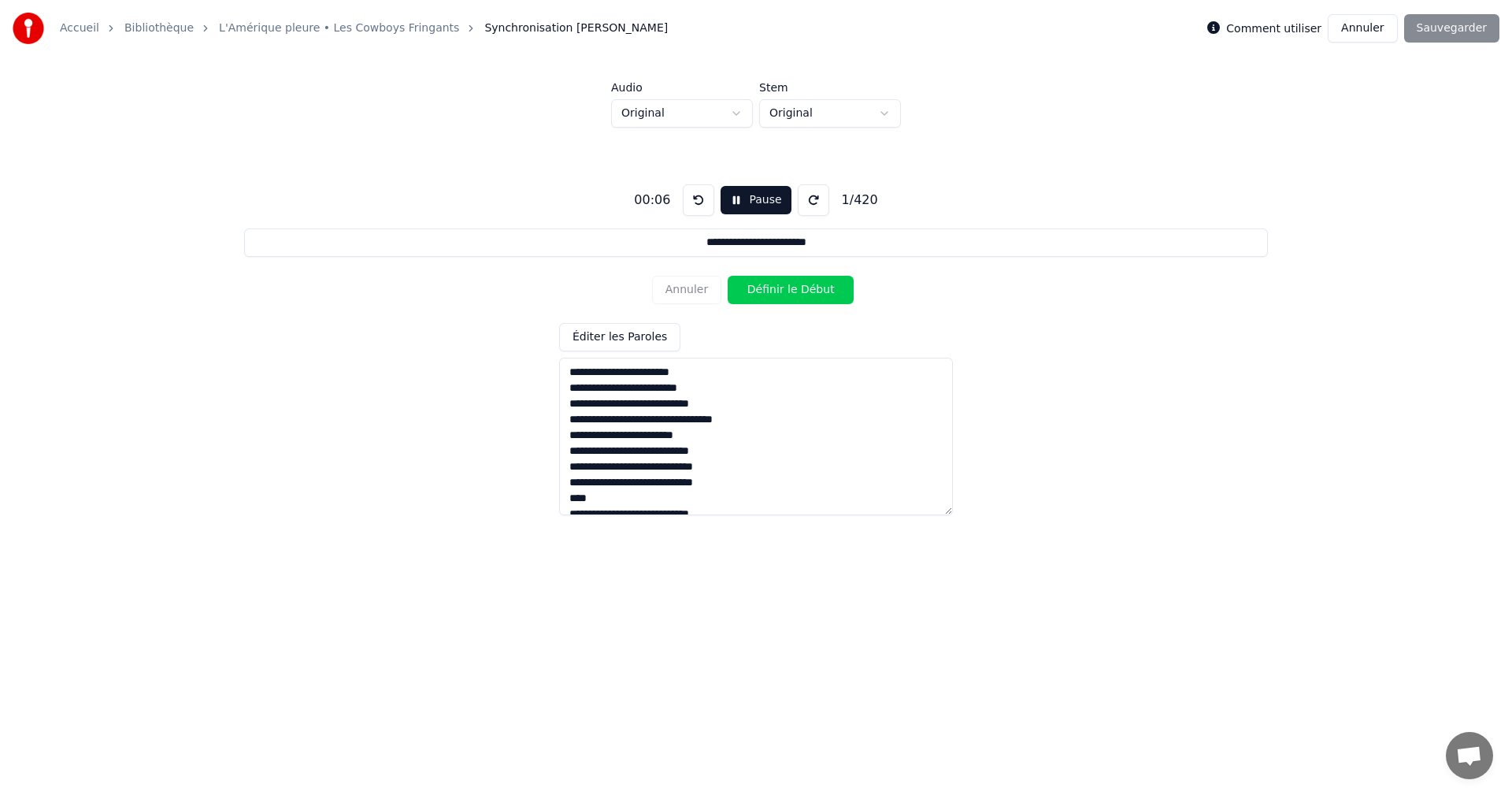
click at [698, 198] on button at bounding box center [699, 200] width 32 height 32
click at [731, 198] on button "Pause" at bounding box center [756, 199] width 71 height 28
click at [695, 244] on input "**********" at bounding box center [756, 241] width 1023 height 28
click at [809, 194] on button at bounding box center [813, 200] width 32 height 32
click at [657, 203] on div "00:05" at bounding box center [652, 200] width 49 height 19
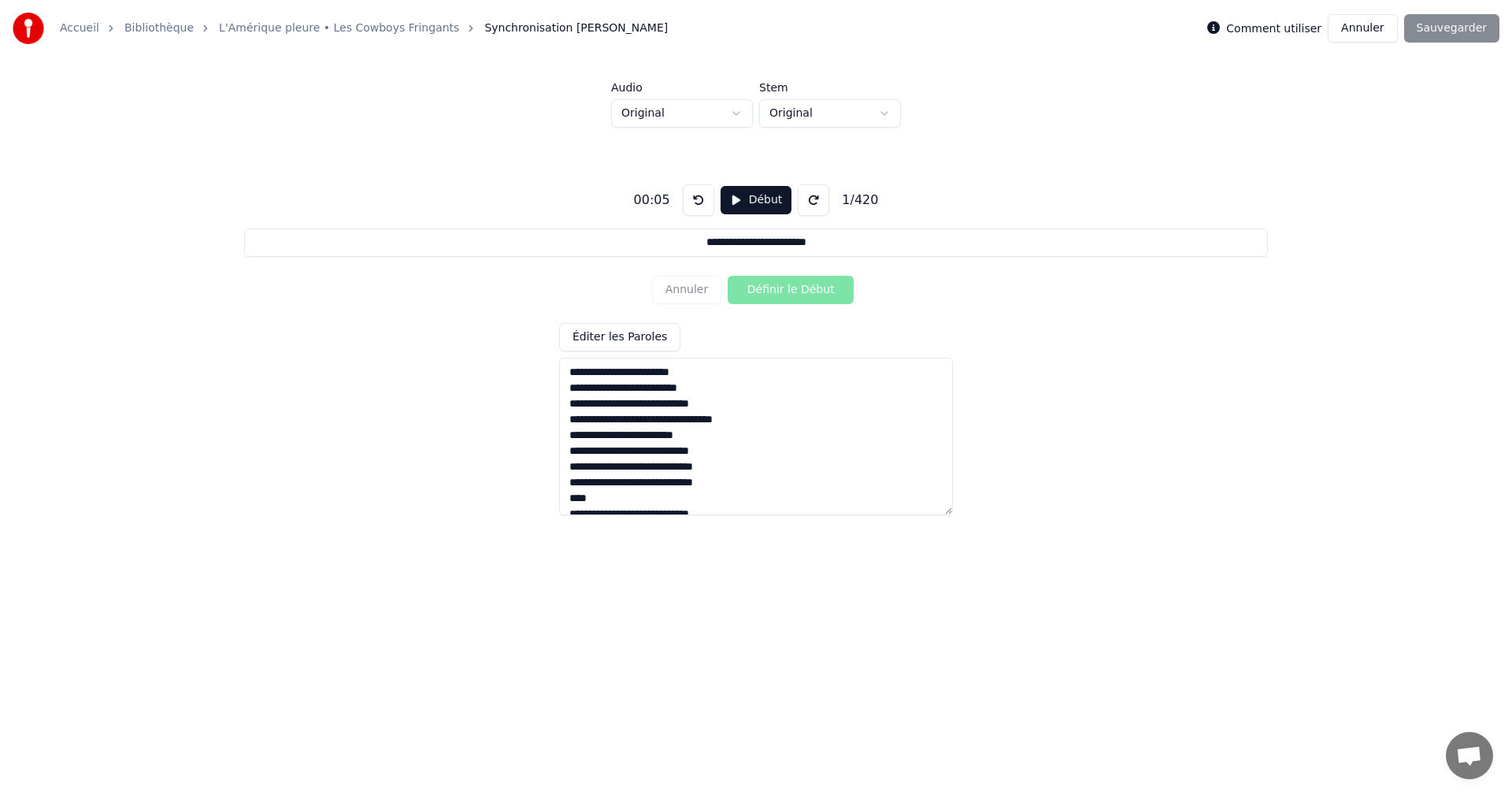
click at [571, 371] on textarea at bounding box center [756, 436] width 394 height 157
click at [751, 203] on button "Début" at bounding box center [756, 199] width 71 height 28
click at [777, 288] on button "Définir le Début" at bounding box center [790, 289] width 126 height 28
click at [698, 237] on input "**********" at bounding box center [756, 241] width 1023 height 28
click at [728, 115] on html "**********" at bounding box center [756, 292] width 1512 height 583
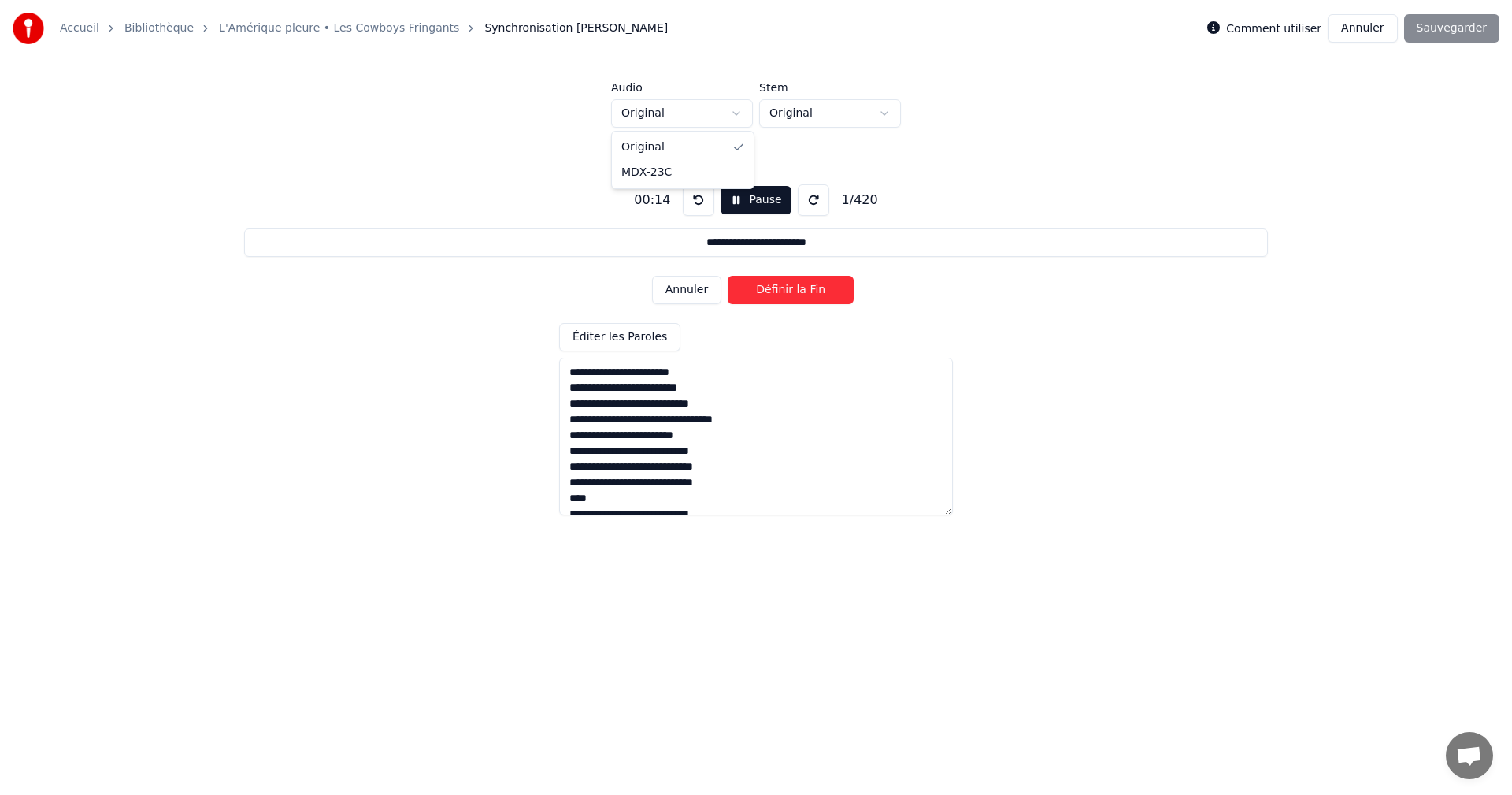
click at [873, 108] on html "**********" at bounding box center [756, 292] width 1512 height 583
click at [742, 198] on button "Pause" at bounding box center [756, 199] width 71 height 28
click at [1374, 28] on button "Annuler" at bounding box center [1362, 28] width 70 height 28
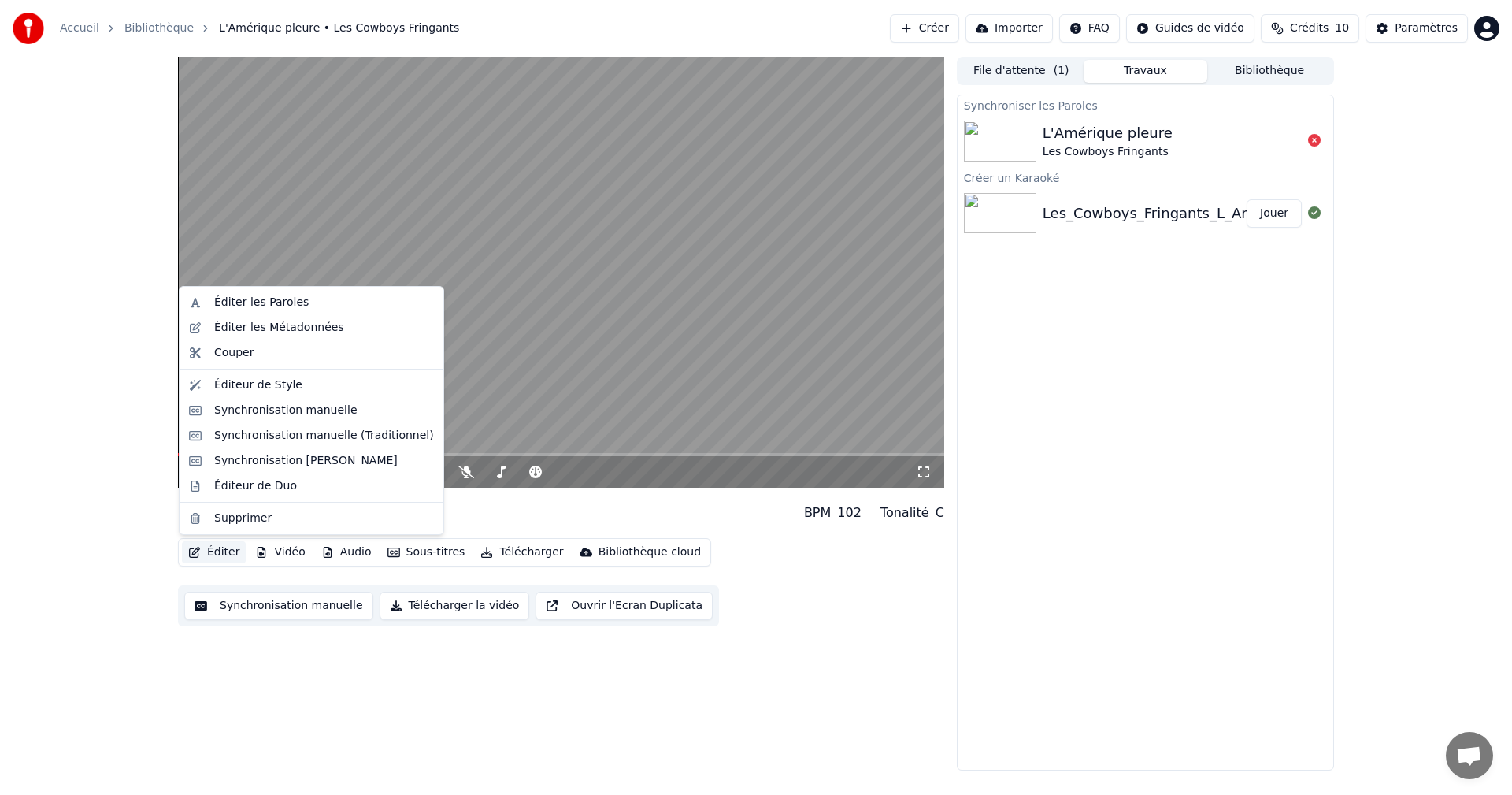
click at [212, 556] on button "Éditer" at bounding box center [214, 552] width 64 height 22
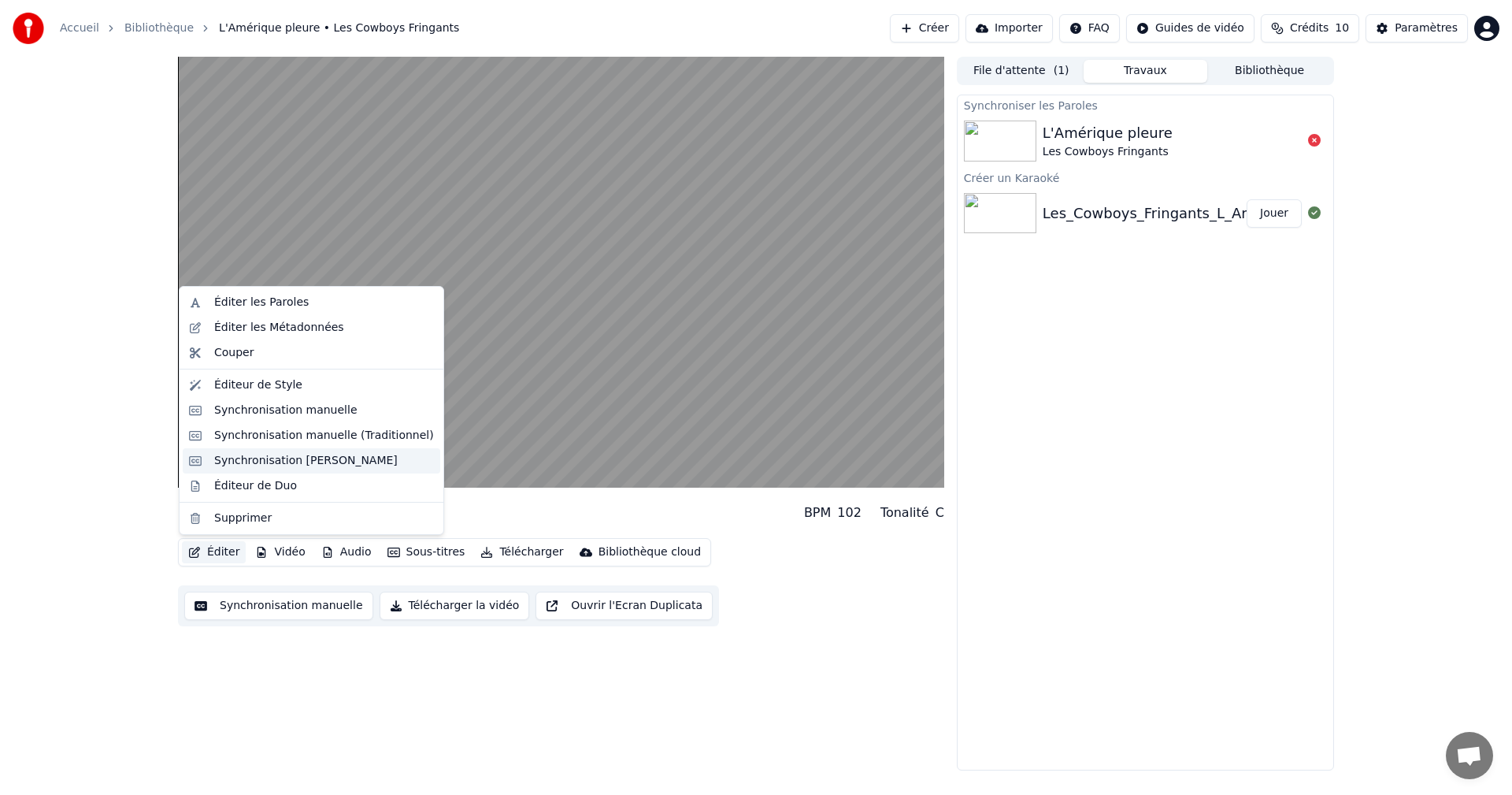
click at [274, 460] on div "Synchronisation [PERSON_NAME]" at bounding box center [306, 461] width 184 height 15
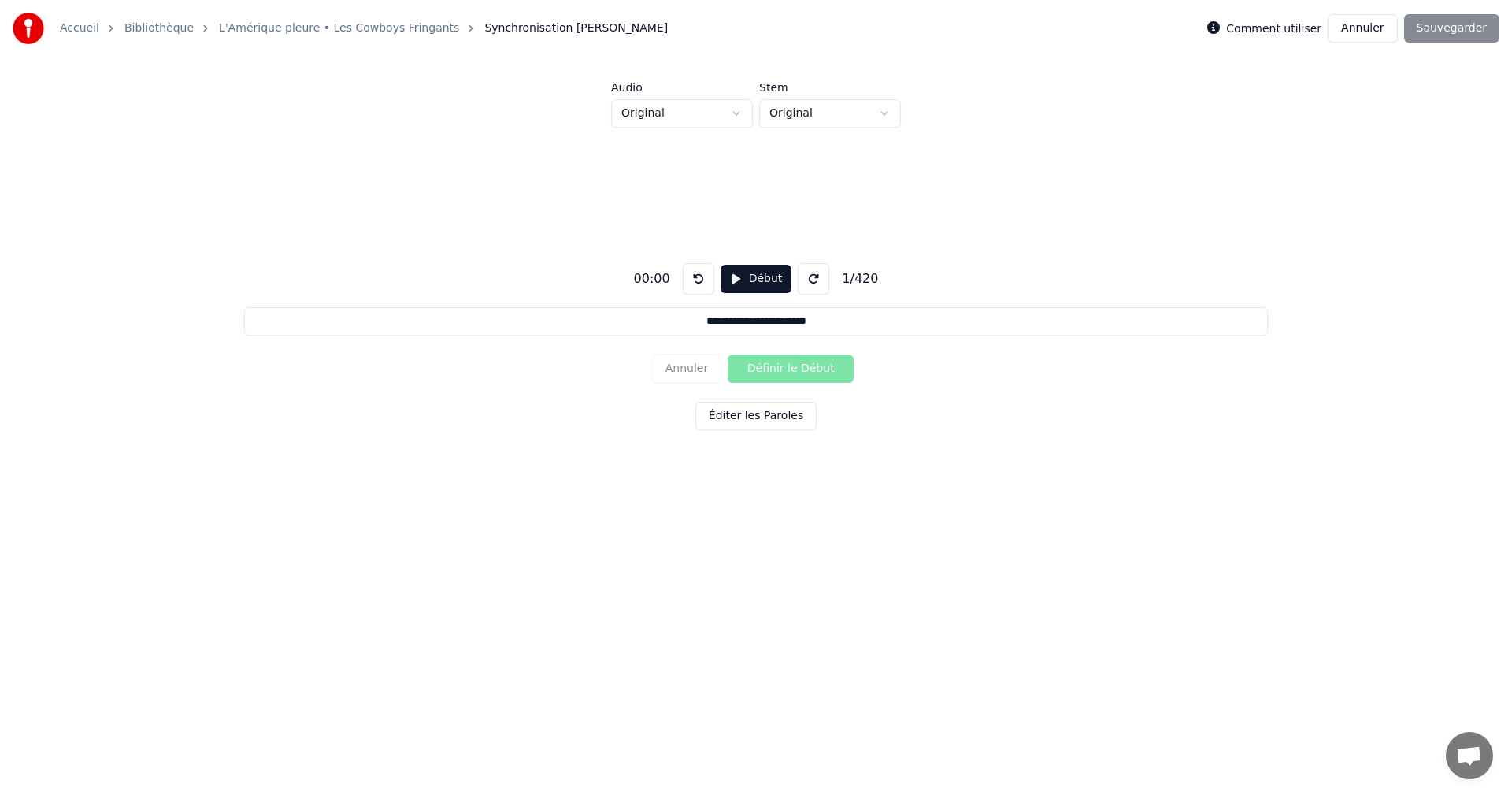
click at [1251, 32] on label "Comment utiliser" at bounding box center [1273, 28] width 96 height 11
click at [740, 429] on button "Éditer les Paroles" at bounding box center [756, 415] width 122 height 28
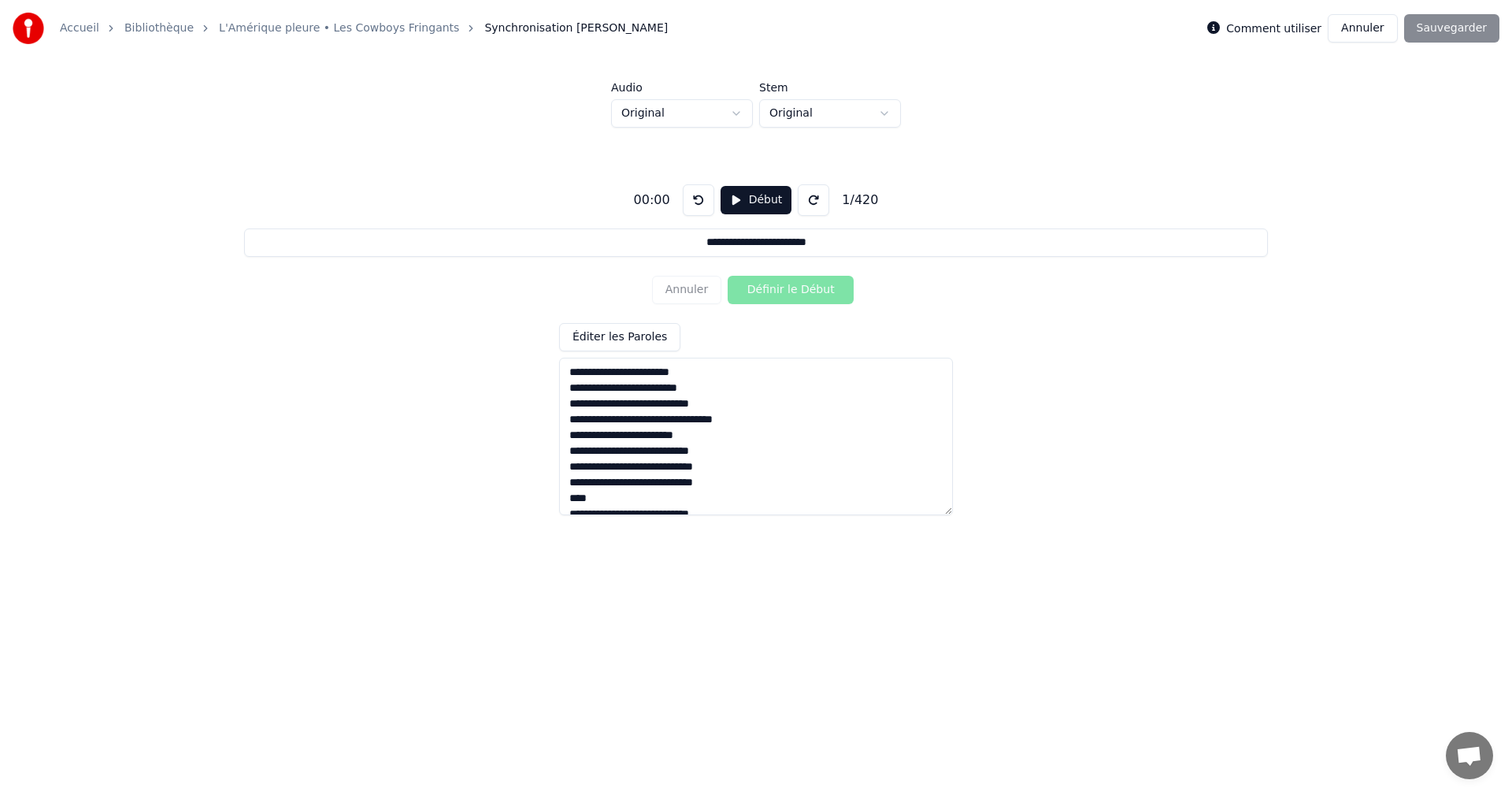
click at [744, 193] on button "Début" at bounding box center [756, 199] width 71 height 28
click at [771, 291] on button "Définir le Début" at bounding box center [790, 289] width 126 height 28
click at [690, 196] on button at bounding box center [699, 200] width 32 height 32
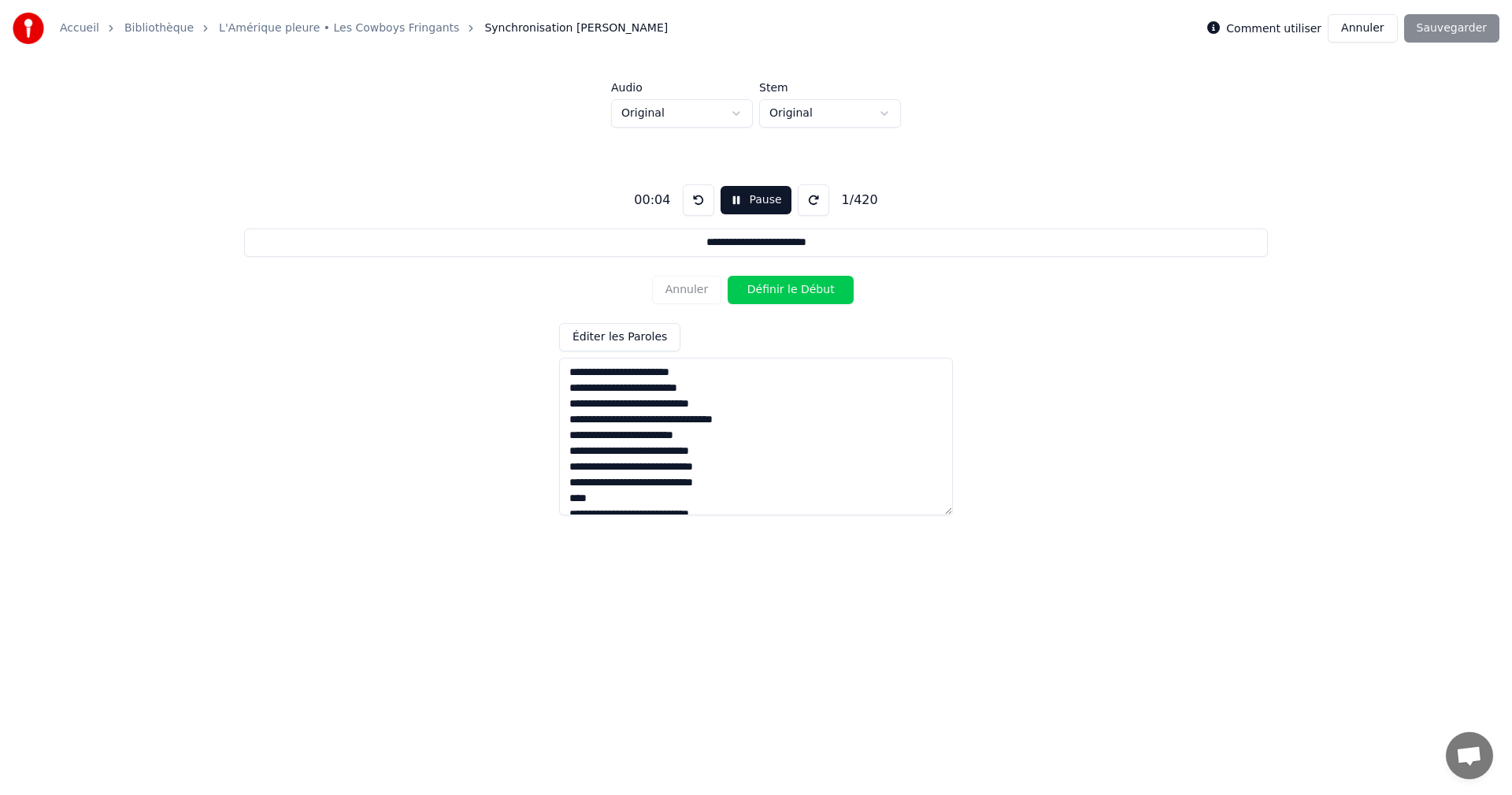
click at [795, 286] on button "Définir le Début" at bounding box center [790, 289] width 126 height 28
click at [795, 286] on button "Définir la Fin" at bounding box center [790, 289] width 126 height 28
click at [795, 286] on button "Définir le Début" at bounding box center [790, 289] width 126 height 28
click at [795, 286] on button "Définir la Fin" at bounding box center [790, 289] width 126 height 28
click at [795, 286] on button "Définir le Début" at bounding box center [790, 289] width 126 height 28
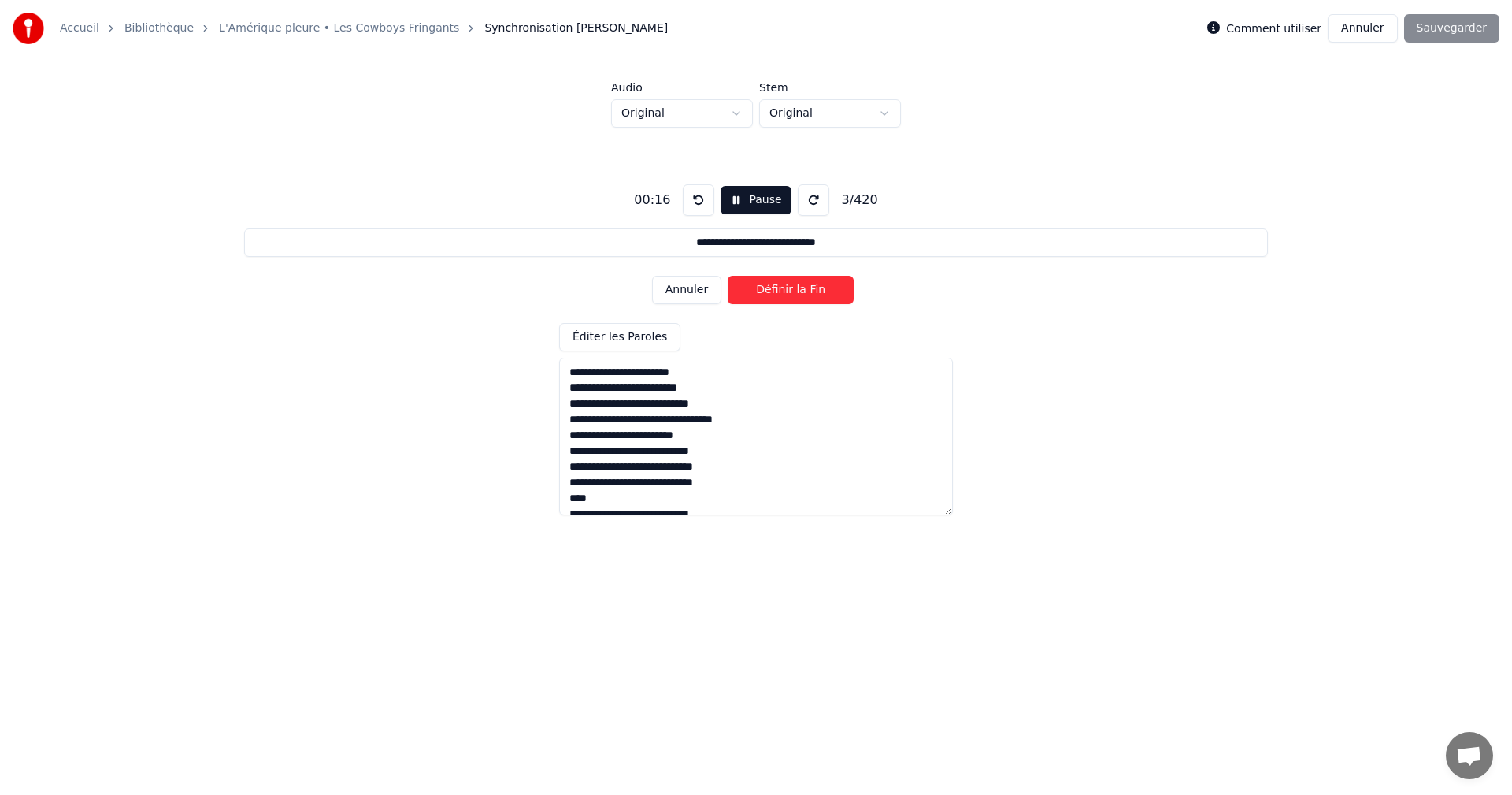
click at [692, 201] on button at bounding box center [699, 200] width 32 height 32
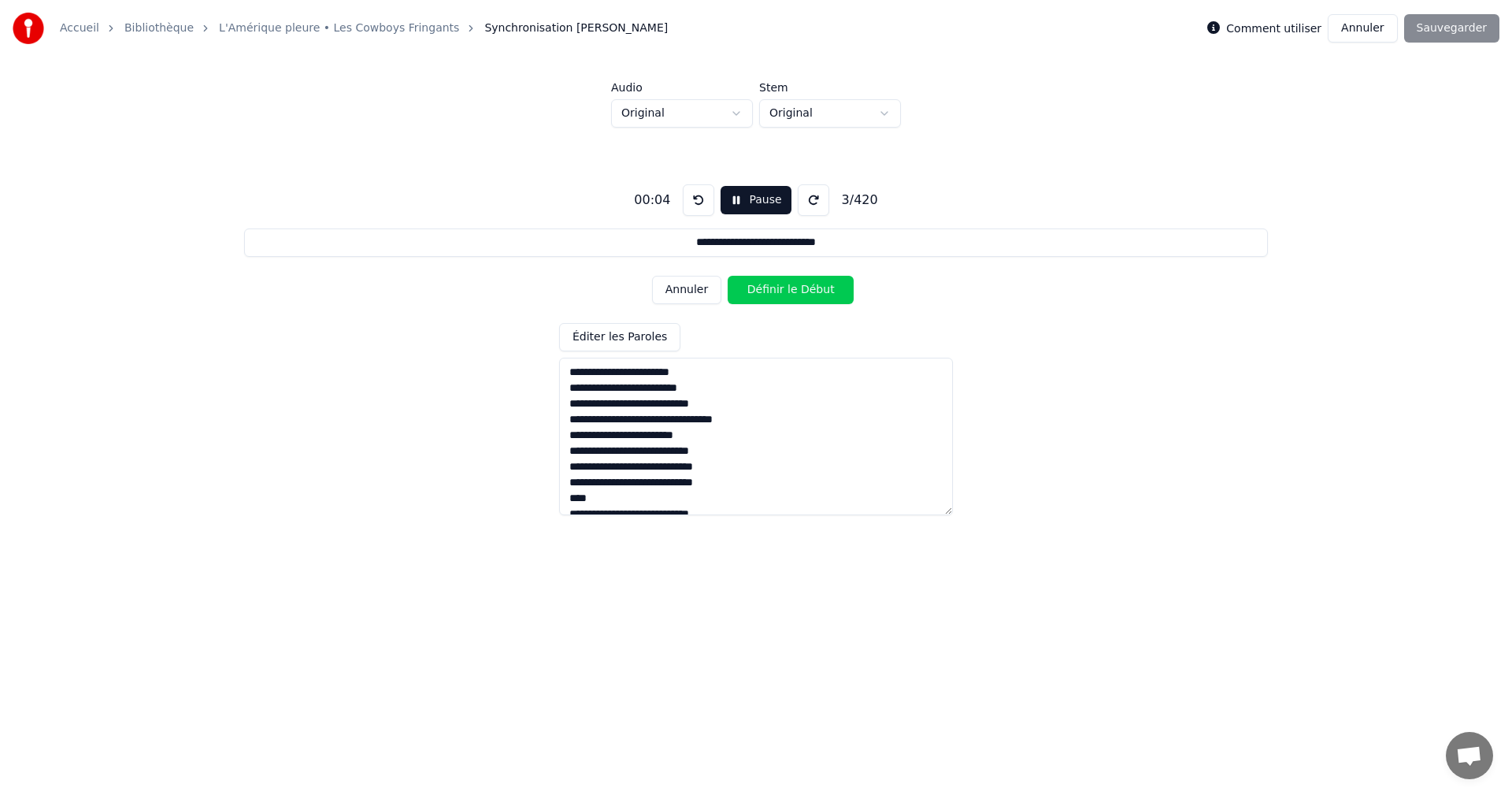
click at [804, 287] on button "Définir le Début" at bounding box center [790, 289] width 126 height 28
click at [804, 287] on button "Définir la Fin" at bounding box center [790, 289] width 126 height 28
click at [804, 287] on button "Définir le Début" at bounding box center [790, 289] width 126 height 28
click at [804, 287] on button "Définir la Fin" at bounding box center [790, 289] width 126 height 28
click at [804, 287] on button "Définir le Début" at bounding box center [790, 289] width 126 height 28
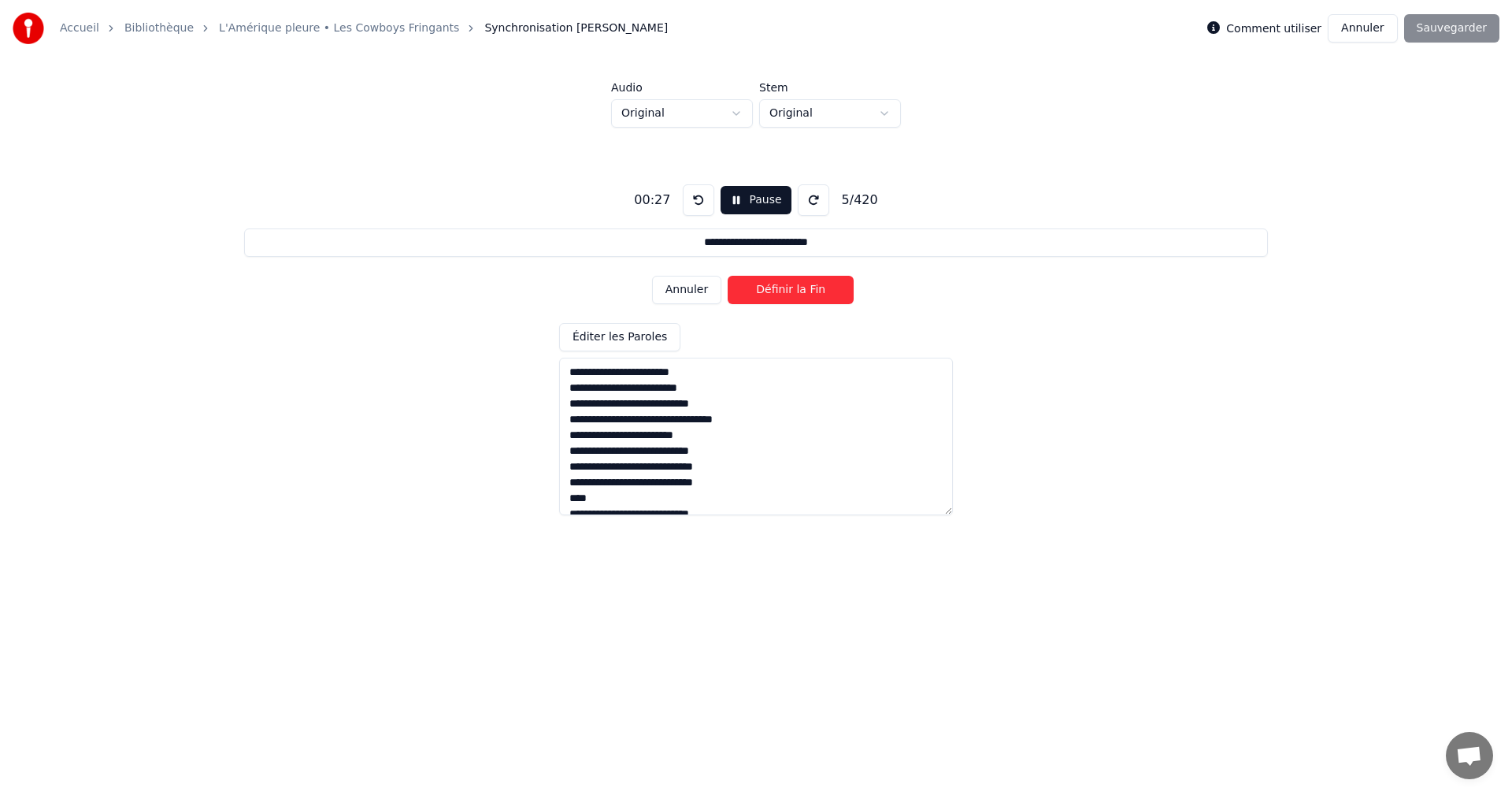
click at [804, 287] on button "Définir la Fin" at bounding box center [790, 289] width 126 height 28
click at [688, 291] on button "Annuler" at bounding box center [687, 289] width 70 height 28
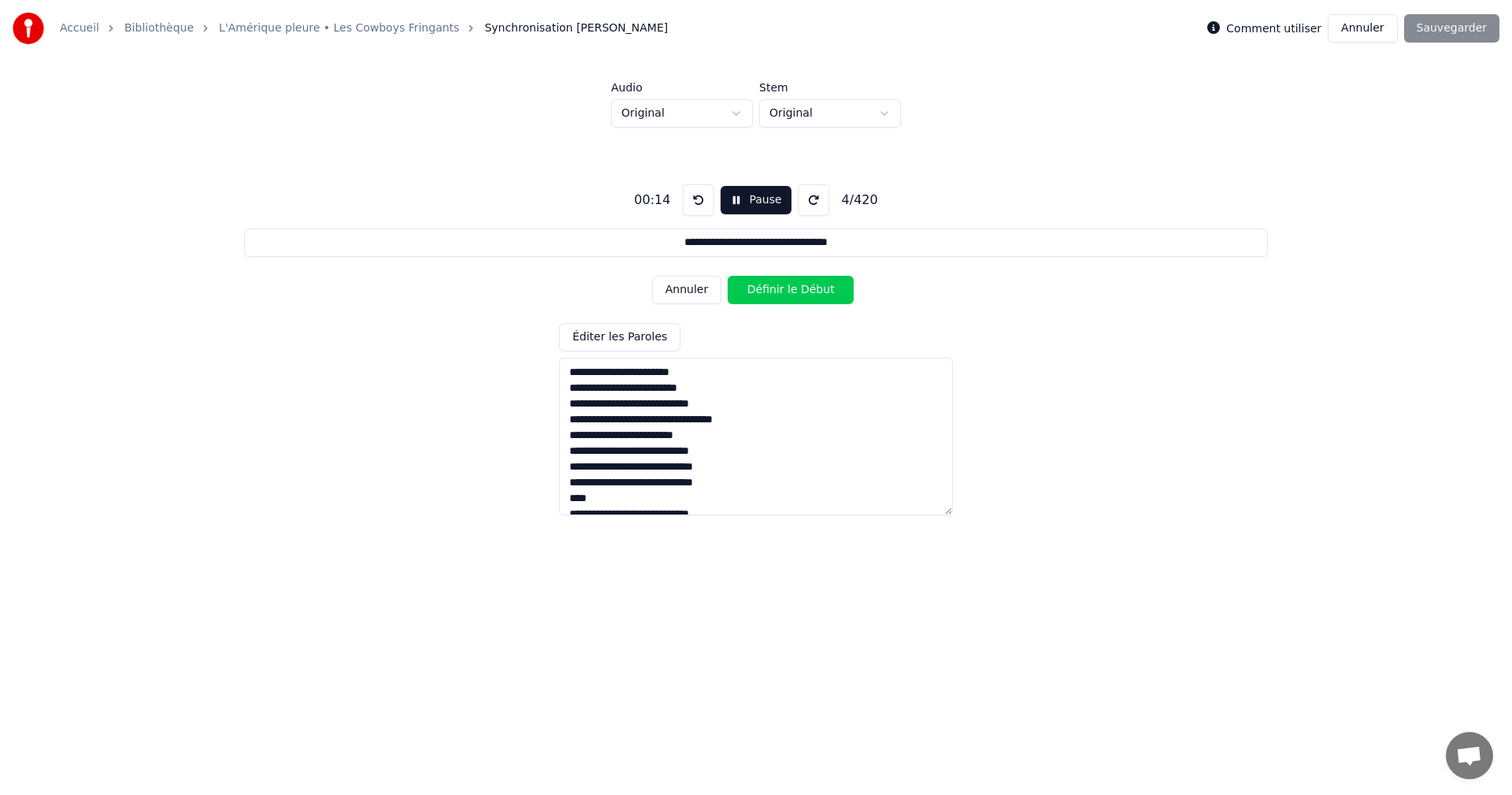
click at [688, 291] on button "Annuler" at bounding box center [687, 289] width 70 height 28
click at [691, 291] on button "Annuler" at bounding box center [687, 289] width 70 height 28
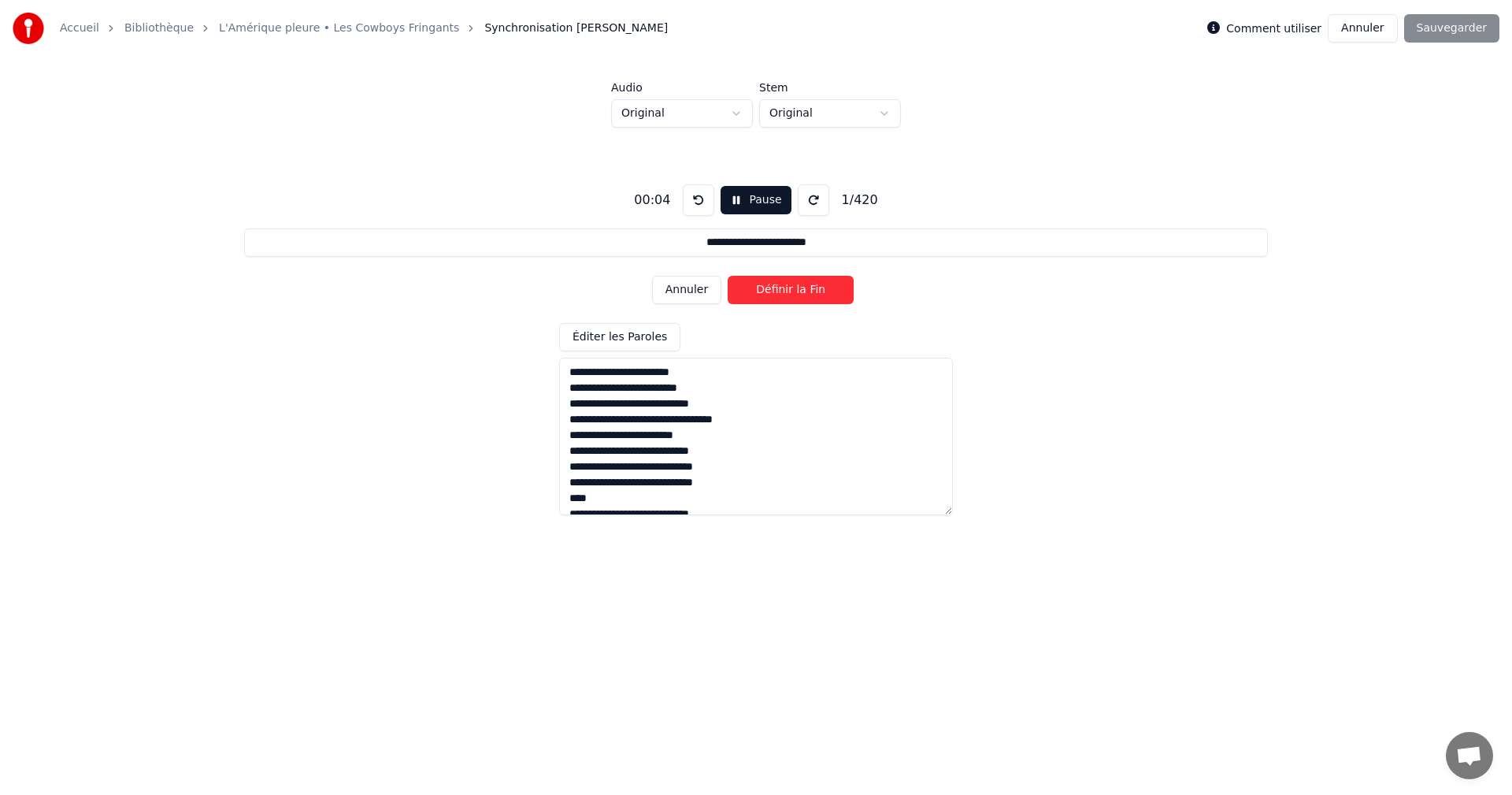
click at [691, 291] on button "Annuler" at bounding box center [687, 289] width 70 height 28
click at [691, 291] on div "Annuler Définir la Fin" at bounding box center [756, 290] width 208 height 41
click at [691, 291] on div "Annuler Définir le Début" at bounding box center [756, 290] width 208 height 41
click at [924, 269] on div "**********" at bounding box center [756, 343] width 1462 height 431
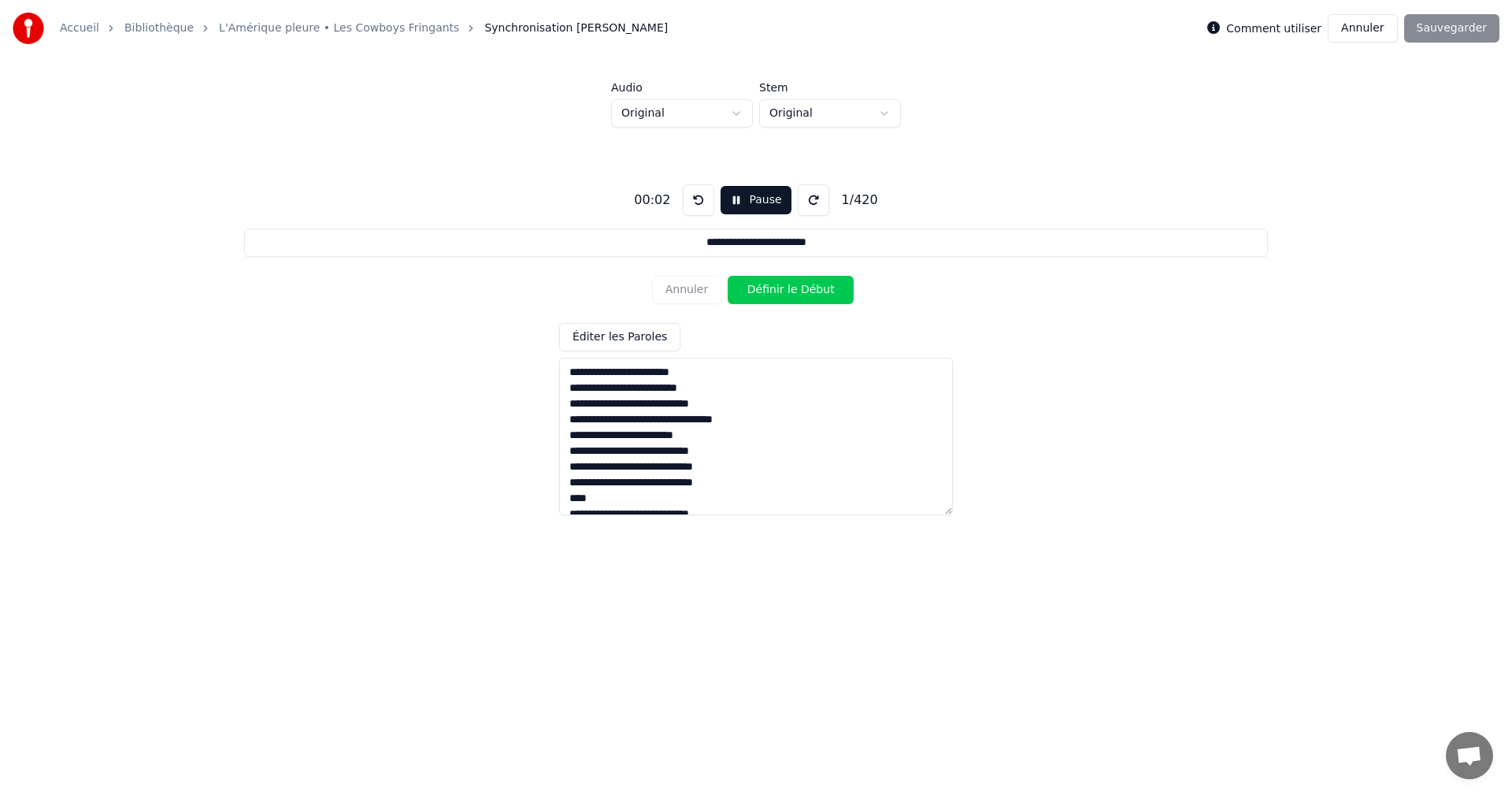
click at [760, 194] on button "Pause" at bounding box center [756, 199] width 71 height 28
click at [883, 201] on div "**********" at bounding box center [756, 343] width 1462 height 431
click at [743, 199] on button "Début" at bounding box center [756, 199] width 71 height 28
click at [784, 288] on button "Définir le Début" at bounding box center [790, 289] width 126 height 28
click at [784, 288] on button "Définir la Fin" at bounding box center [790, 289] width 126 height 28
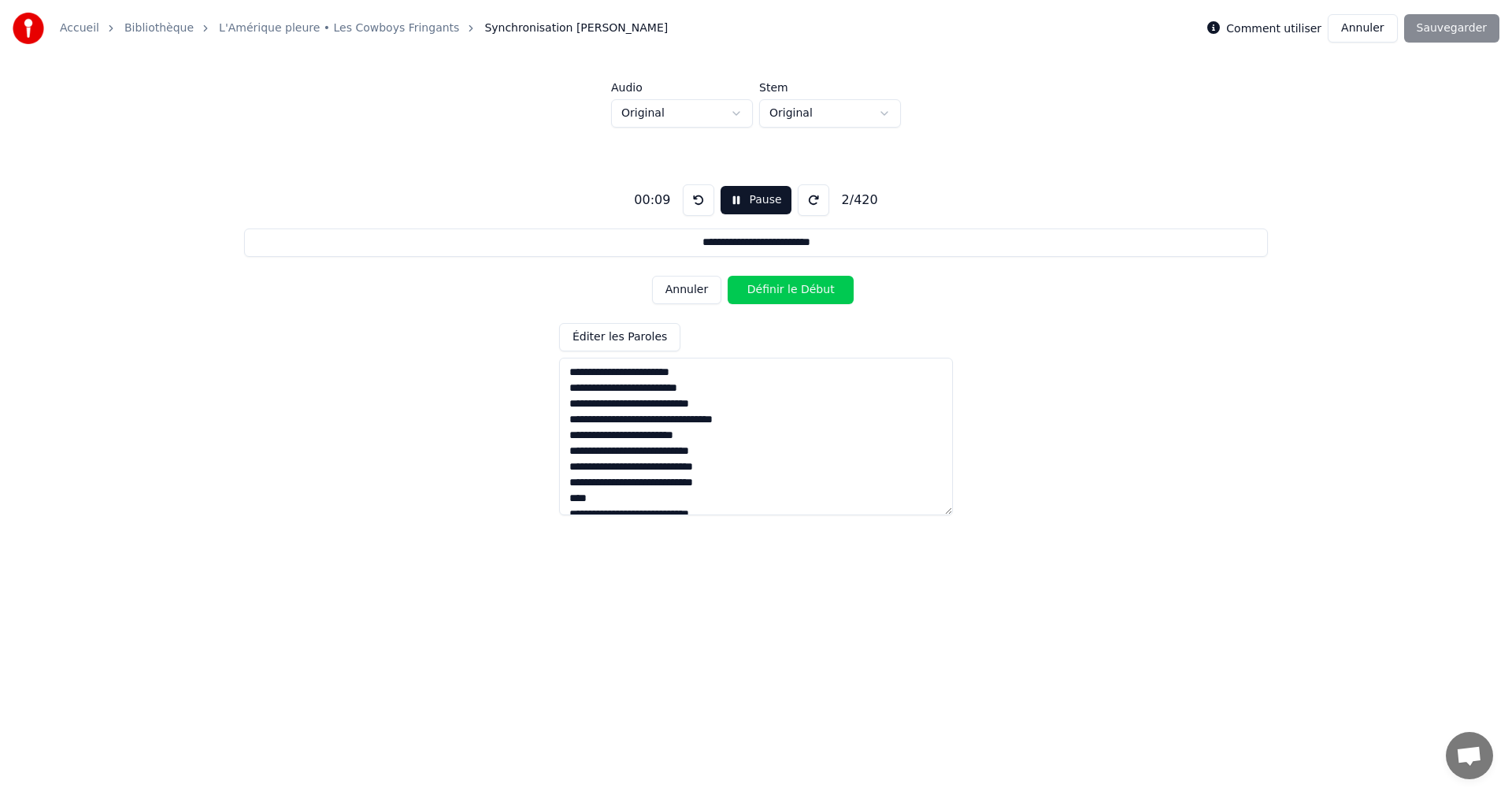
click at [784, 288] on button "Définir le Début" at bounding box center [790, 289] width 126 height 28
click at [784, 288] on button "Définir la Fin" at bounding box center [790, 289] width 126 height 28
click at [784, 288] on button "Définir le Début" at bounding box center [790, 289] width 126 height 28
click at [784, 288] on button "Définir la Fin" at bounding box center [790, 289] width 126 height 28
click at [784, 288] on button "Définir le Début" at bounding box center [790, 289] width 126 height 28
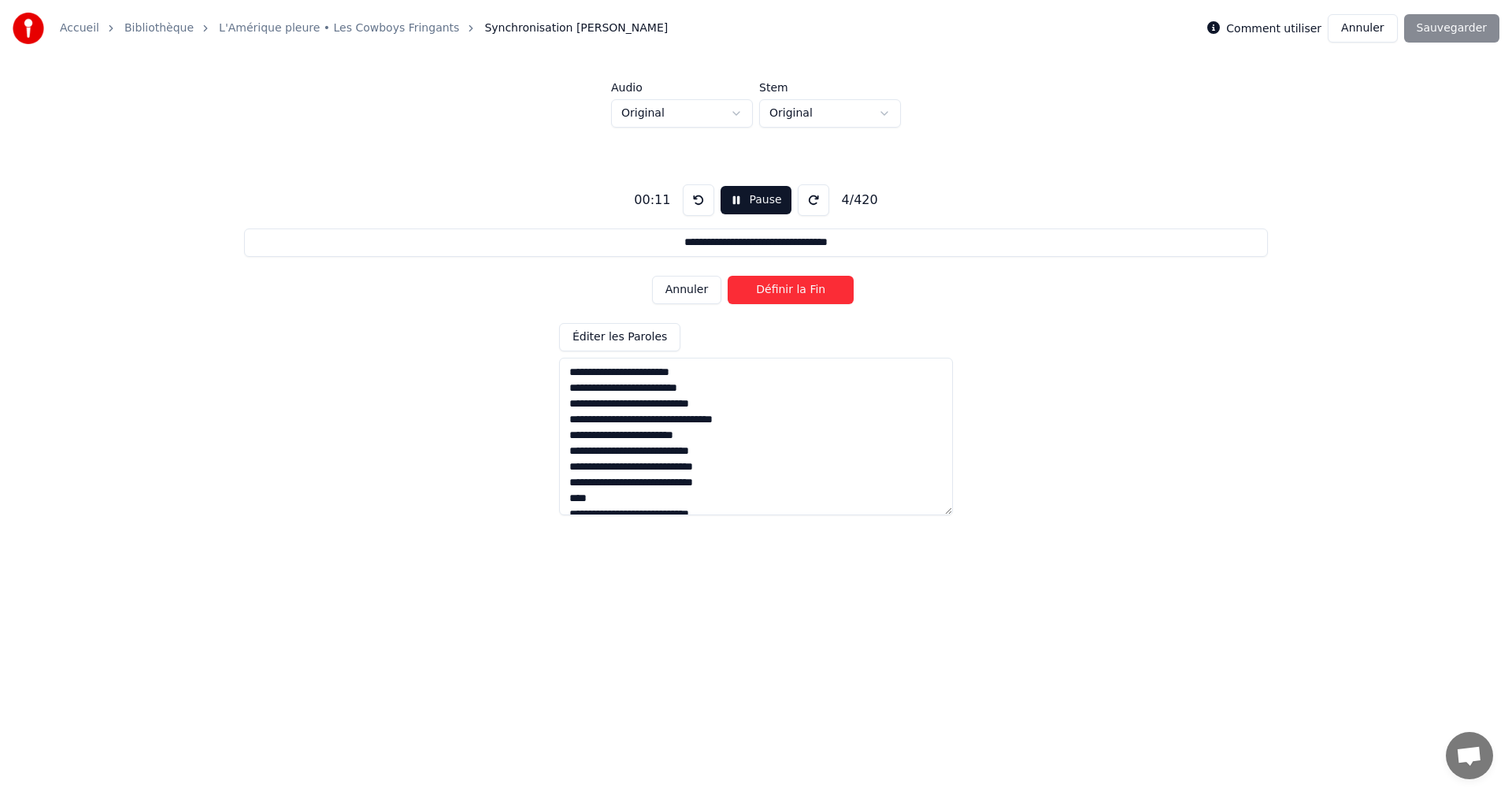
click at [784, 288] on button "Définir la Fin" at bounding box center [790, 289] width 126 height 28
click at [784, 288] on button "Définir le Début" at bounding box center [790, 289] width 126 height 28
click at [784, 288] on button "Définir la Fin" at bounding box center [790, 289] width 126 height 28
click at [784, 288] on button "Définir le Début" at bounding box center [790, 289] width 126 height 28
click at [784, 288] on button "Définir la Fin" at bounding box center [790, 289] width 126 height 28
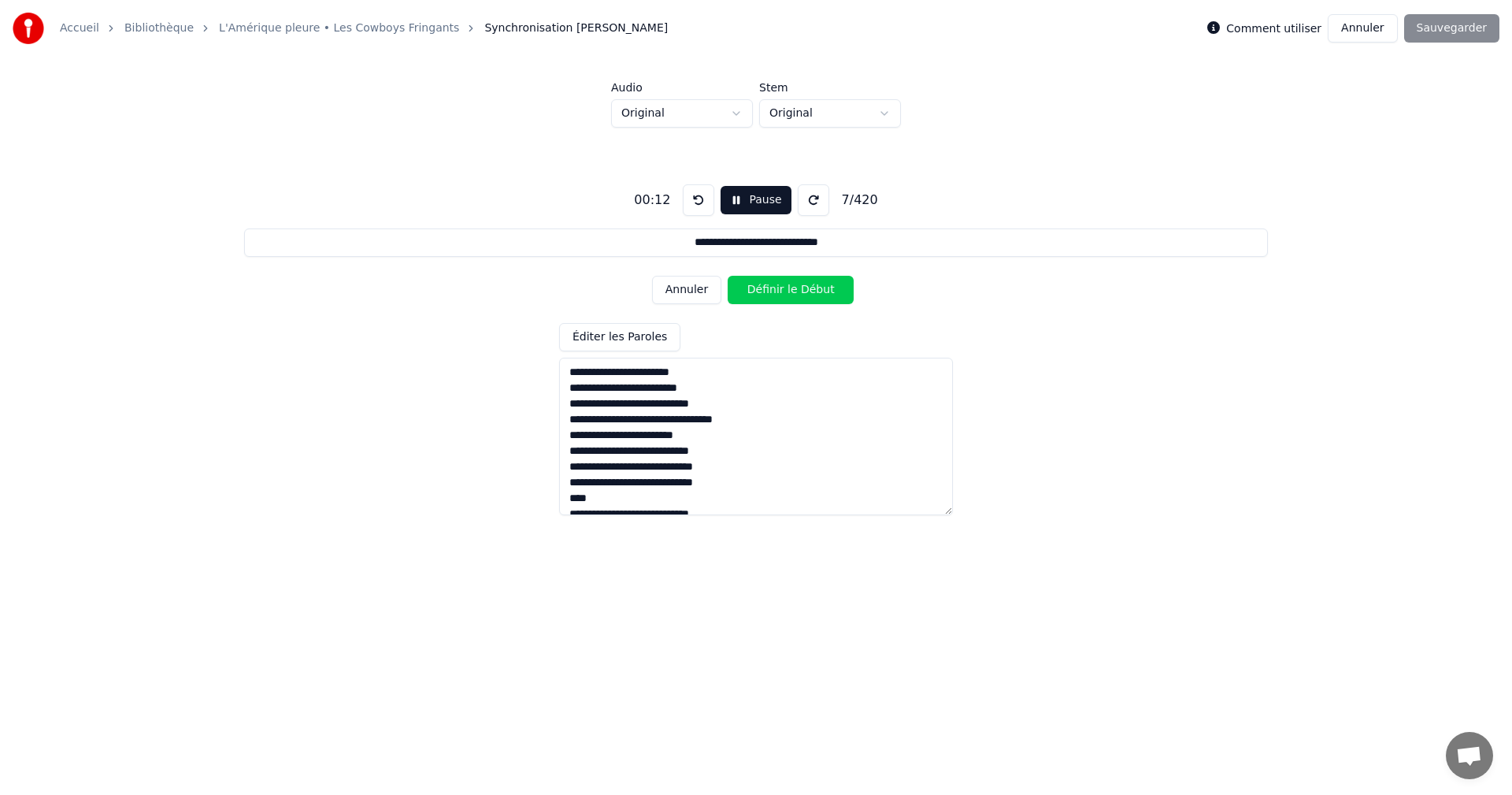
click at [784, 288] on button "Définir le Début" at bounding box center [790, 289] width 126 height 28
click at [784, 288] on button "Définir la Fin" at bounding box center [790, 289] width 126 height 28
click at [784, 288] on button "Définir le Début" at bounding box center [790, 289] width 126 height 28
click at [784, 288] on button "Définir la Fin" at bounding box center [790, 289] width 126 height 28
click at [784, 288] on button "Définir le Début" at bounding box center [790, 289] width 126 height 28
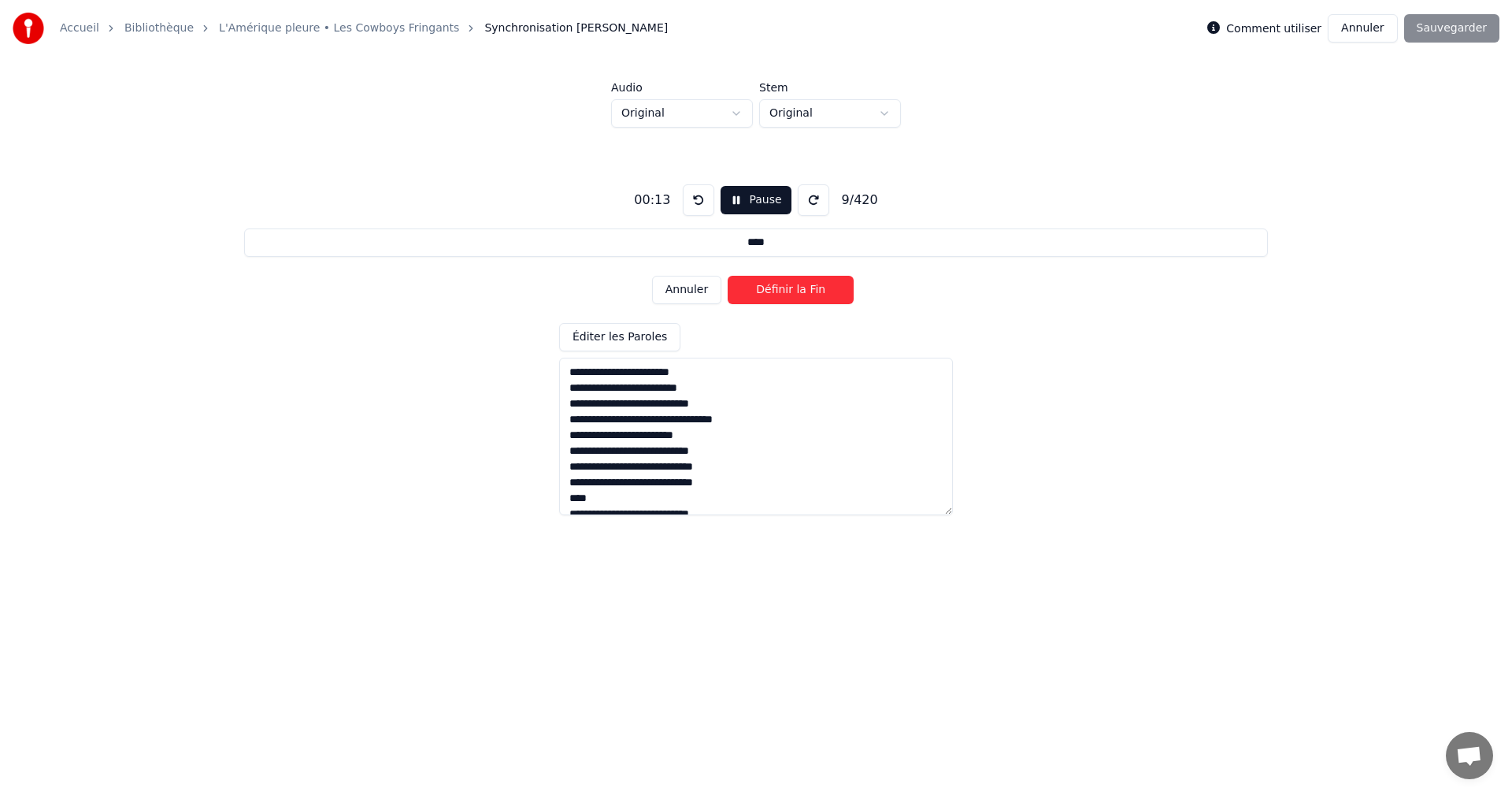
click at [784, 288] on button "Définir la Fin" at bounding box center [790, 289] width 126 height 28
click at [784, 288] on button "Définir le Début" at bounding box center [790, 289] width 126 height 28
click at [784, 288] on button "Définir la Fin" at bounding box center [790, 289] width 126 height 28
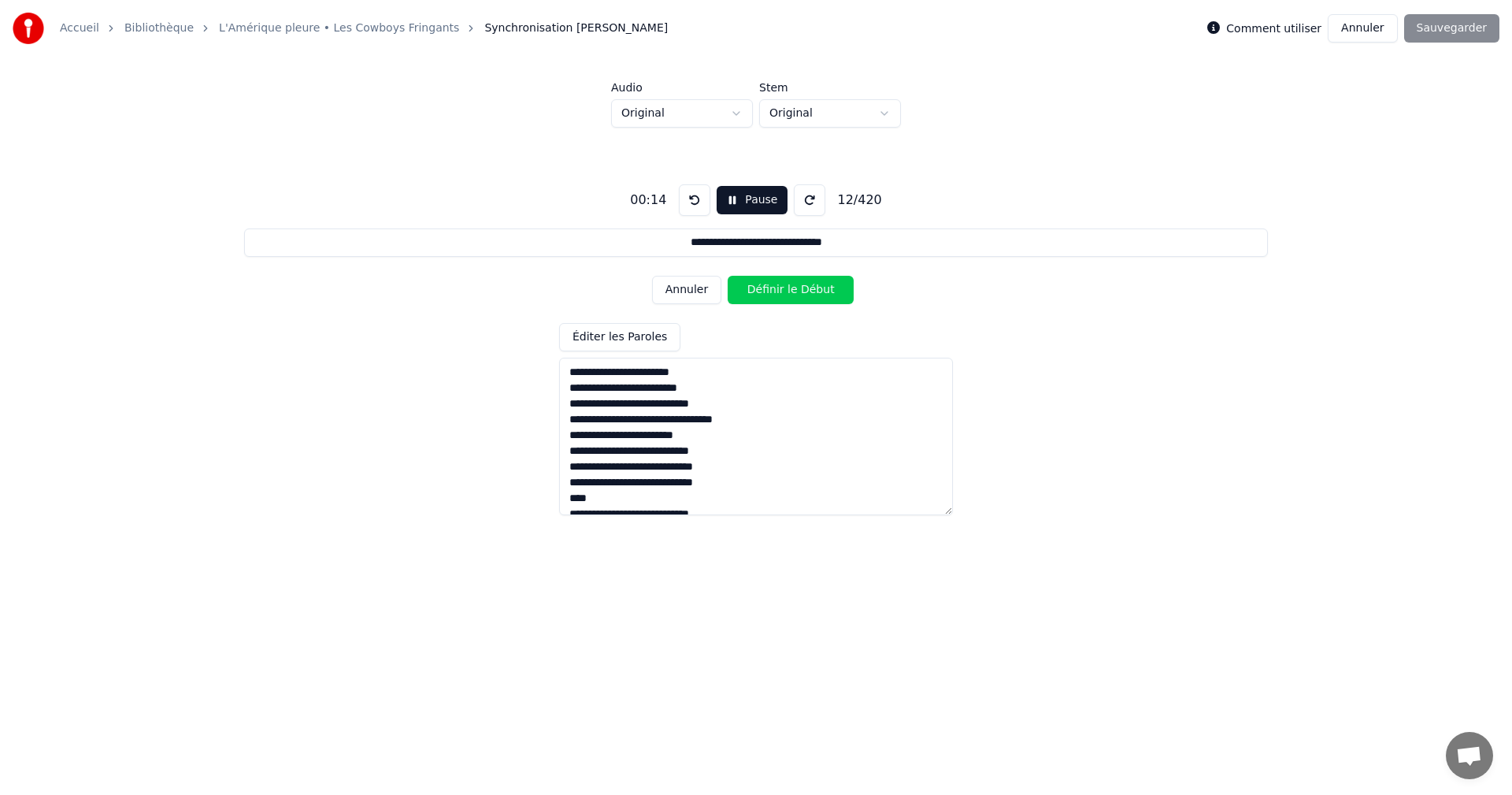
click at [784, 288] on button "Définir le Début" at bounding box center [790, 289] width 126 height 28
click at [784, 288] on button "Définir la Fin" at bounding box center [790, 289] width 126 height 28
click at [784, 288] on button "Définir le Début" at bounding box center [790, 289] width 126 height 28
click at [784, 288] on button "Définir la Fin" at bounding box center [790, 289] width 126 height 28
click at [784, 288] on button "Définir le Début" at bounding box center [790, 289] width 126 height 28
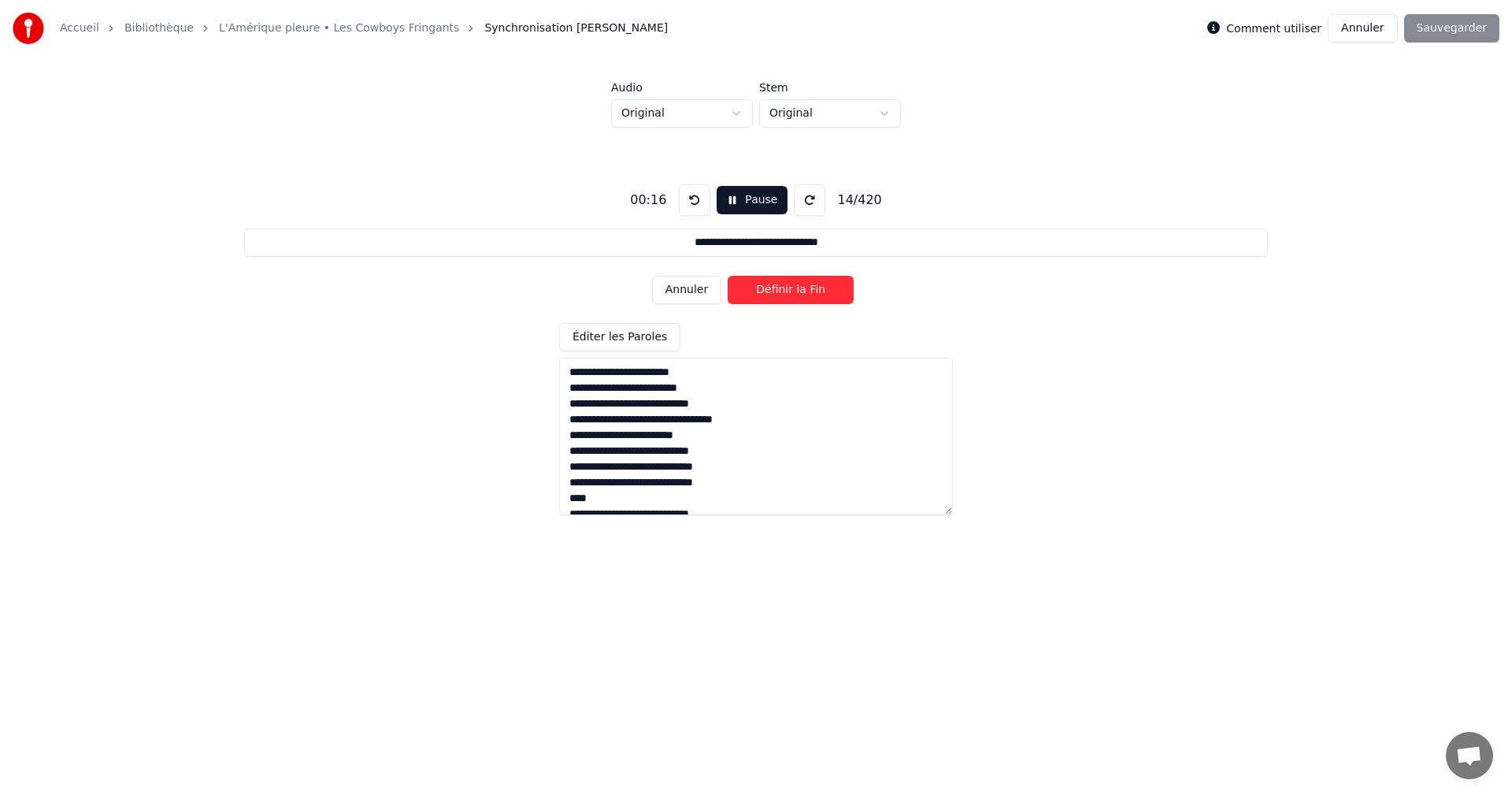
click at [697, 194] on button at bounding box center [695, 200] width 32 height 32
click at [693, 282] on button "Annuler" at bounding box center [687, 289] width 70 height 28
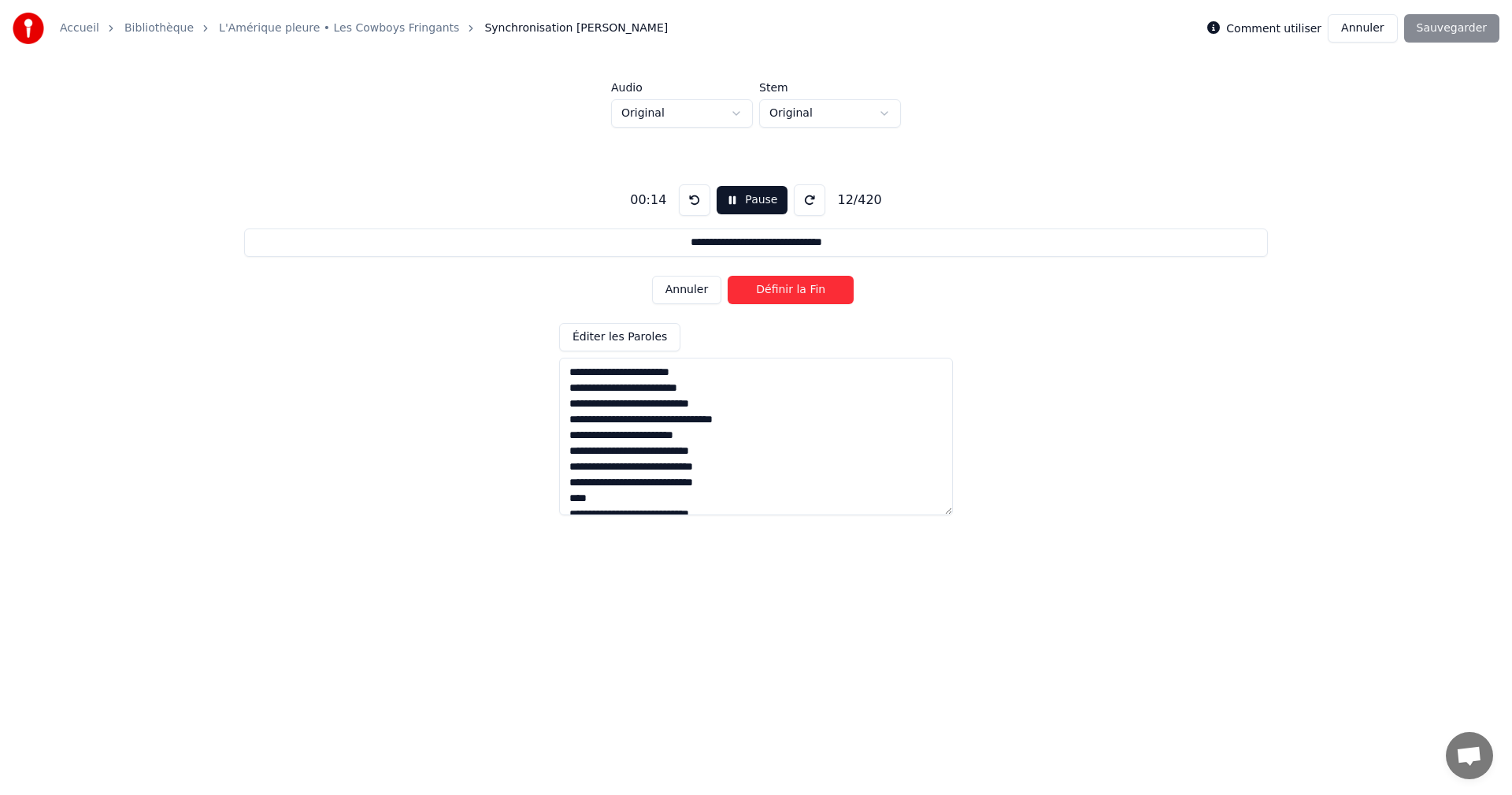
click at [693, 282] on button "Annuler" at bounding box center [687, 289] width 70 height 28
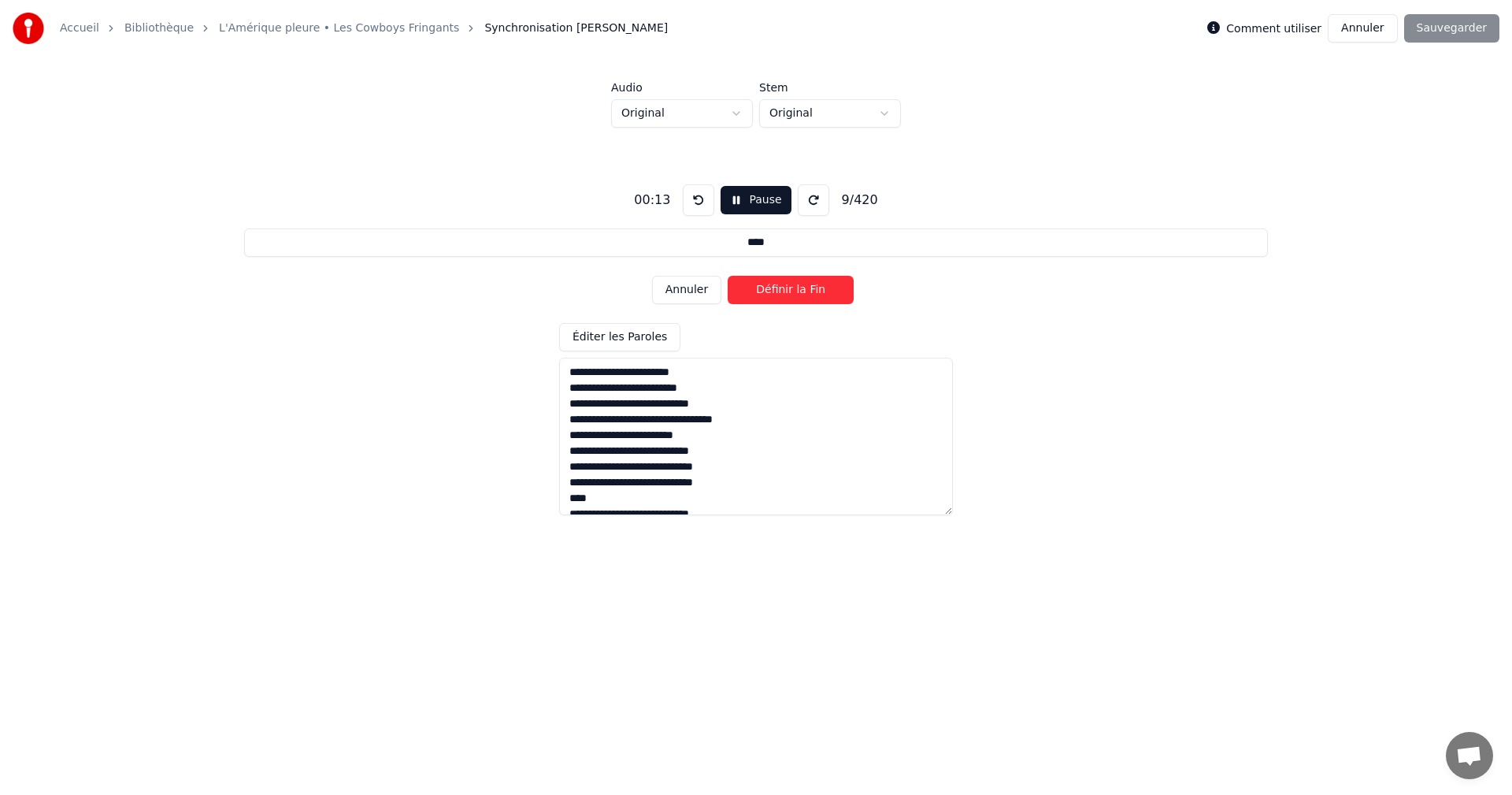
click at [693, 282] on button "Annuler" at bounding box center [687, 289] width 70 height 28
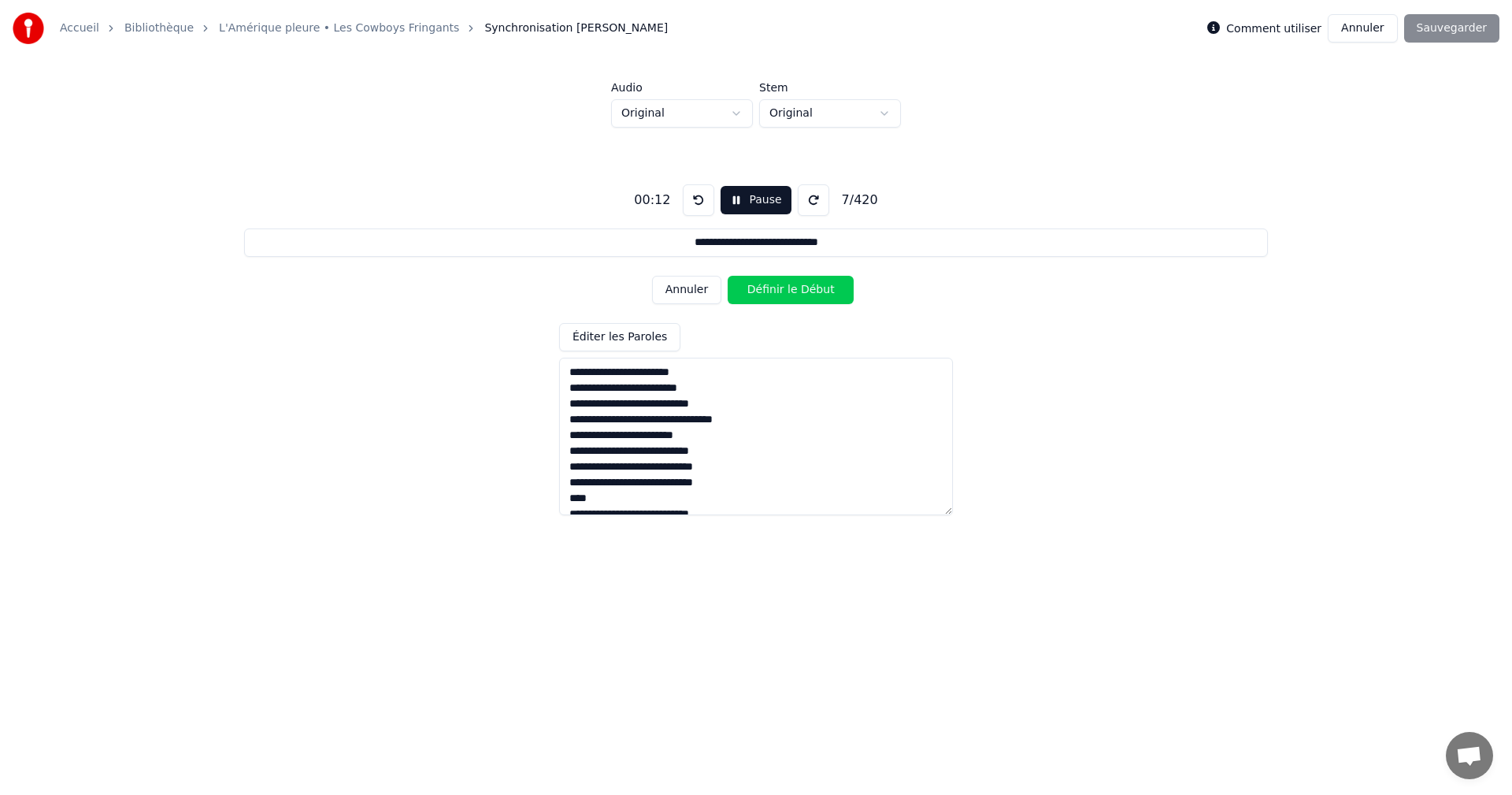
click at [693, 282] on button "Annuler" at bounding box center [687, 289] width 70 height 28
type input "**********"
click at [693, 282] on button "Annuler" at bounding box center [687, 289] width 70 height 28
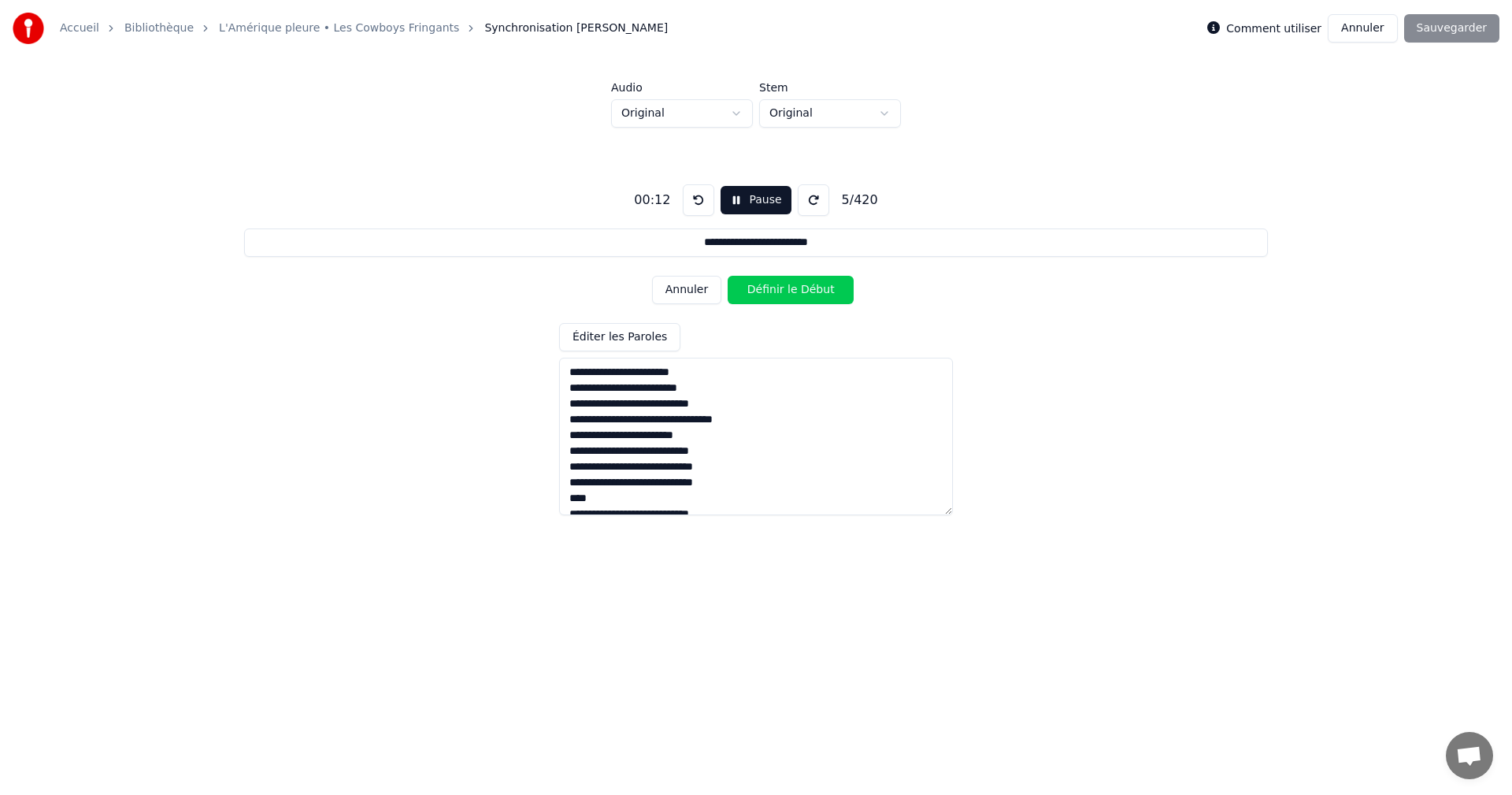
click at [691, 292] on button "Annuler" at bounding box center [687, 289] width 70 height 28
click at [735, 208] on button "Pause" at bounding box center [756, 199] width 71 height 28
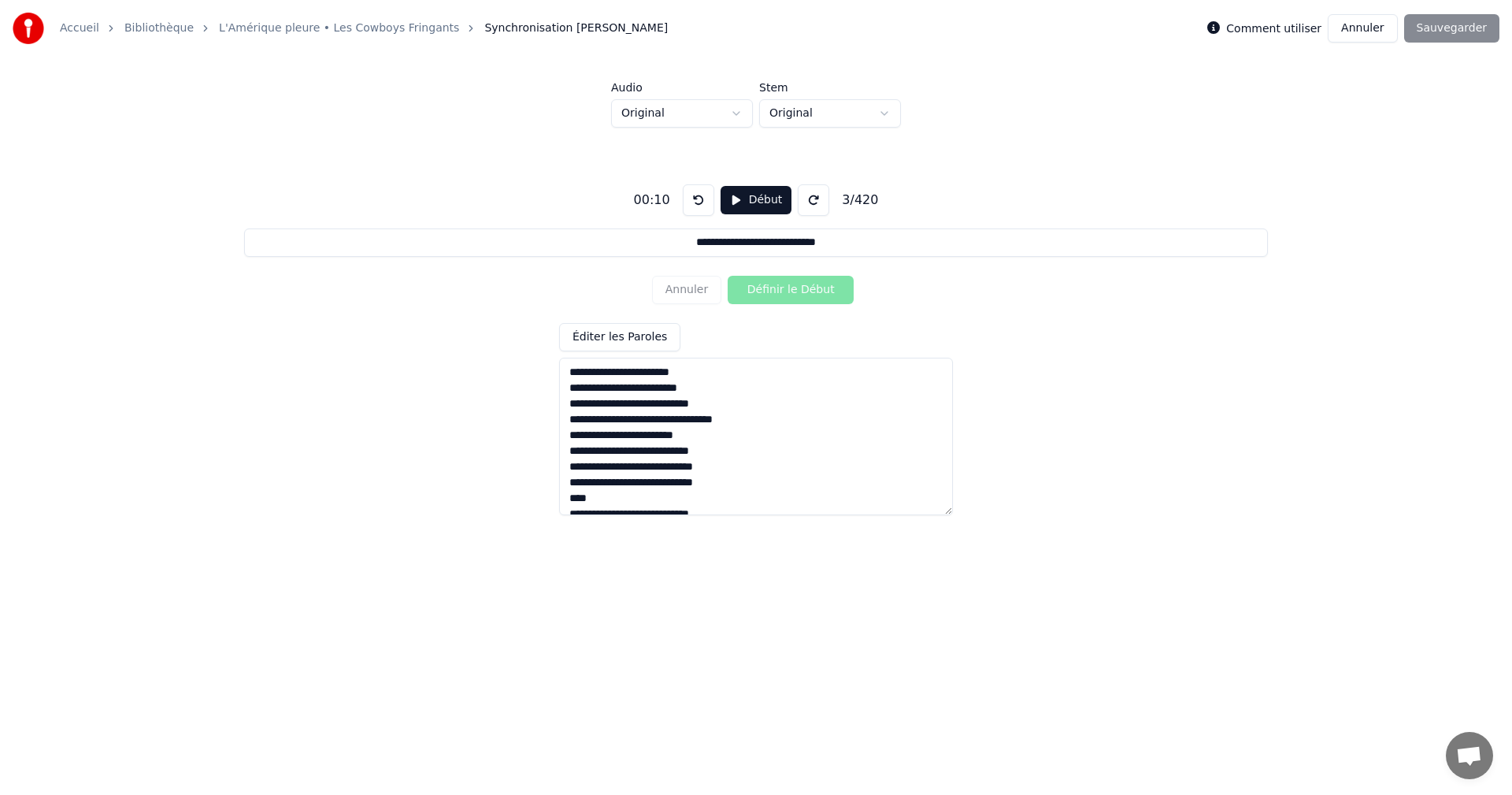
click at [700, 210] on button at bounding box center [699, 200] width 32 height 32
click at [569, 390] on textarea at bounding box center [756, 436] width 394 height 157
type input "**********"
type textarea "**********"
click at [568, 391] on textarea at bounding box center [756, 436] width 394 height 157
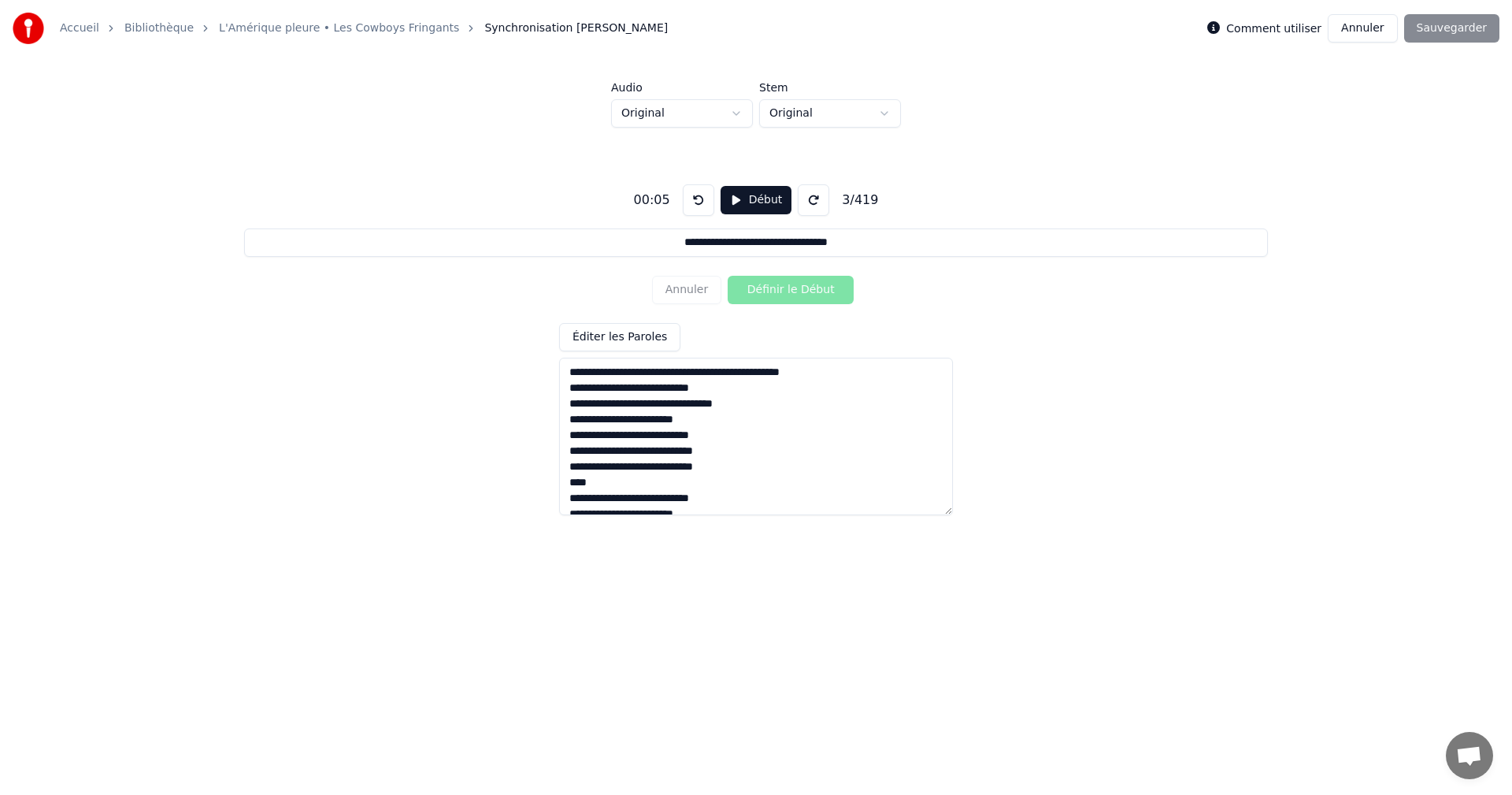
type input "**********"
type textarea "**********"
click at [569, 407] on textarea at bounding box center [756, 436] width 394 height 157
type input "**********"
click at [812, 381] on textarea at bounding box center [756, 436] width 394 height 157
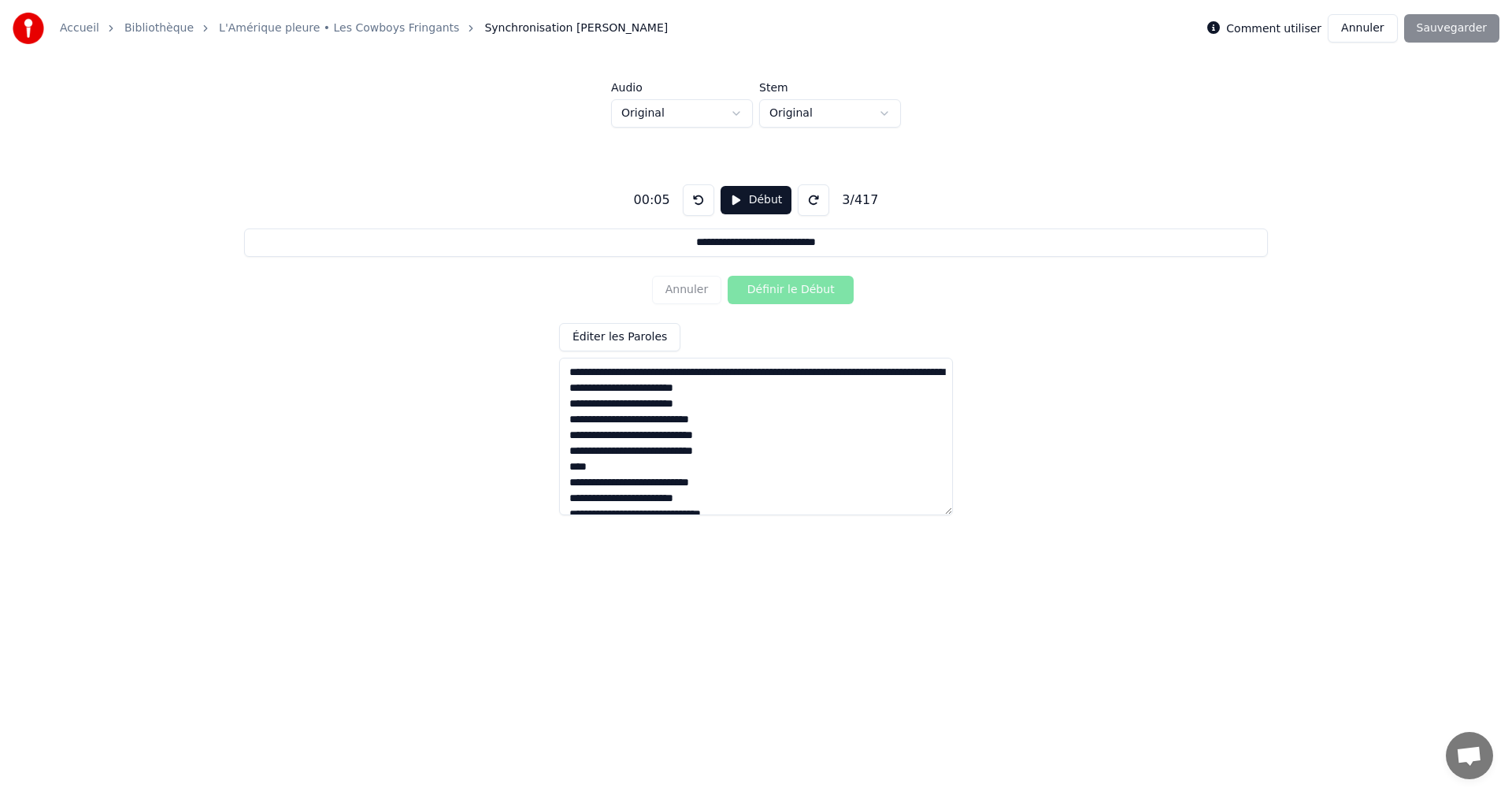
type textarea "**********"
click at [699, 195] on button at bounding box center [699, 200] width 32 height 32
click at [748, 197] on button "Début" at bounding box center [756, 199] width 71 height 28
click at [797, 288] on button "Définir le Début" at bounding box center [790, 289] width 126 height 28
click at [570, 371] on textarea at bounding box center [756, 436] width 394 height 157
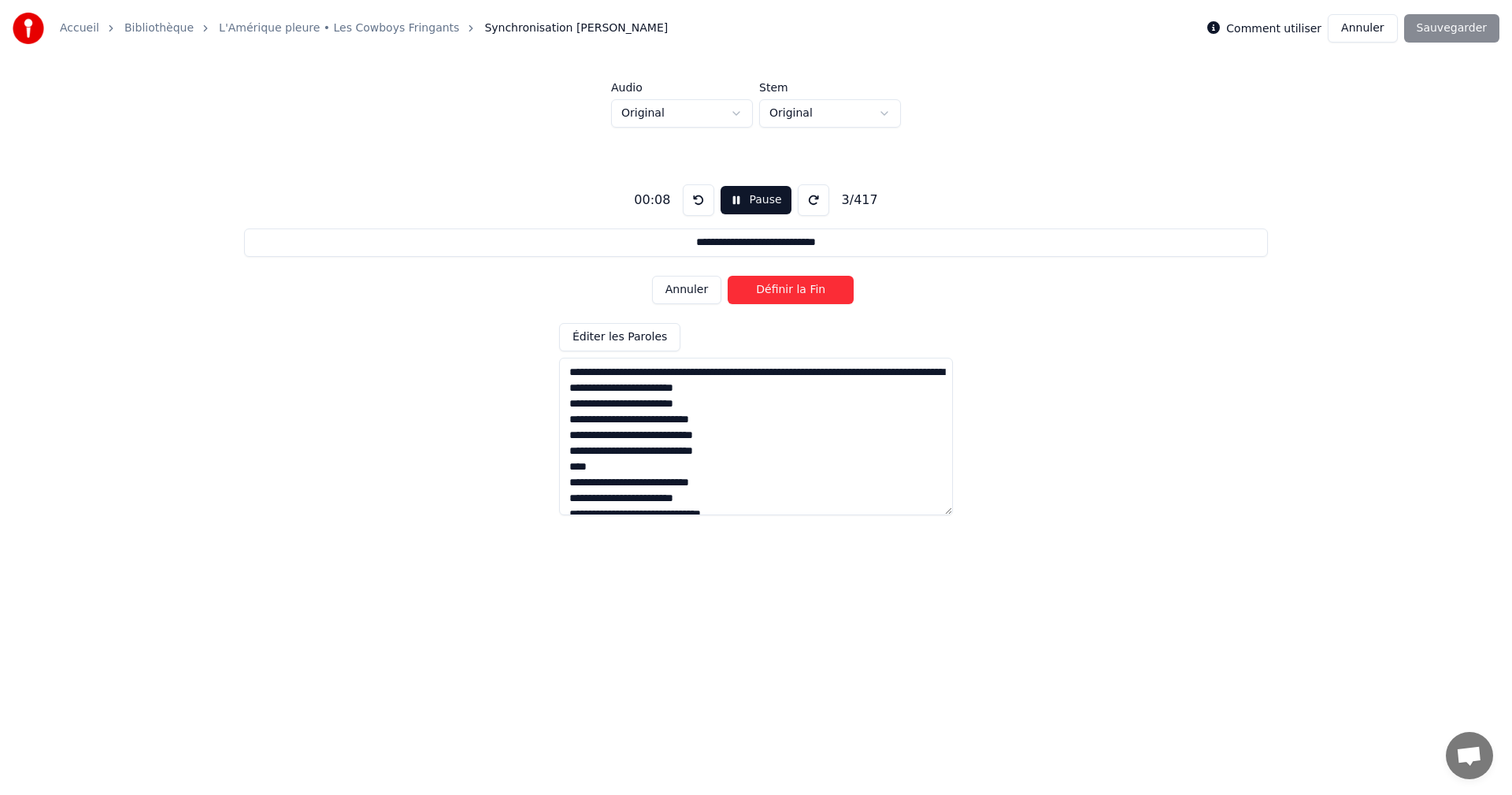
click at [712, 292] on button "Annuler" at bounding box center [687, 289] width 70 height 28
click at [694, 208] on button at bounding box center [699, 200] width 32 height 32
click at [679, 298] on button "Annuler" at bounding box center [687, 289] width 70 height 28
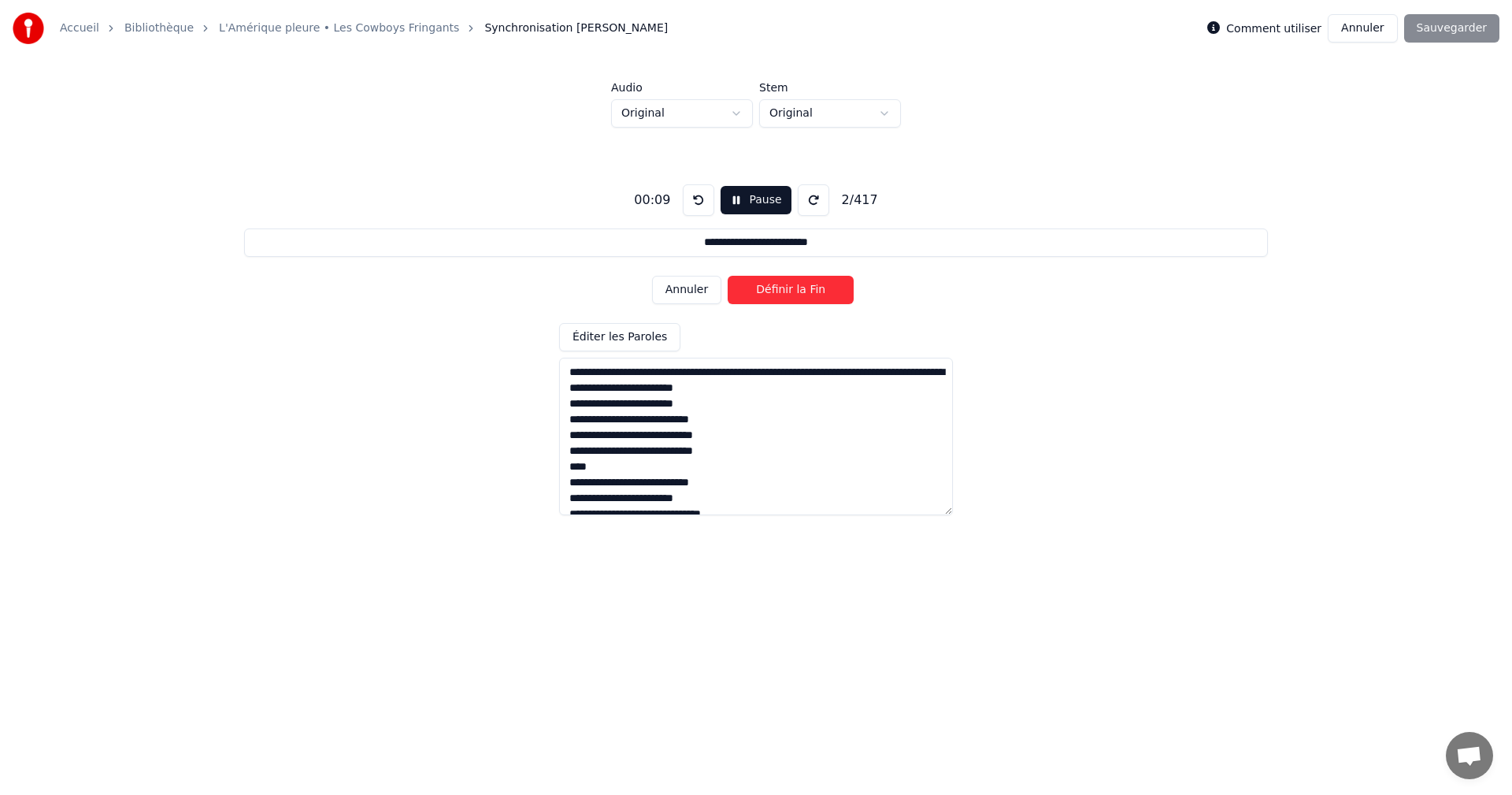
click at [695, 196] on button at bounding box center [699, 200] width 32 height 32
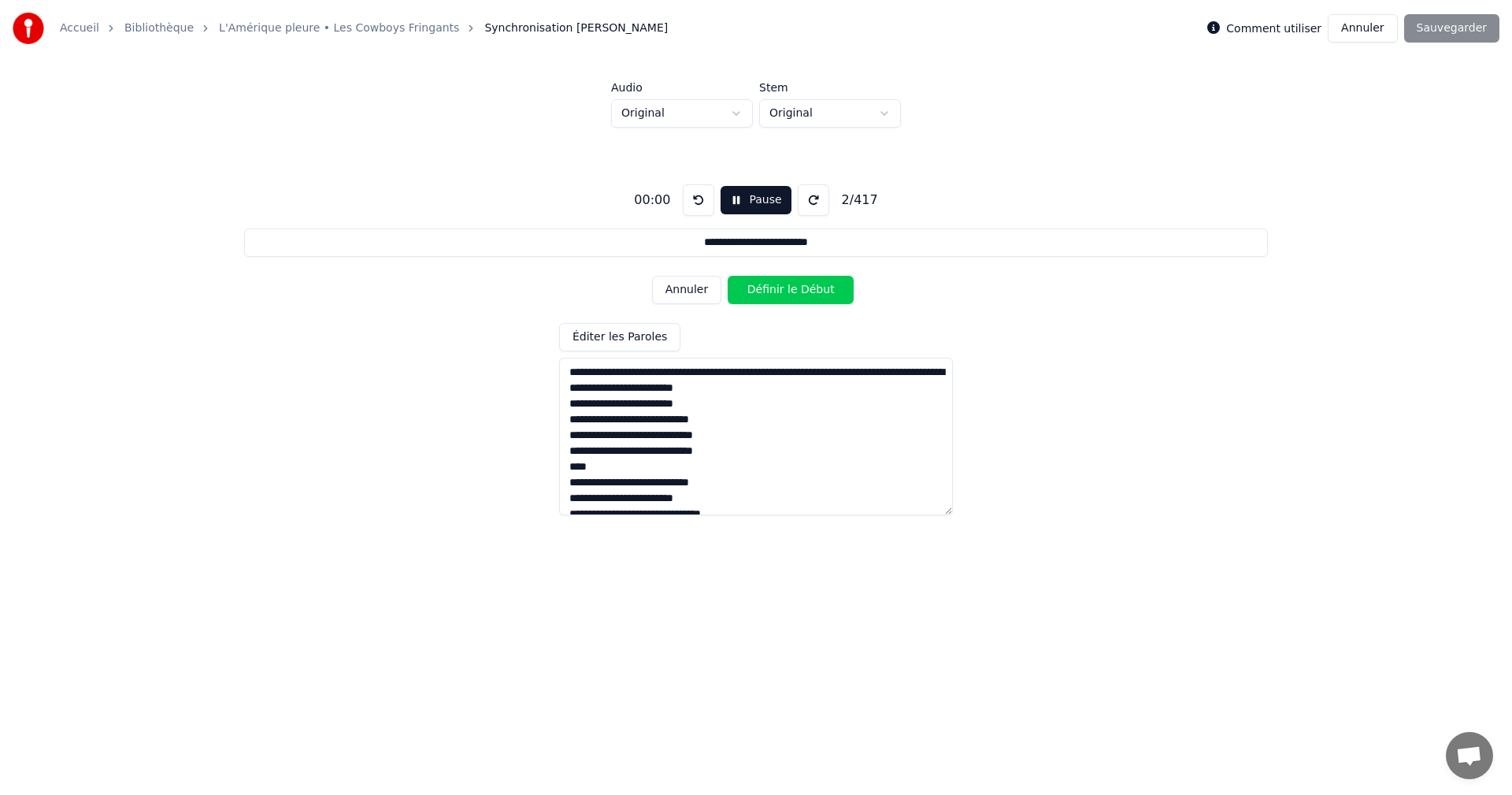
click at [695, 196] on button at bounding box center [699, 200] width 32 height 32
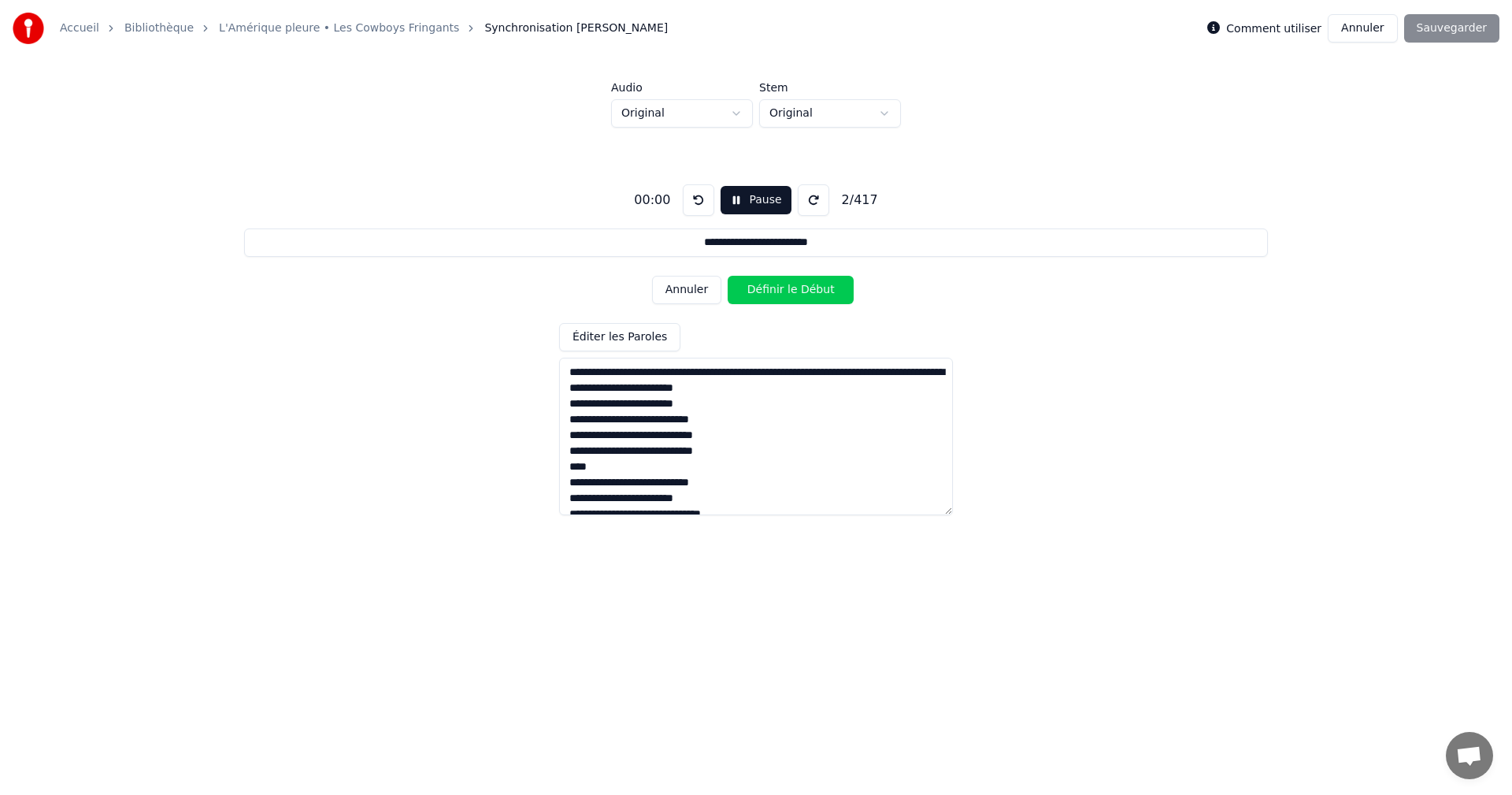
click at [695, 196] on button at bounding box center [699, 200] width 32 height 32
click at [685, 291] on button "Annuler" at bounding box center [687, 289] width 70 height 28
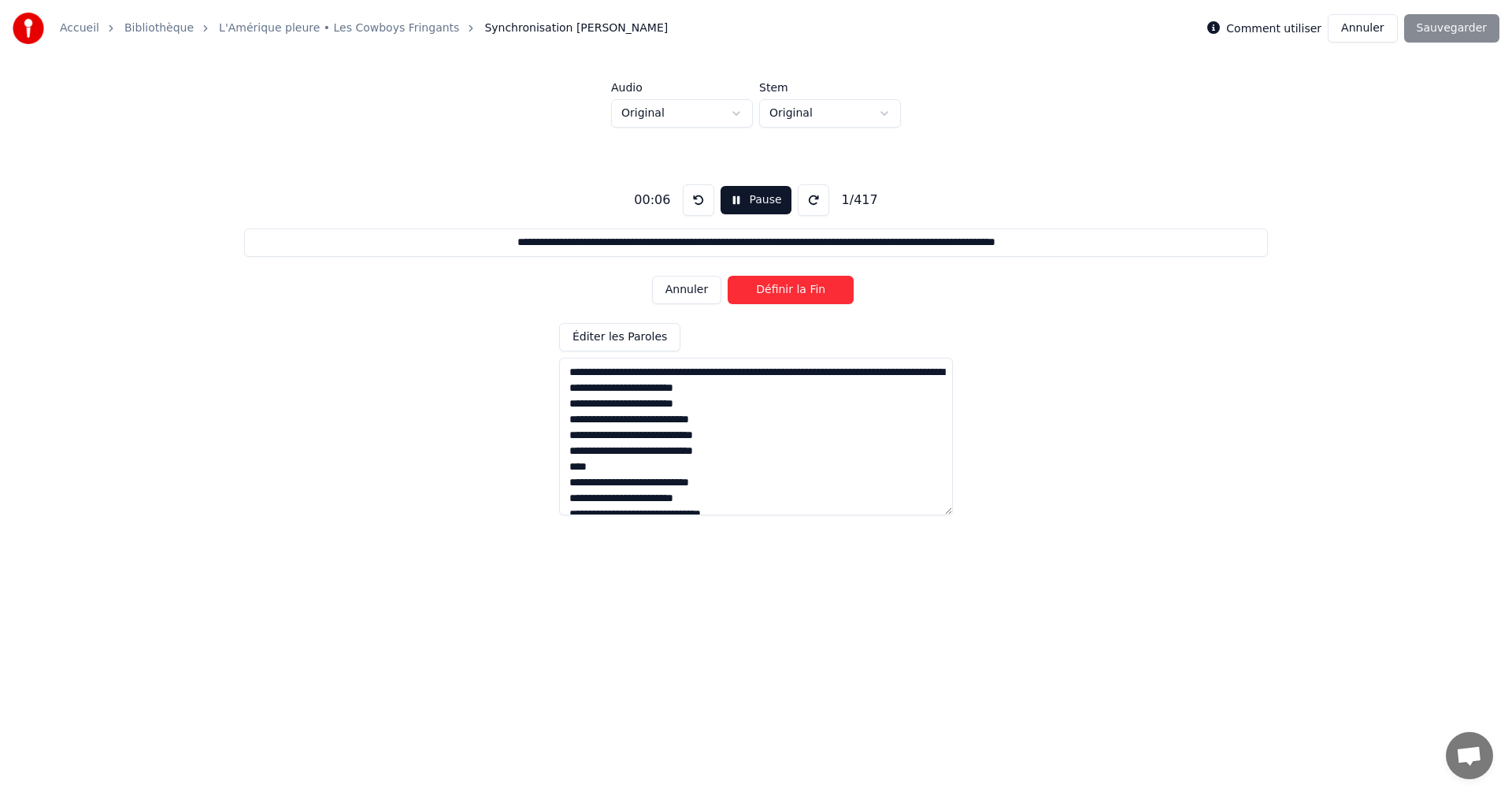
click at [734, 205] on button "Pause" at bounding box center [756, 199] width 71 height 28
click at [693, 197] on button at bounding box center [699, 200] width 32 height 32
click at [467, 240] on input "**********" at bounding box center [756, 241] width 1023 height 28
click at [771, 198] on button "Début" at bounding box center [756, 199] width 71 height 28
click at [804, 293] on button "Définir le Début" at bounding box center [790, 289] width 126 height 28
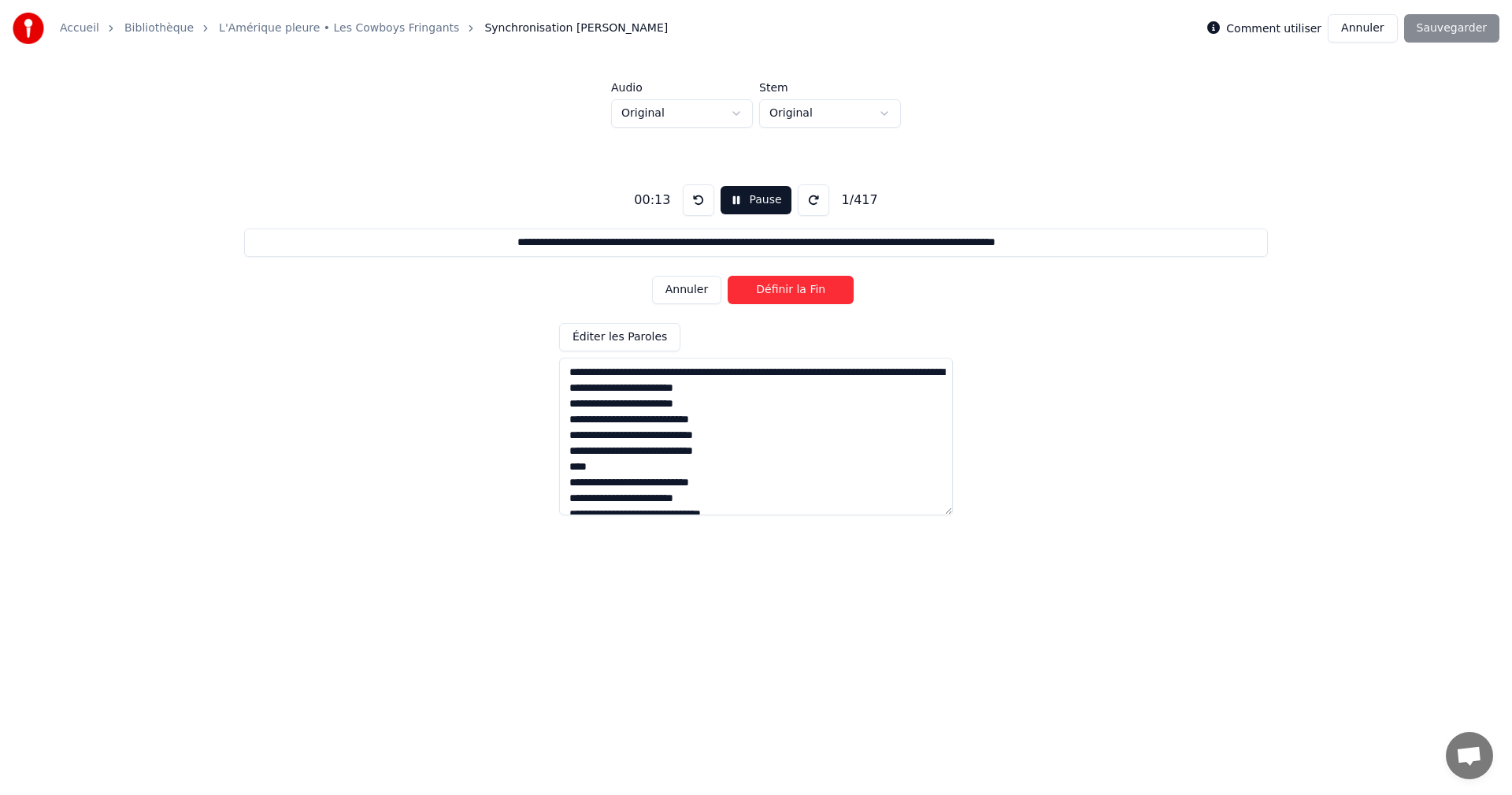
click at [804, 293] on button "Définir la Fin" at bounding box center [790, 289] width 126 height 28
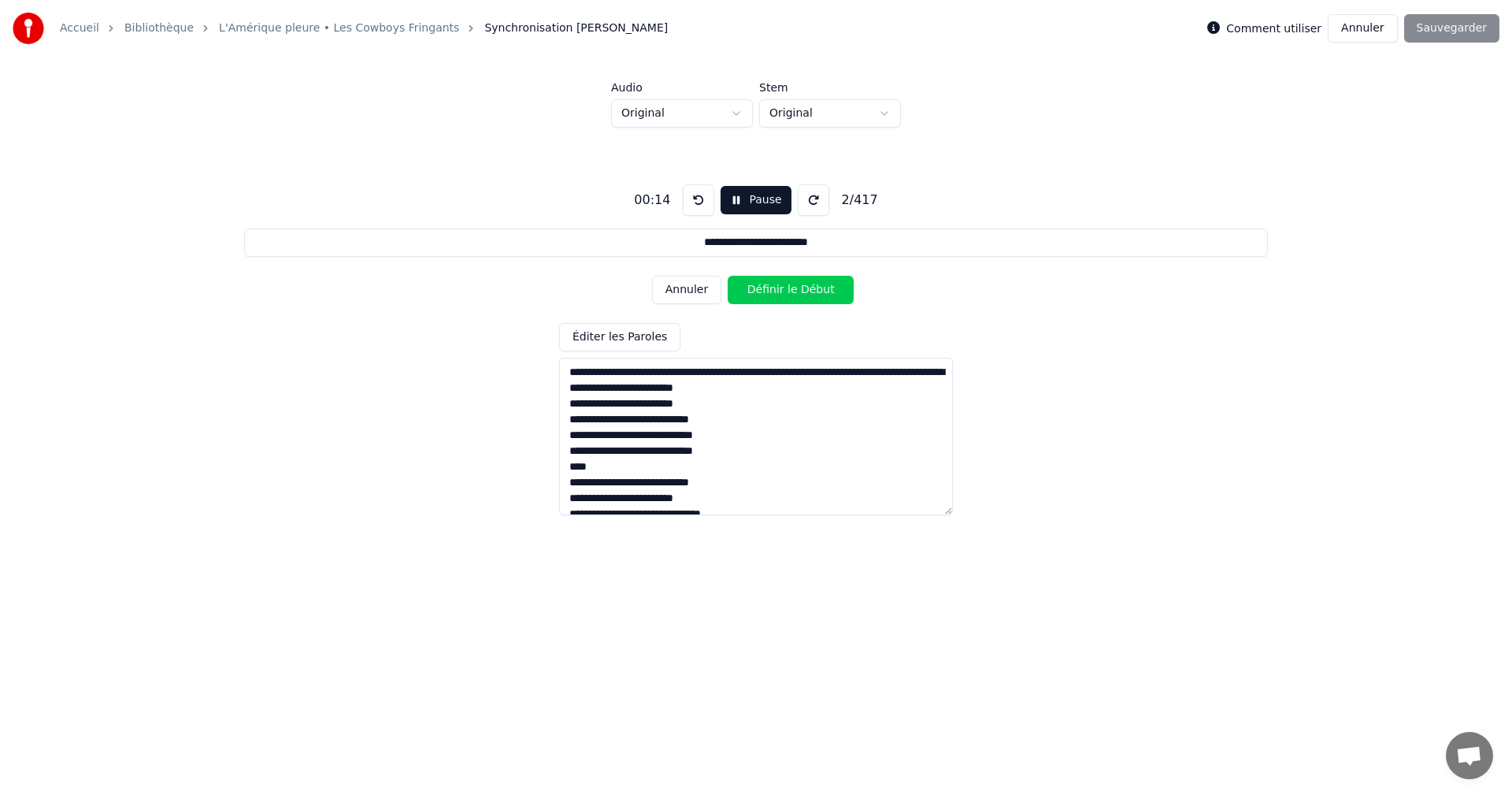
click at [804, 293] on button "Définir le Début" at bounding box center [790, 289] width 126 height 28
click at [804, 293] on button "Définir la Fin" at bounding box center [790, 289] width 126 height 28
click at [691, 288] on button "Annuler" at bounding box center [687, 289] width 70 height 28
type input "**********"
click at [746, 181] on div "**********" at bounding box center [756, 343] width 1462 height 431
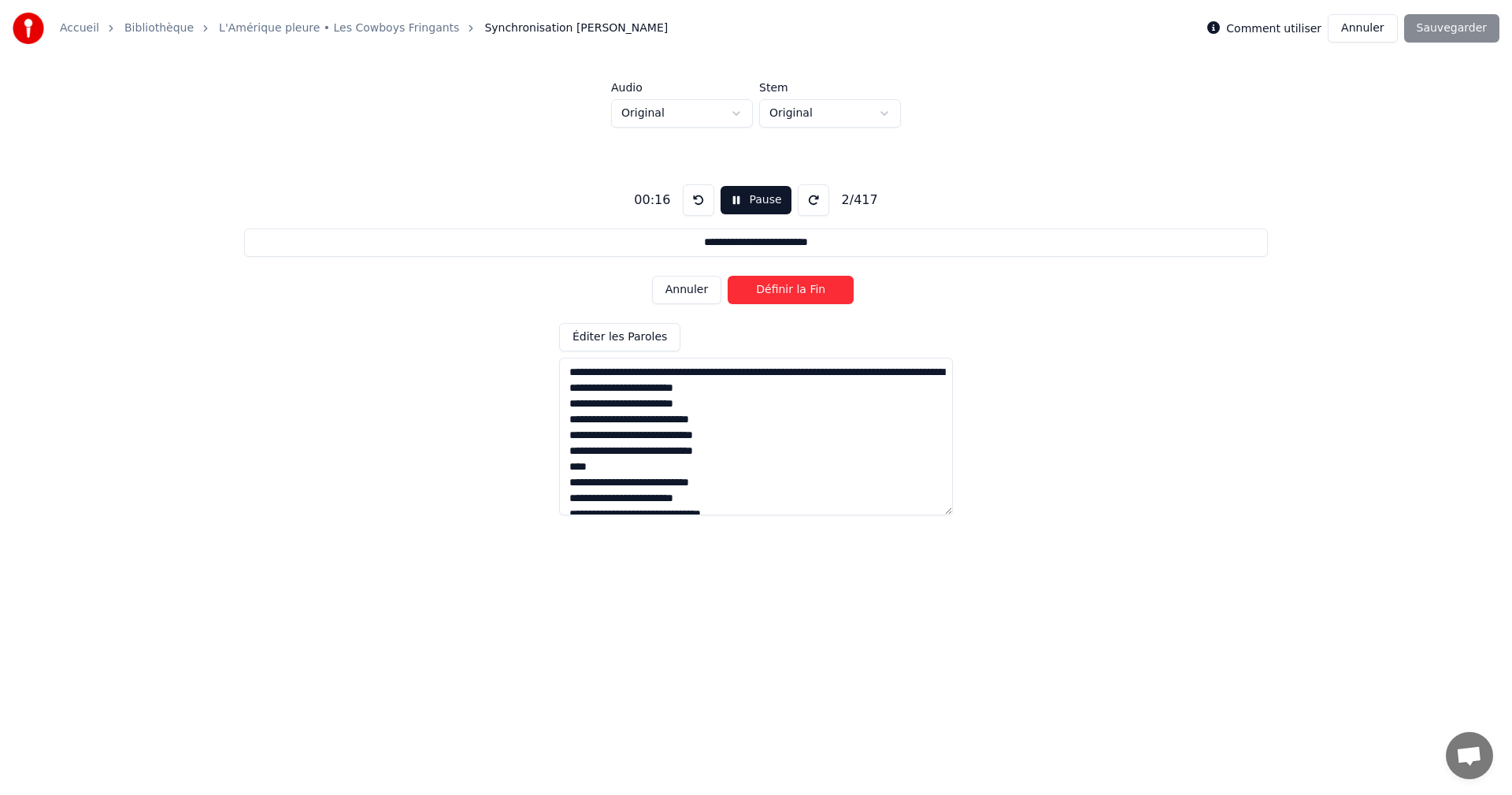
click at [736, 198] on button "Pause" at bounding box center [756, 199] width 71 height 28
click at [684, 204] on button at bounding box center [699, 200] width 32 height 32
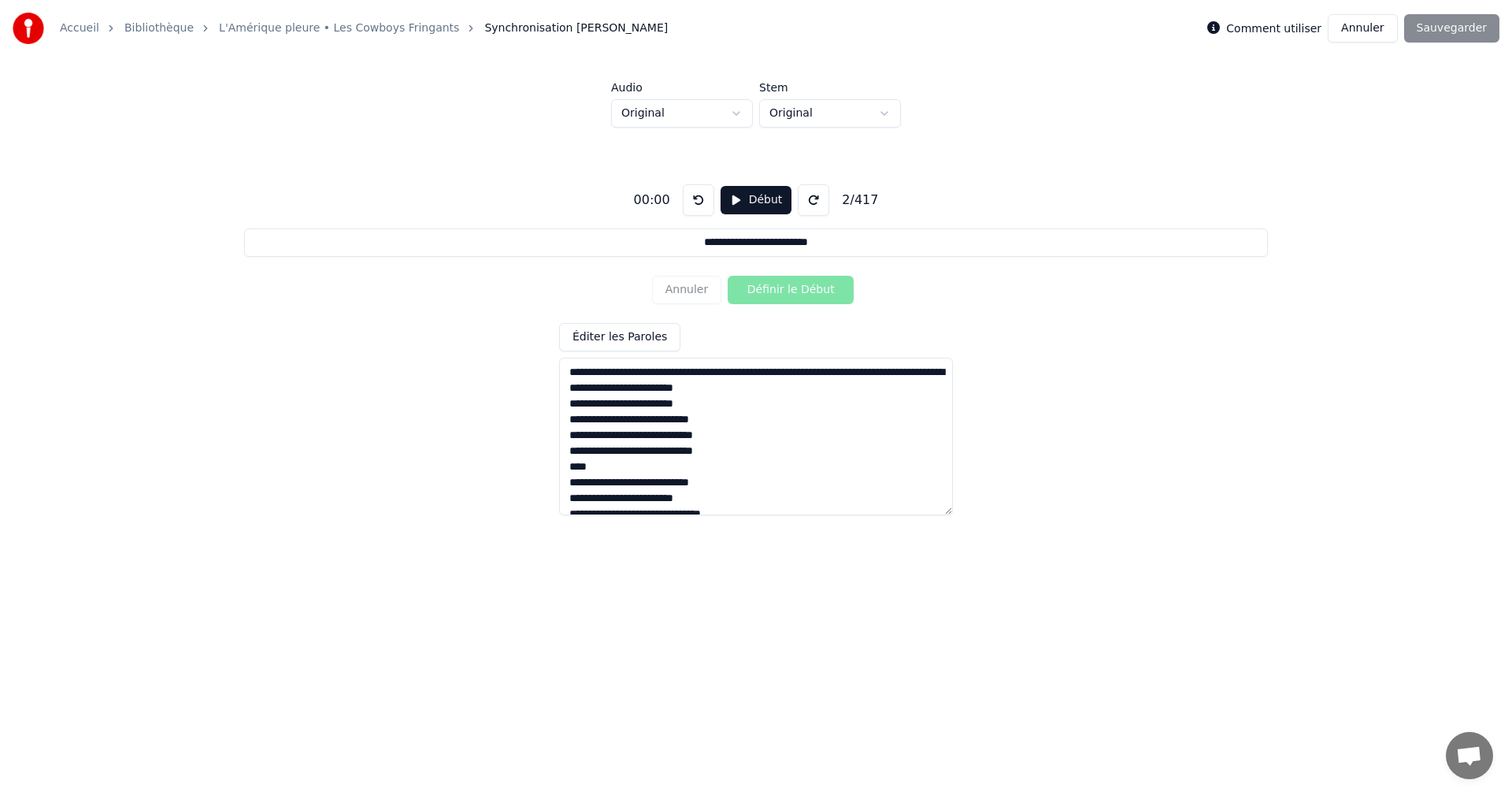
click at [684, 204] on button at bounding box center [699, 200] width 32 height 32
click at [687, 370] on textarea at bounding box center [756, 436] width 394 height 157
click at [838, 369] on textarea at bounding box center [756, 436] width 394 height 157
click at [642, 386] on textarea at bounding box center [756, 436] width 394 height 157
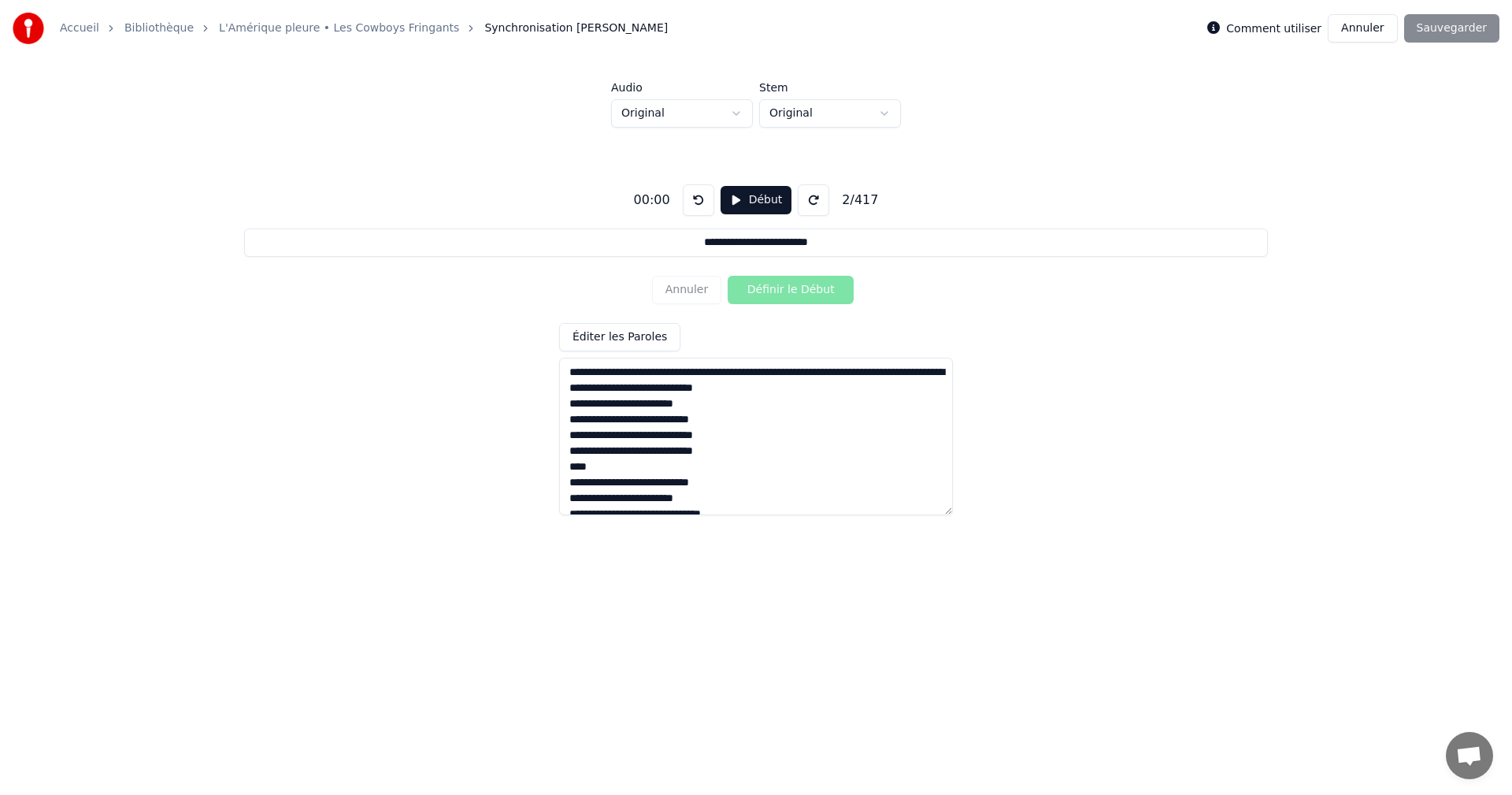
type textarea "**********"
click at [569, 419] on textarea at bounding box center [756, 436] width 394 height 157
type input "**********"
type textarea "**********"
type input "**********"
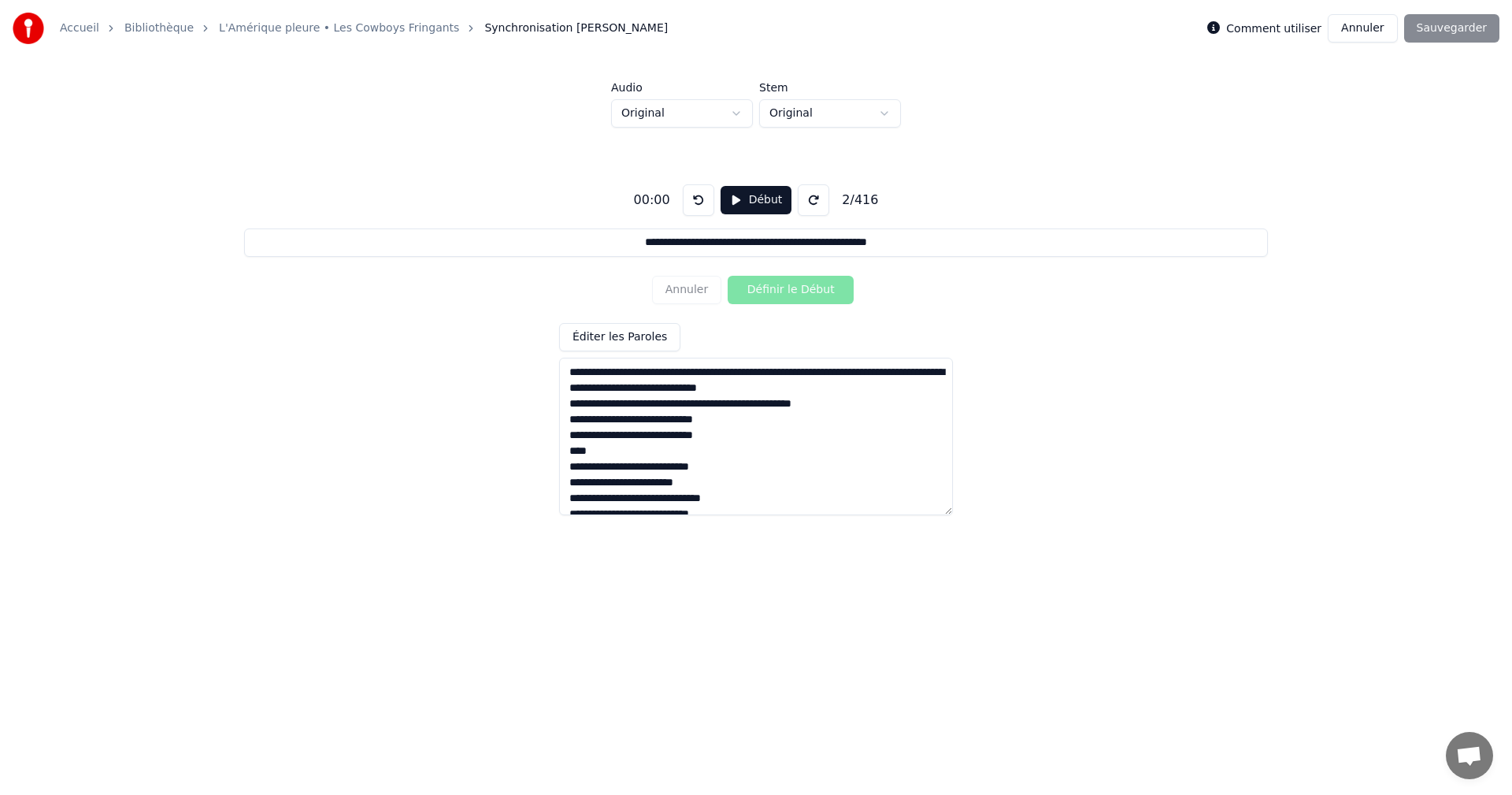
type textarea "**********"
type input "**********"
type textarea "**********"
type input "**********"
type textarea "**********"
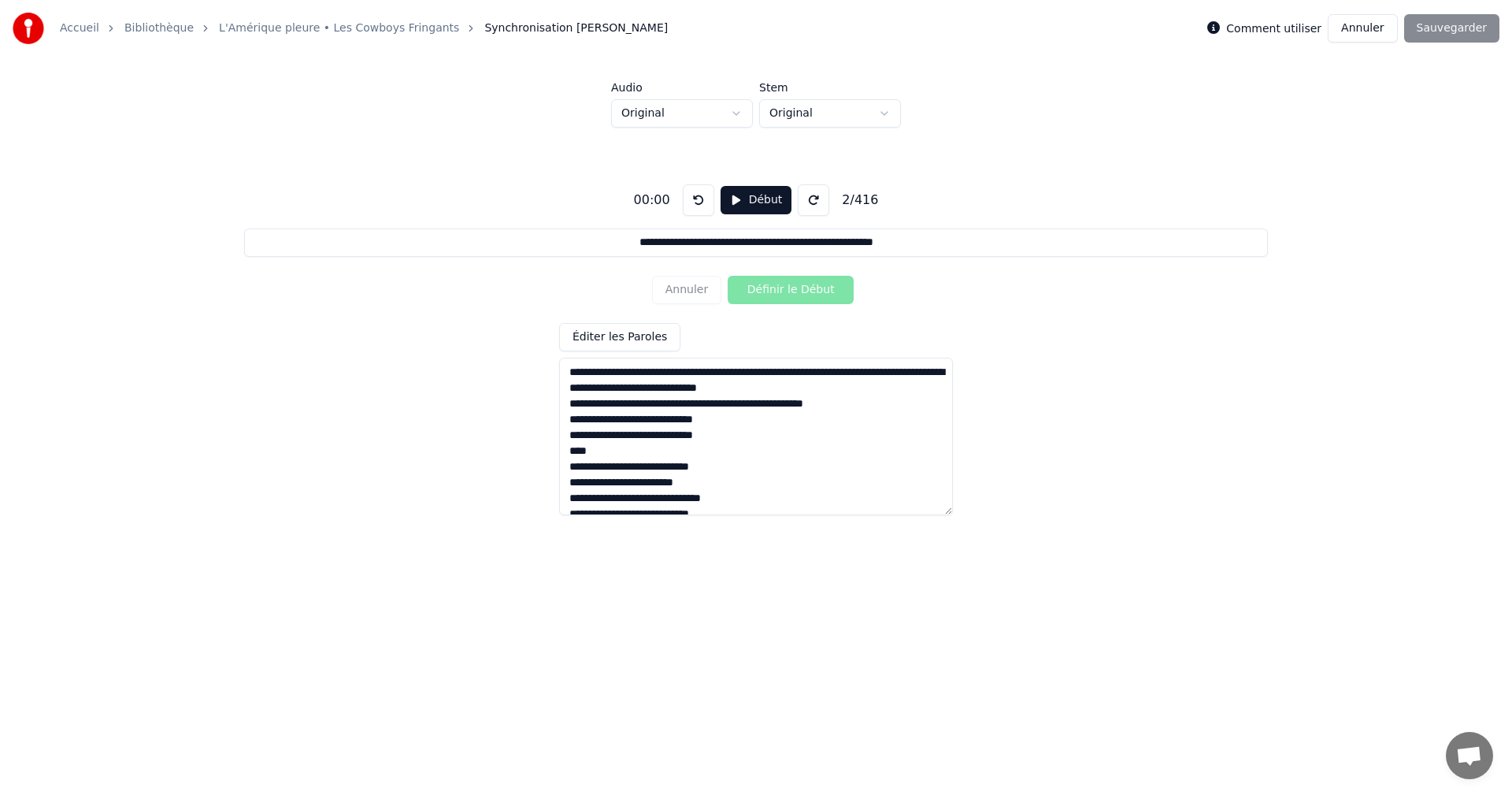
click at [570, 419] on textarea at bounding box center [756, 436] width 394 height 157
type input "**********"
type textarea "**********"
type input "**********"
type textarea "**********"
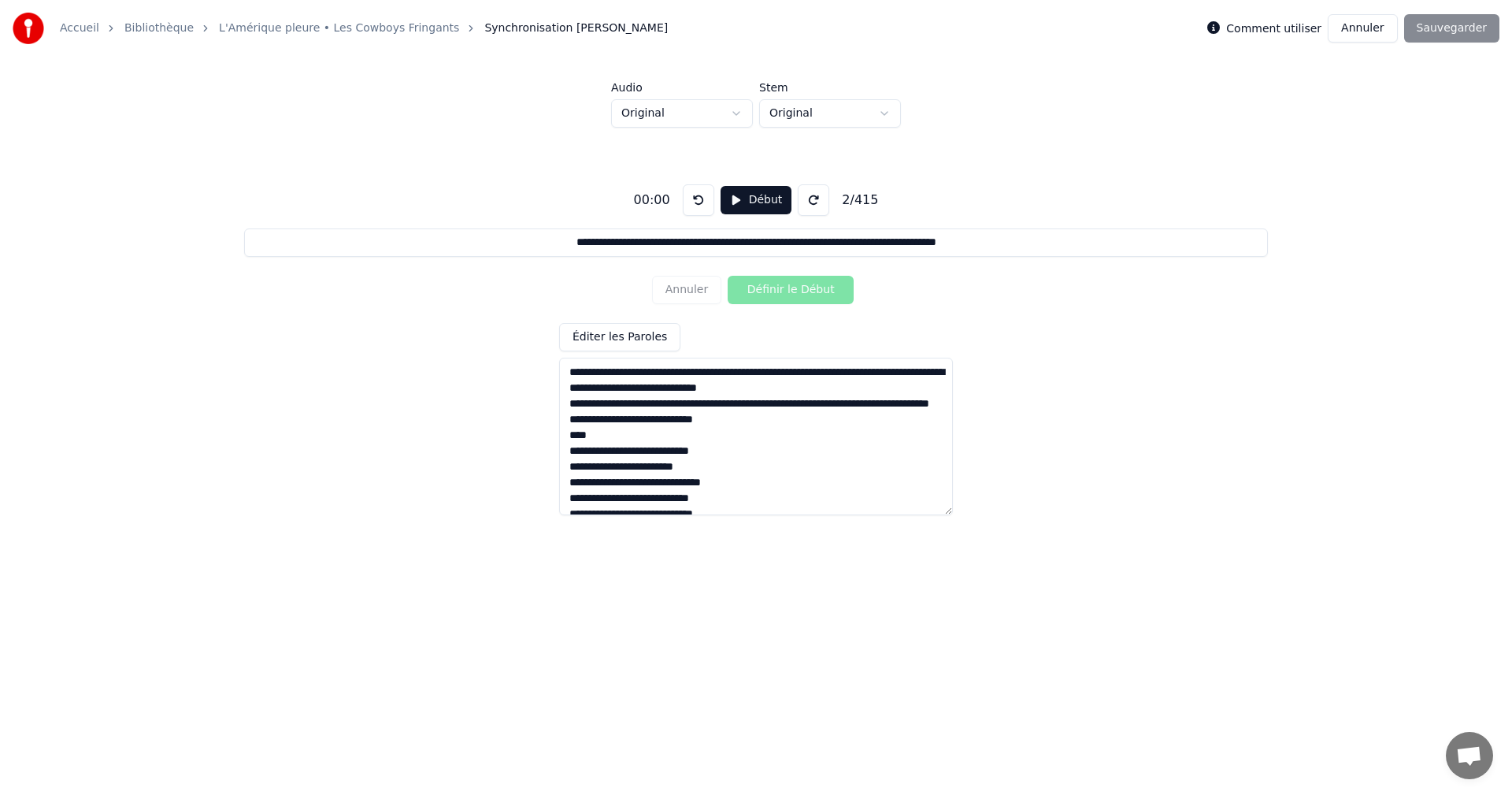
type input "**********"
type textarea "**********"
click at [573, 432] on textarea at bounding box center [756, 436] width 394 height 157
type input "**********"
type textarea "**********"
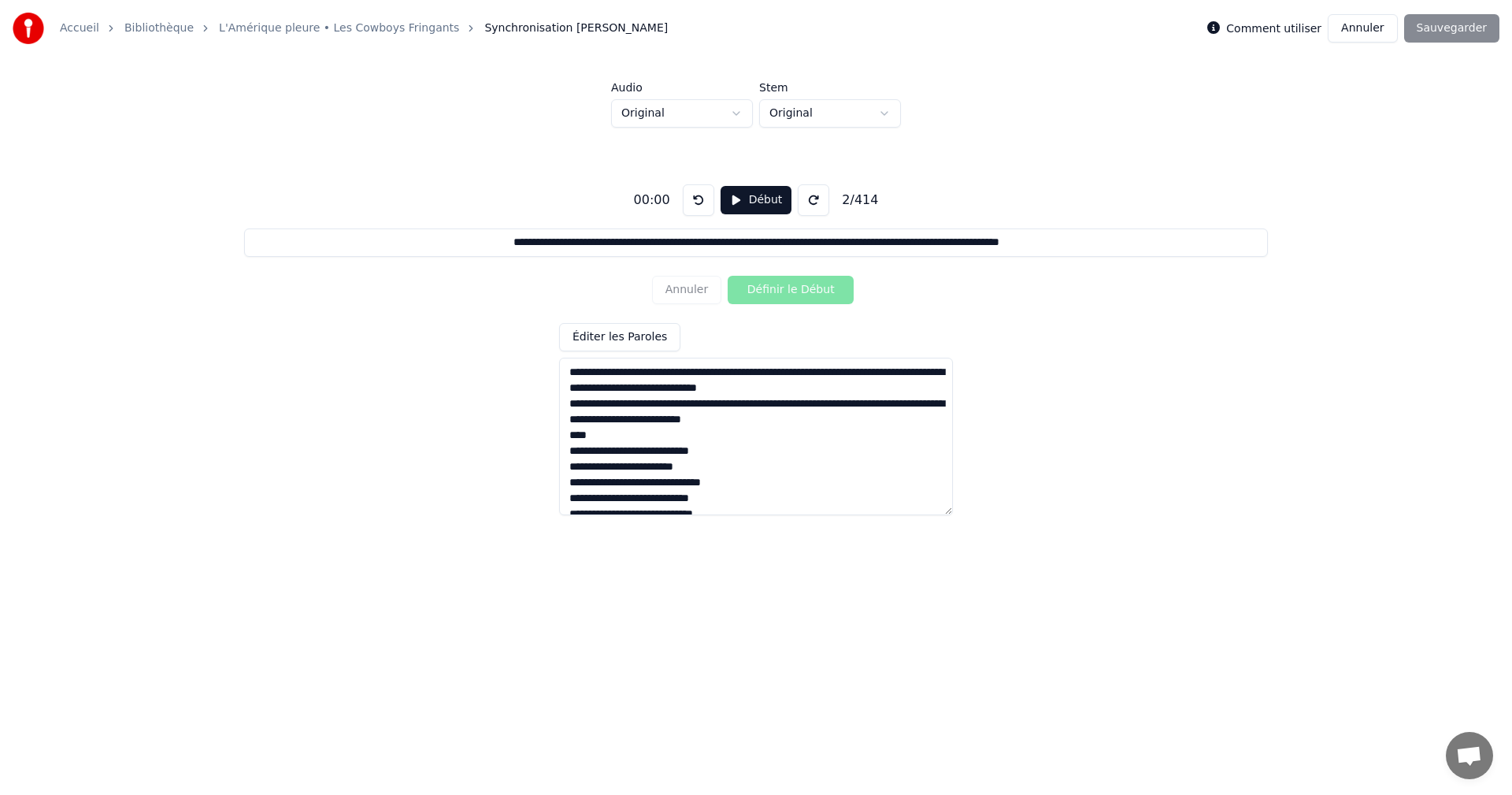
type input "**********"
type textarea "**********"
type input "**********"
click at [569, 439] on textarea at bounding box center [756, 436] width 394 height 157
click at [756, 454] on textarea at bounding box center [756, 436] width 394 height 157
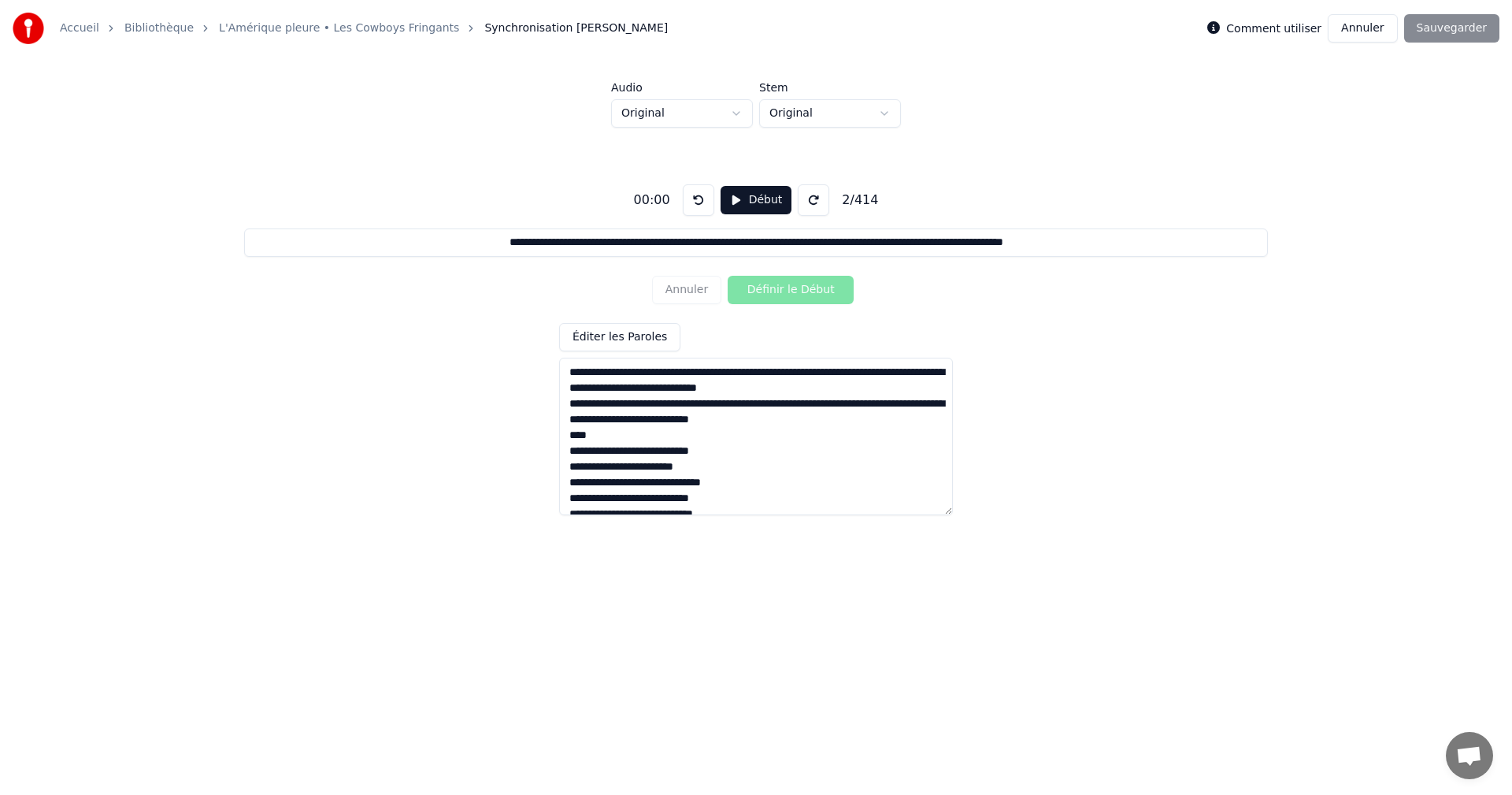
type textarea "**********"
click at [1366, 32] on button "Annuler" at bounding box center [1362, 28] width 70 height 28
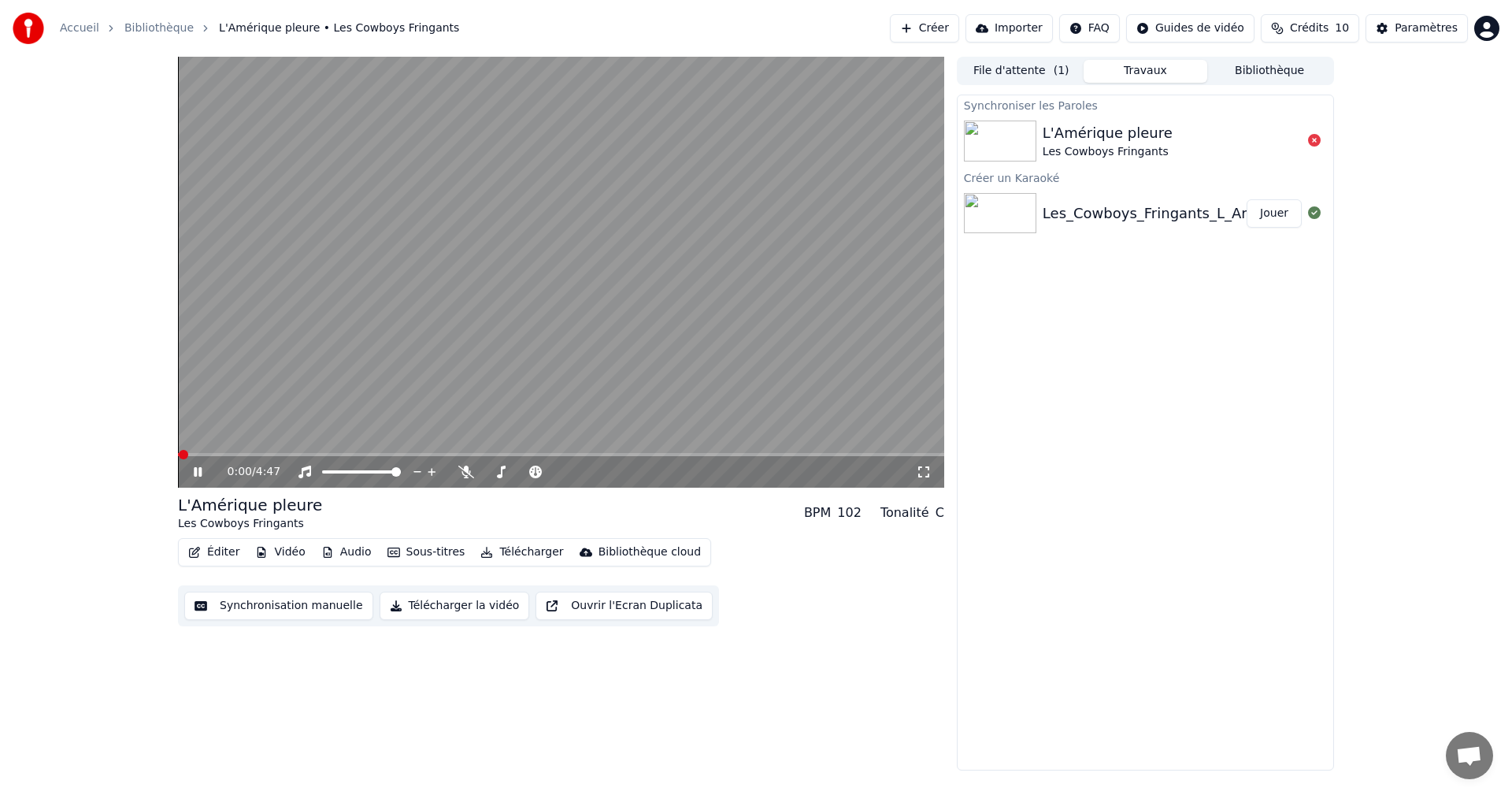
click at [1105, 195] on div "Les_Cowboys_Fringants_L_Amerique_pleure(Playback_Personnalise) Jouer" at bounding box center [1145, 213] width 376 height 53
drag, startPoint x: 450, startPoint y: 406, endPoint x: 340, endPoint y: 409, distance: 110.0
click at [340, 409] on video at bounding box center [560, 272] width 766 height 431
drag, startPoint x: 435, startPoint y: 406, endPoint x: 348, endPoint y: 369, distance: 94.5
click at [348, 369] on video at bounding box center [560, 272] width 766 height 431
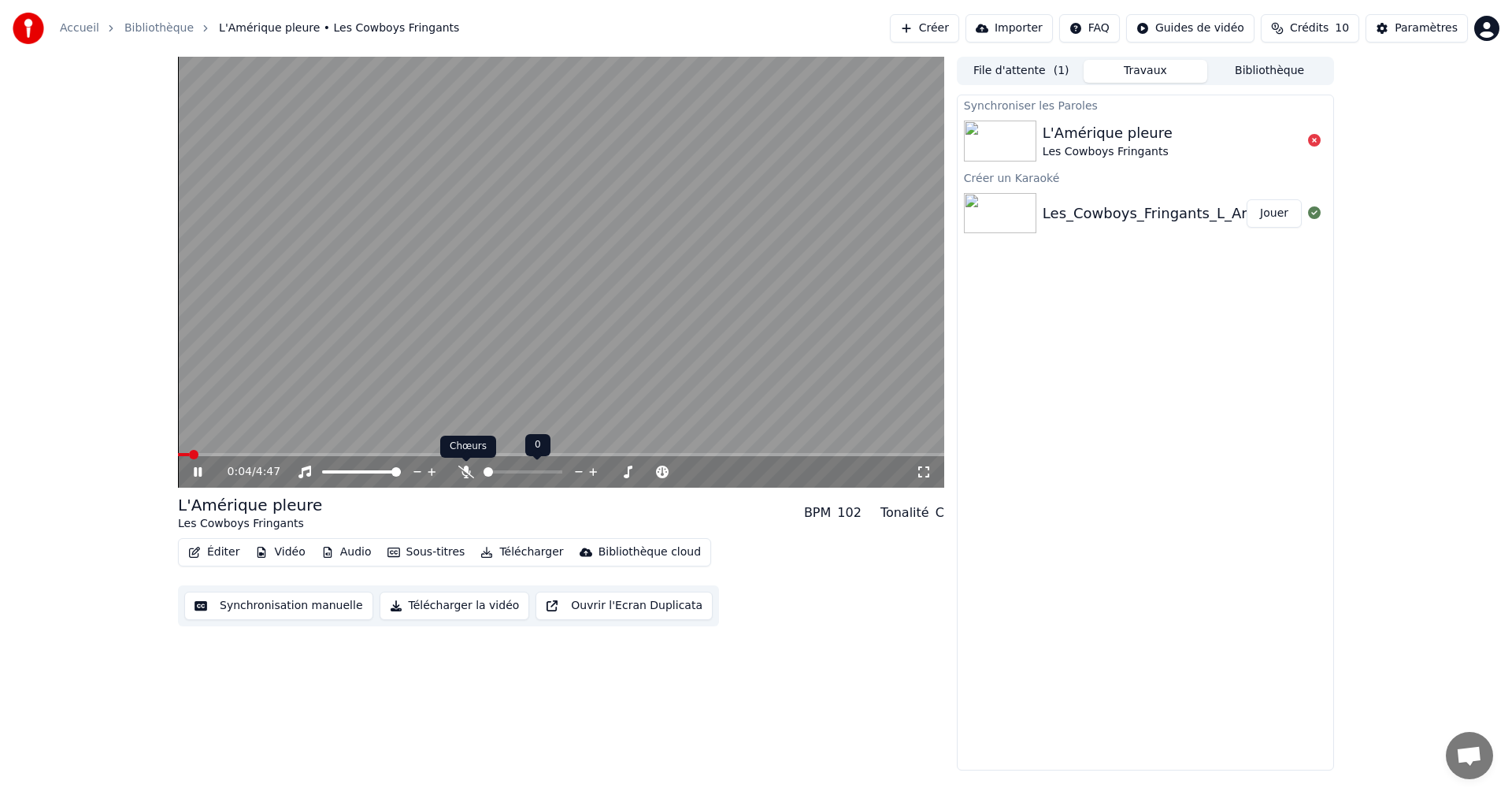
click at [469, 470] on icon at bounding box center [466, 471] width 15 height 13
click at [539, 470] on icon at bounding box center [535, 471] width 13 height 13
click at [570, 467] on span at bounding box center [567, 471] width 10 height 10
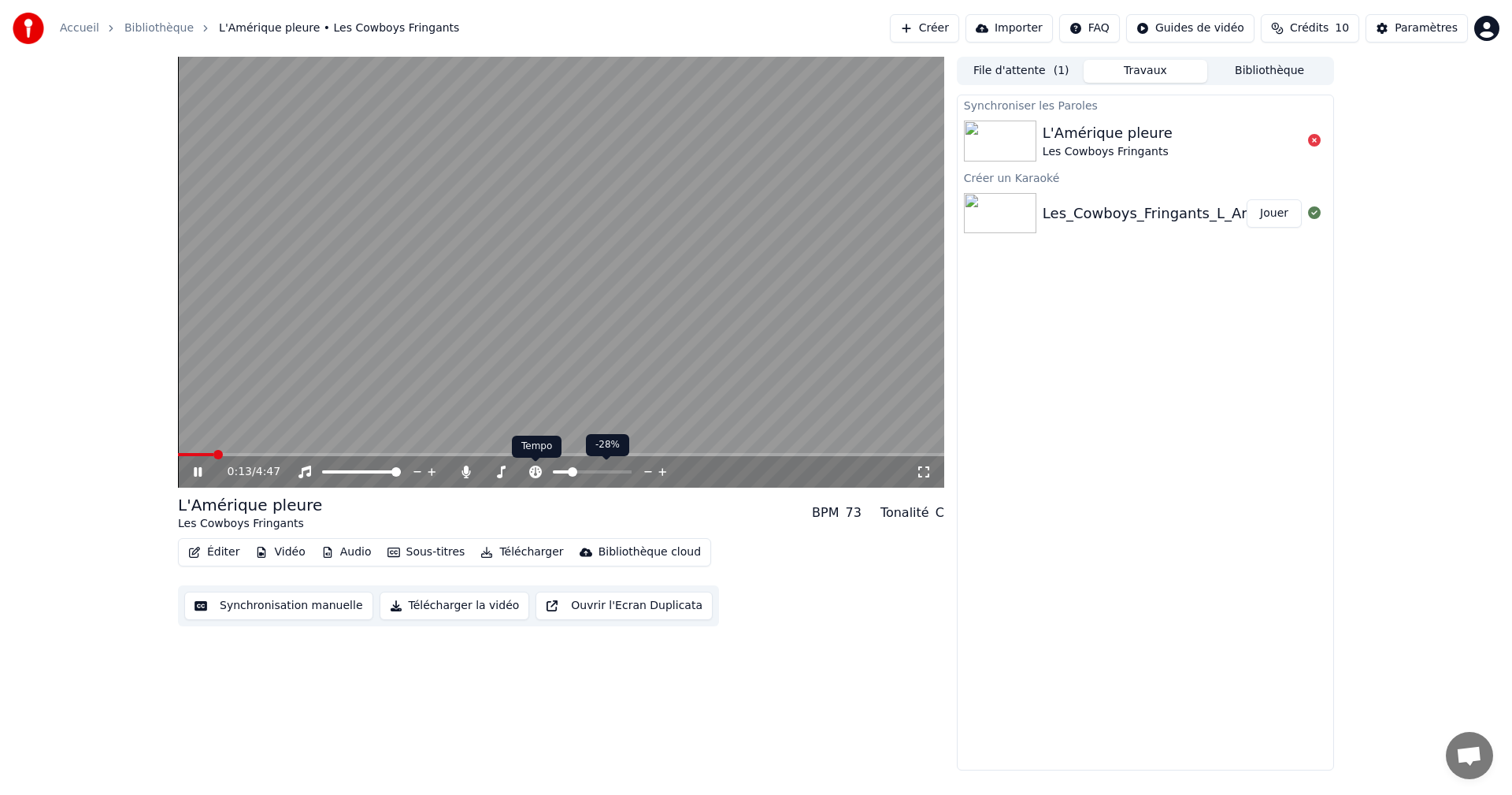
click at [539, 468] on icon at bounding box center [535, 471] width 13 height 13
click at [499, 470] on icon at bounding box center [500, 471] width 15 height 13
click at [305, 470] on icon at bounding box center [304, 471] width 13 height 13
click at [305, 470] on icon at bounding box center [304, 471] width 15 height 13
drag, startPoint x: 467, startPoint y: 422, endPoint x: 463, endPoint y: 380, distance: 42.2
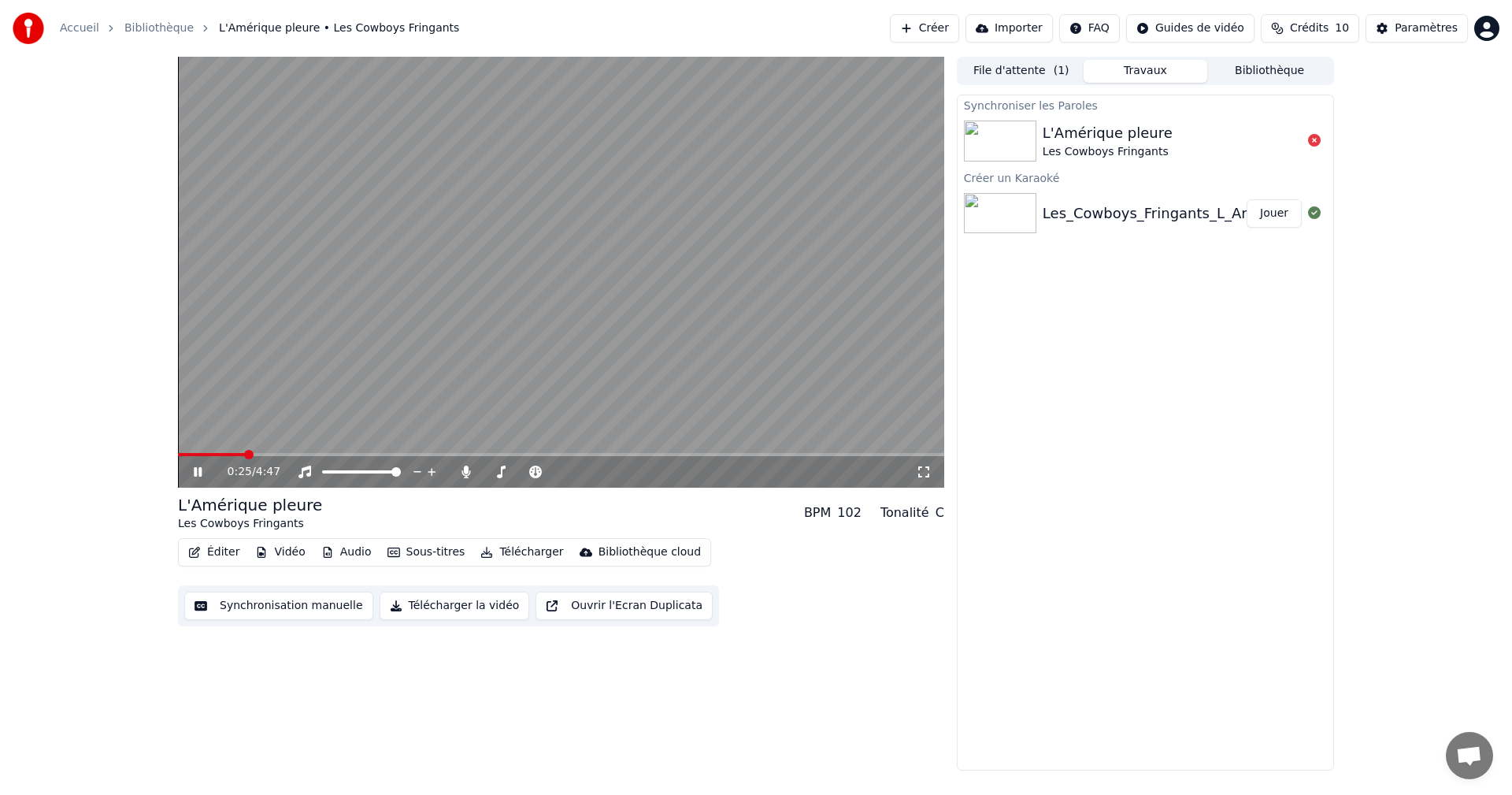
click at [463, 380] on video at bounding box center [560, 272] width 766 height 431
click at [1191, 210] on div "Les_Cowboys_Fringants_L_Amerique_pleure(Playback_Personnalise)" at bounding box center [1282, 213] width 480 height 22
click at [1400, 26] on button "Paramètres" at bounding box center [1417, 28] width 102 height 28
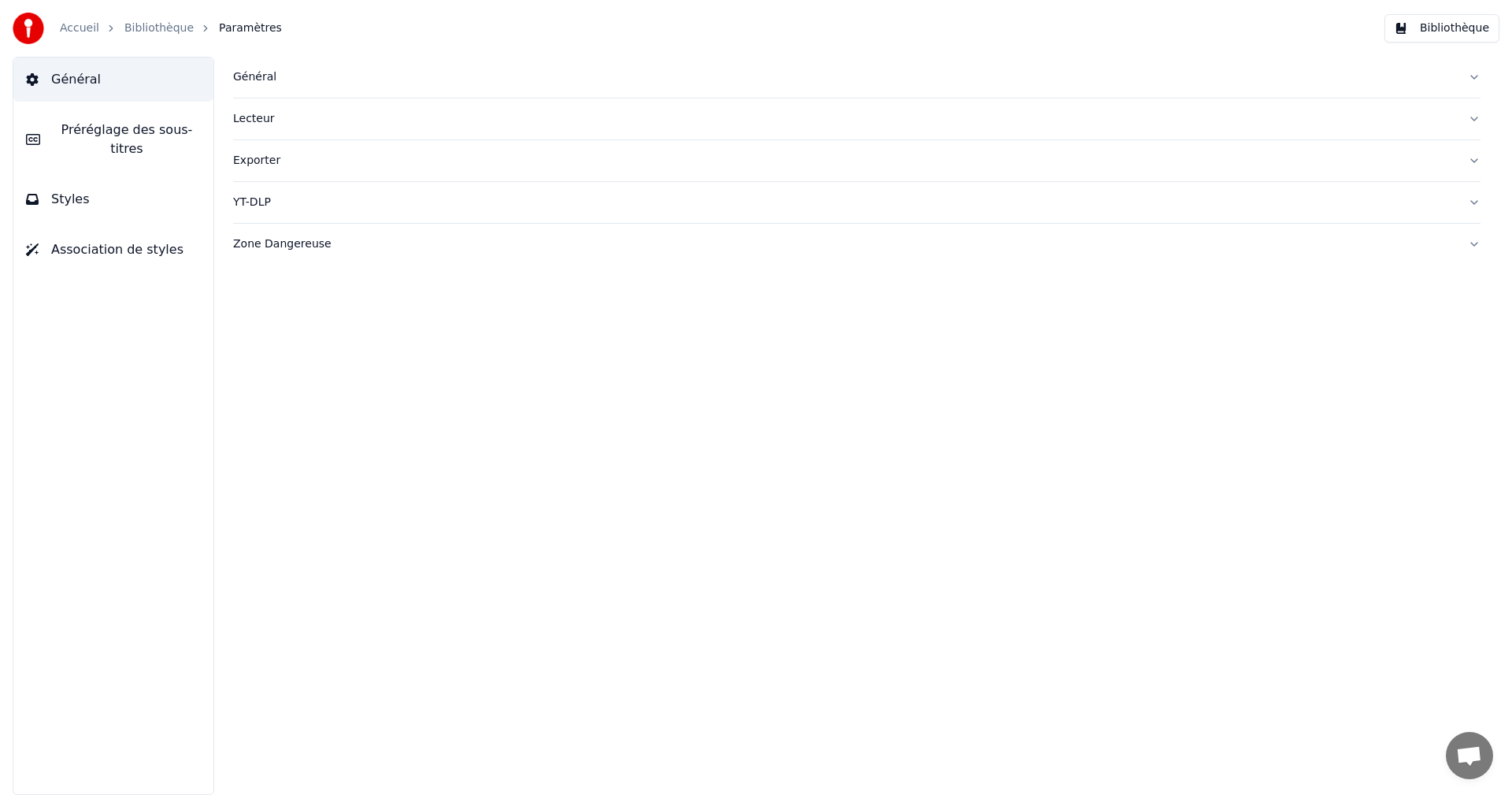
click at [373, 255] on button "Zone Dangereuse" at bounding box center [856, 244] width 1247 height 41
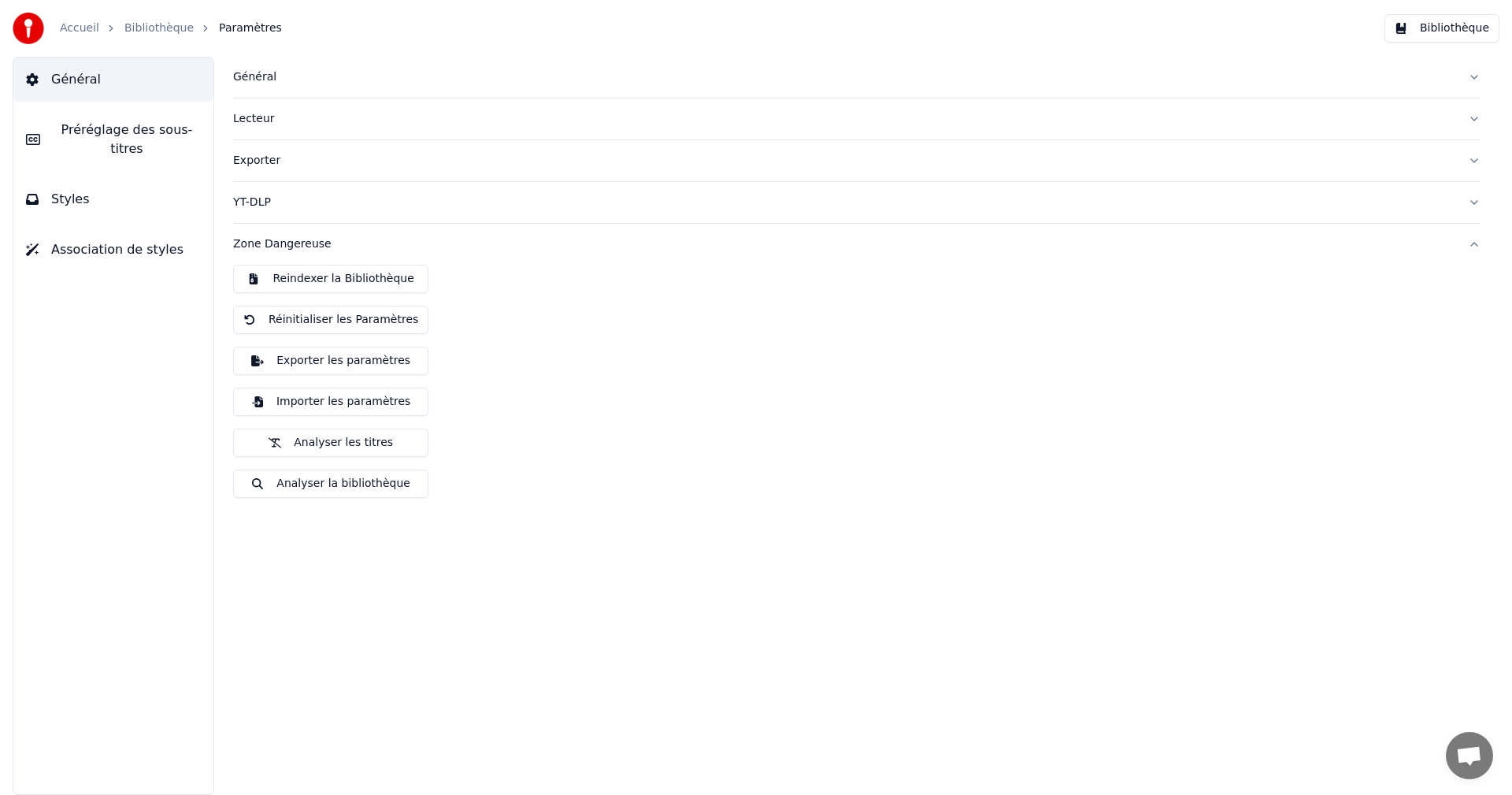
click at [300, 212] on button "YT-DLP" at bounding box center [856, 202] width 1247 height 41
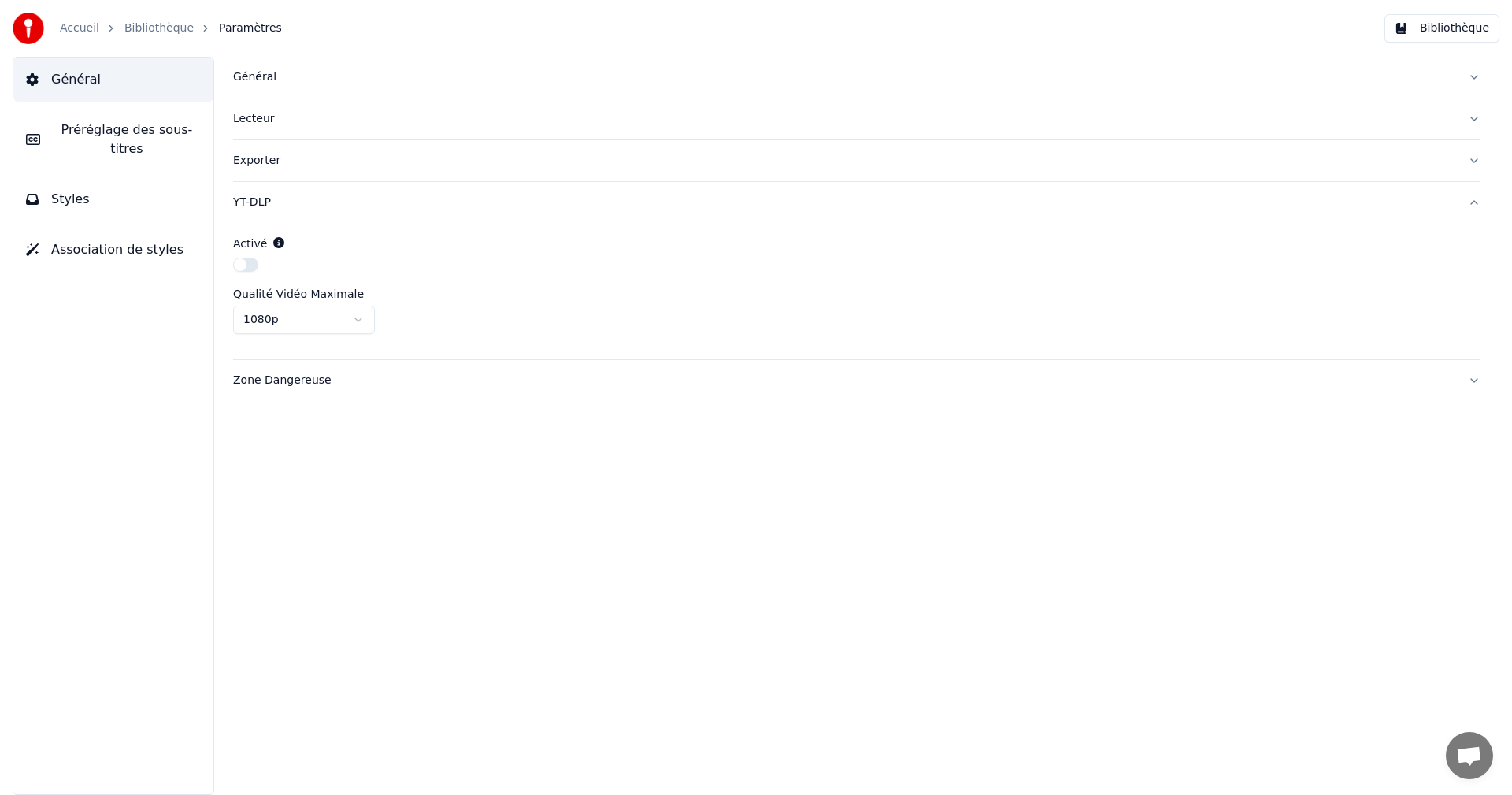
click at [282, 167] on div "Exporter" at bounding box center [843, 160] width 1222 height 15
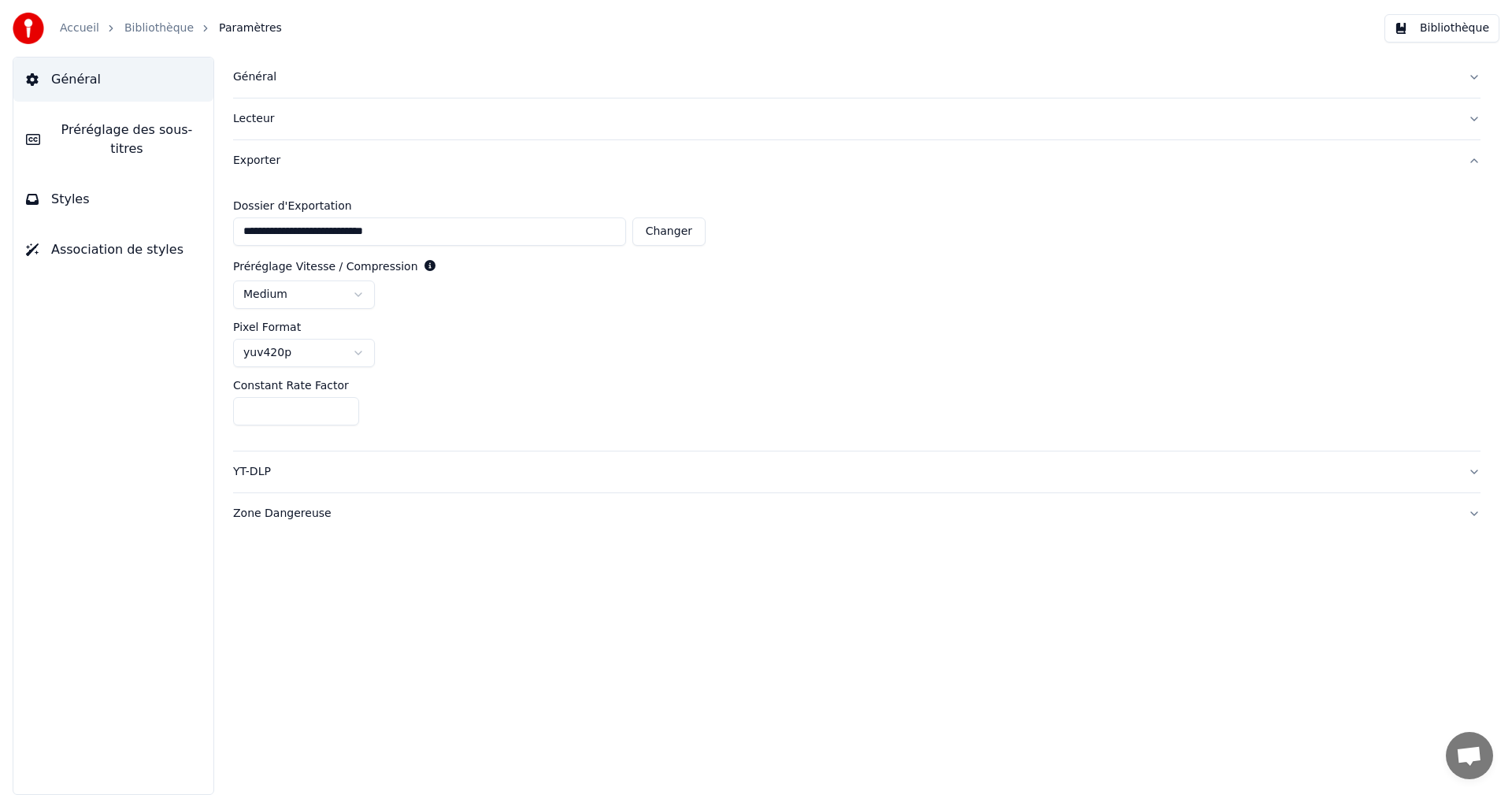
click at [286, 122] on div "Lecteur" at bounding box center [843, 119] width 1222 height 15
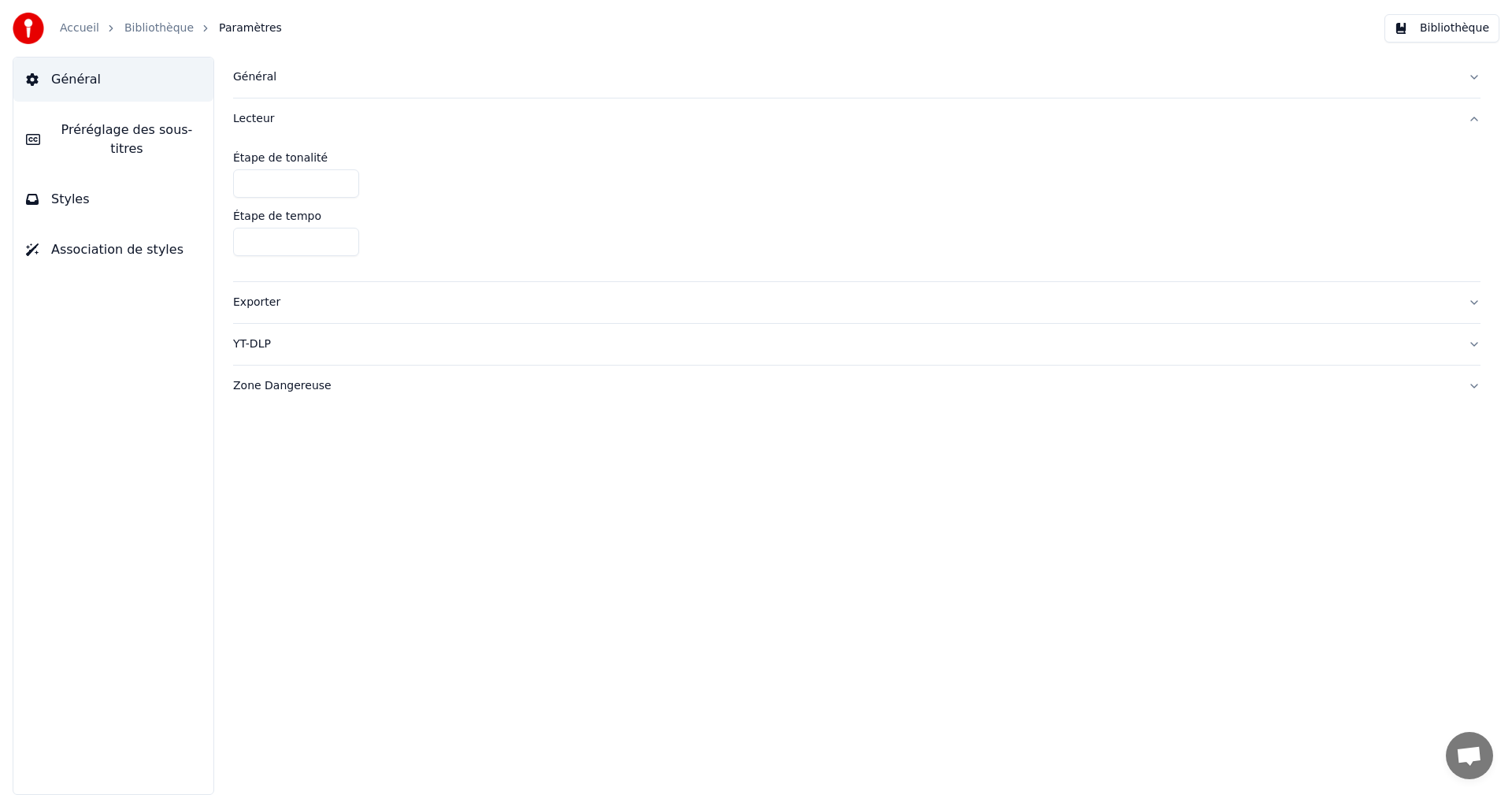
click at [293, 72] on div "Général" at bounding box center [843, 77] width 1222 height 15
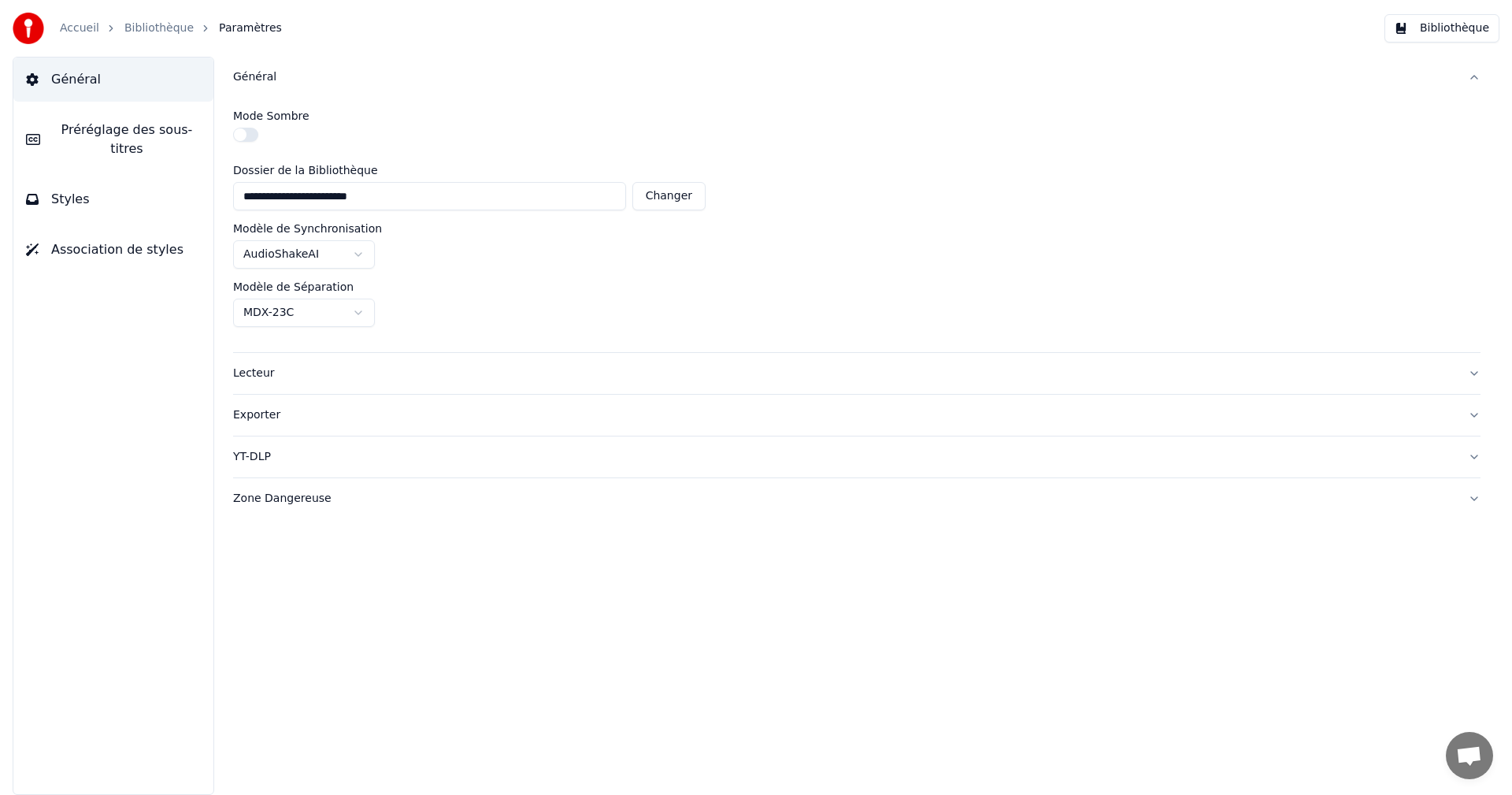
click at [73, 26] on link "Accueil" at bounding box center [79, 28] width 40 height 15
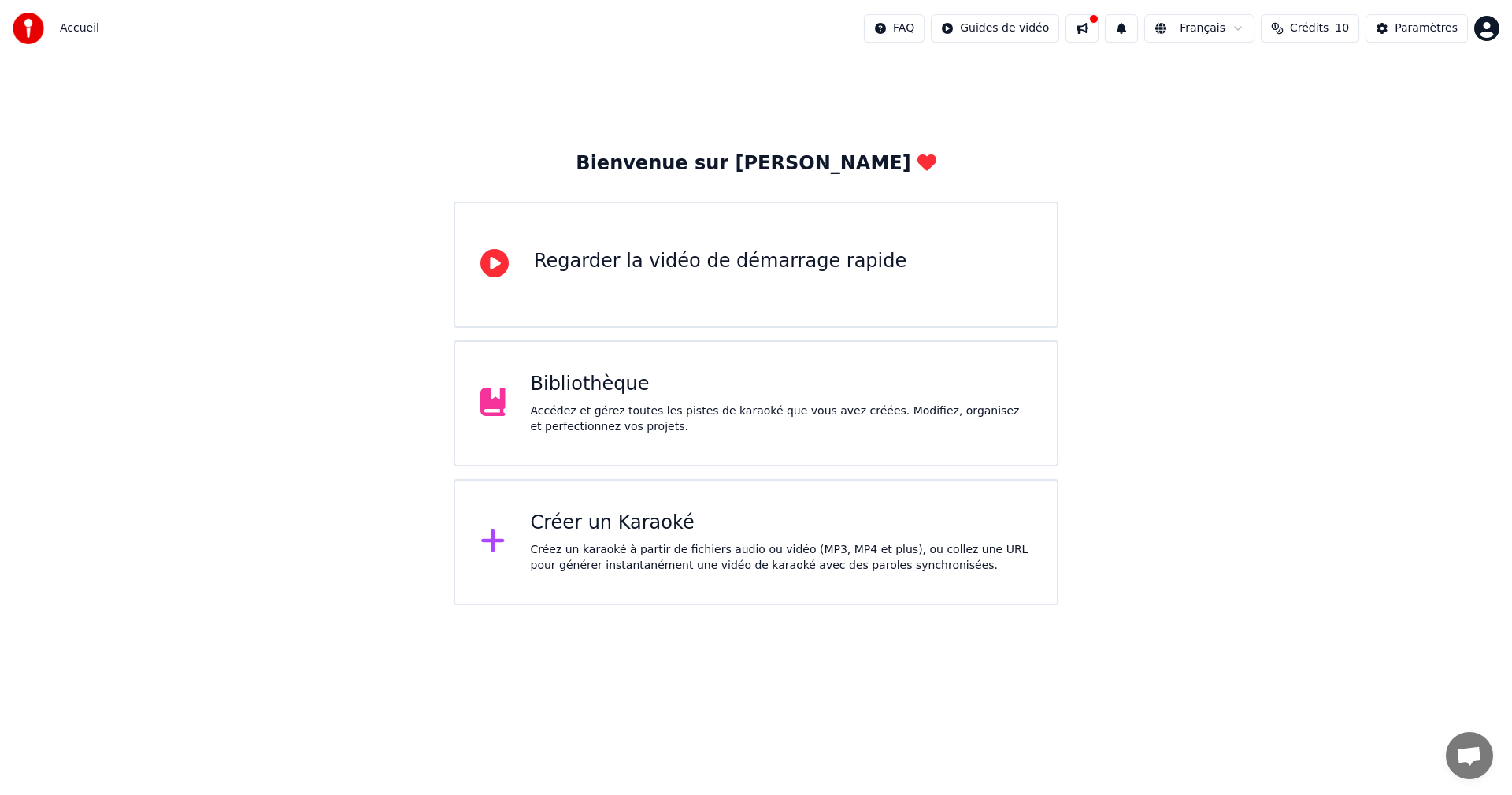
click at [666, 398] on div "Bibliothèque Accédez et gérez toutes les pistes de karaoké que vous avez créées…" at bounding box center [781, 403] width 501 height 63
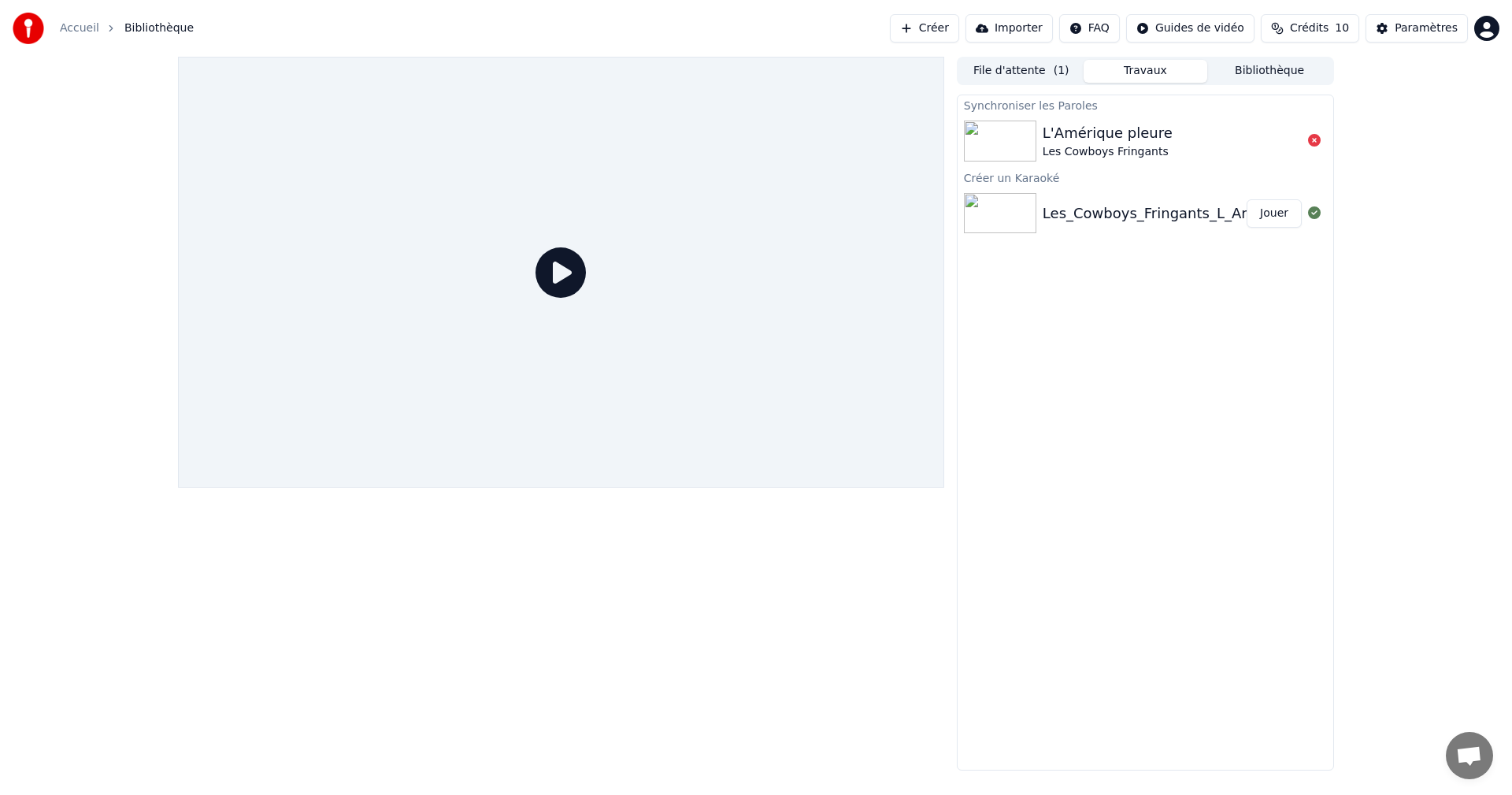
click at [959, 28] on button "Créer" at bounding box center [925, 28] width 70 height 28
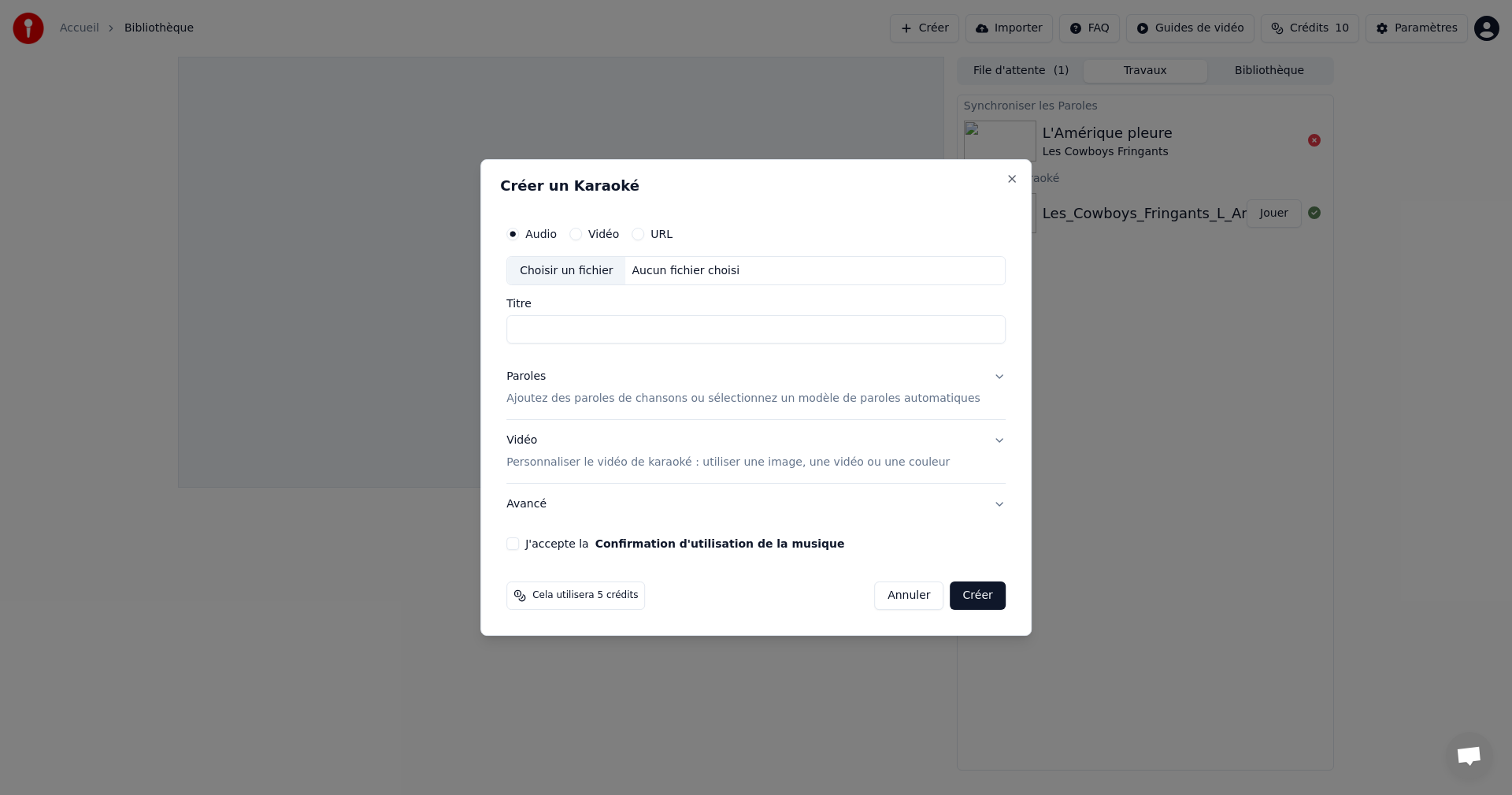
click at [972, 382] on button "Paroles Ajoutez des paroles de chansons ou sélectionnez un modèle de paroles au…" at bounding box center [756, 387] width 499 height 63
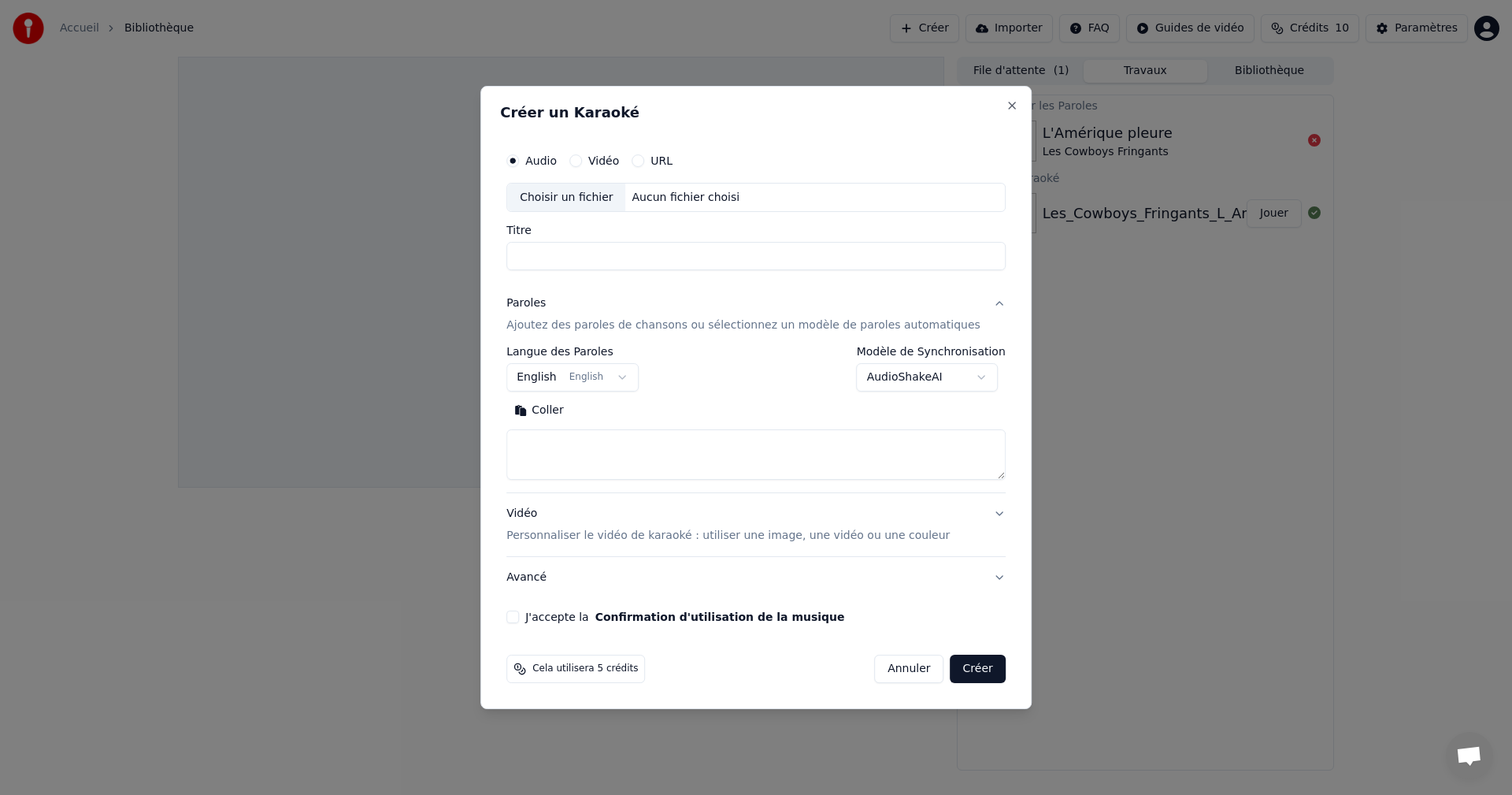
click at [940, 382] on body "**********" at bounding box center [756, 397] width 1512 height 795
click at [988, 104] on body "**********" at bounding box center [756, 397] width 1512 height 795
click at [1006, 104] on button "Close" at bounding box center [1012, 105] width 13 height 13
select select
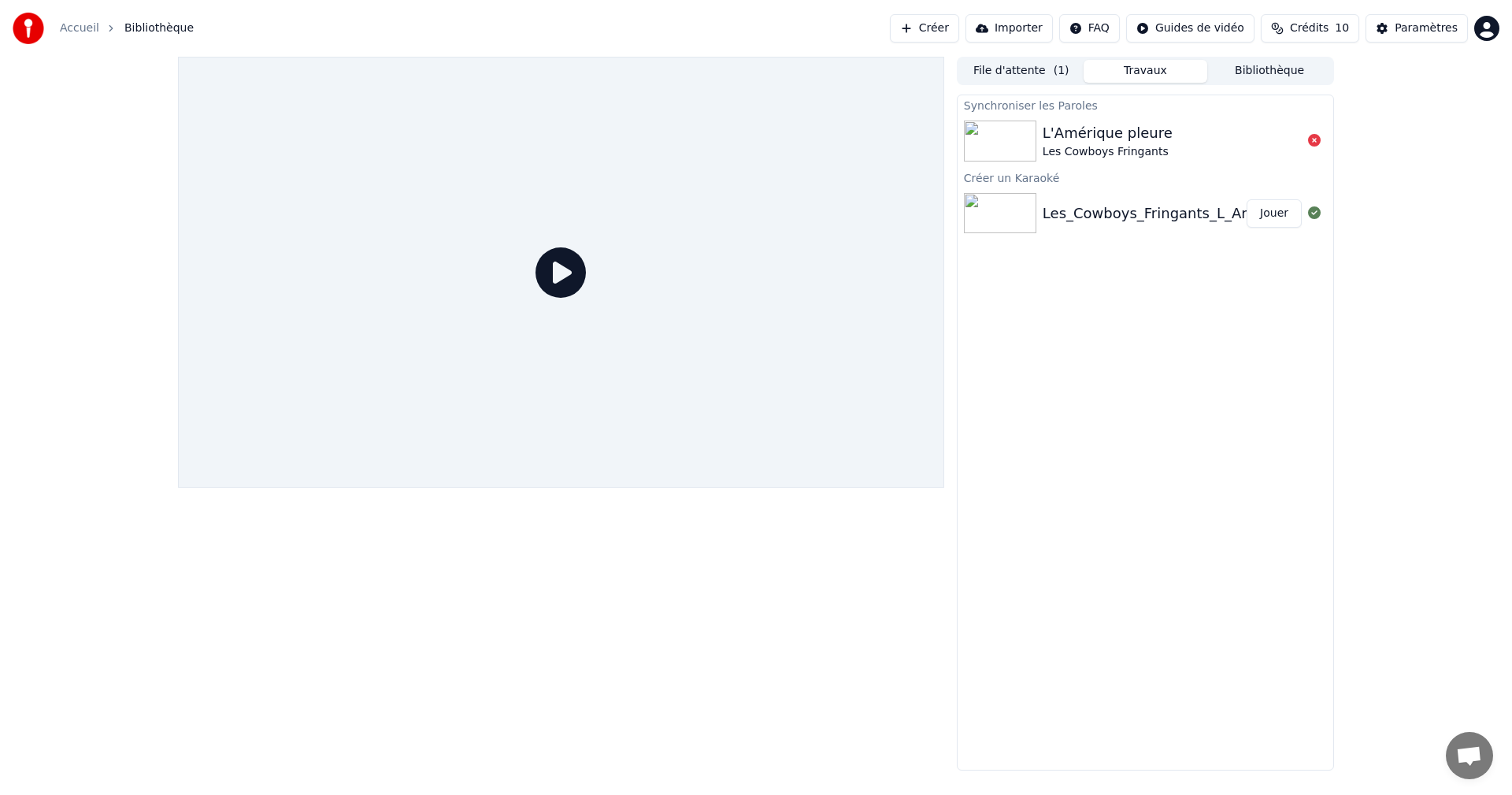
click at [1157, 227] on div "Les_Cowboys_Fringants_L_Amerique_pleure(Playback_Personnalise) Jouer" at bounding box center [1145, 213] width 376 height 53
click at [1213, 39] on html "Accueil Bibliothèque Créer Importer FAQ Guides de vidéo Crédits 10 Paramètres F…" at bounding box center [756, 397] width 1512 height 795
click at [1204, 92] on div "Guide de synchronisation des paroles" at bounding box center [1218, 87] width 219 height 25
click at [1265, 210] on button "Jouer" at bounding box center [1273, 213] width 55 height 28
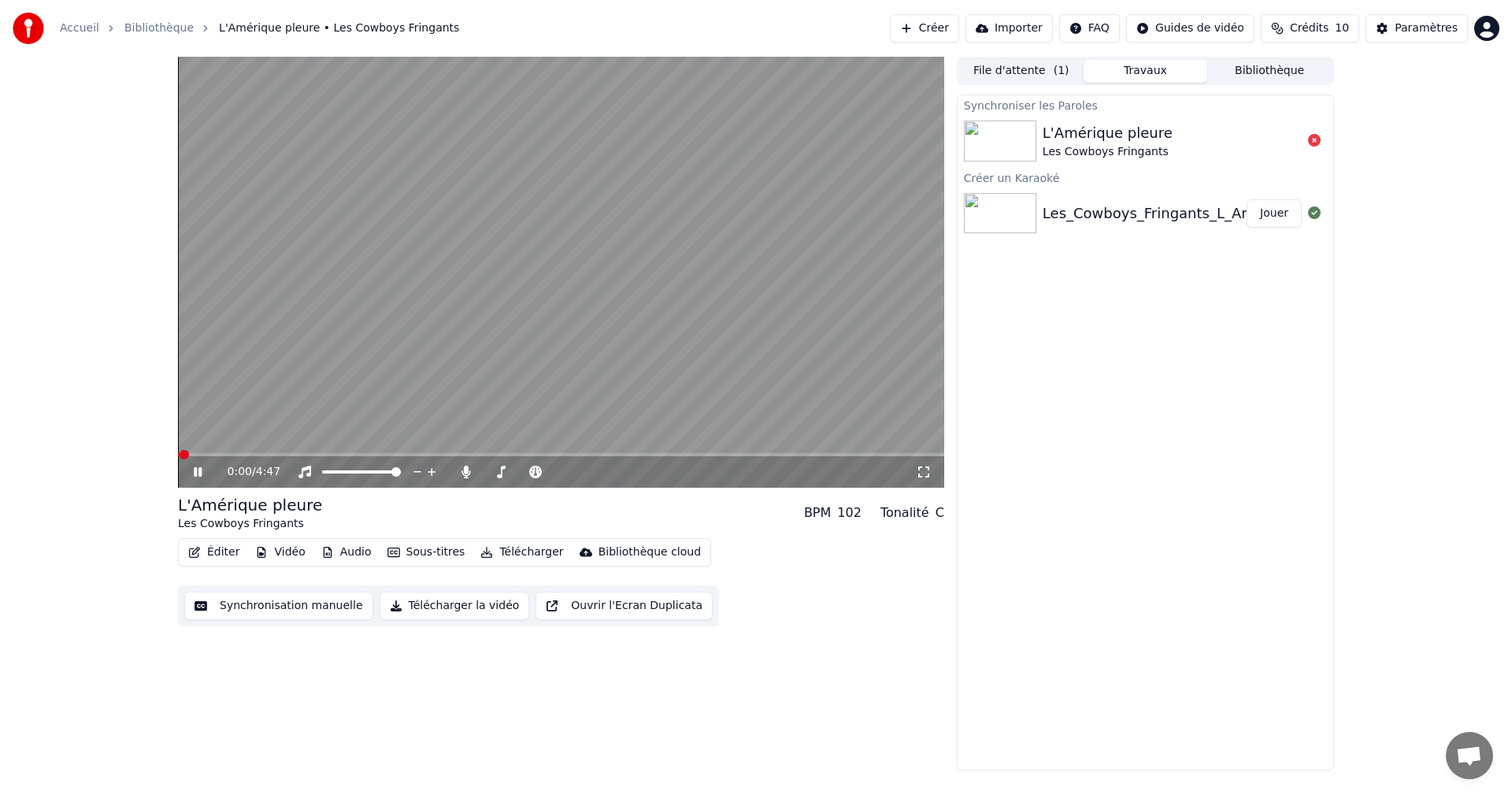
click at [318, 377] on video at bounding box center [560, 272] width 766 height 431
click at [188, 472] on div "0:00 / 4:47" at bounding box center [561, 471] width 754 height 15
click at [201, 472] on icon at bounding box center [198, 471] width 10 height 11
click at [196, 471] on icon at bounding box center [198, 471] width 8 height 10
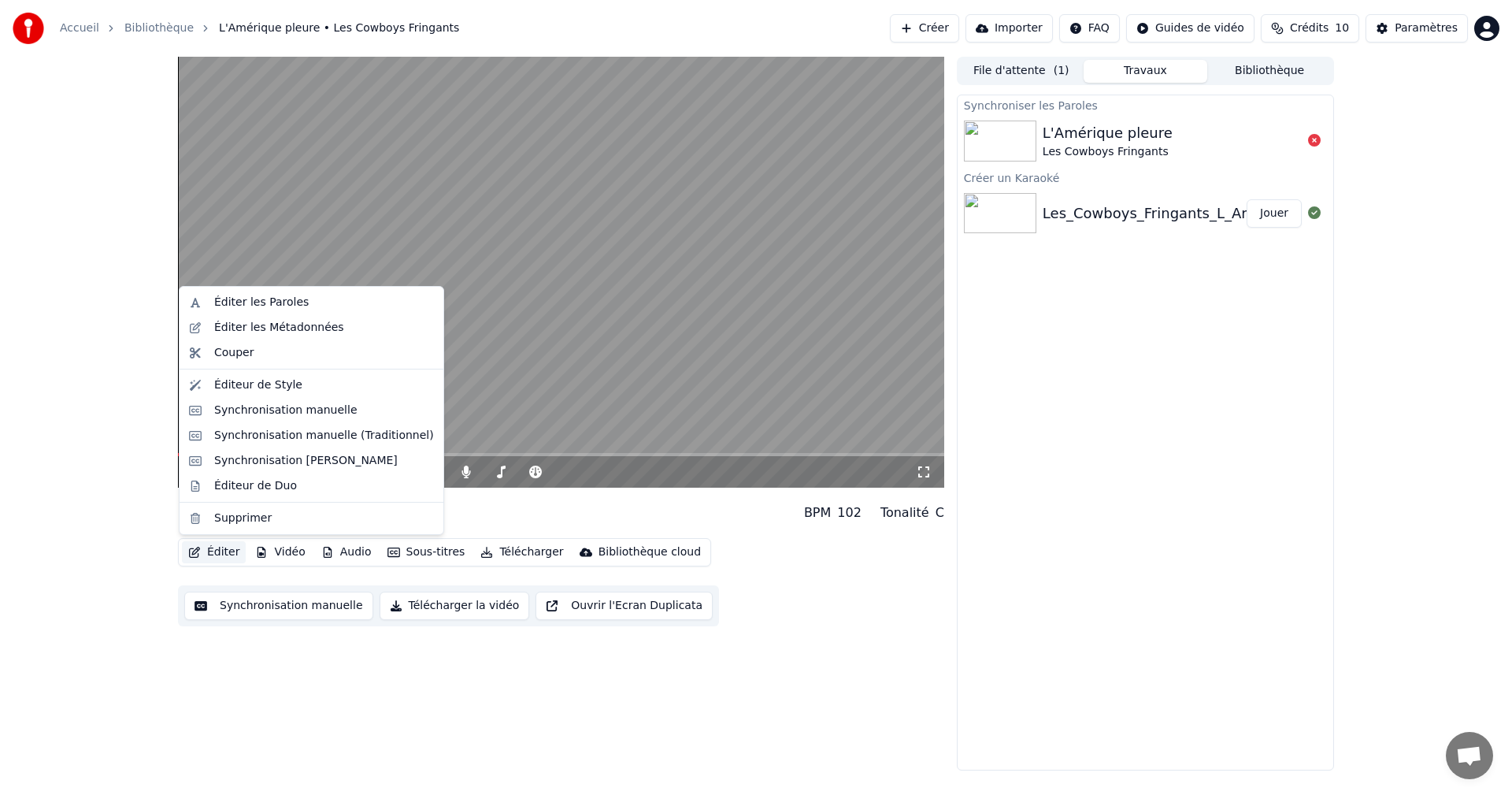
click at [213, 552] on button "Éditer" at bounding box center [214, 552] width 64 height 22
click at [298, 298] on div "Éditer les Paroles" at bounding box center [324, 302] width 219 height 15
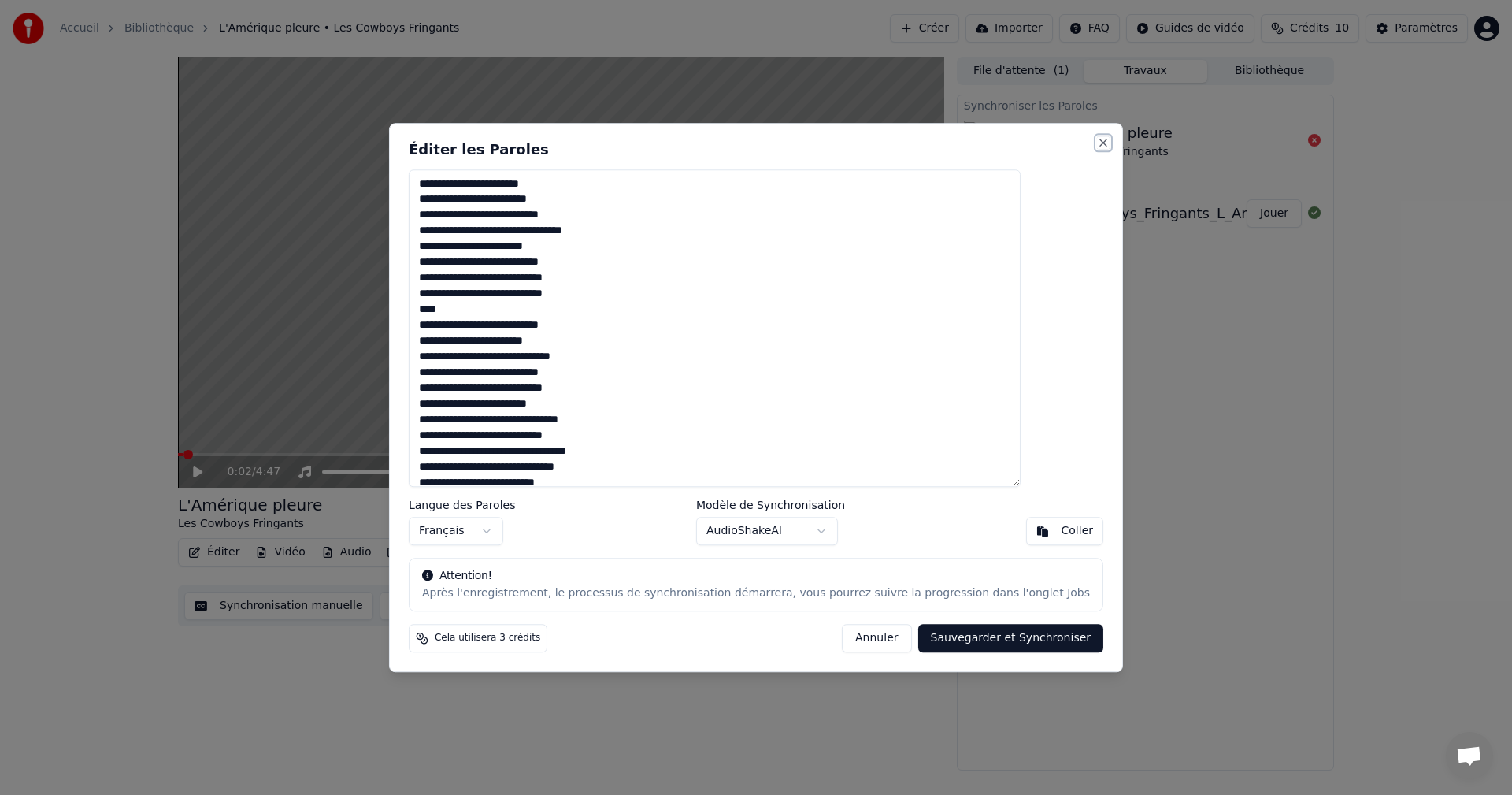
click at [1098, 138] on button "Close" at bounding box center [1103, 142] width 13 height 13
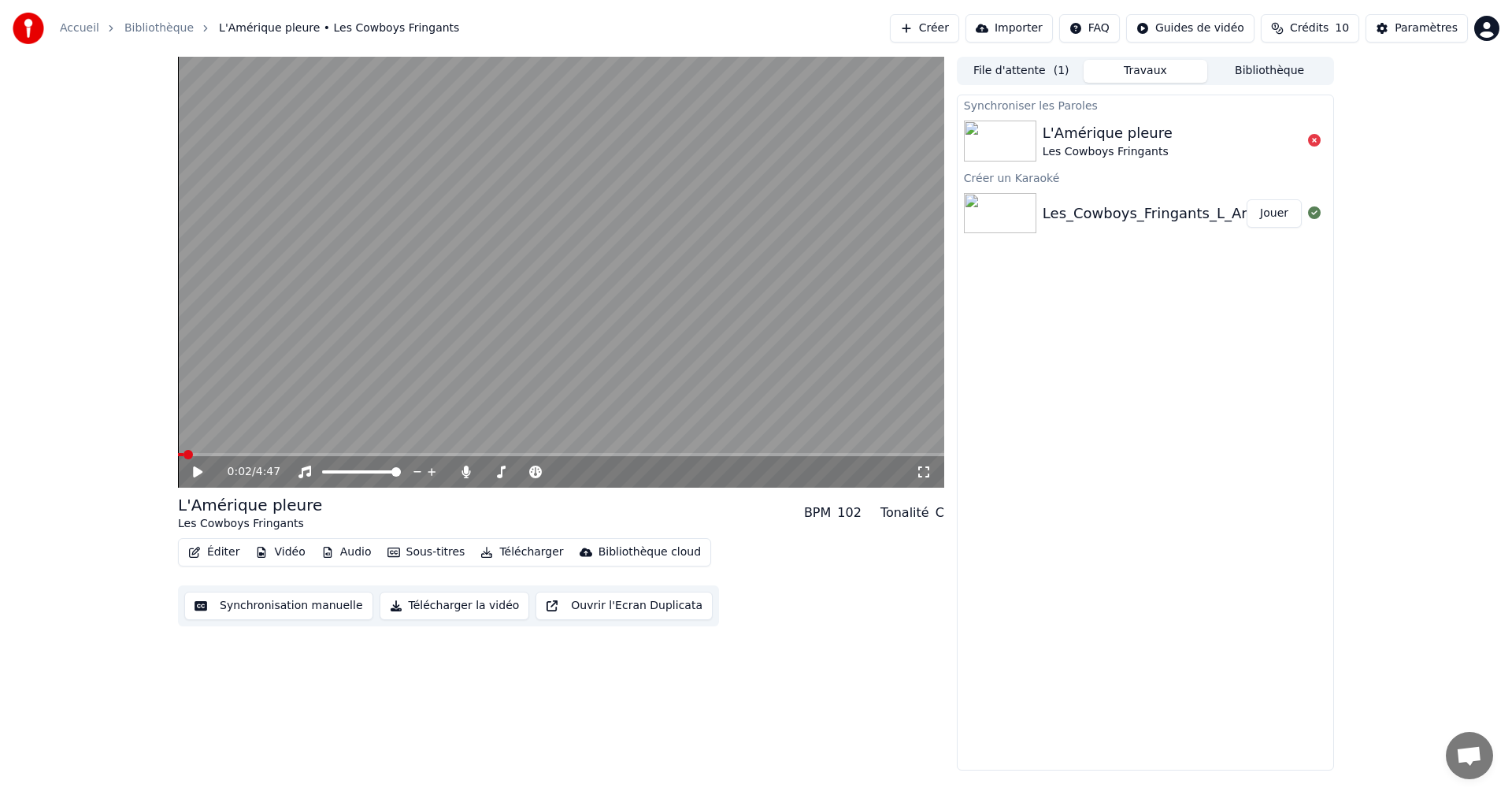
click at [233, 616] on button "Synchronisation manuelle" at bounding box center [279, 605] width 189 height 28
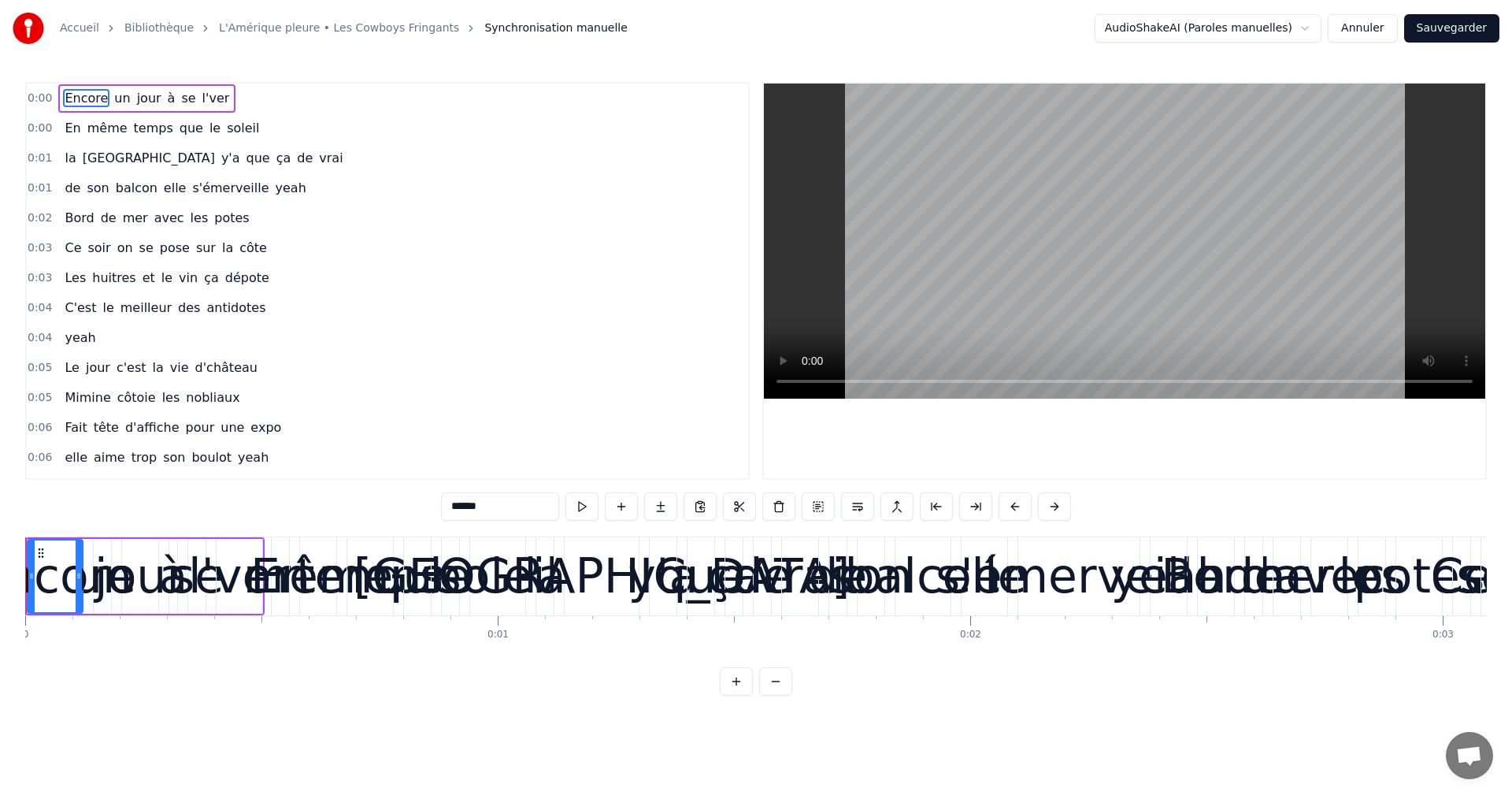
drag, startPoint x: 22, startPoint y: 551, endPoint x: 46, endPoint y: 557, distance: 24.7
click at [46, 557] on div "Accueil Bibliothèque L'Amérique pleure • Les Cowboys Fringants Synchronisation …" at bounding box center [756, 348] width 1512 height 696
drag, startPoint x: 30, startPoint y: 569, endPoint x: 41, endPoint y: 570, distance: 11.0
click at [41, 570] on icon at bounding box center [42, 575] width 7 height 13
click at [955, 508] on button at bounding box center [956, 506] width 33 height 28
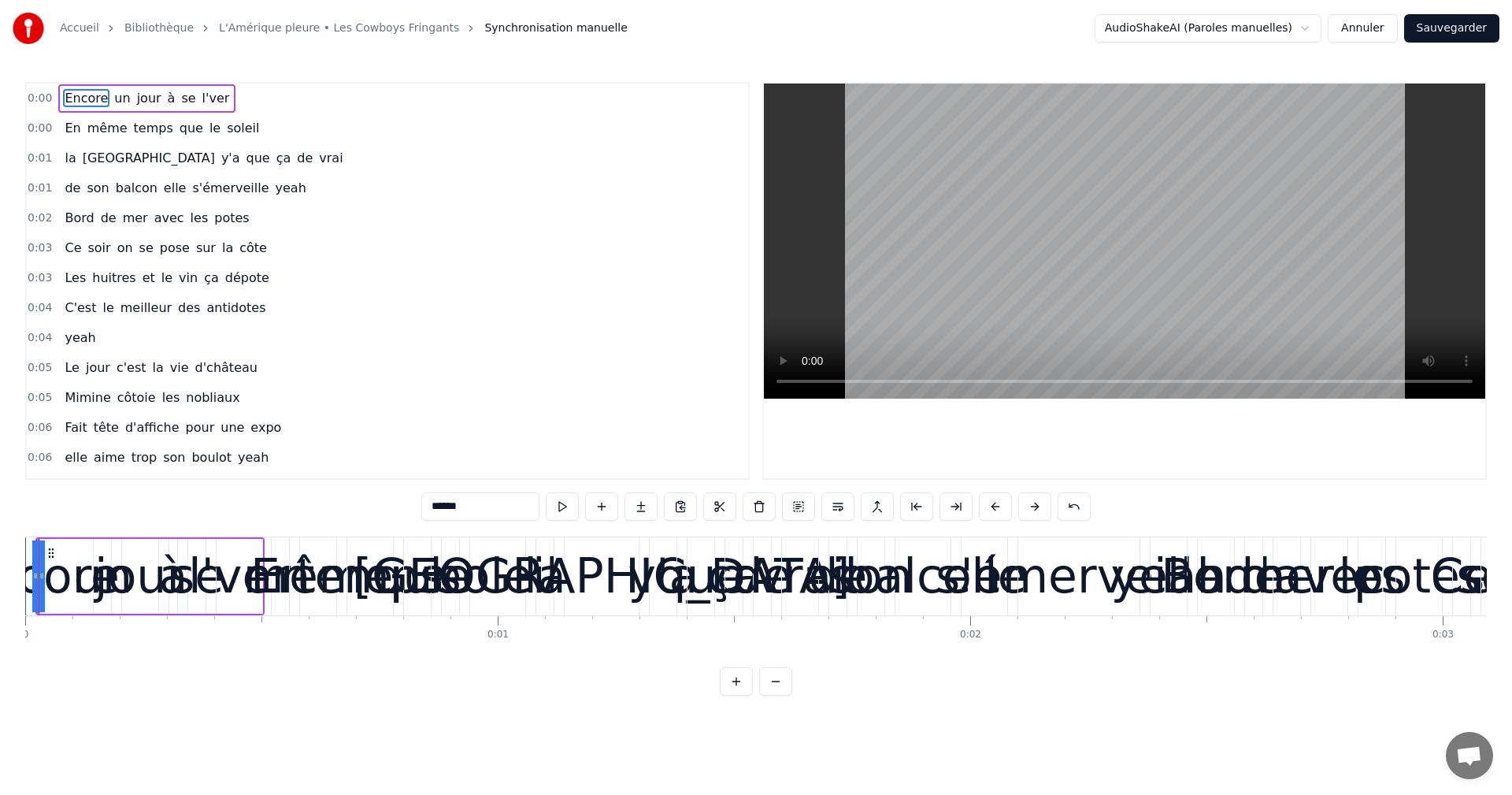
click at [955, 508] on button at bounding box center [956, 506] width 33 height 28
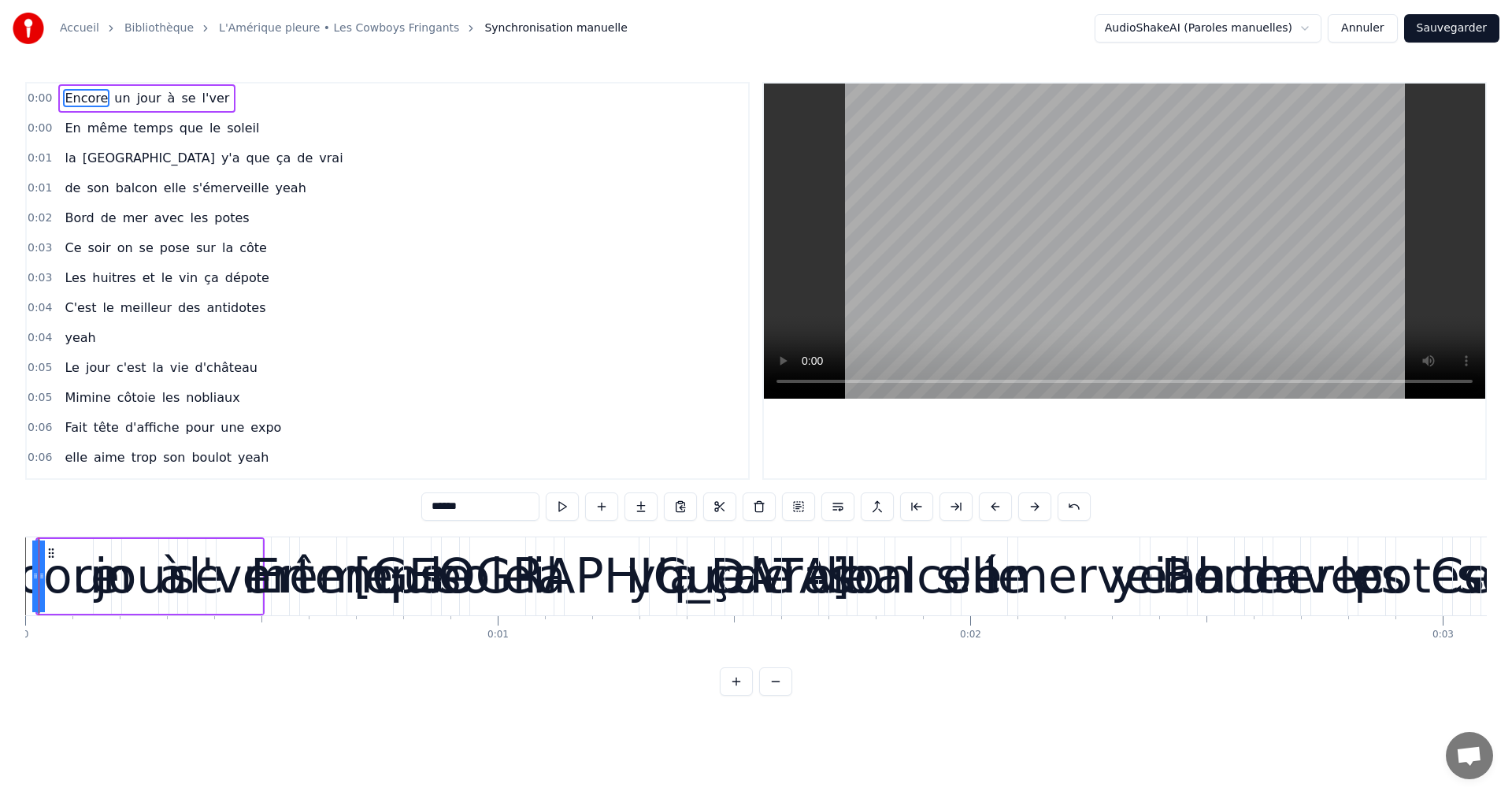
click at [924, 503] on button at bounding box center [917, 506] width 33 height 28
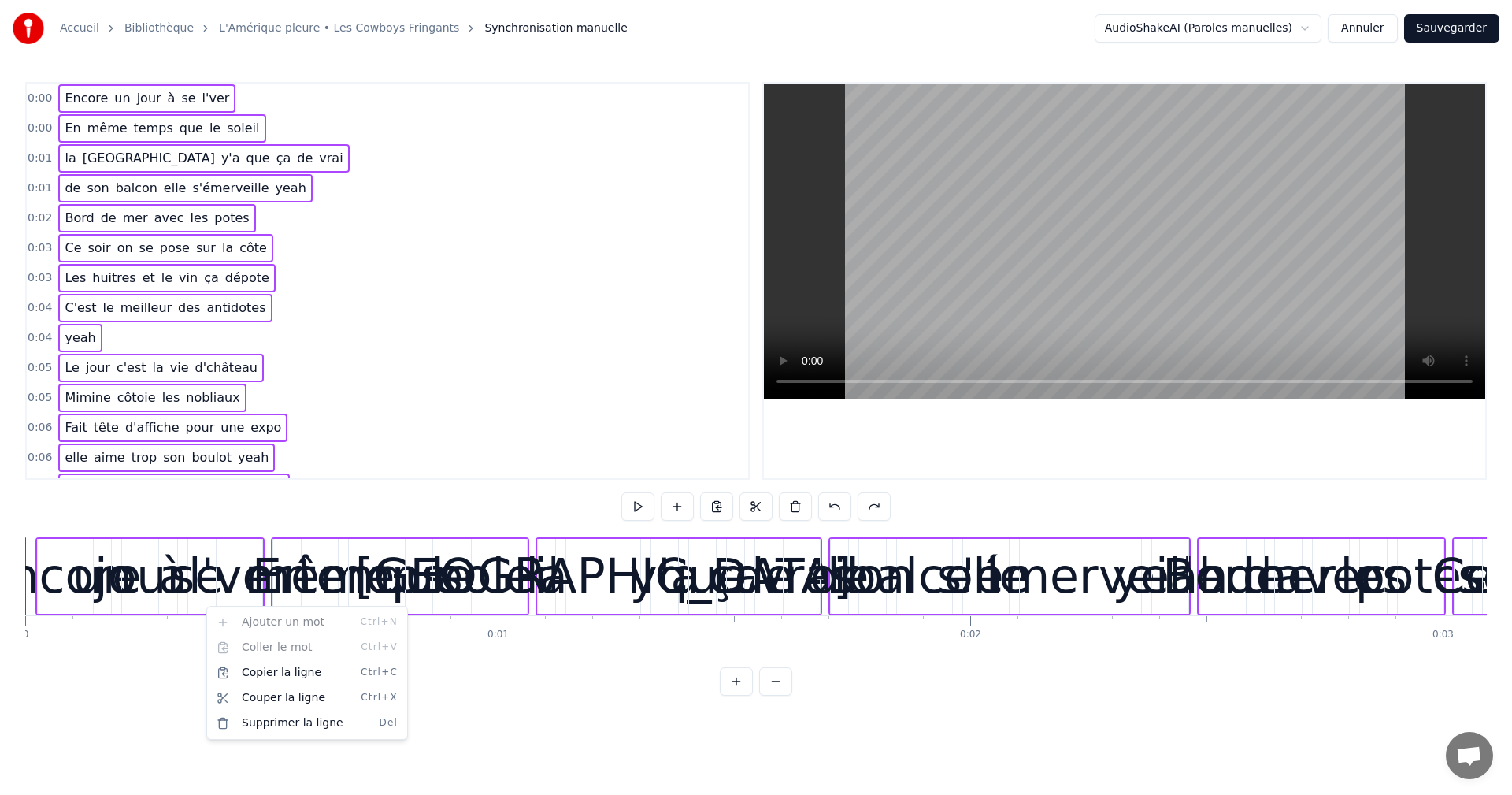
drag, startPoint x: 50, startPoint y: 663, endPoint x: 119, endPoint y: 646, distance: 71.1
click at [119, 646] on html "Accueil Bibliothèque L'Amérique pleure • Les Cowboys Fringants Synchronisation …" at bounding box center [756, 360] width 1512 height 721
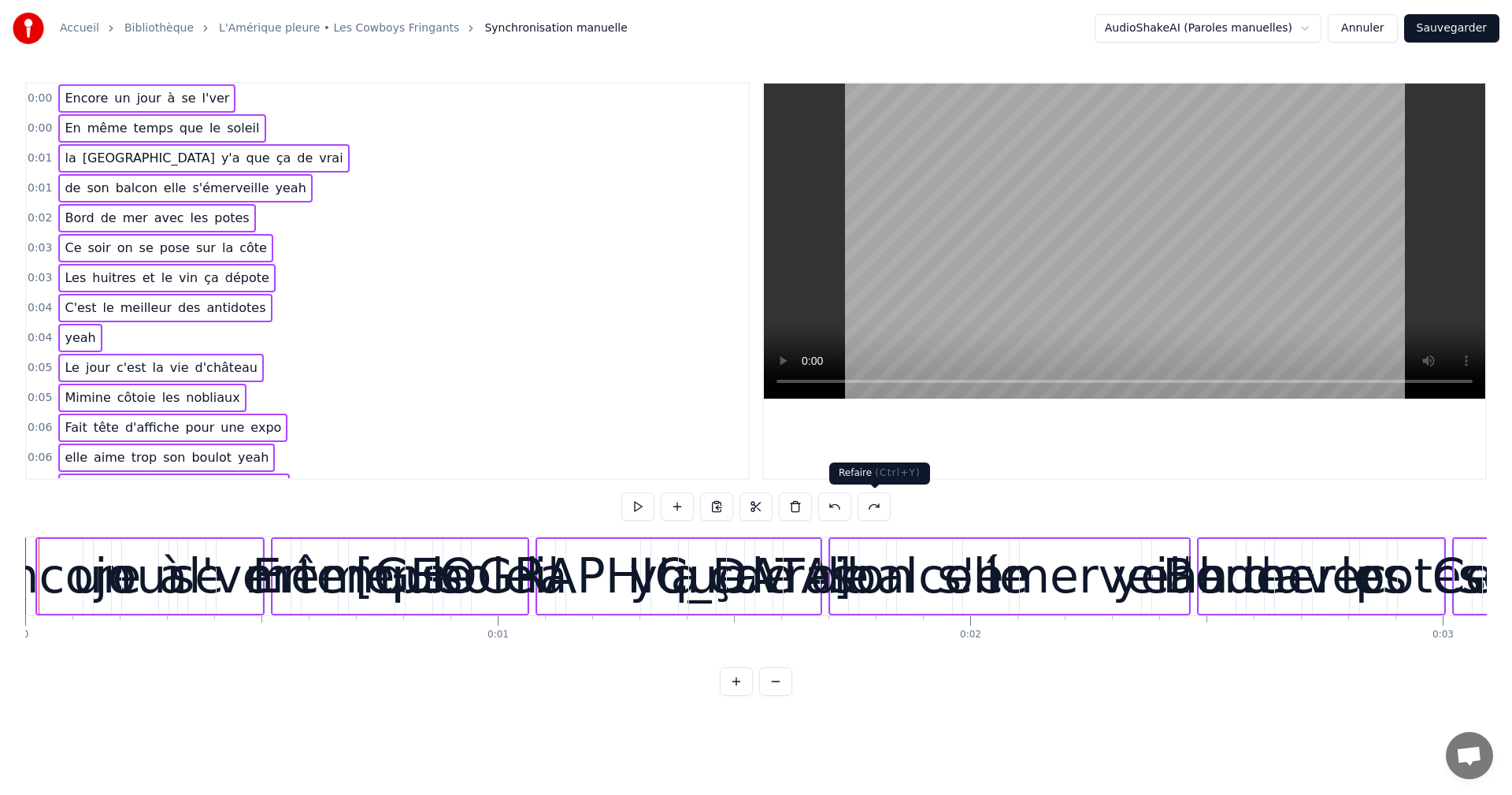
click at [887, 505] on button at bounding box center [874, 506] width 33 height 28
click at [870, 505] on button at bounding box center [874, 506] width 33 height 28
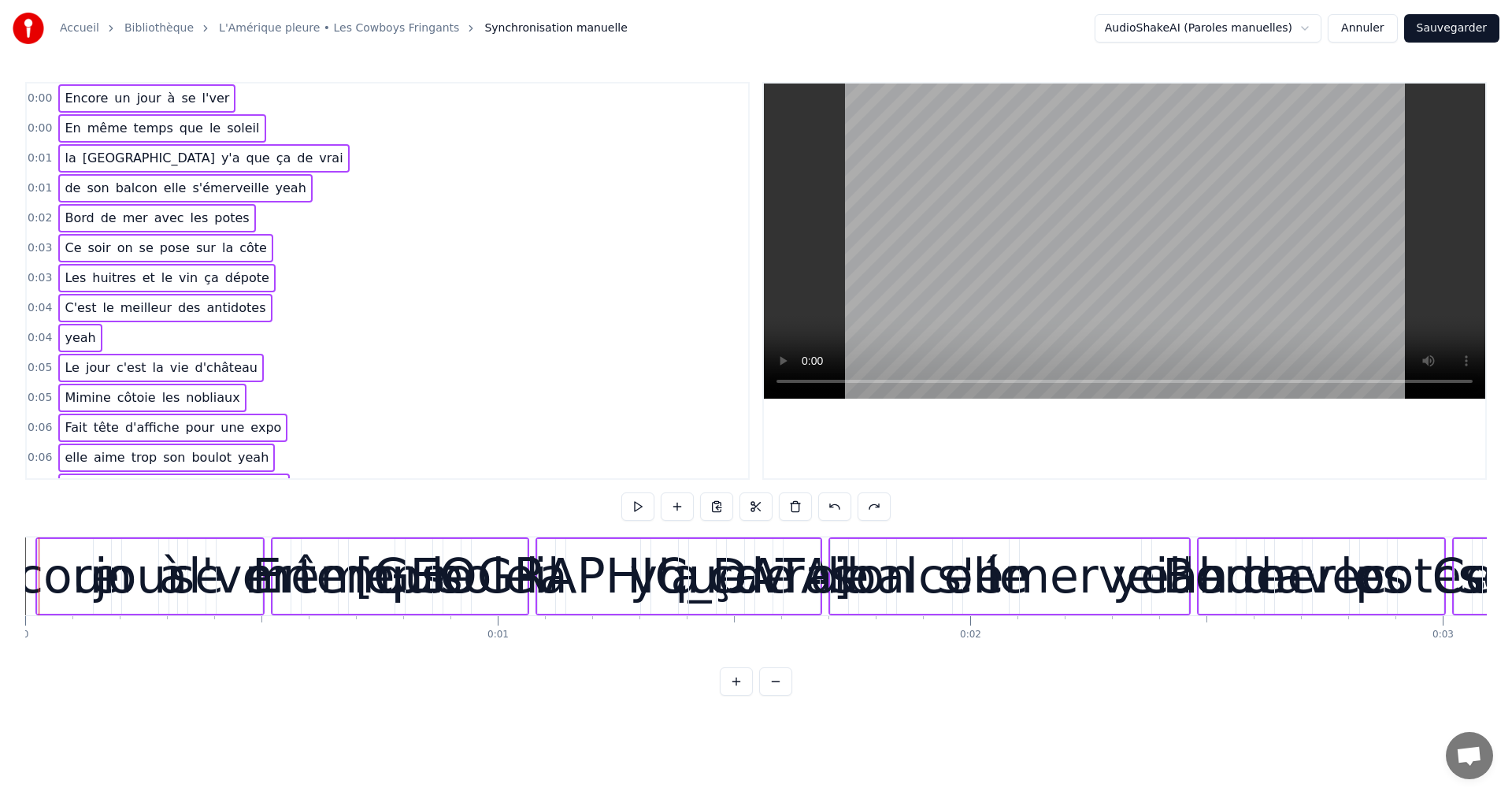
click at [870, 505] on button at bounding box center [874, 506] width 33 height 28
click at [851, 505] on button at bounding box center [835, 506] width 33 height 28
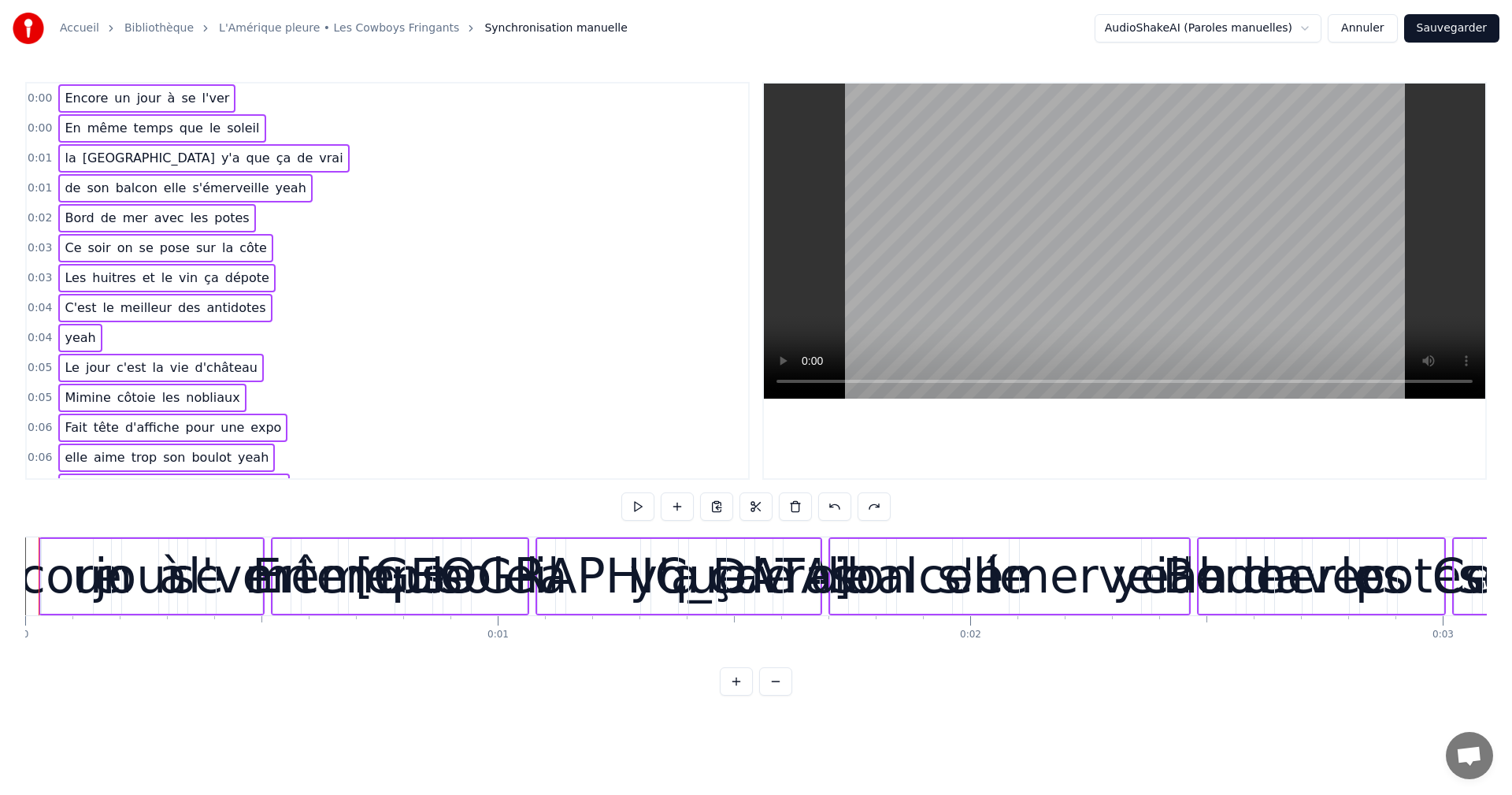
click at [32, 585] on div "Encore" at bounding box center [41, 575] width 162 height 71
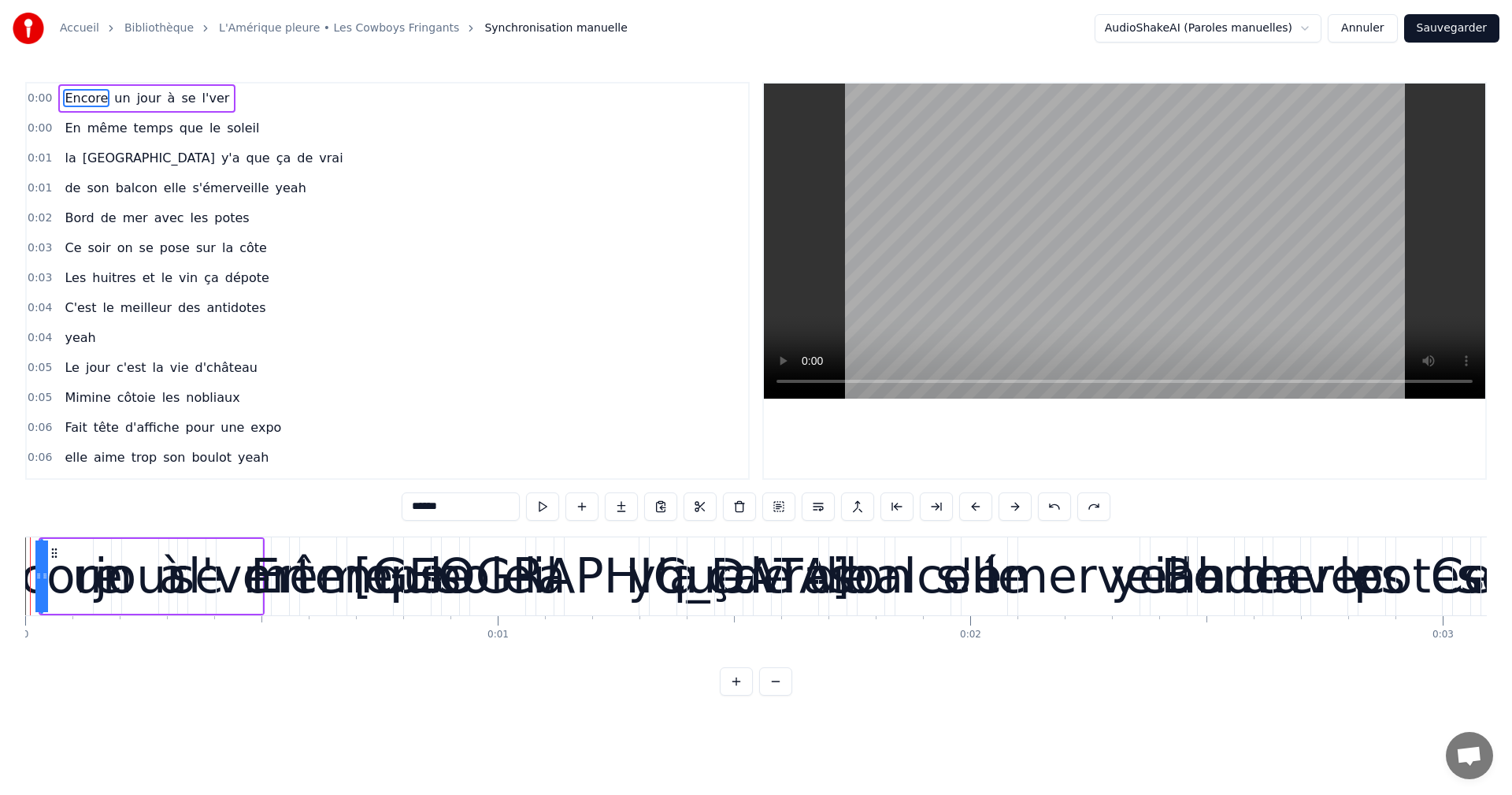
click at [779, 693] on button at bounding box center [776, 680] width 33 height 28
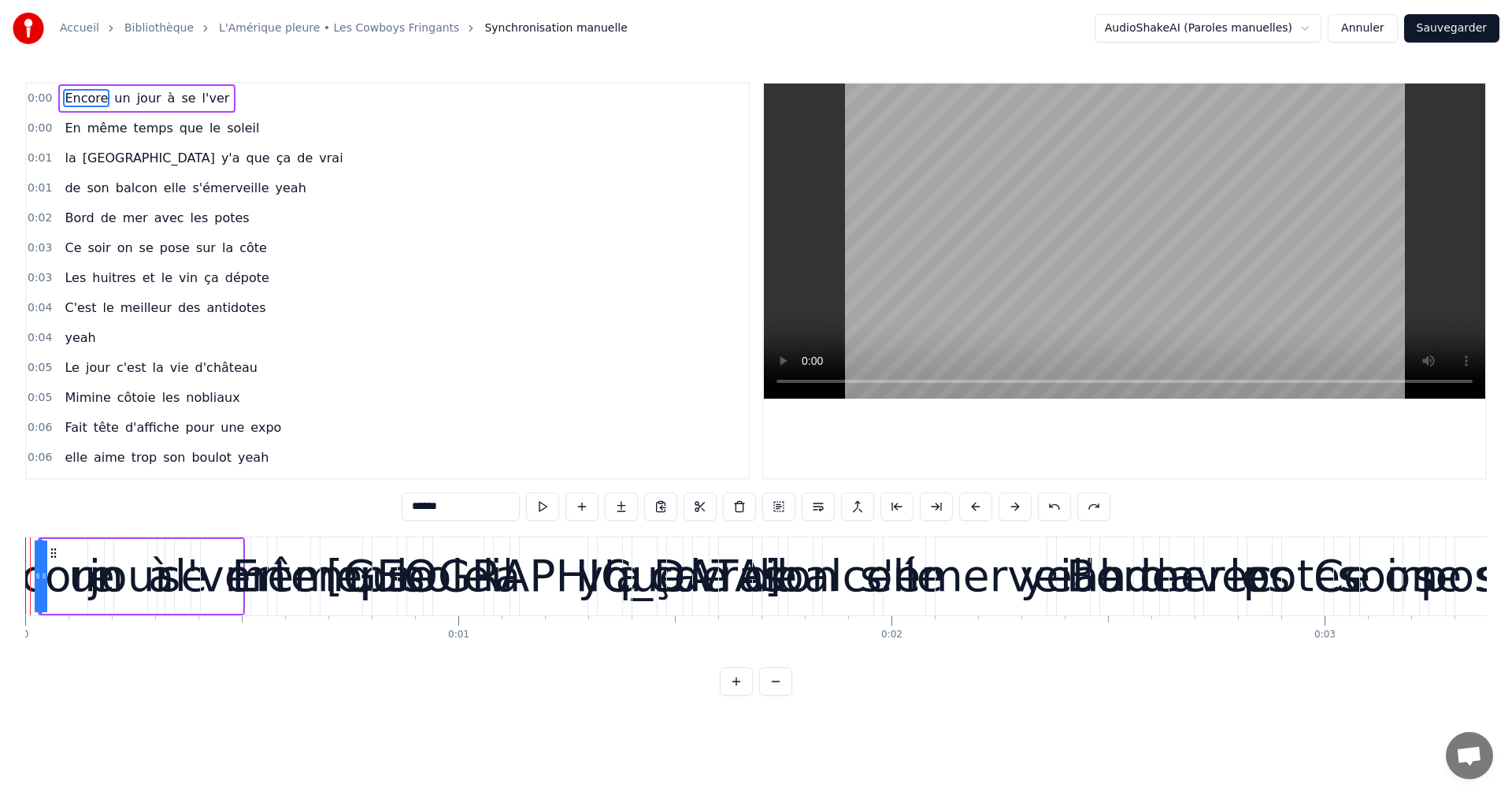
click at [779, 693] on button at bounding box center [776, 680] width 33 height 28
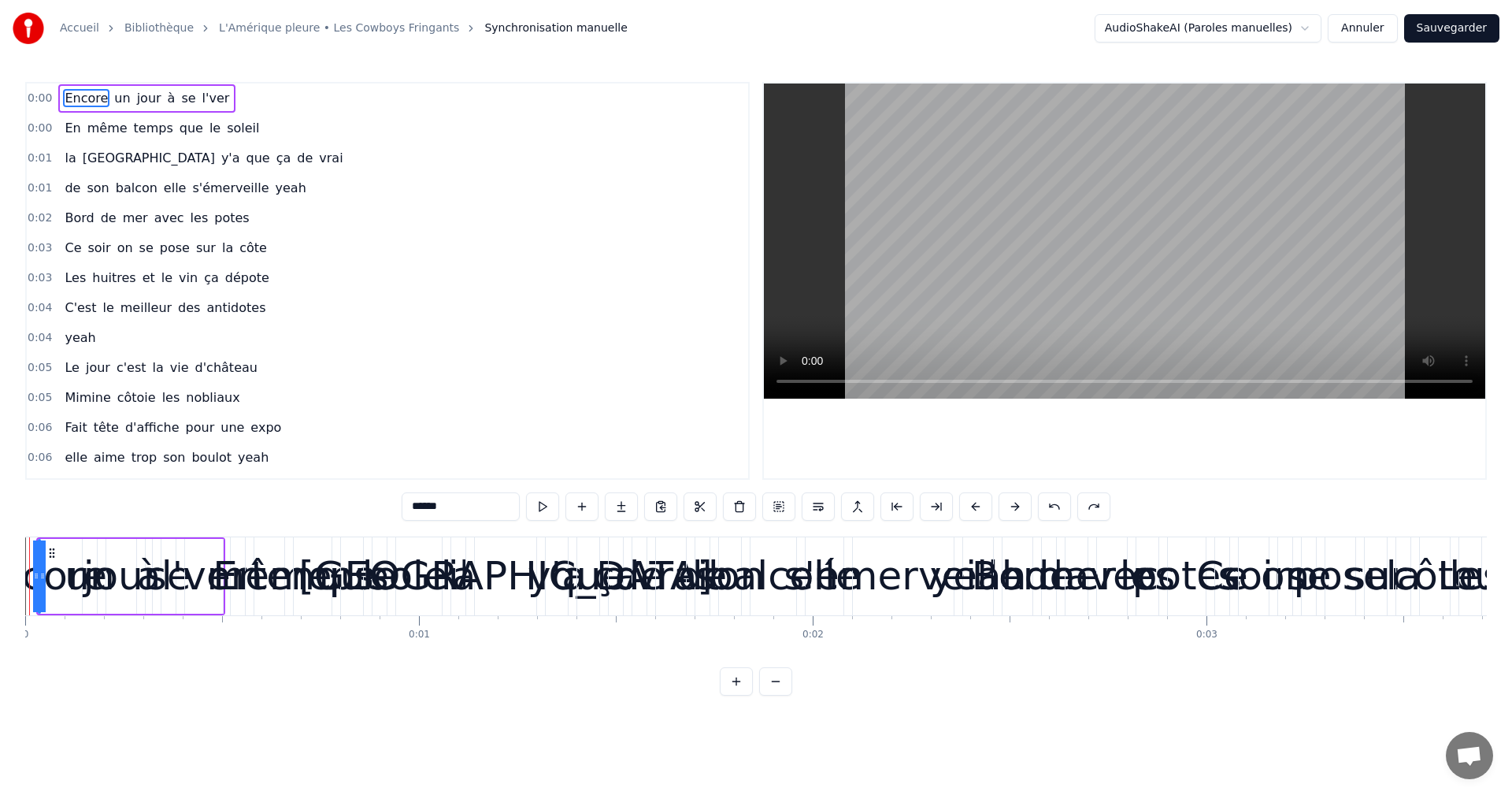
click at [779, 693] on button at bounding box center [776, 680] width 33 height 28
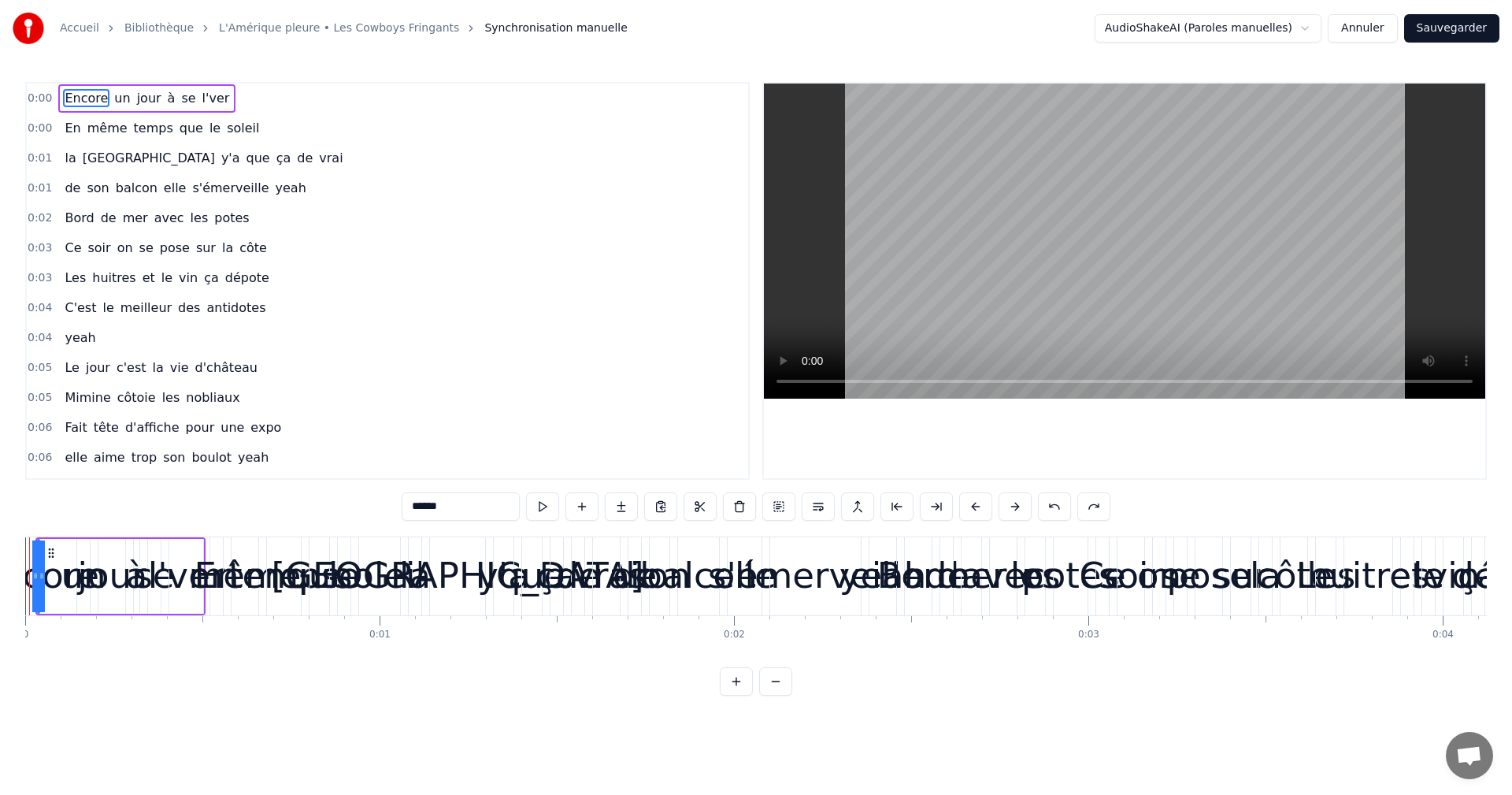
click at [779, 693] on button at bounding box center [776, 680] width 33 height 28
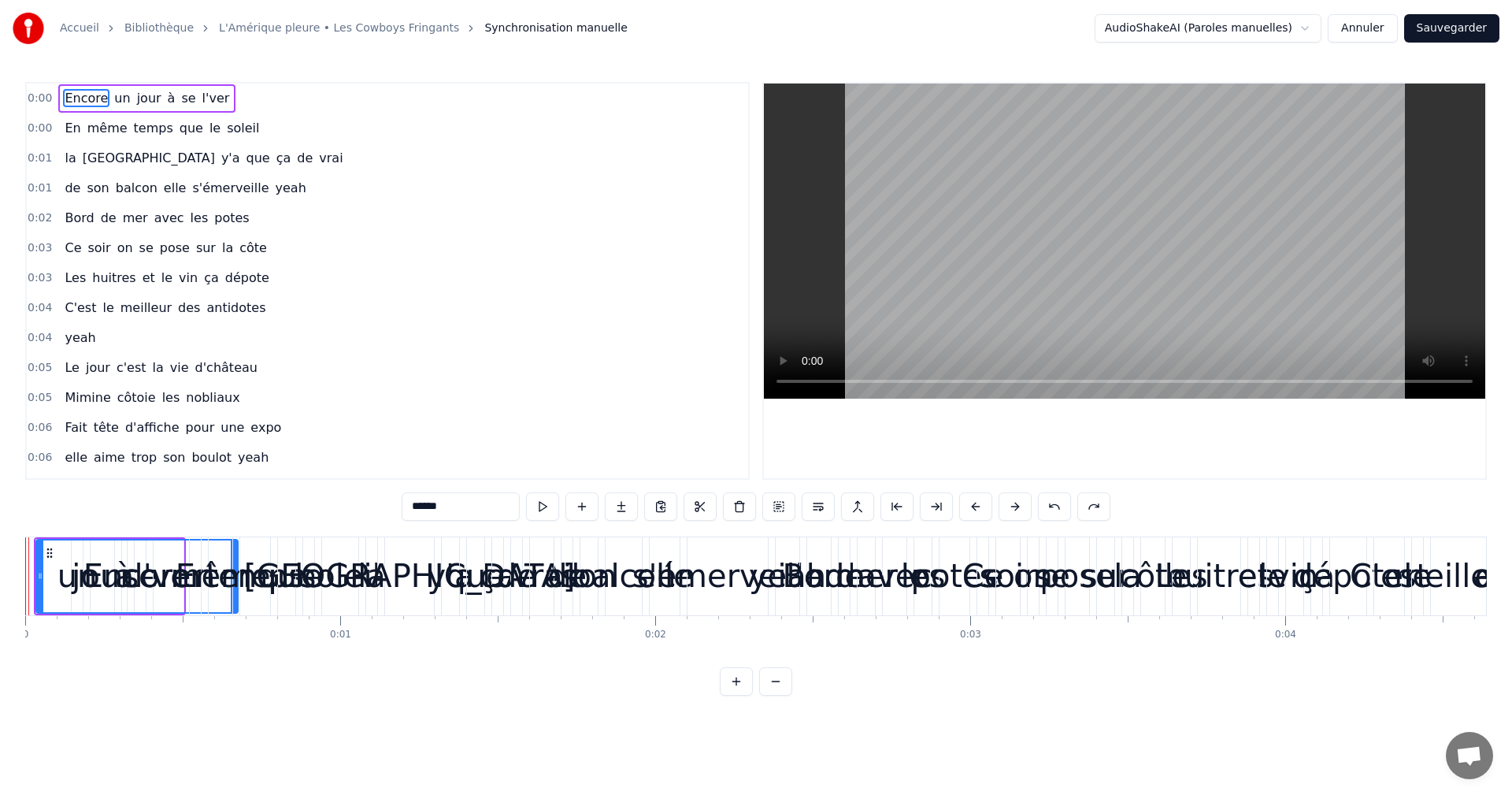
drag, startPoint x: 35, startPoint y: 565, endPoint x: 238, endPoint y: 563, distance: 203.0
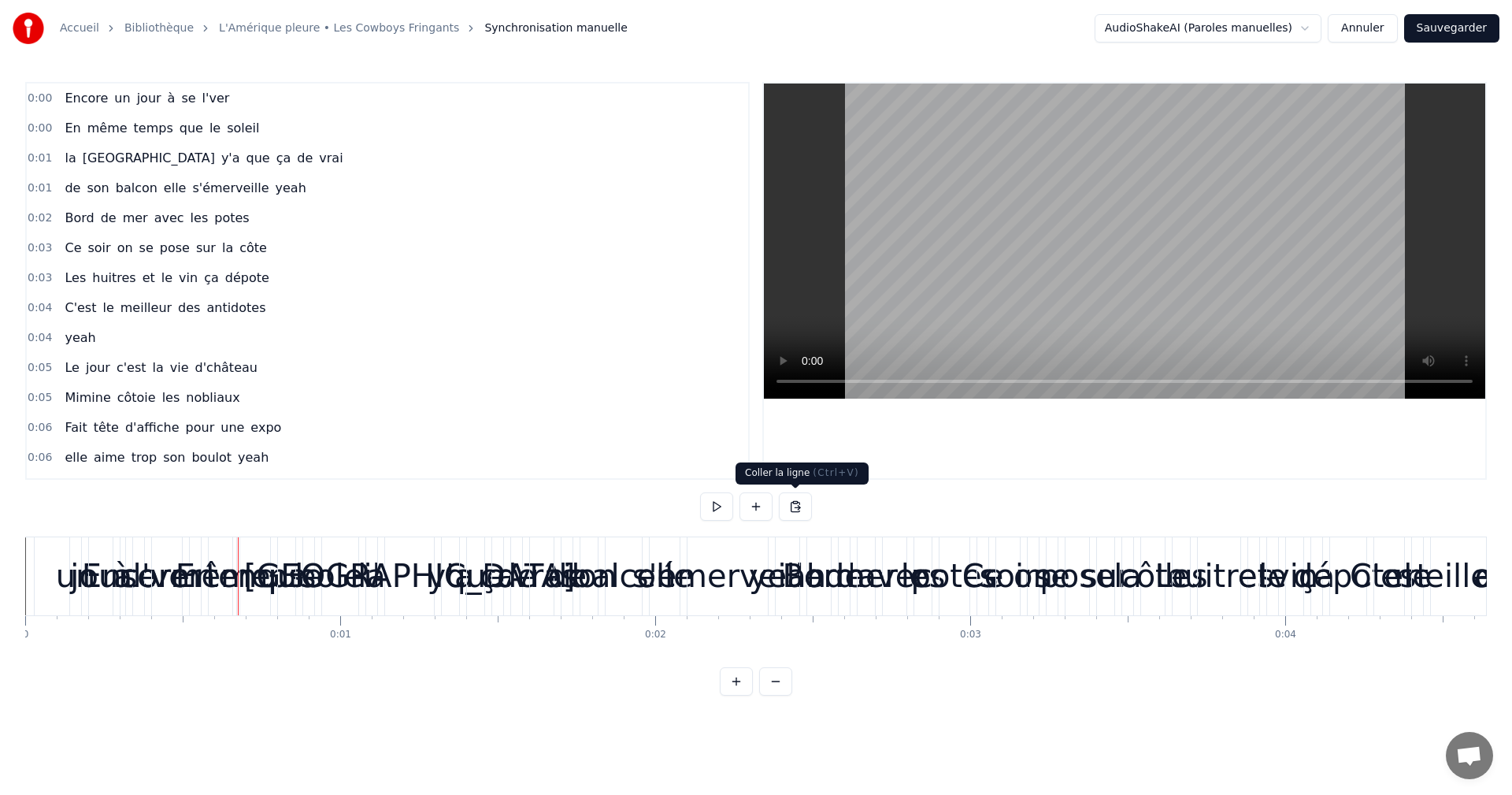
click at [791, 514] on button at bounding box center [795, 506] width 33 height 28
click at [756, 508] on button at bounding box center [756, 506] width 33 height 28
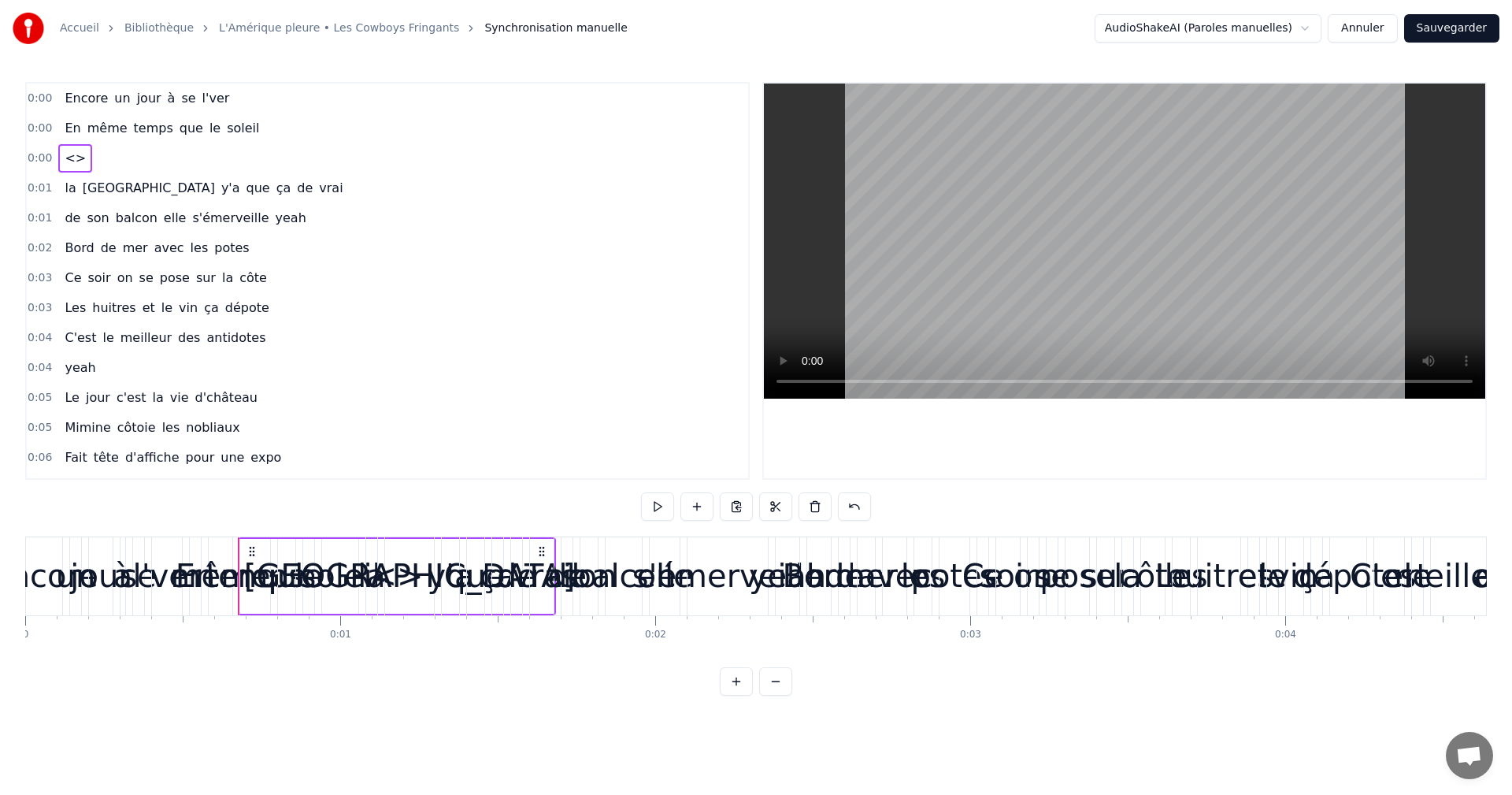
click at [756, 508] on div at bounding box center [756, 506] width 230 height 28
click at [854, 509] on button at bounding box center [854, 506] width 33 height 28
click at [854, 509] on div "0:00 Encore un jour à se l'ver 0:00 En même temps que le soleil 0:00 <> 0:01 la…" at bounding box center [756, 388] width 1462 height 613
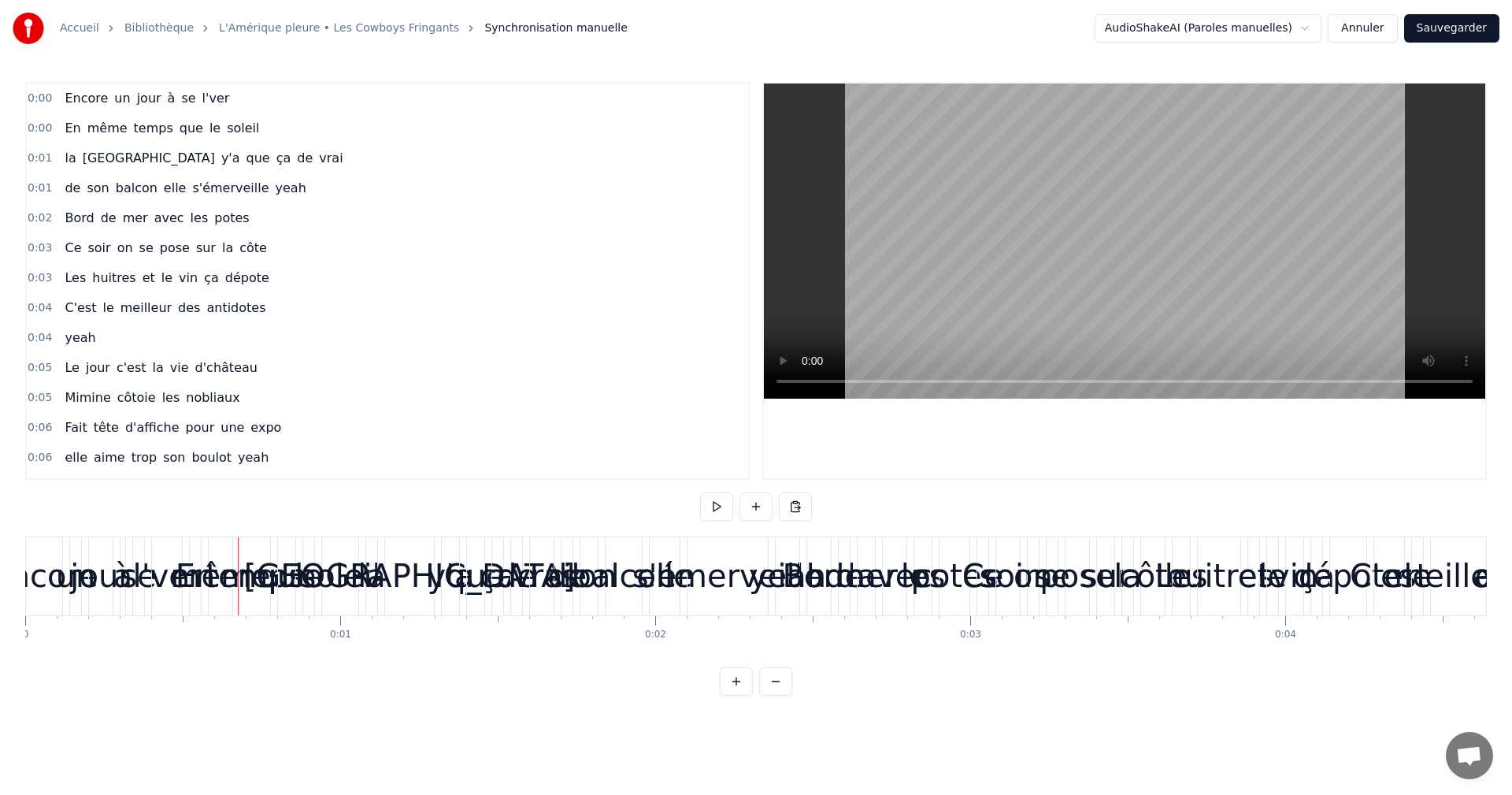
click at [854, 509] on div "0:00 Encore un jour à se l'ver 0:00 En même temps que le soleil 0:01 la Bretagn…" at bounding box center [756, 388] width 1462 height 613
click at [113, 90] on span "un" at bounding box center [123, 98] width 19 height 18
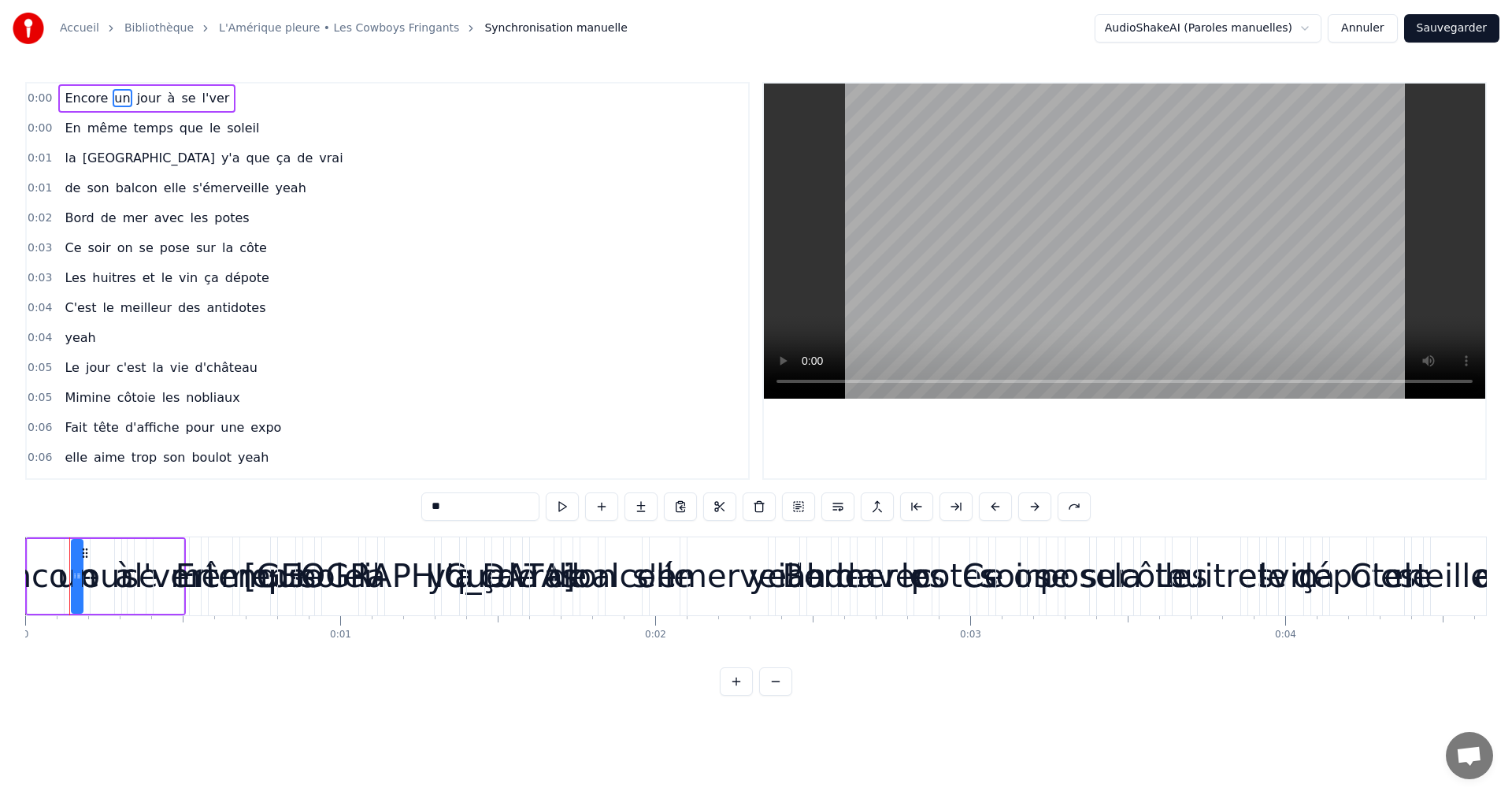
click at [89, 86] on div "Encore un jour à se l'ver" at bounding box center [146, 98] width 177 height 28
click at [23, 629] on div "Accueil Bibliothèque L'Amérique pleure • Les Cowboys Fringants Synchronisation …" at bounding box center [756, 348] width 1512 height 696
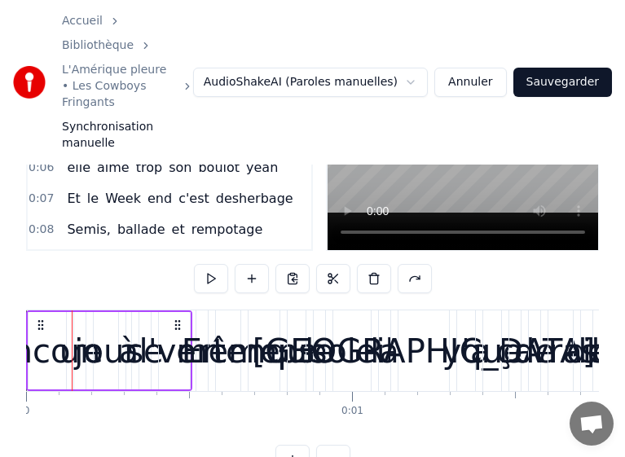
scroll to position [168, 0]
click at [290, 445] on button at bounding box center [293, 459] width 34 height 29
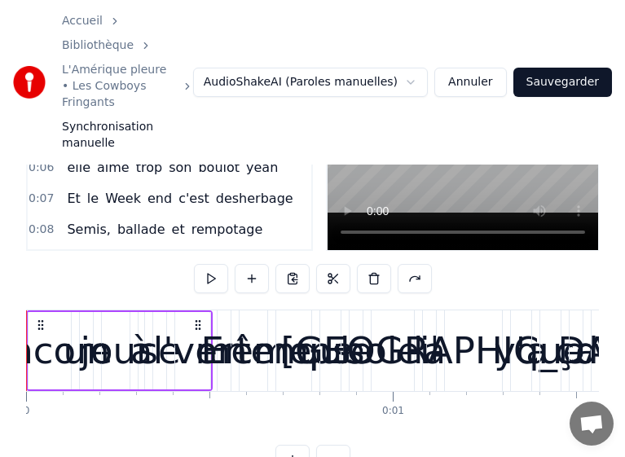
click at [42, 319] on icon at bounding box center [40, 325] width 13 height 13
click at [37, 319] on icon at bounding box center [40, 325] width 13 height 13
click at [39, 319] on icon at bounding box center [40, 325] width 13 height 13
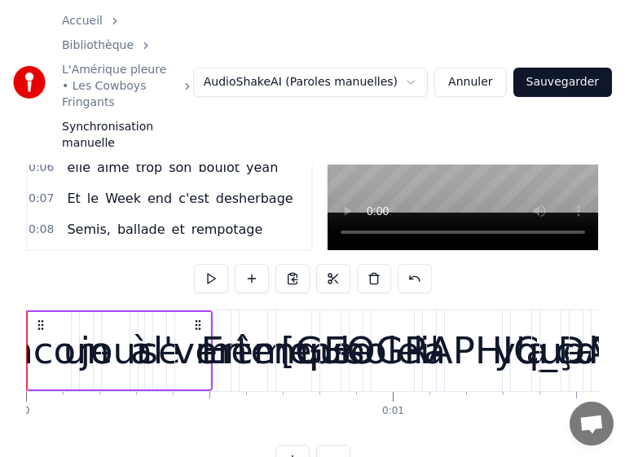
drag, startPoint x: 39, startPoint y: 270, endPoint x: 24, endPoint y: 319, distance: 51.1
click at [33, 333] on div "Encore un jour à se l'ver" at bounding box center [119, 351] width 187 height 81
click at [24, 319] on div "Accueil Bibliothèque L'Amérique pleure • Les Cowboys Fringants Synchronisation …" at bounding box center [312, 153] width 625 height 642
